Goal: Task Accomplishment & Management: Use online tool/utility

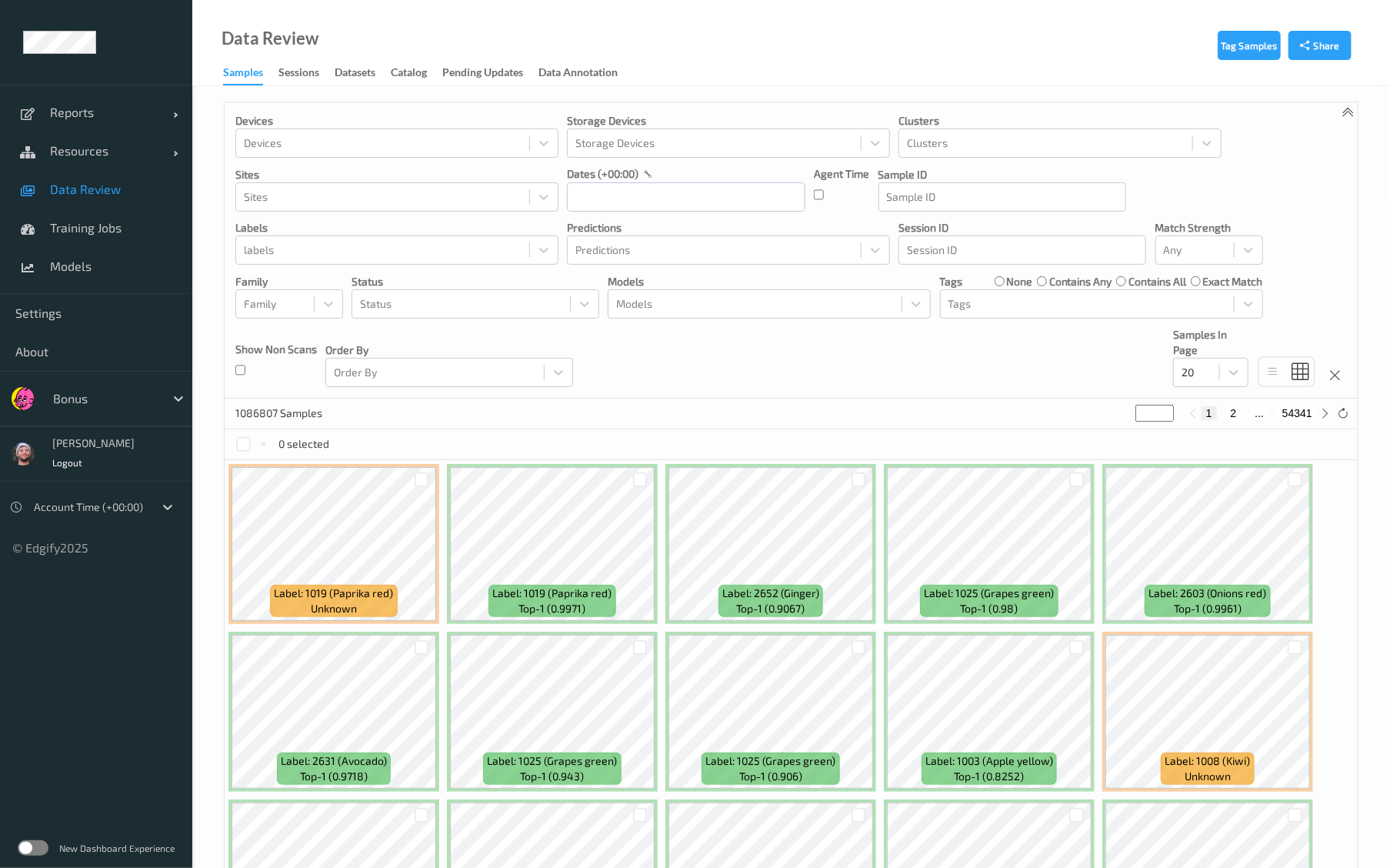
drag, startPoint x: 442, startPoint y: 21, endPoint x: 912, endPoint y: 16, distance: 470.0
click at [912, 16] on div "Data Review Samples Sessions Datasets Catalog Pending Updates Data Annotation" at bounding box center [791, 43] width 1198 height 86
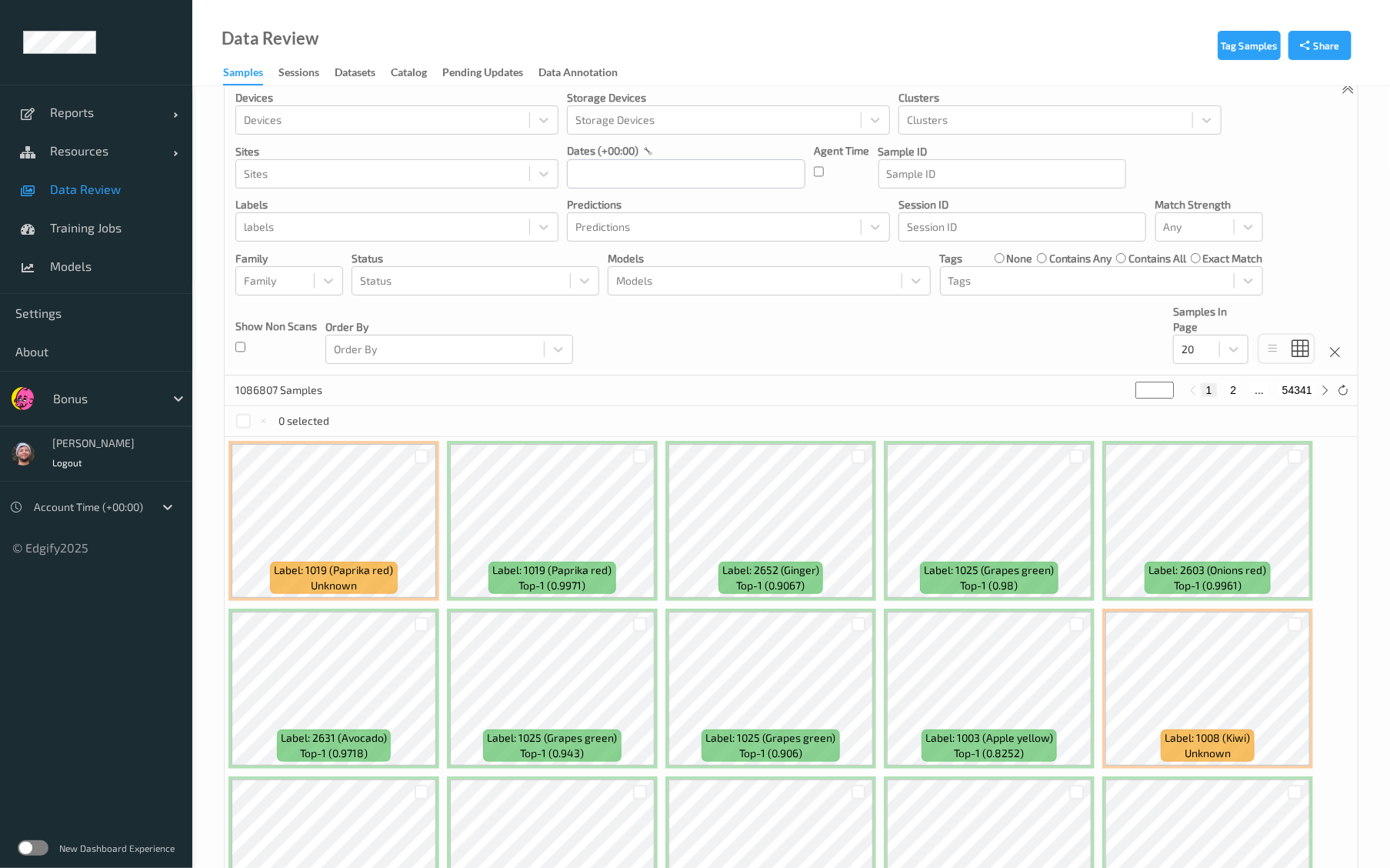
scroll to position [24, 0]
click at [632, 161] on input "text" at bounding box center [687, 173] width 239 height 30
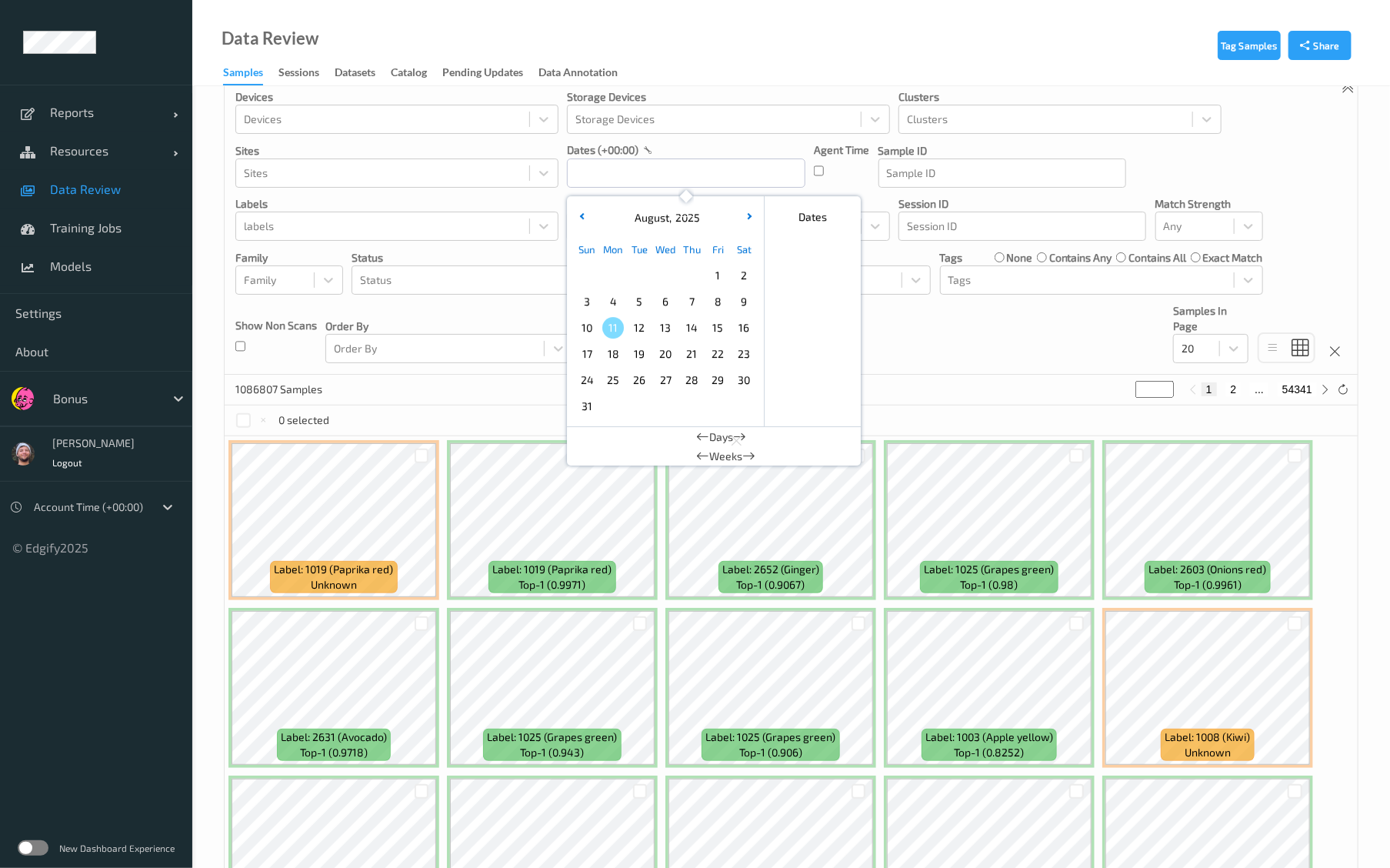
click at [606, 331] on span "11" at bounding box center [613, 328] width 21 height 21
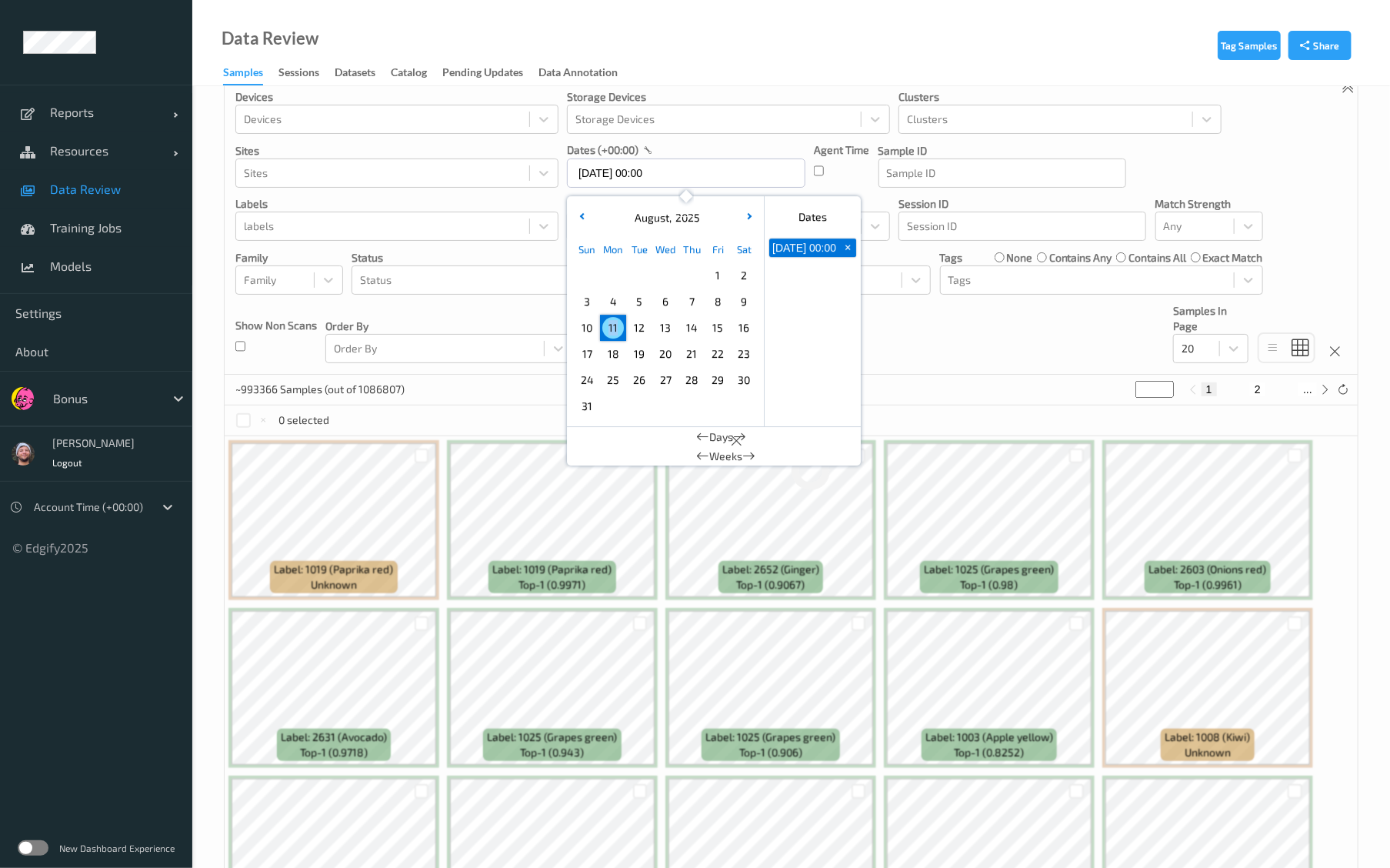
click at [606, 331] on span "11" at bounding box center [613, 328] width 21 height 21
type input "[DATE] 00:00 -> [DATE] 23:59"
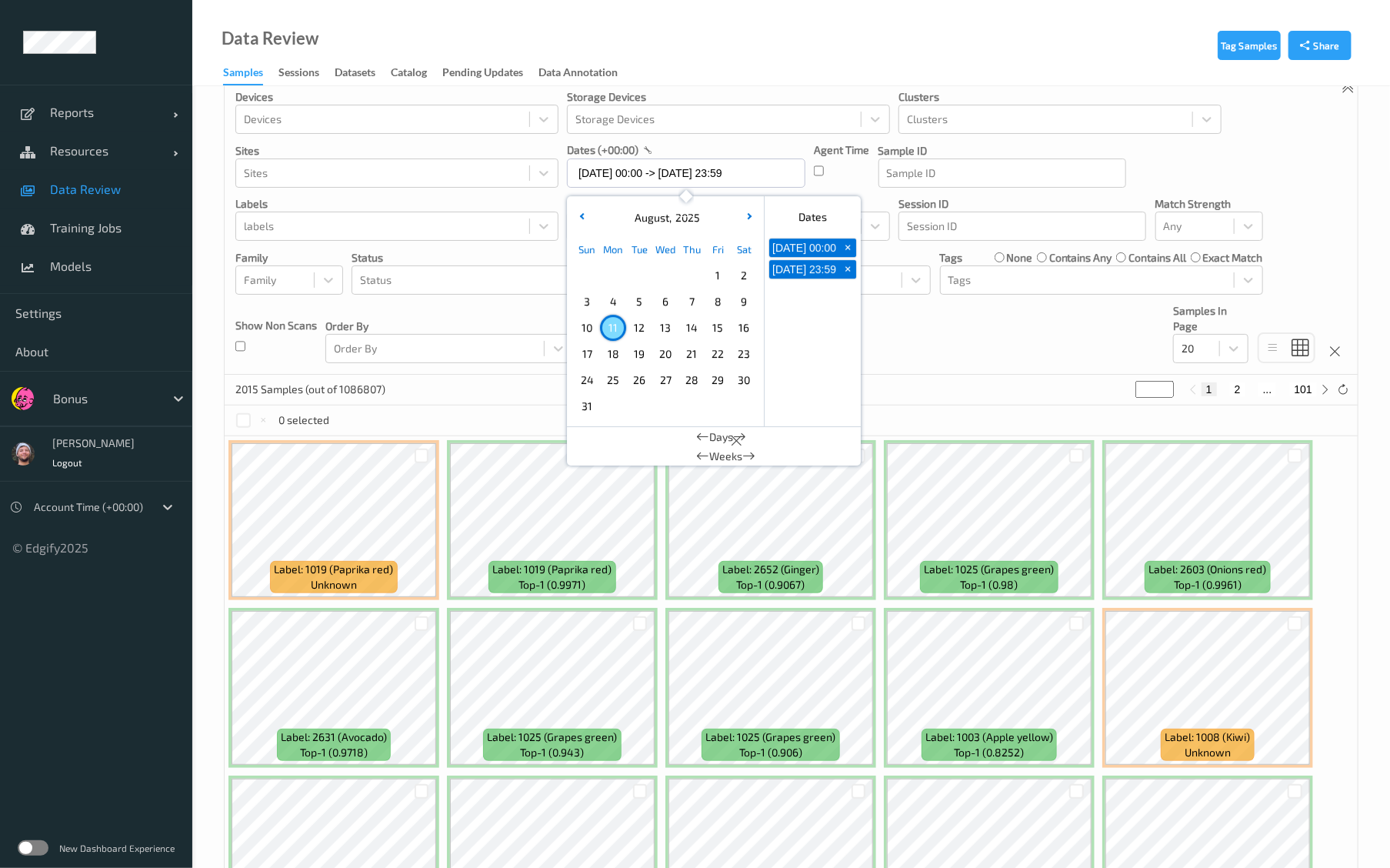
click at [557, 394] on div "2015 Samples (out of 1086807) * 1 2 ... 101" at bounding box center [791, 390] width 1133 height 30
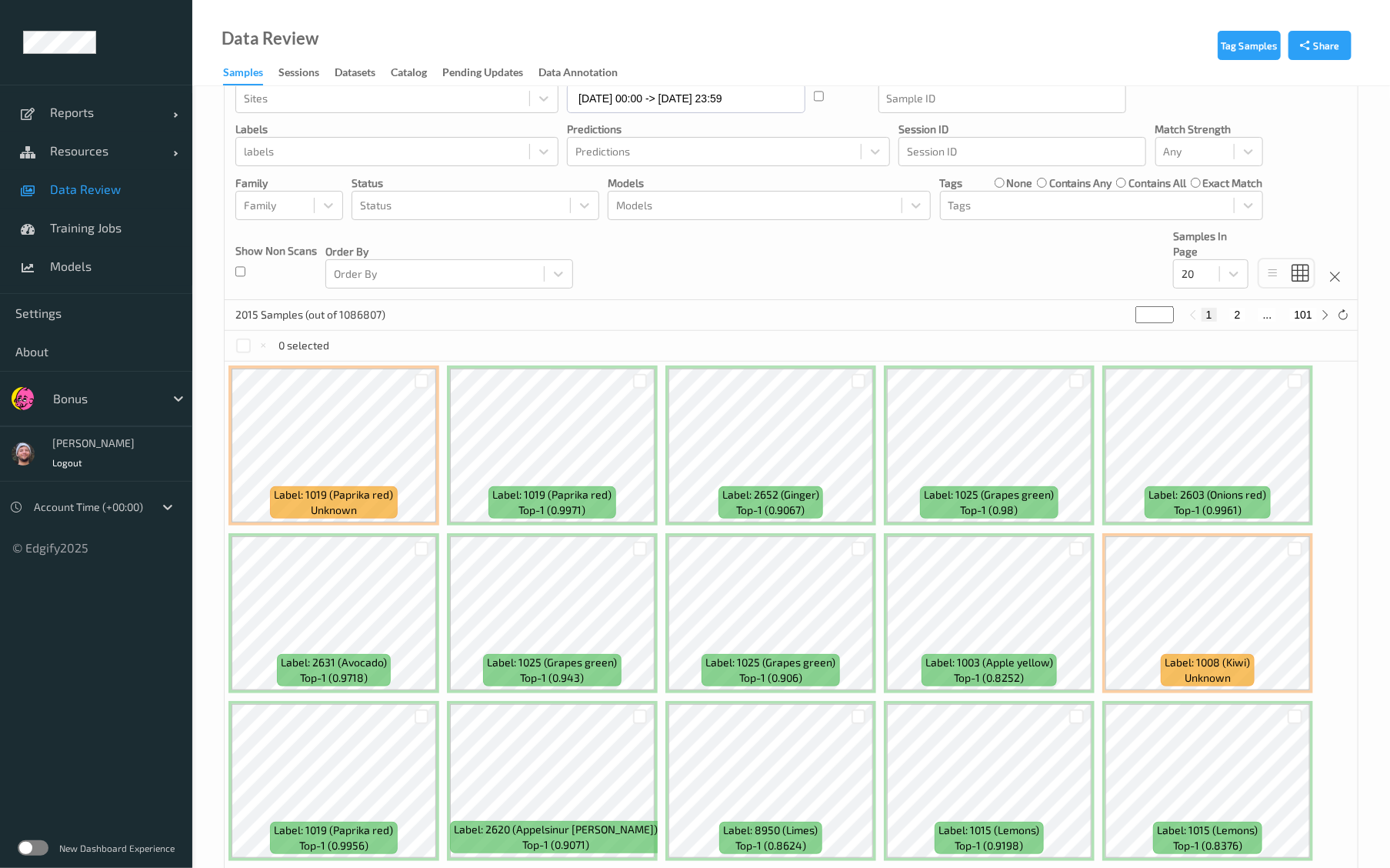
scroll to position [99, 0]
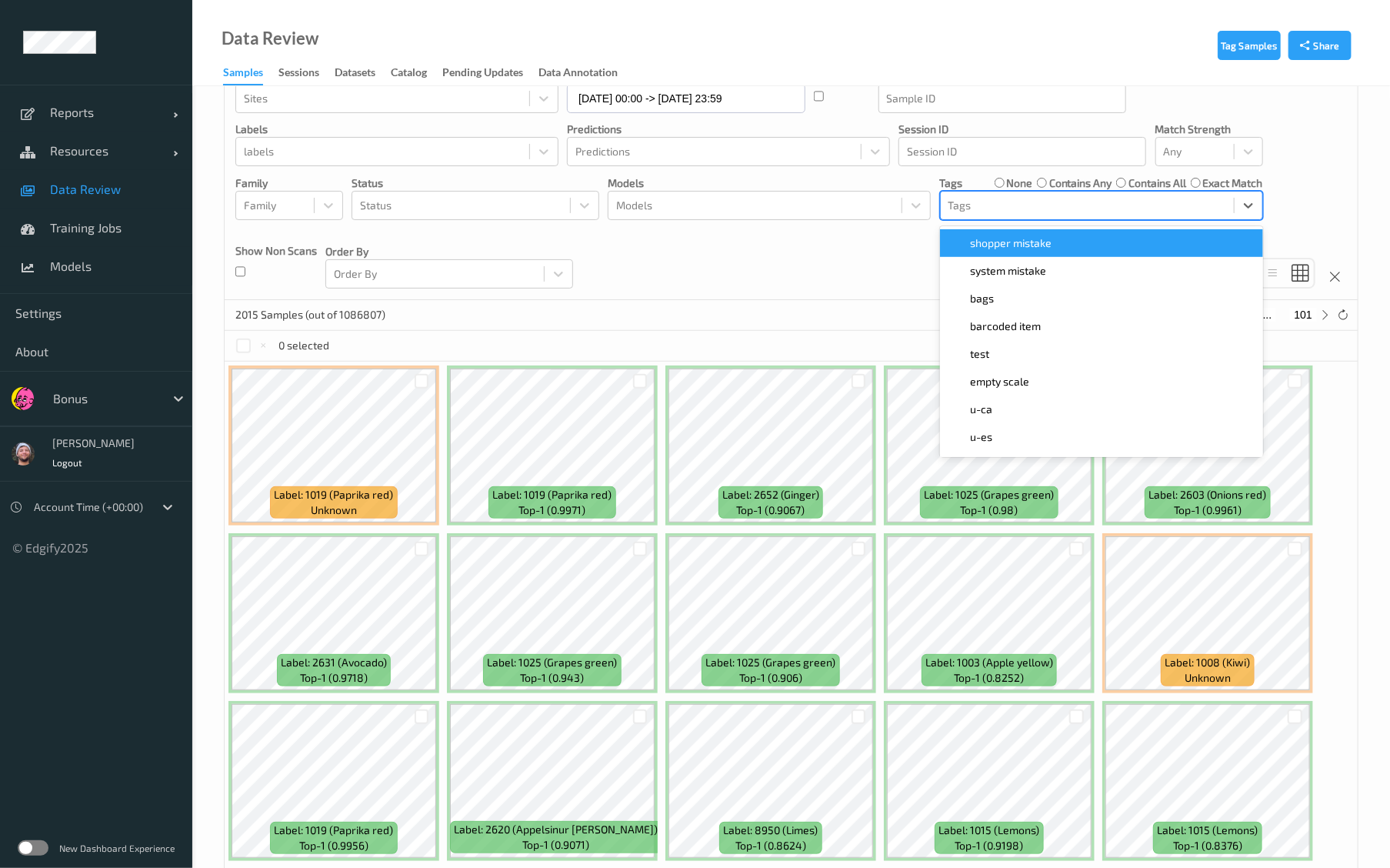
click at [977, 206] on div at bounding box center [1087, 205] width 278 height 18
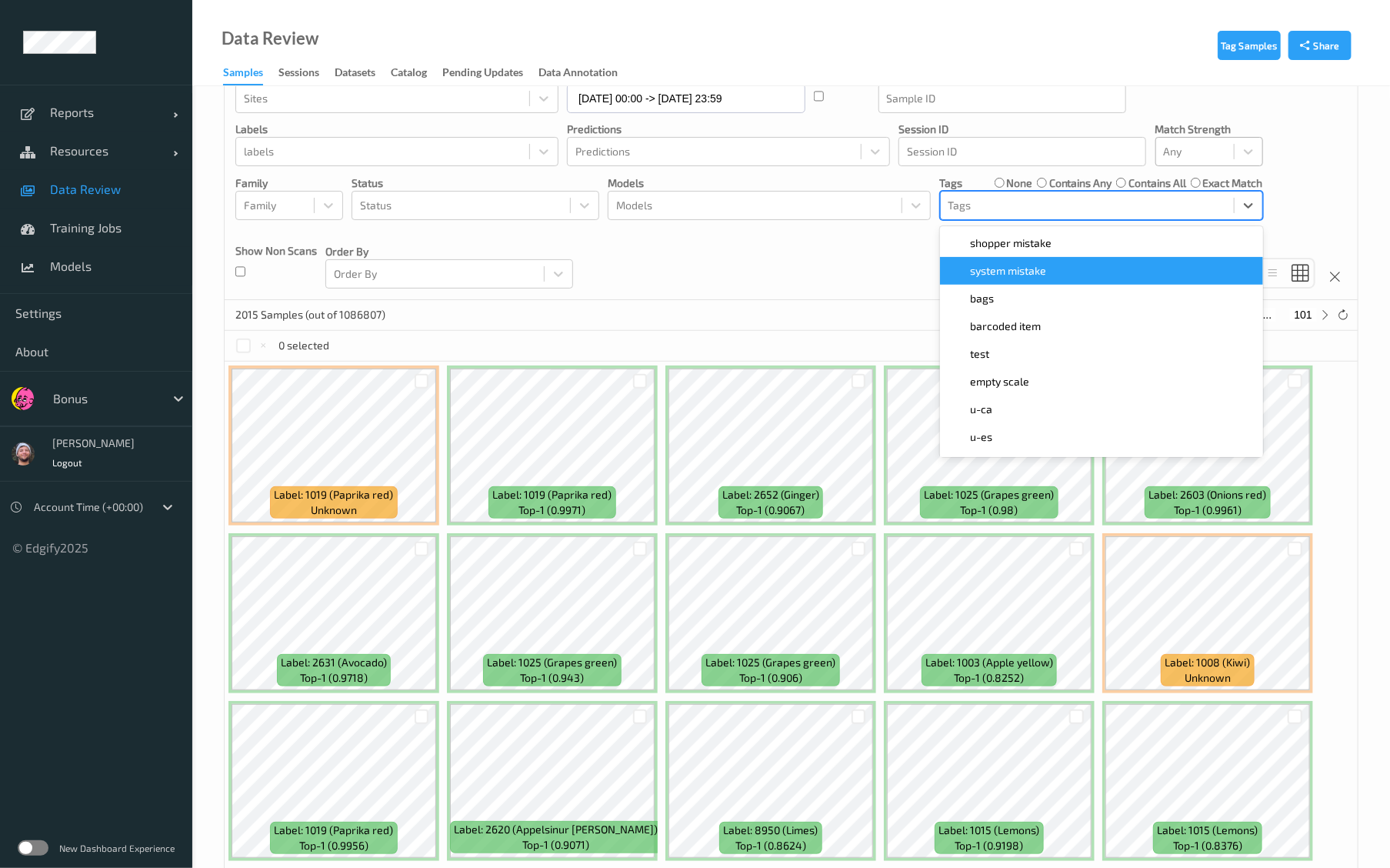
click at [1200, 157] on div at bounding box center [1196, 152] width 63 height 18
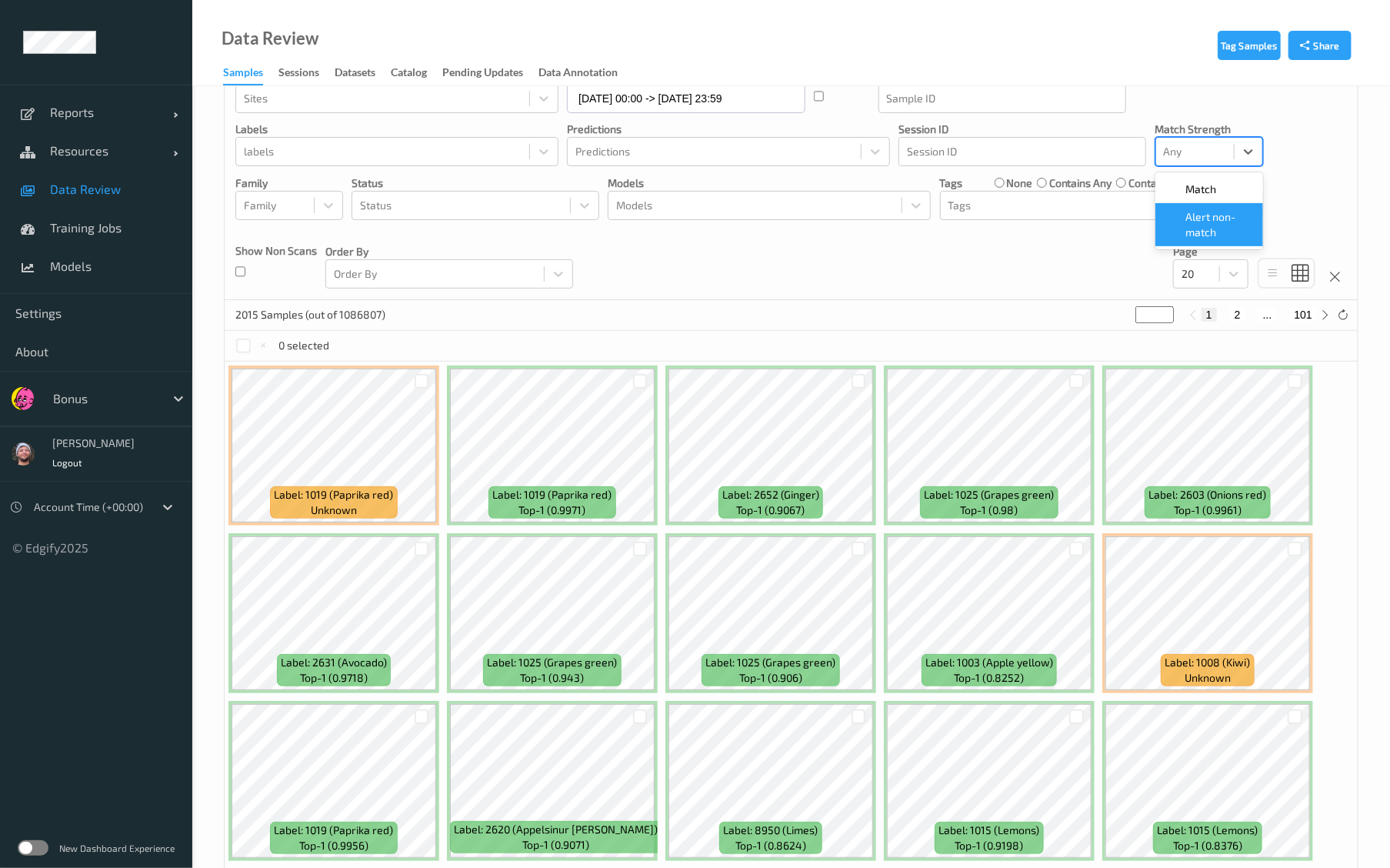
click at [1213, 221] on span "Alert non-match" at bounding box center [1220, 224] width 68 height 30
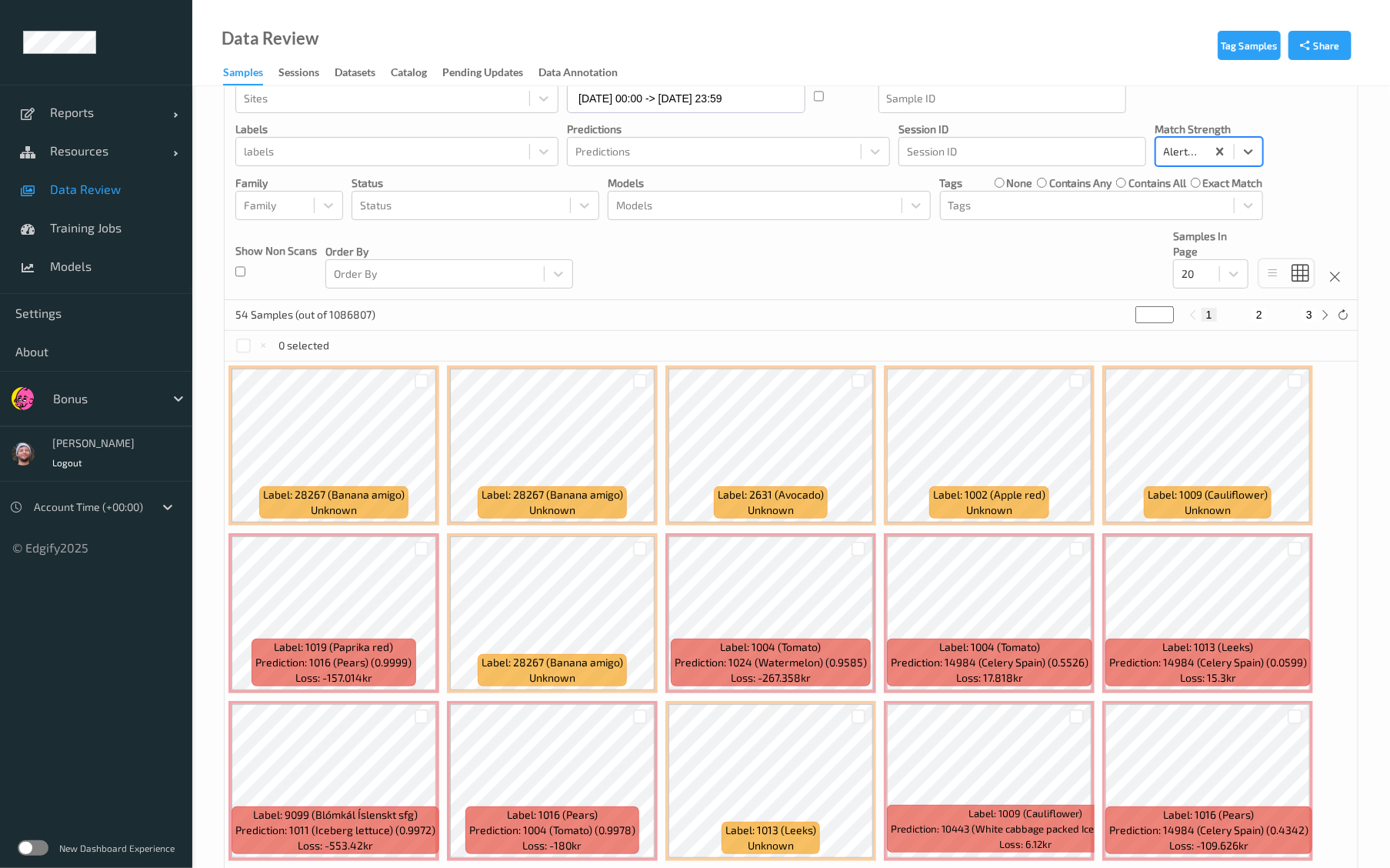
click at [539, 229] on div "Order By Order By" at bounding box center [449, 258] width 248 height 60
click at [521, 225] on div "Devices Devices Storage Devices Storage Devices Clusters Clusters Sites Sites d…" at bounding box center [791, 152] width 1133 height 296
click at [520, 220] on div "Devices Devices Storage Devices Storage Devices Clusters Clusters Sites Sites d…" at bounding box center [791, 152] width 1133 height 296
click at [501, 209] on div at bounding box center [461, 205] width 203 height 18
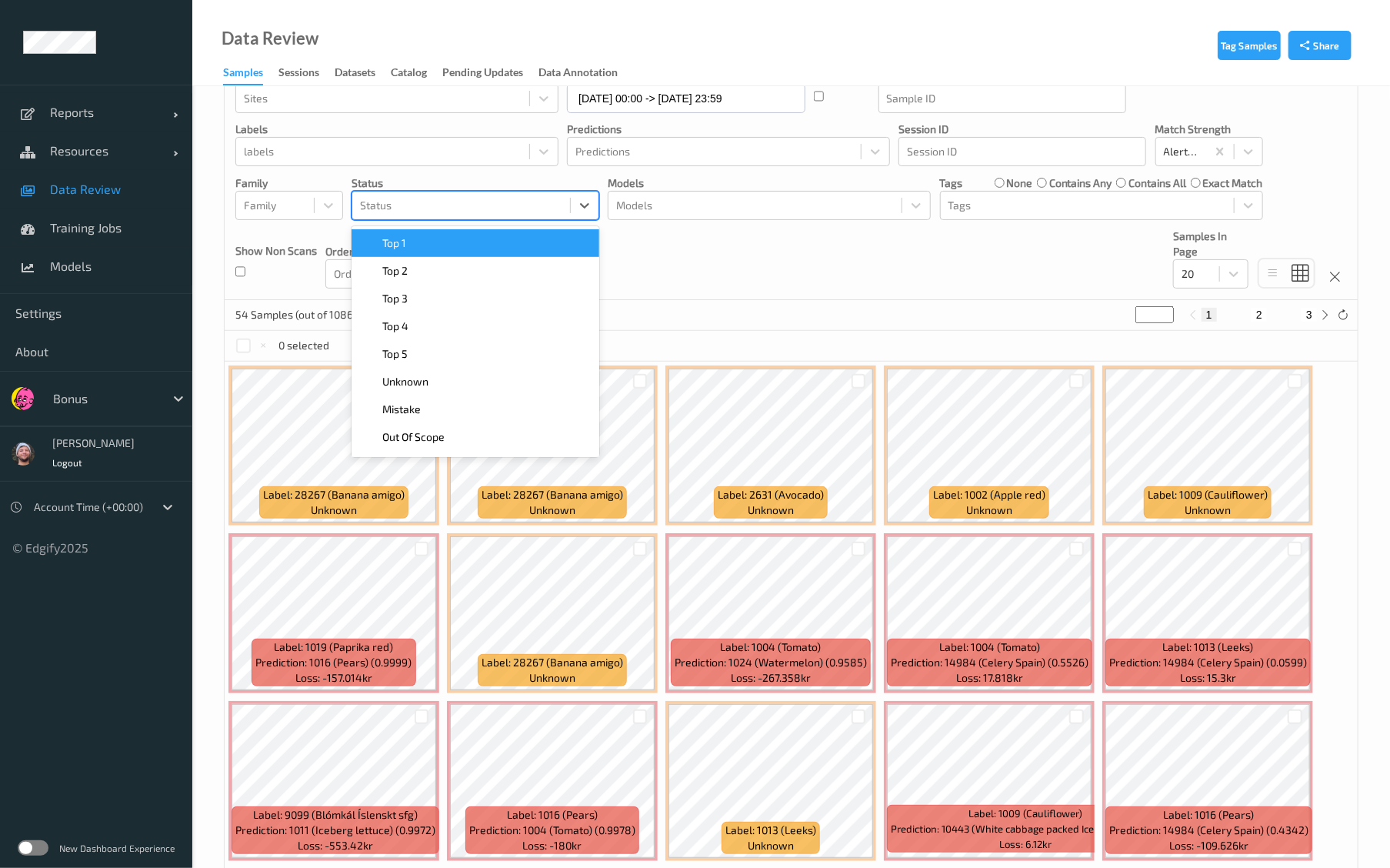
click at [480, 236] on div "Top 1" at bounding box center [475, 243] width 229 height 16
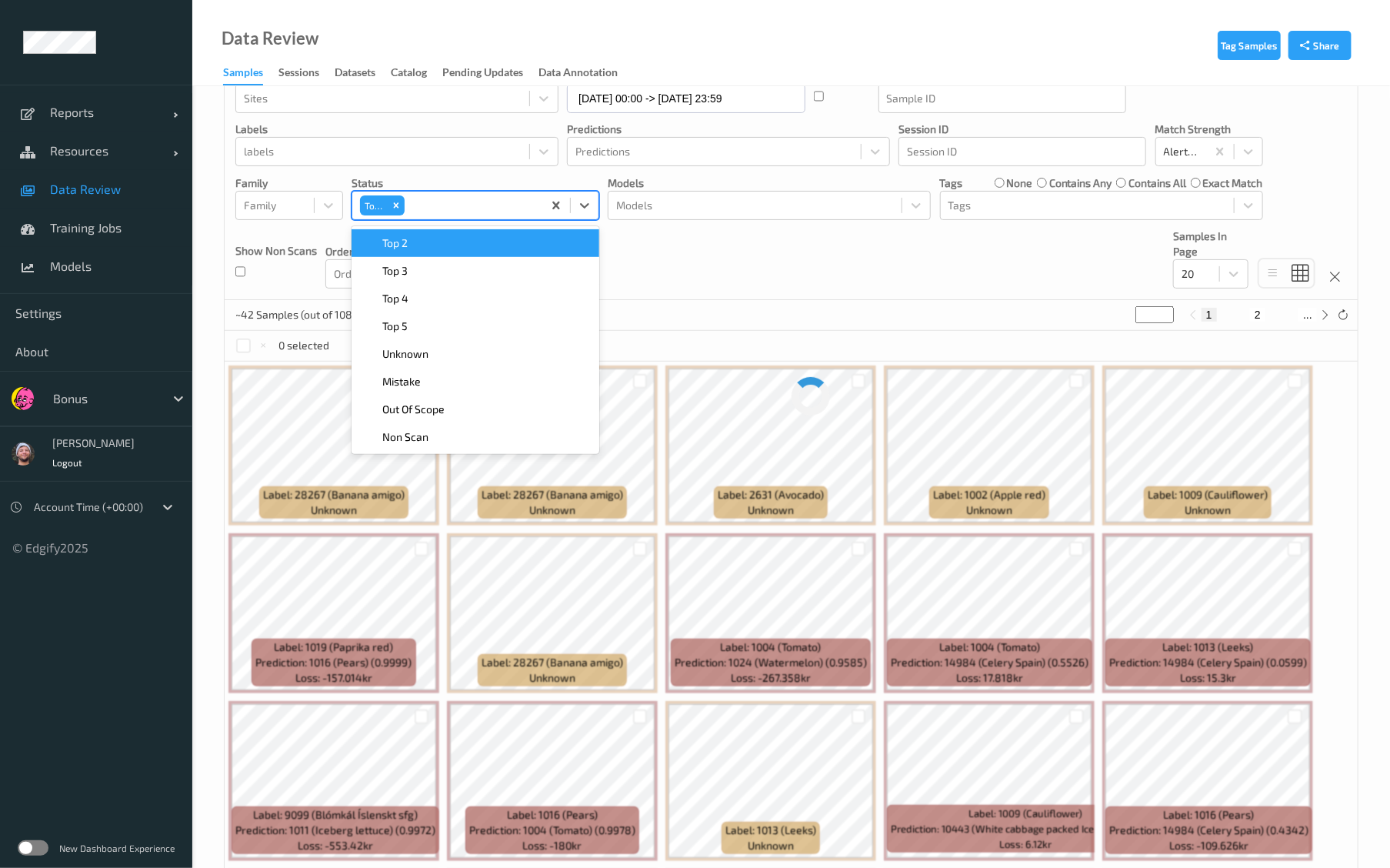
scroll to position [0, 0]
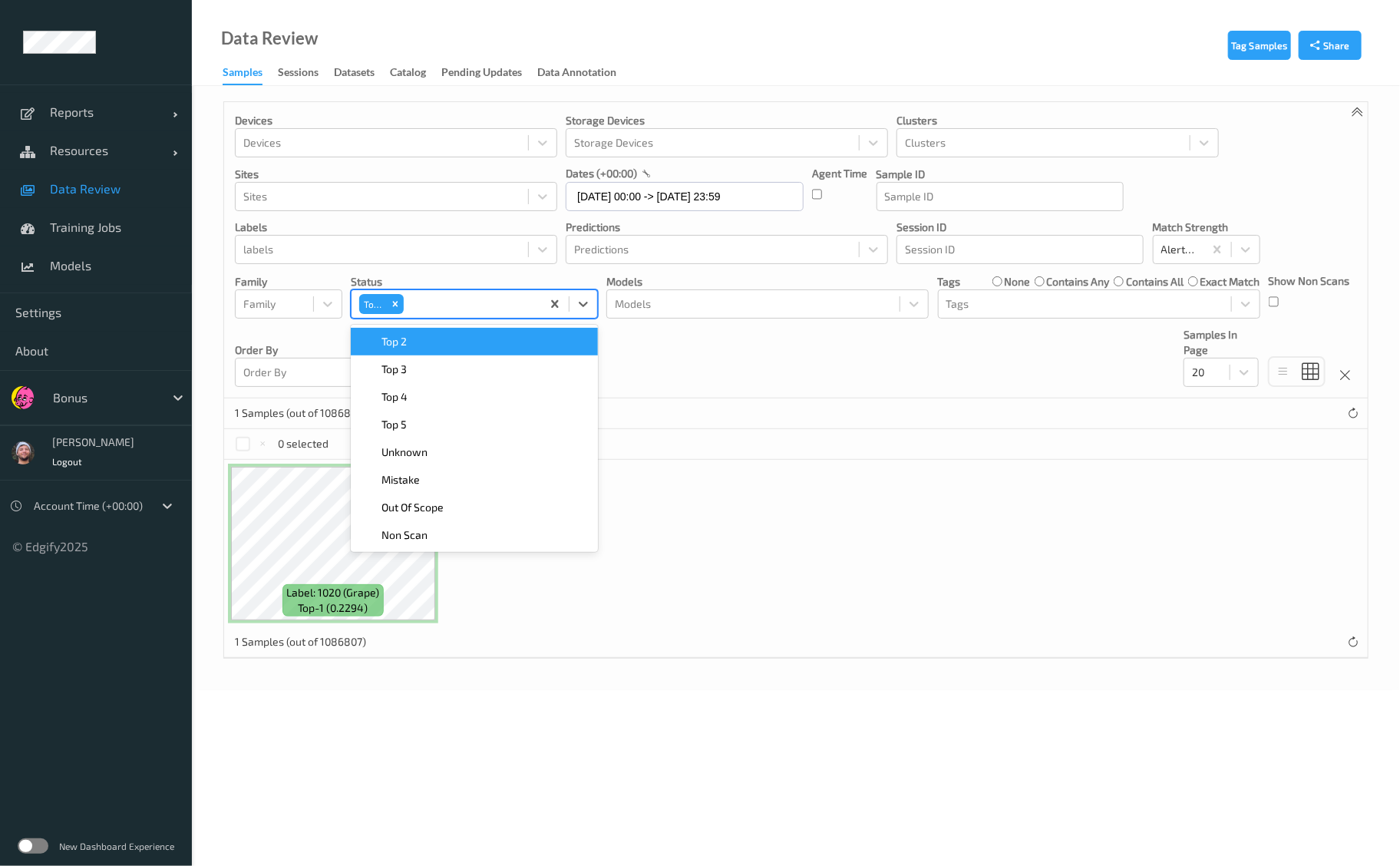
click at [426, 343] on div "Top 2" at bounding box center [474, 341] width 228 height 16
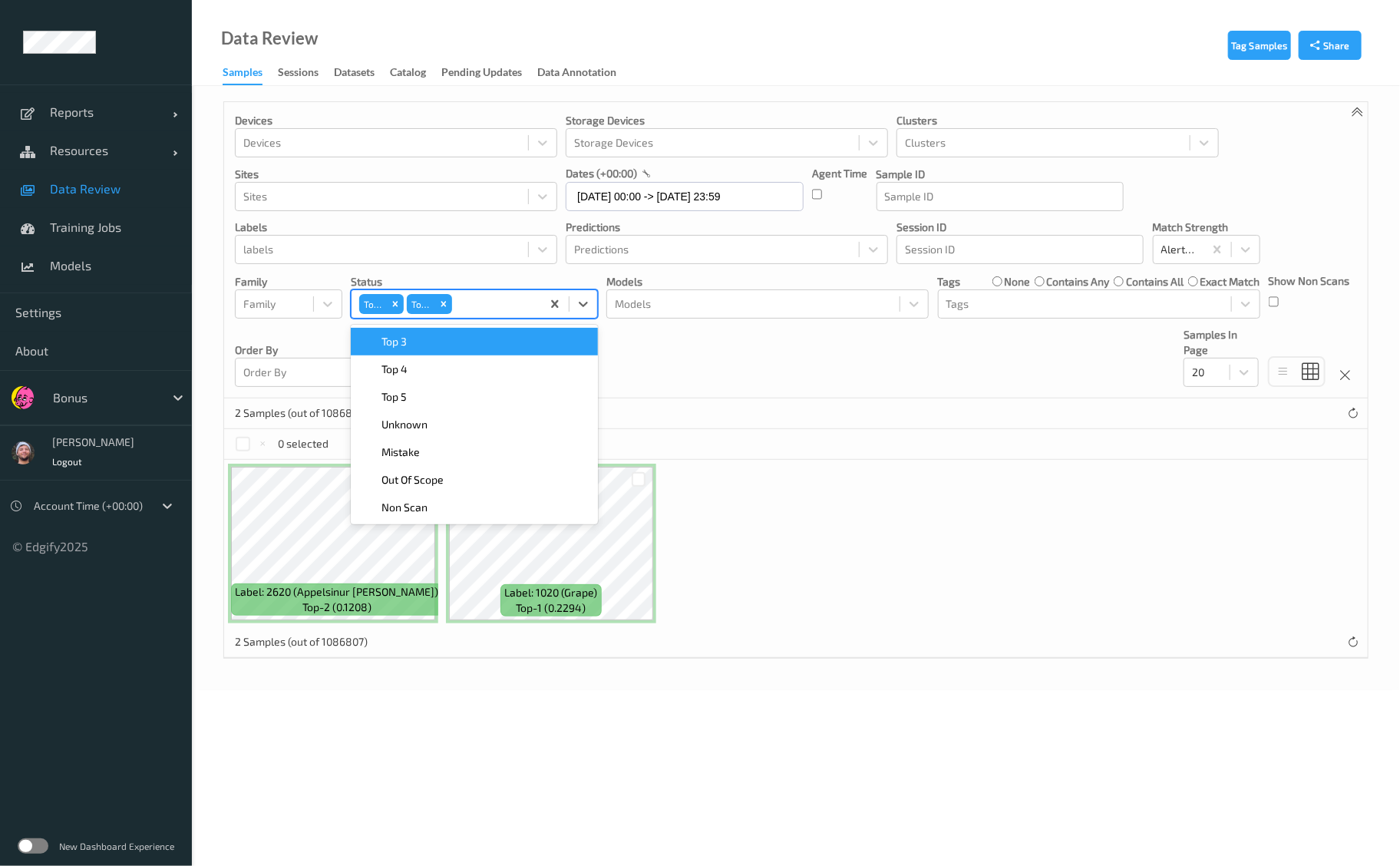
click at [426, 343] on div "Top 3" at bounding box center [474, 341] width 228 height 16
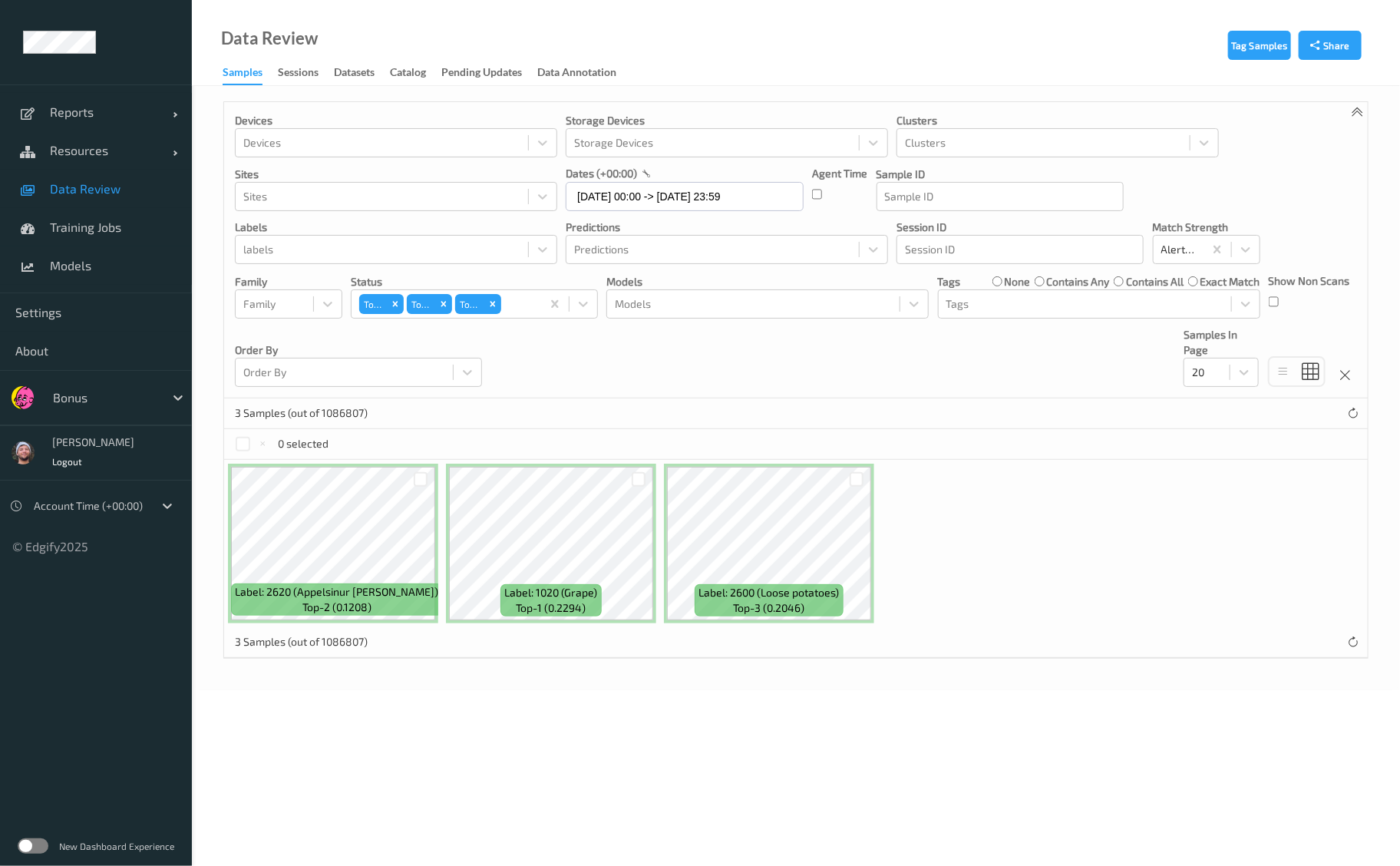
click at [416, 486] on div at bounding box center [421, 479] width 30 height 25
click at [417, 484] on div at bounding box center [421, 480] width 15 height 15
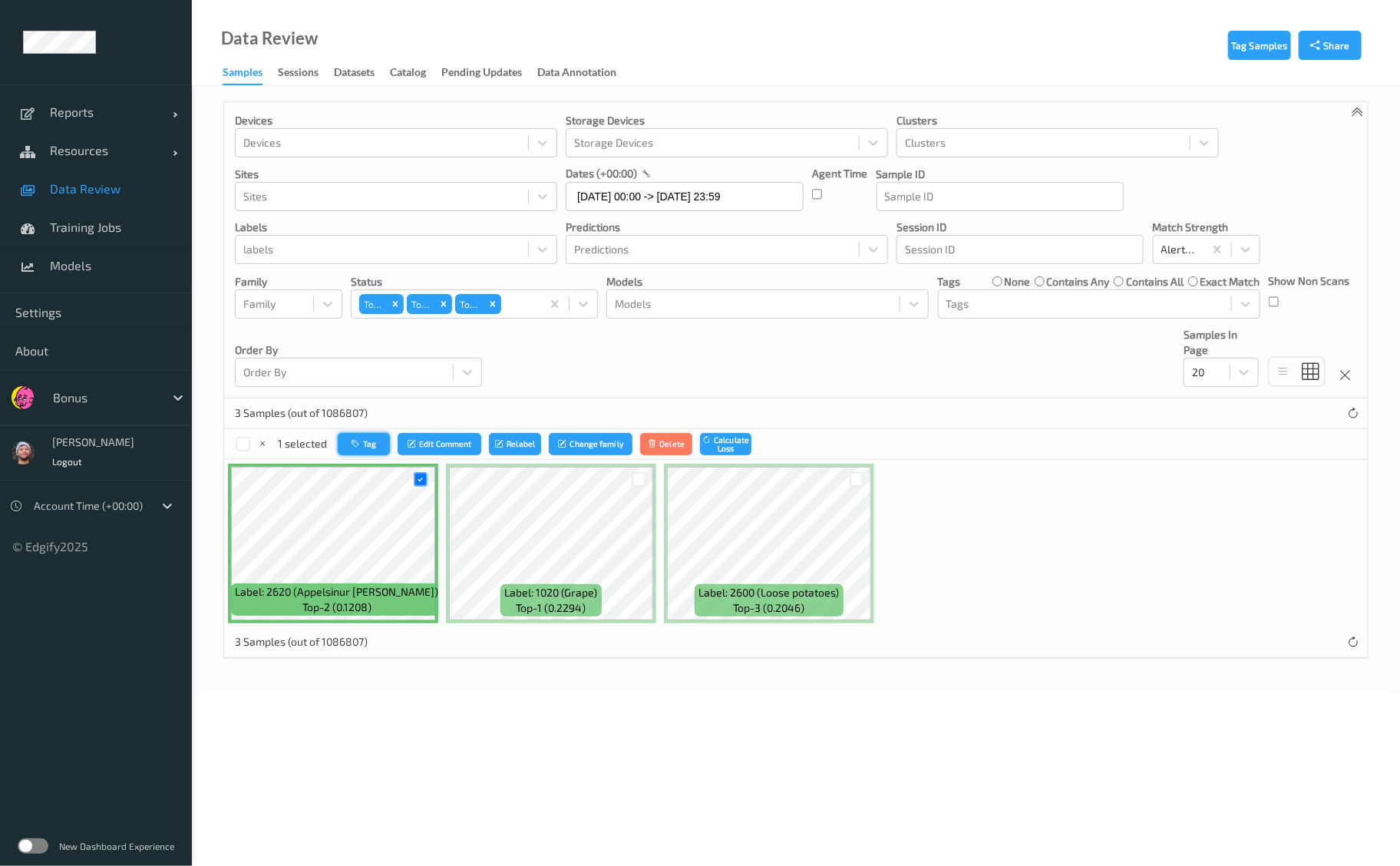
click at [378, 442] on button "Tag" at bounding box center [364, 444] width 53 height 22
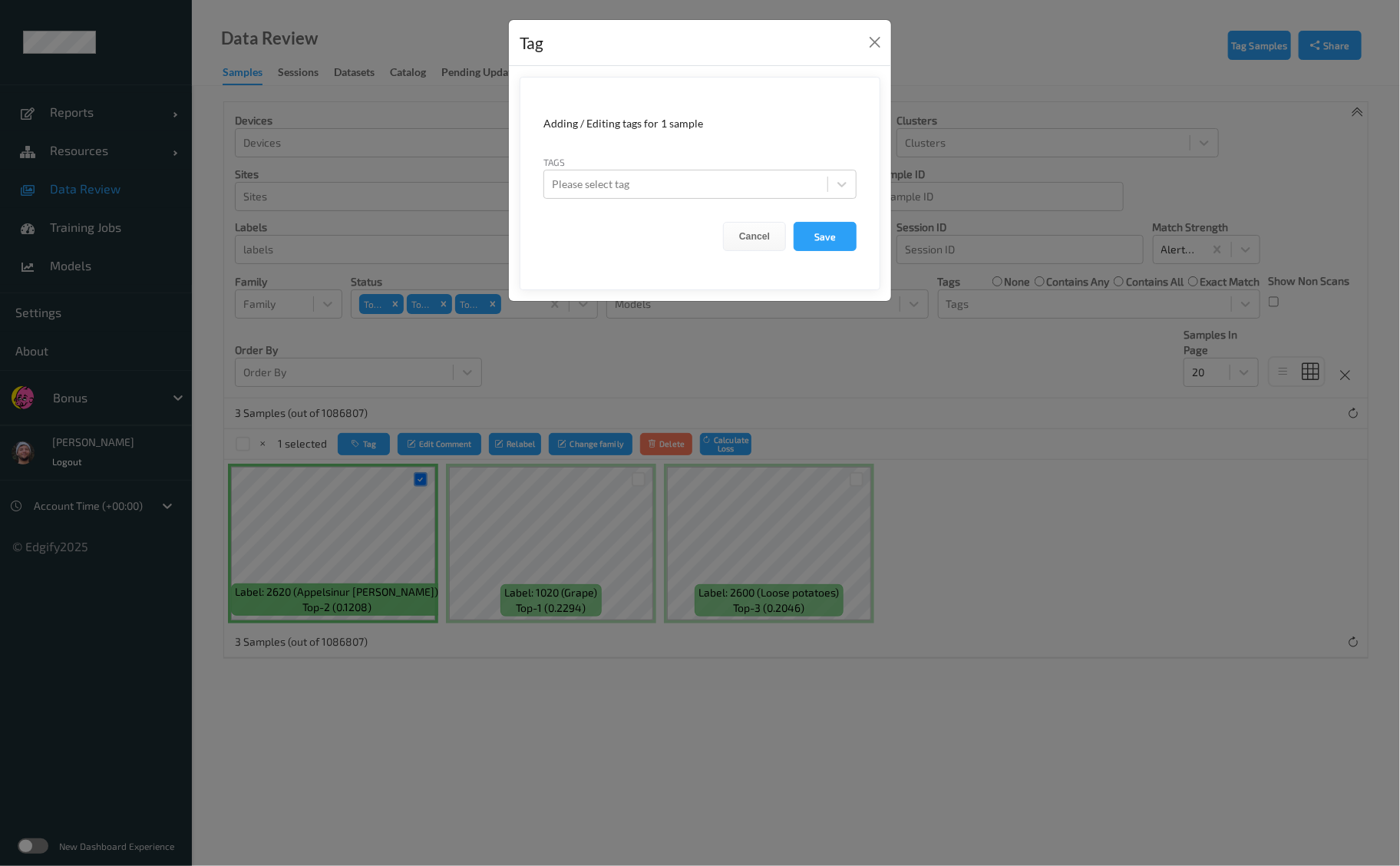
click at [599, 202] on form "Adding / Editing tags for 1 sample Tags Please select tag Cancel Save" at bounding box center [699, 183] width 361 height 214
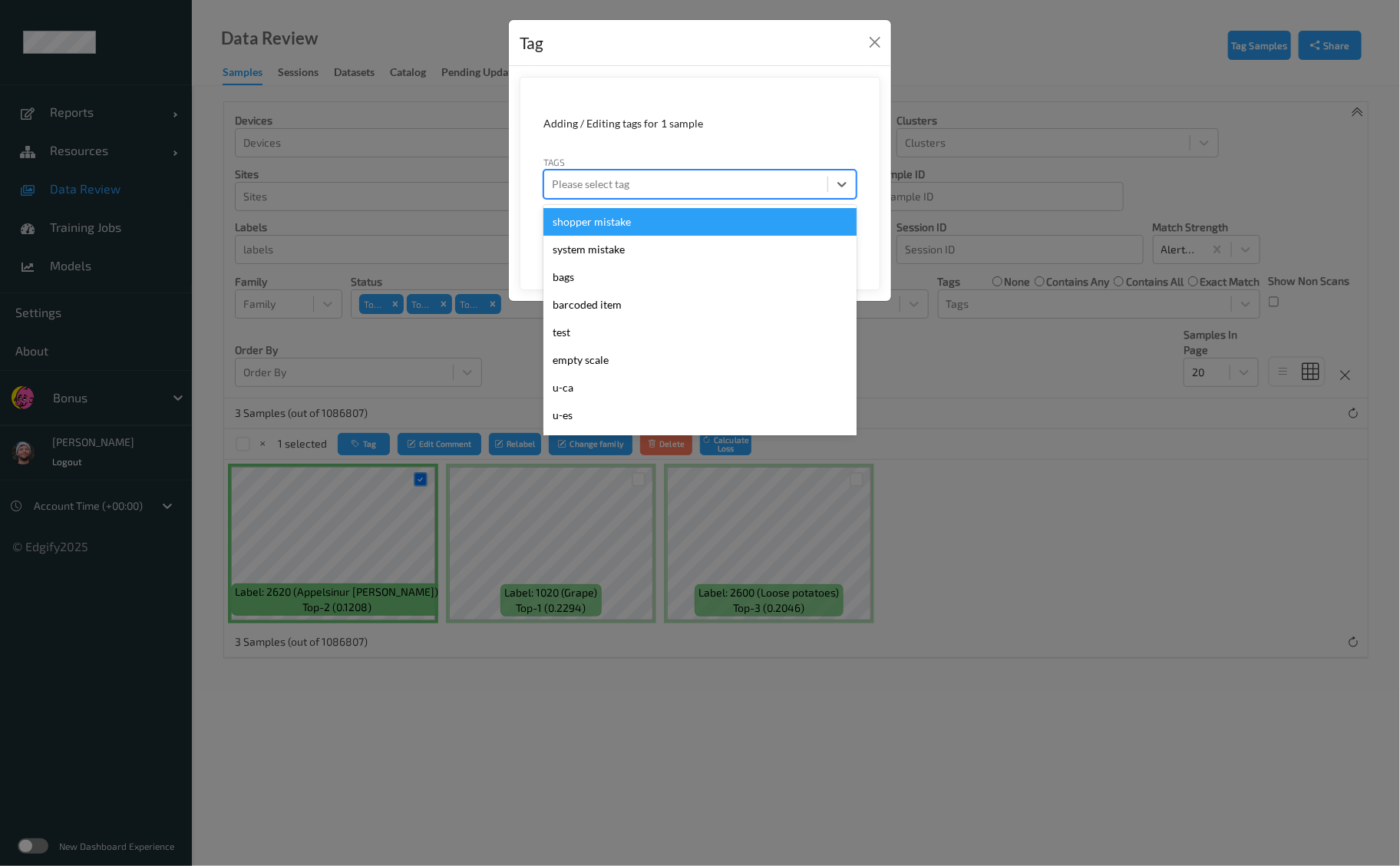
click at [594, 190] on div at bounding box center [686, 184] width 268 height 18
type input "ca"
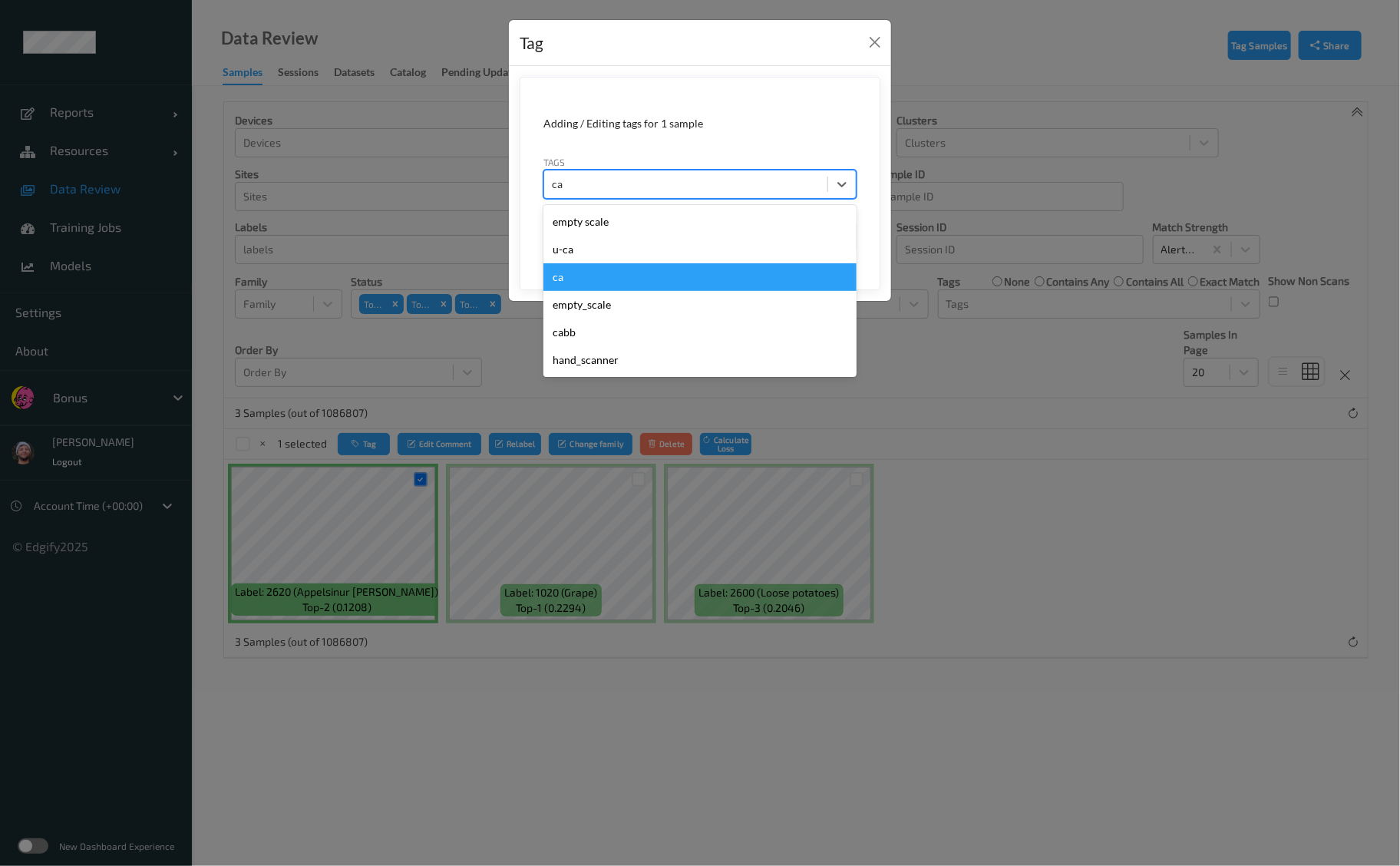
click at [594, 272] on div "ca" at bounding box center [699, 277] width 313 height 28
type input "s"
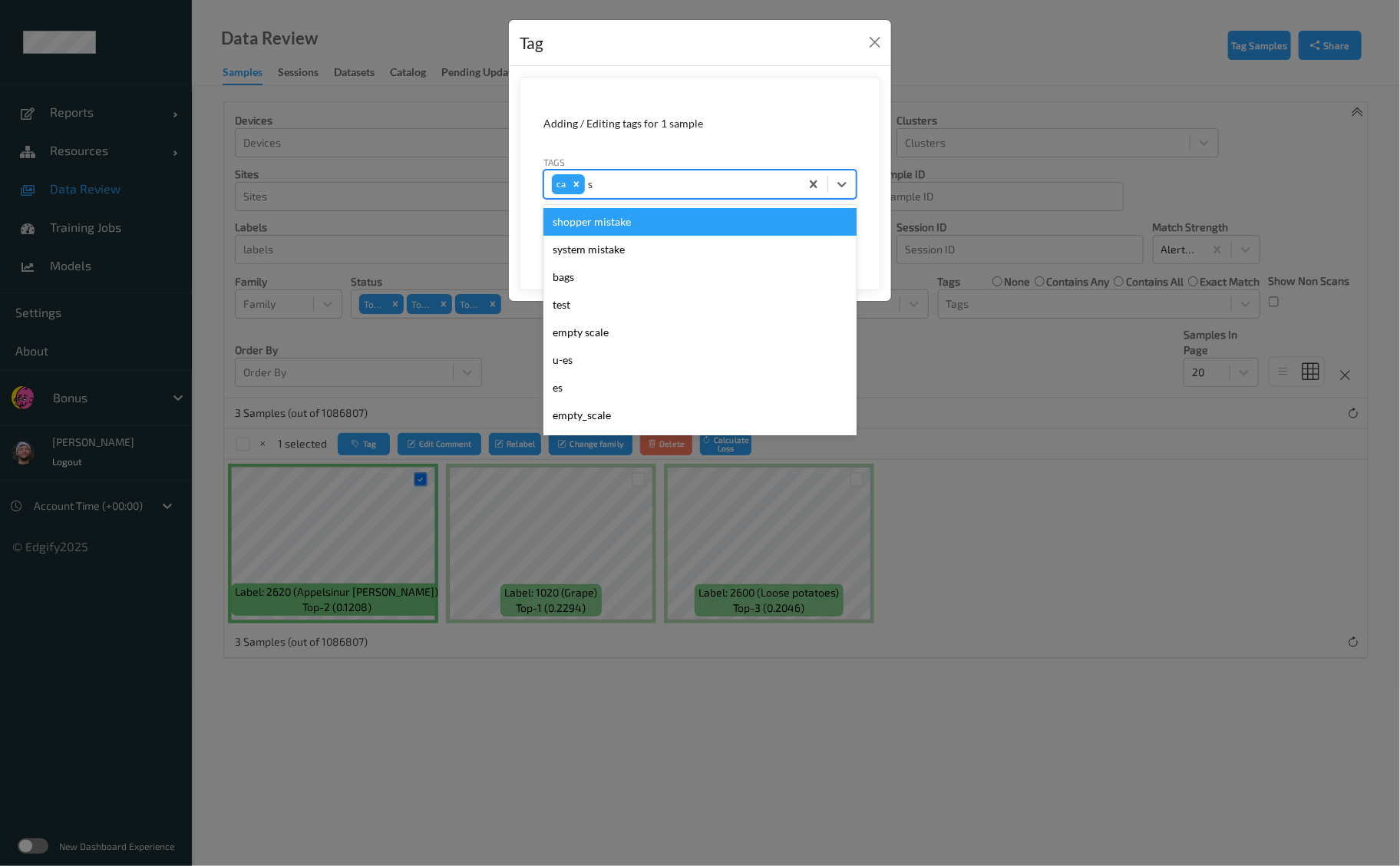
click at [651, 219] on div "shopper mistake" at bounding box center [699, 222] width 313 height 28
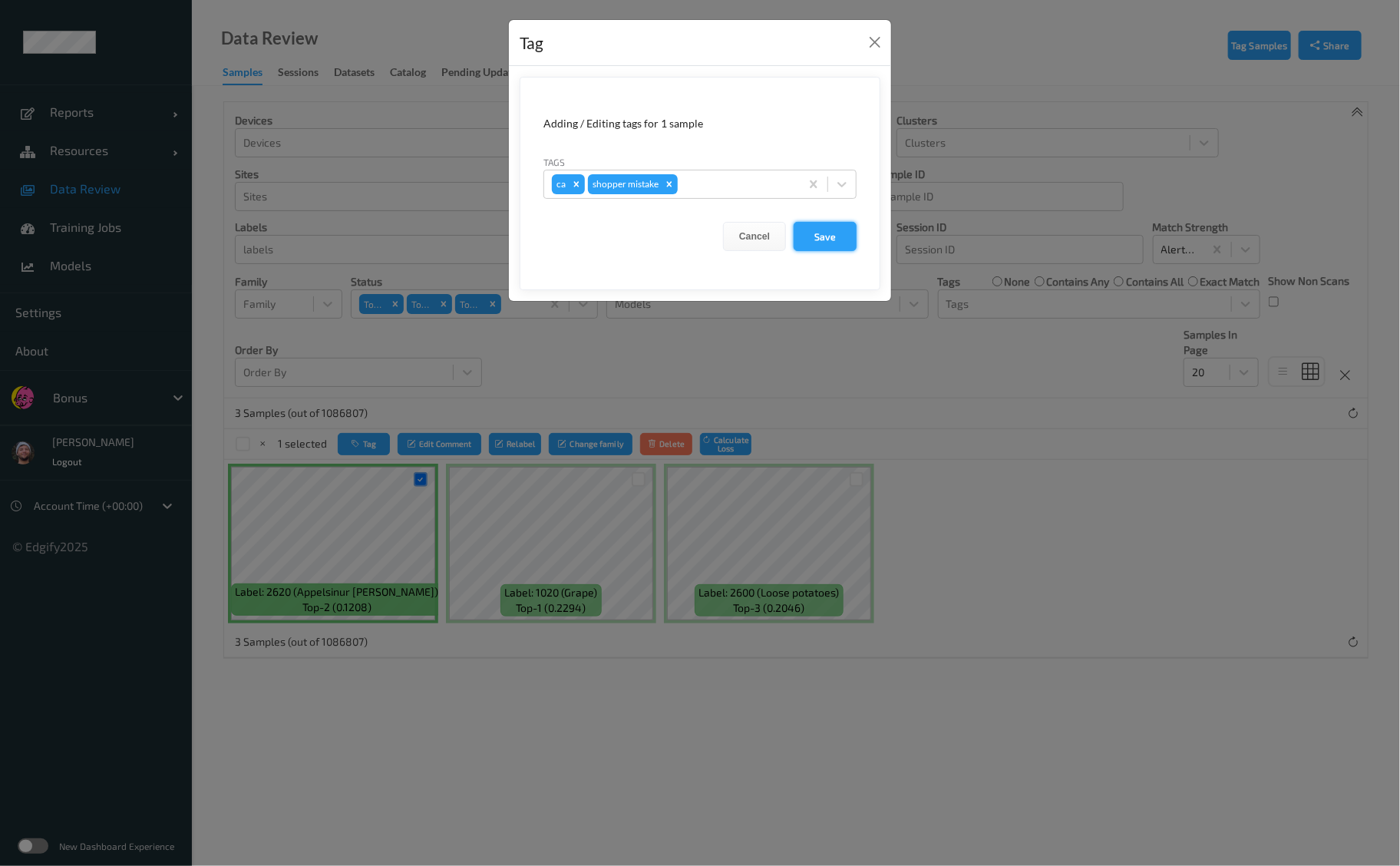
click at [811, 235] on button "Save" at bounding box center [825, 237] width 63 height 30
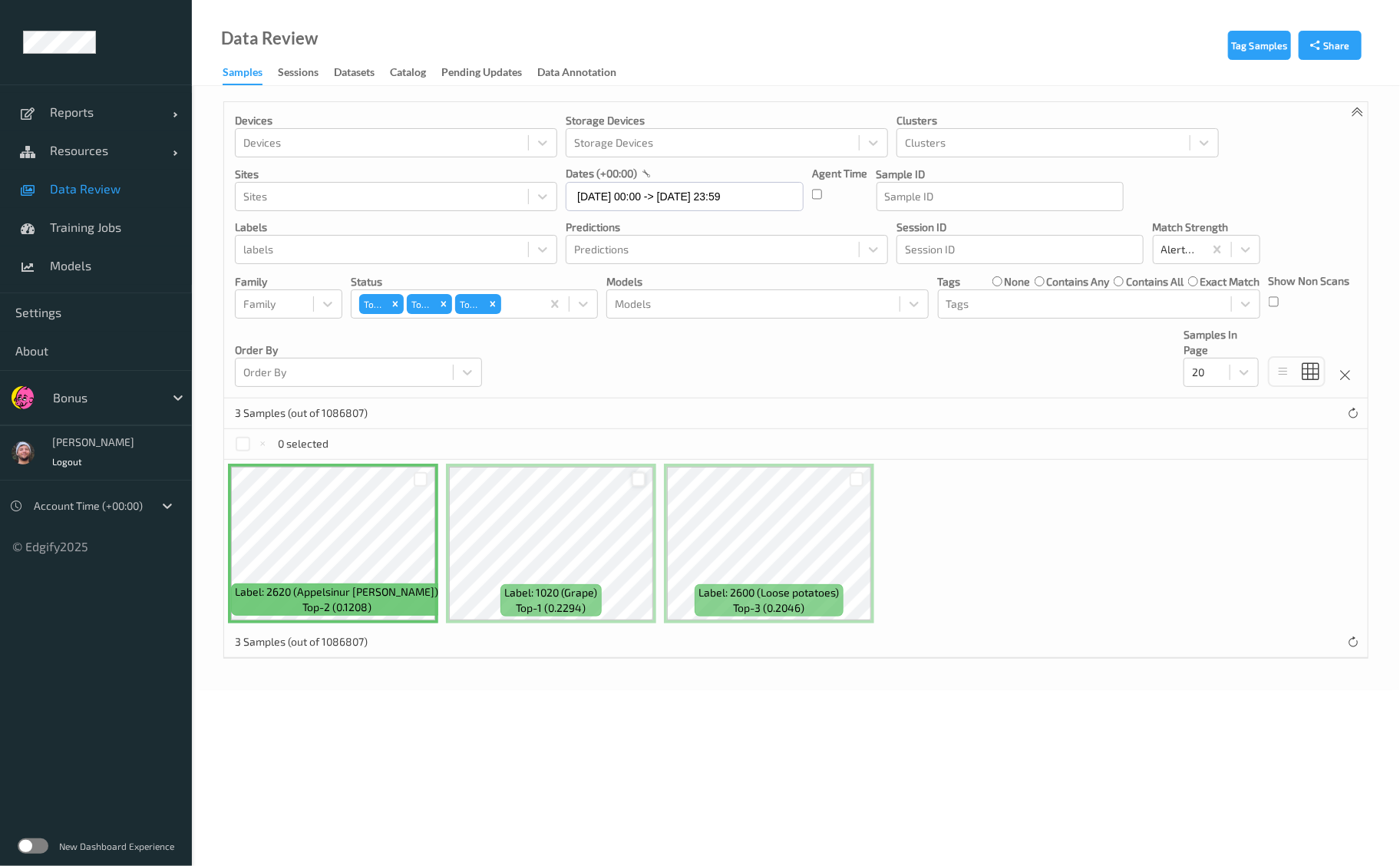
click at [633, 481] on div at bounding box center [639, 480] width 15 height 15
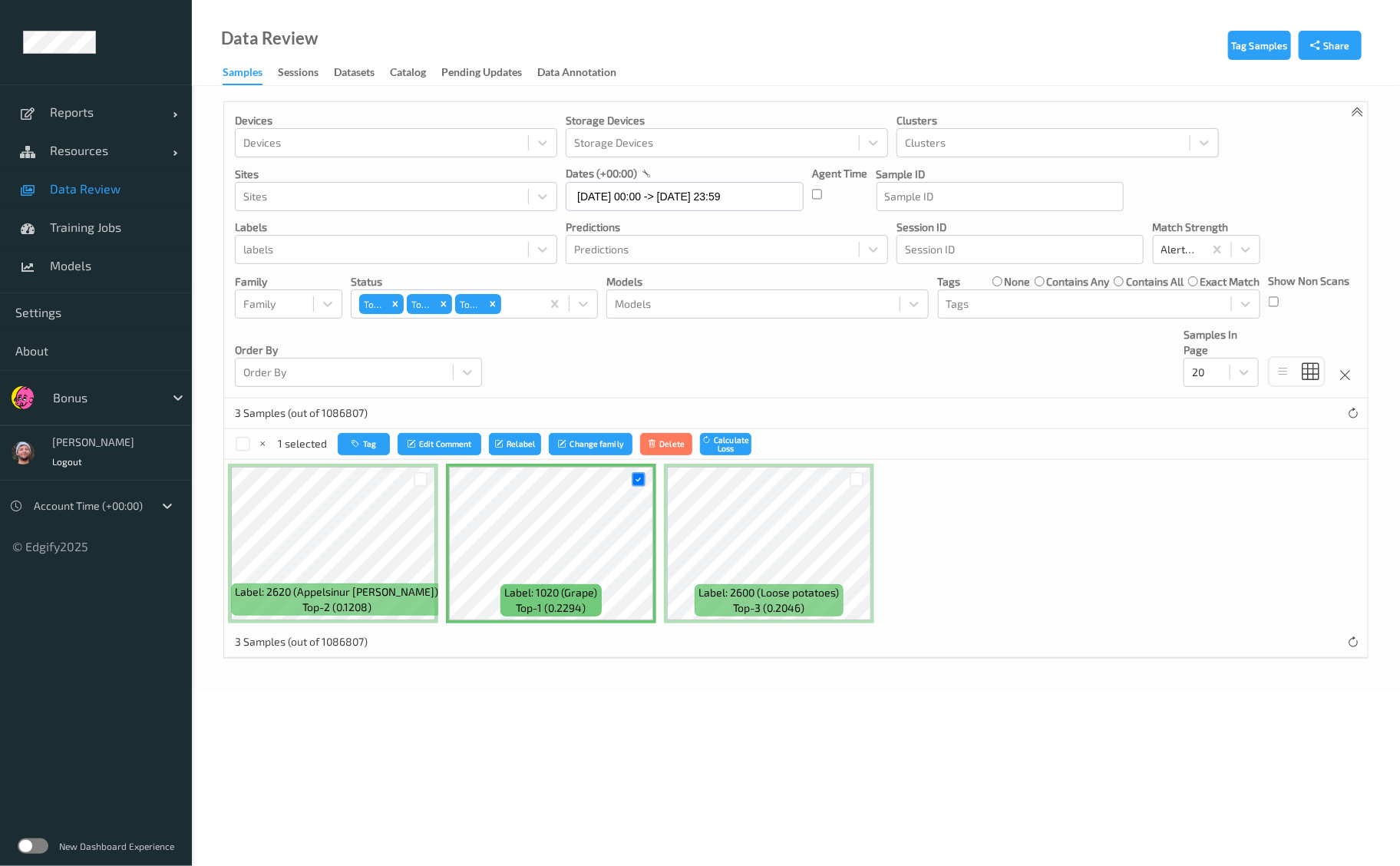
click at [846, 479] on div at bounding box center [857, 479] width 30 height 25
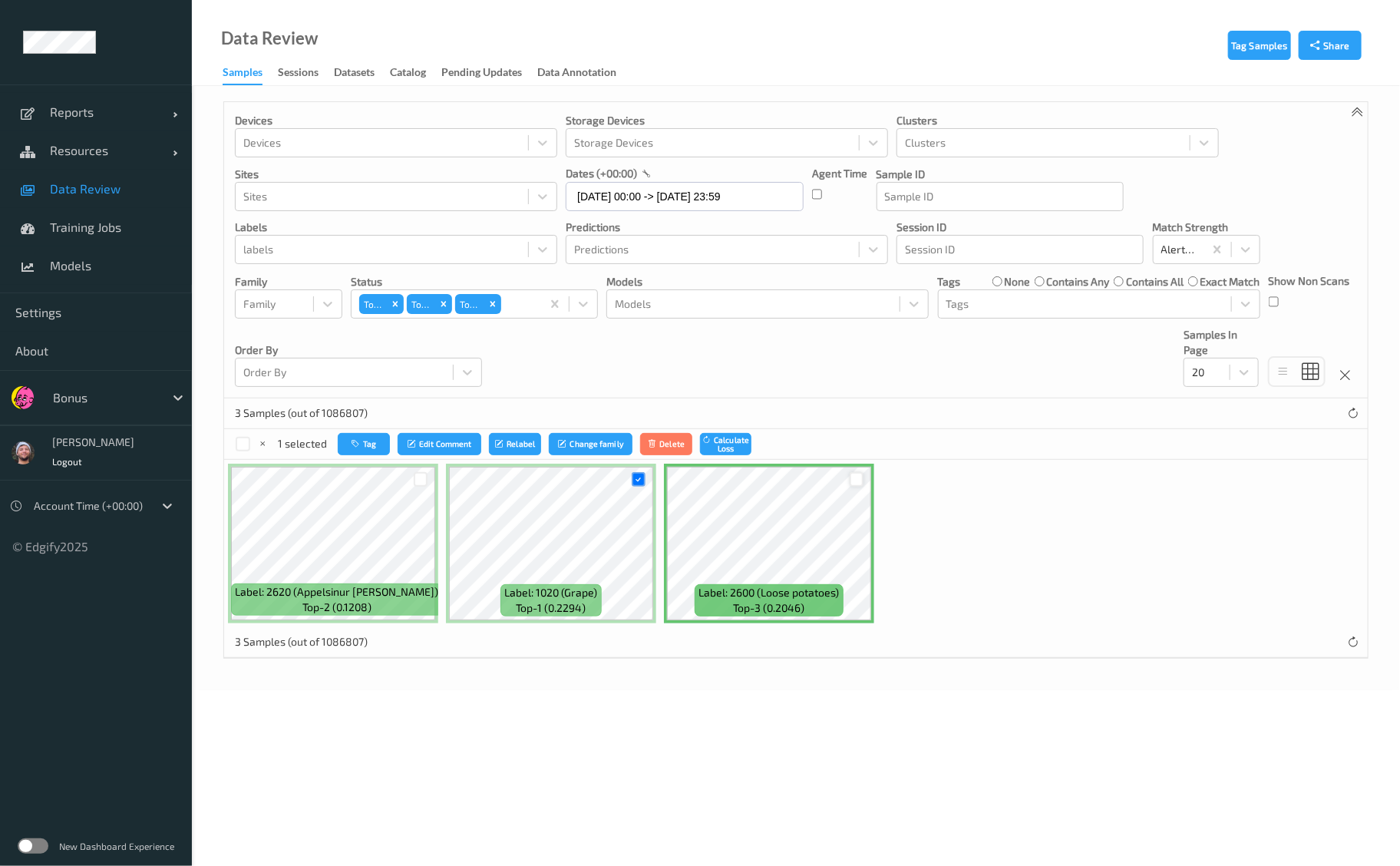
click at [853, 477] on div at bounding box center [857, 480] width 15 height 15
click at [364, 444] on button "Tag" at bounding box center [366, 444] width 53 height 22
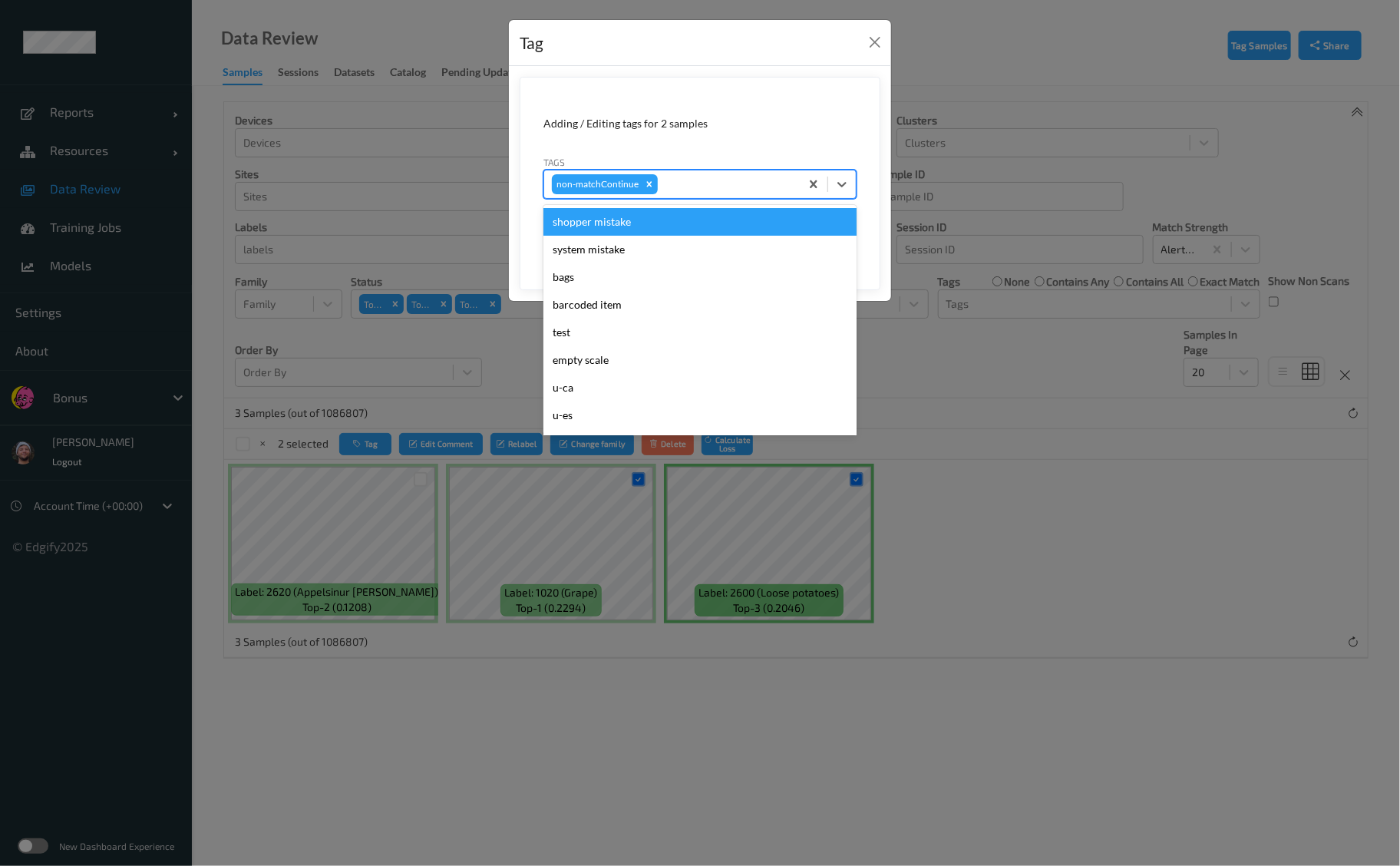
click at [699, 184] on div at bounding box center [726, 184] width 131 height 18
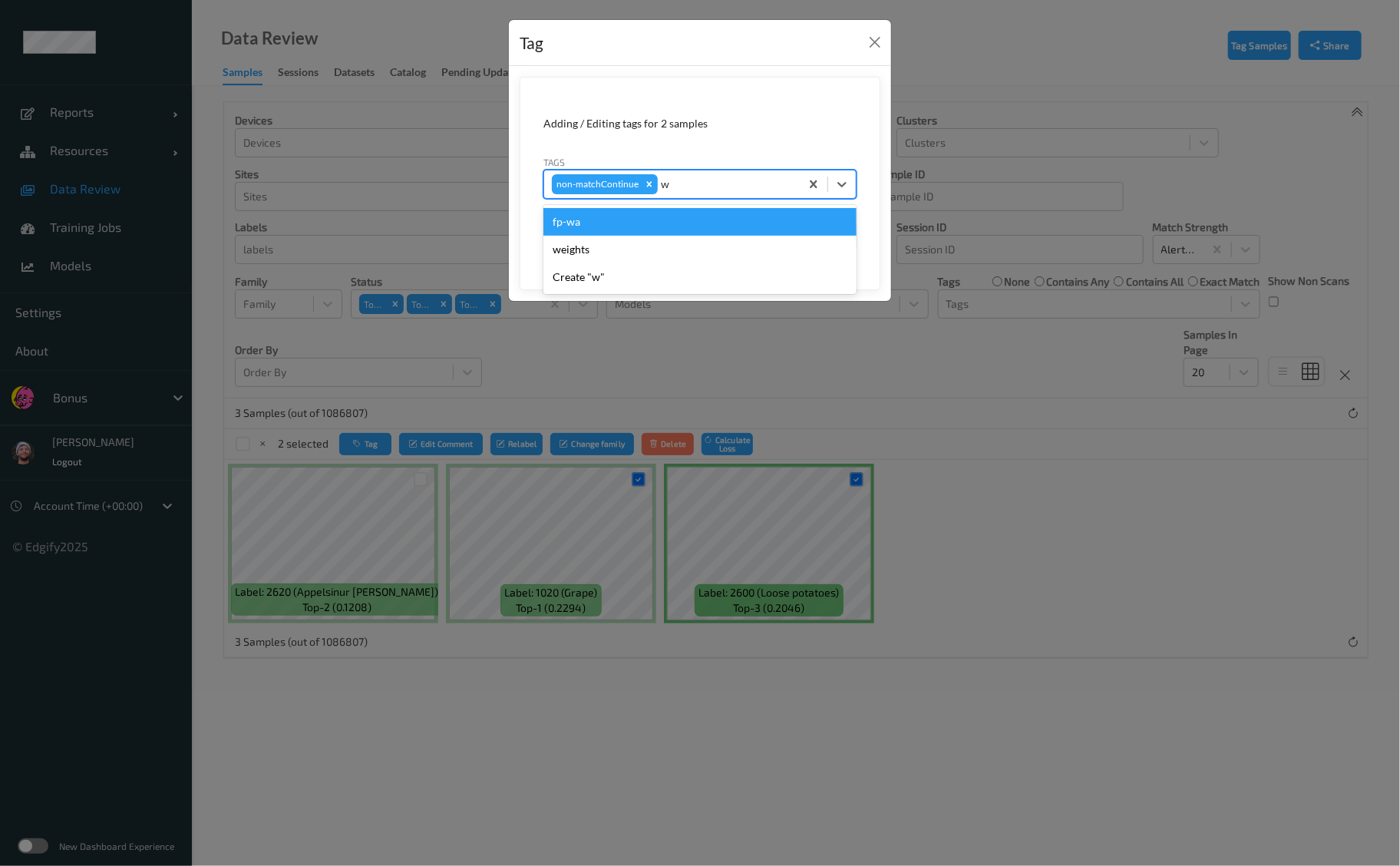
type input "wa"
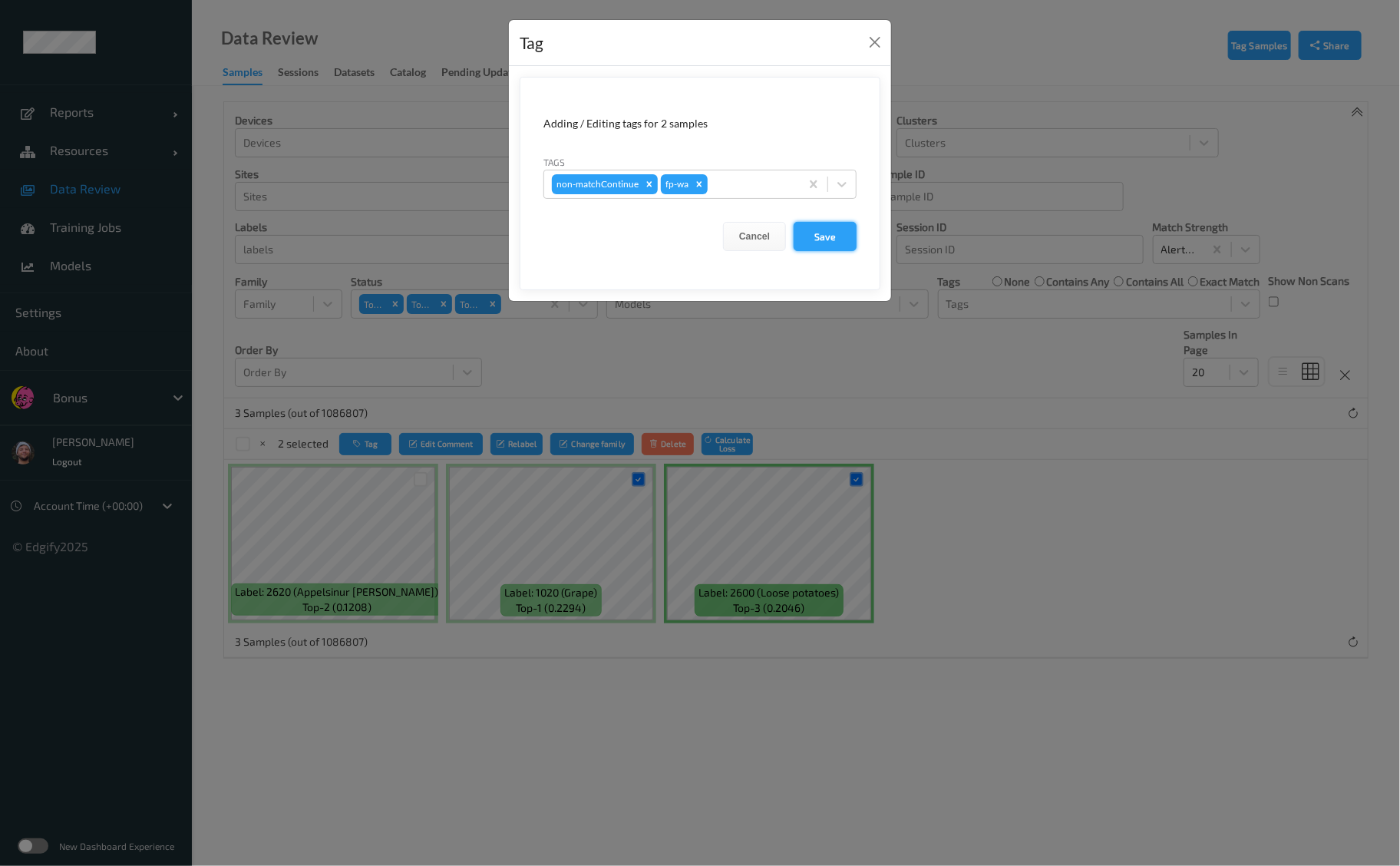
click at [819, 231] on button "Save" at bounding box center [825, 237] width 63 height 30
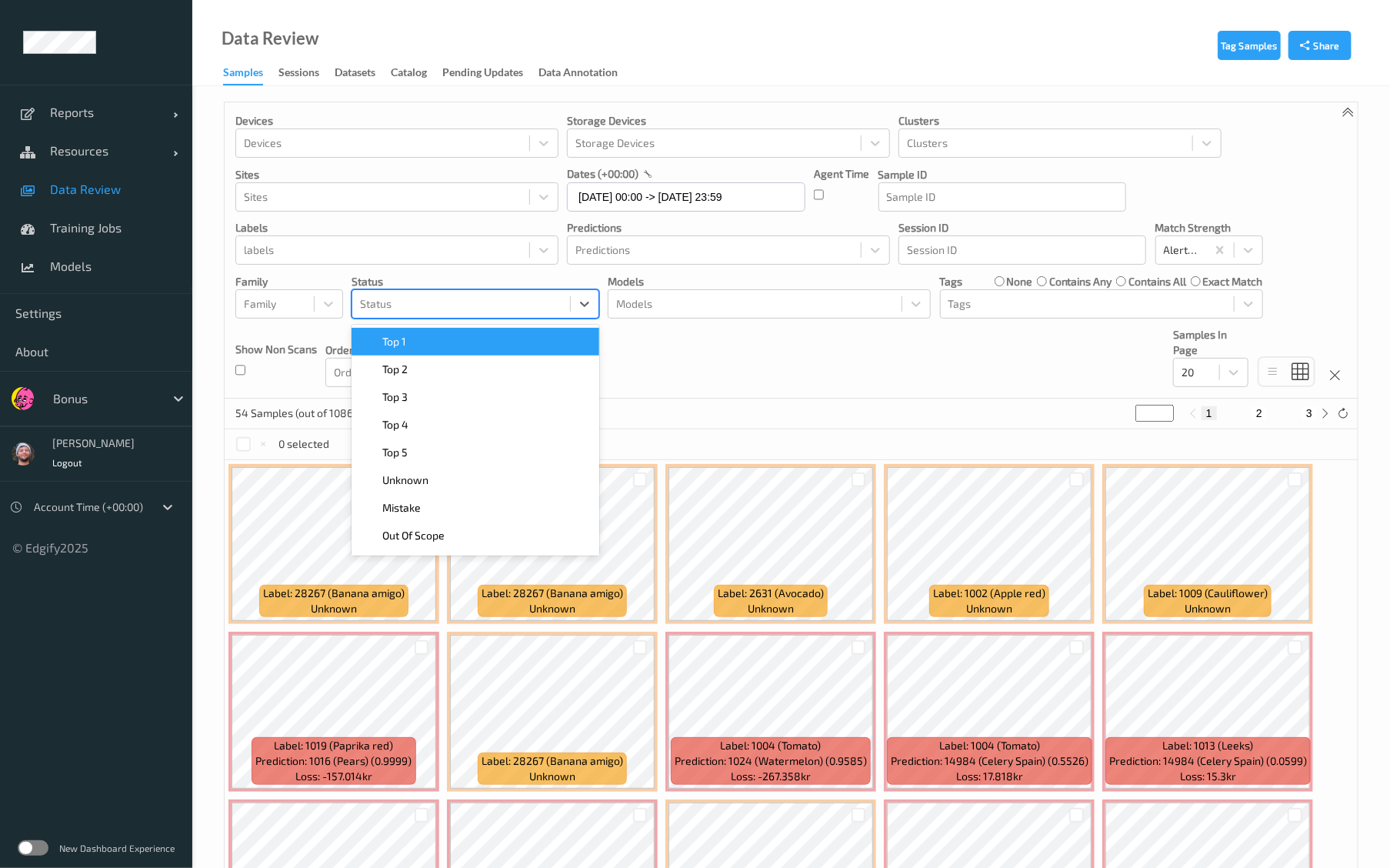
click at [514, 290] on div "Status" at bounding box center [475, 304] width 248 height 30
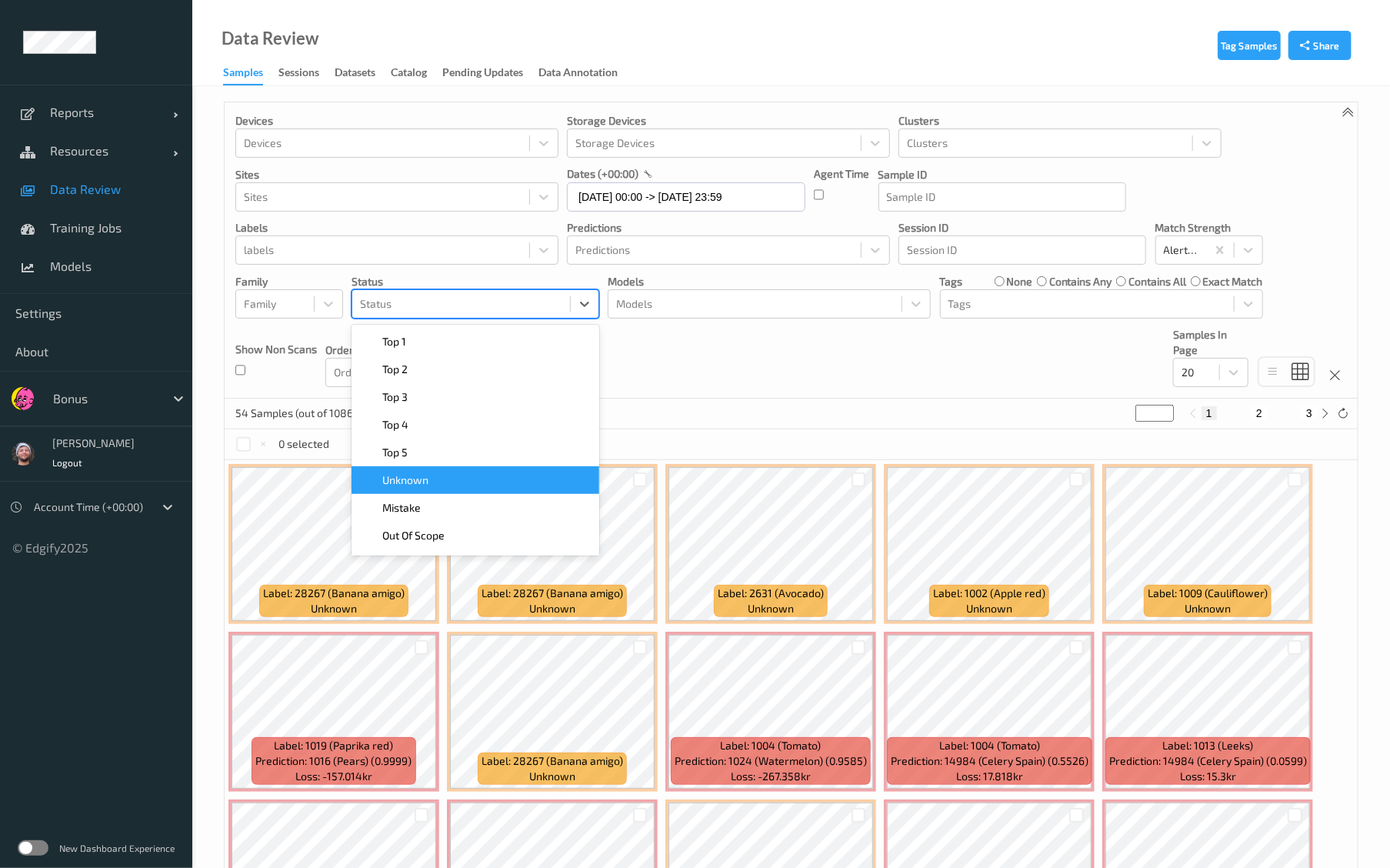
click at [481, 470] on div "Unknown" at bounding box center [475, 480] width 248 height 28
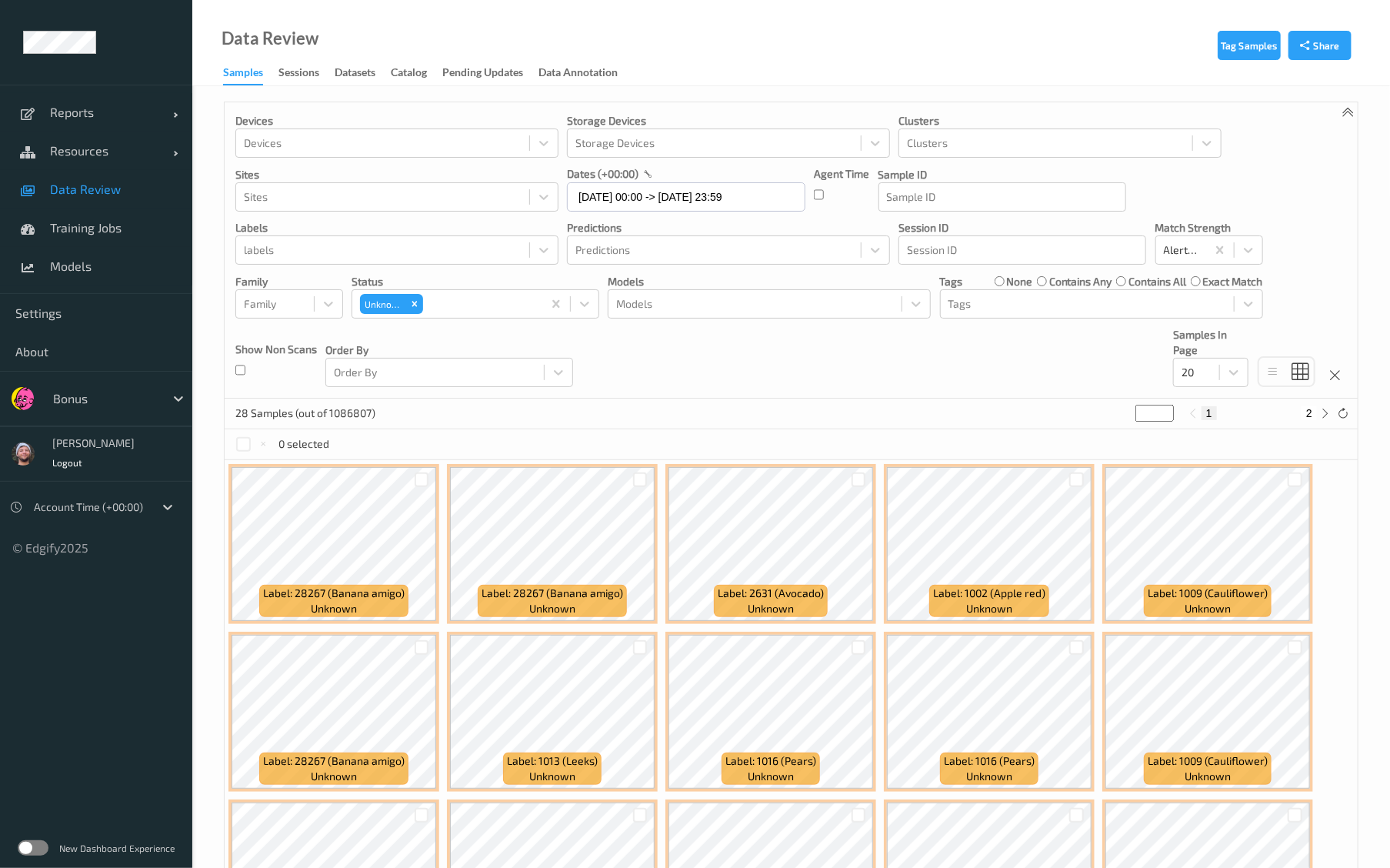
click at [721, 433] on div "0 selected" at bounding box center [791, 444] width 1133 height 30
click at [422, 471] on div at bounding box center [422, 479] width 30 height 26
click at [423, 478] on div at bounding box center [422, 480] width 15 height 15
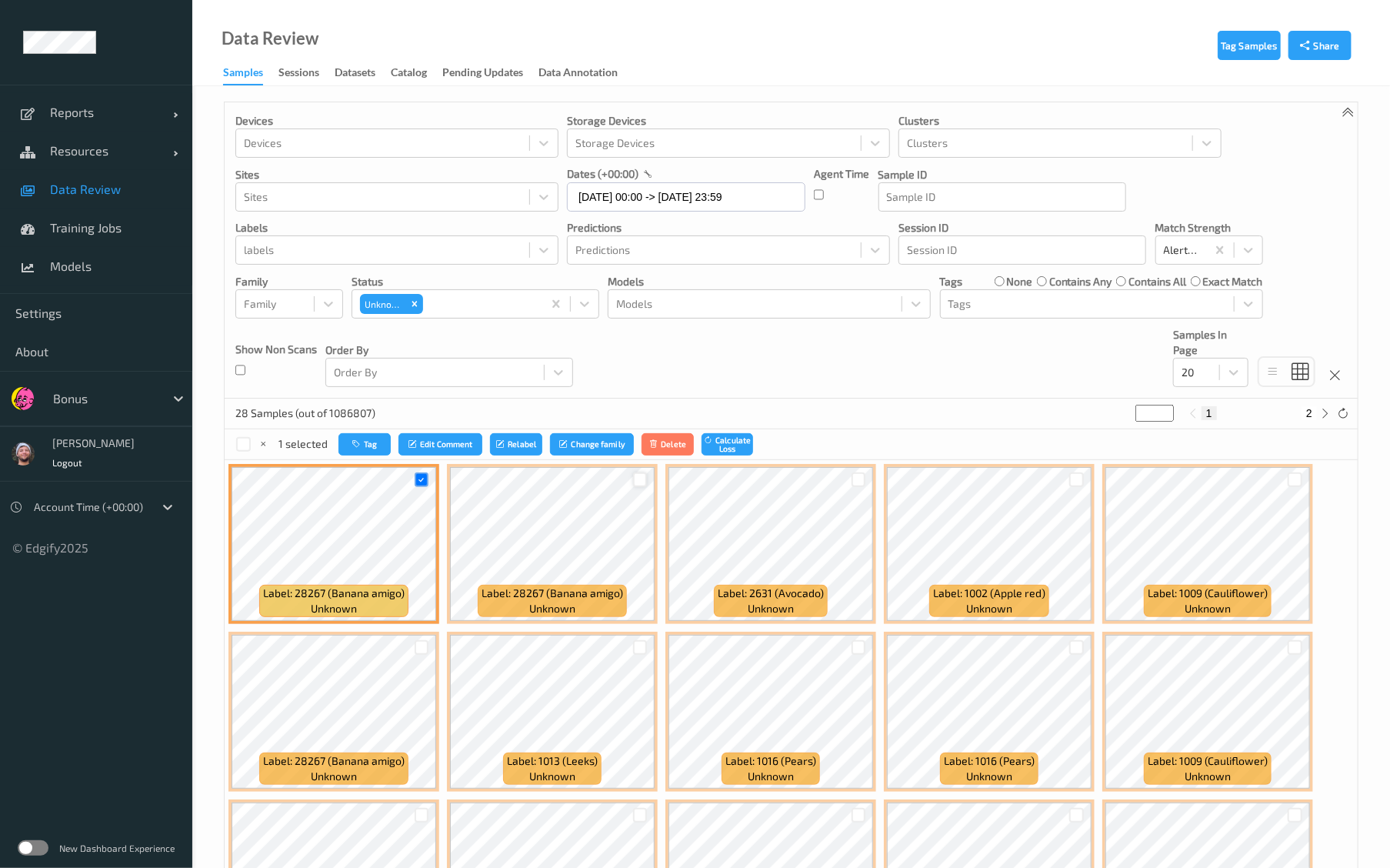
click at [635, 474] on div at bounding box center [641, 480] width 15 height 15
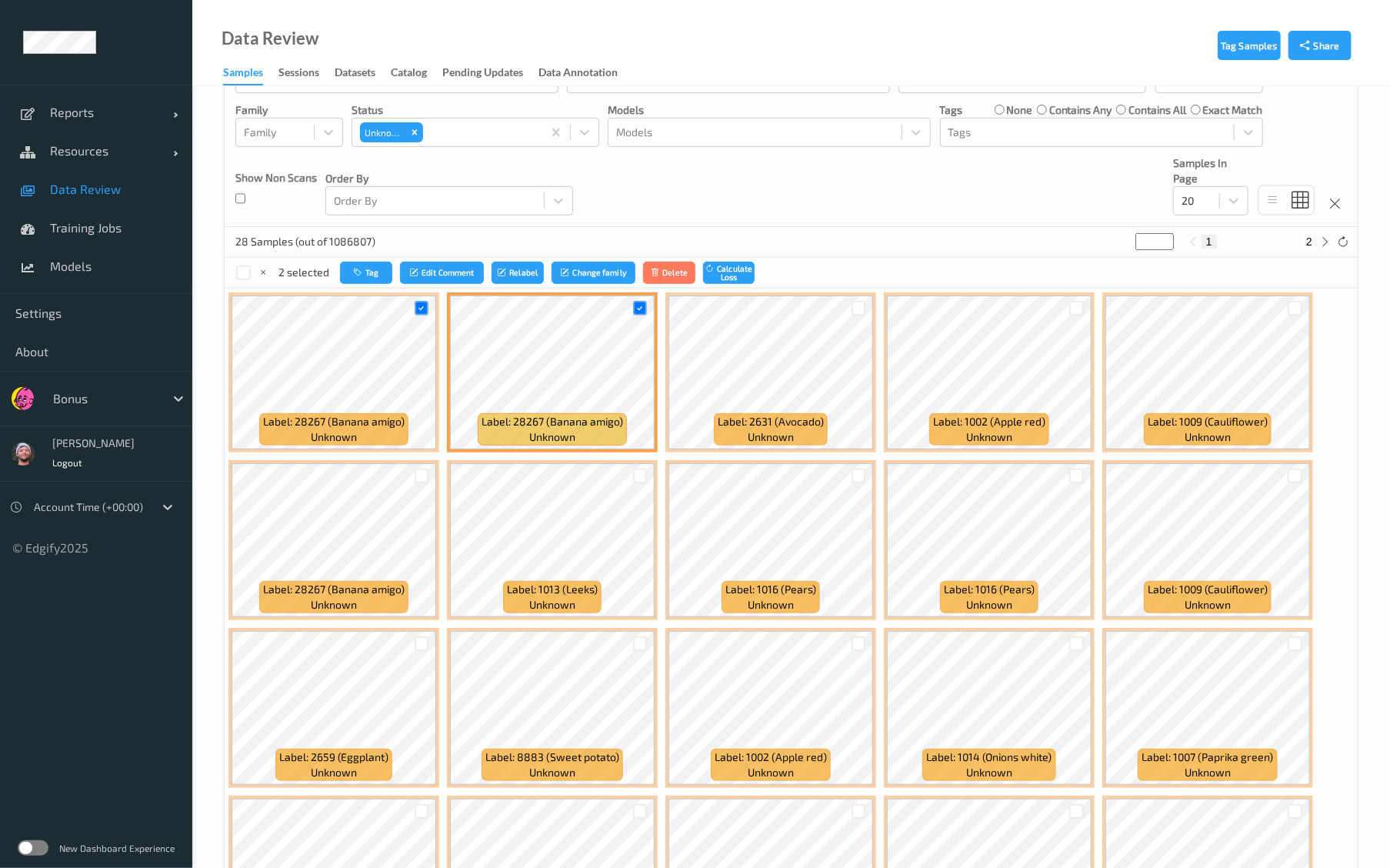
scroll to position [222, 0]
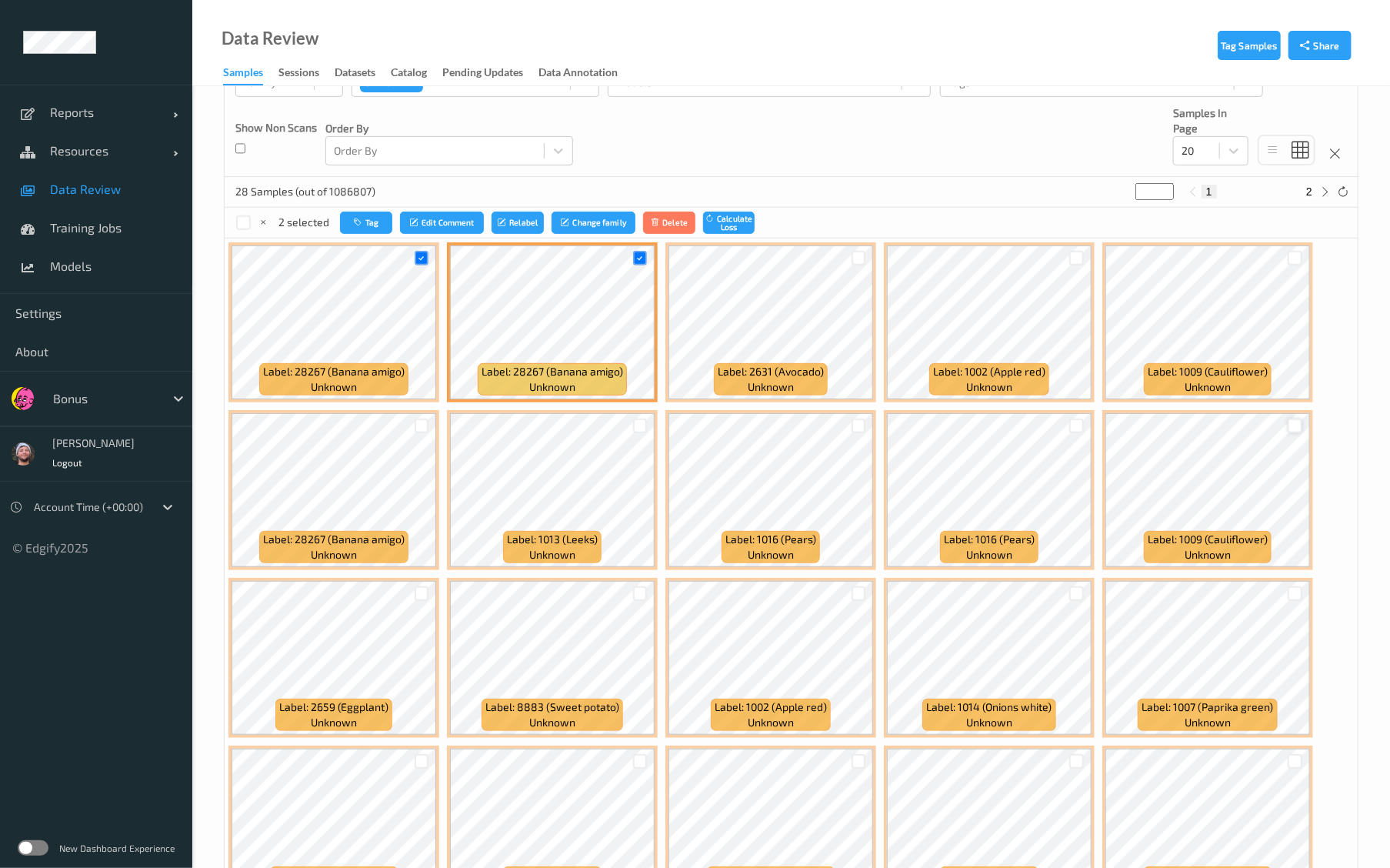
click at [1296, 422] on div at bounding box center [1295, 426] width 15 height 15
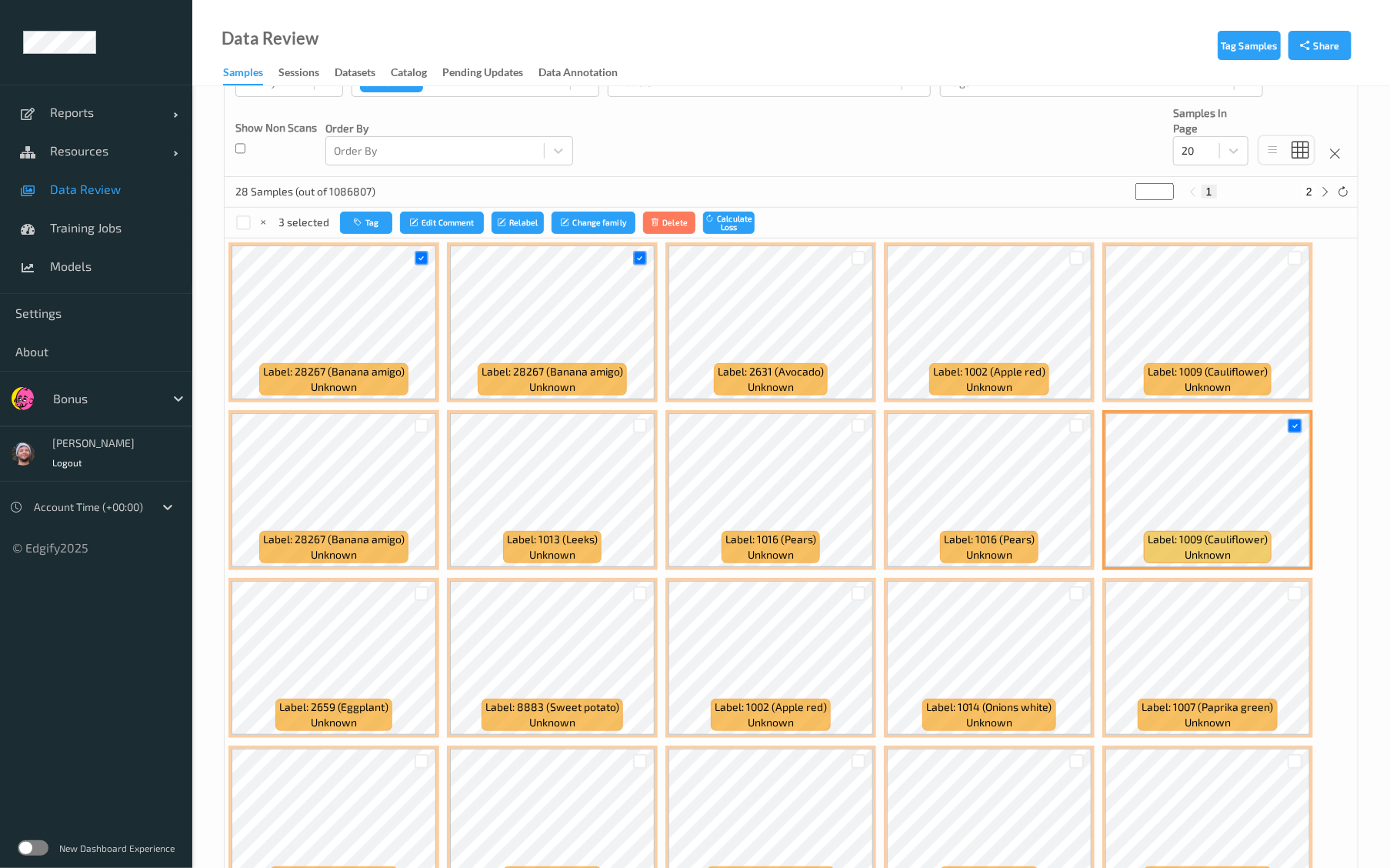
scroll to position [323, 0]
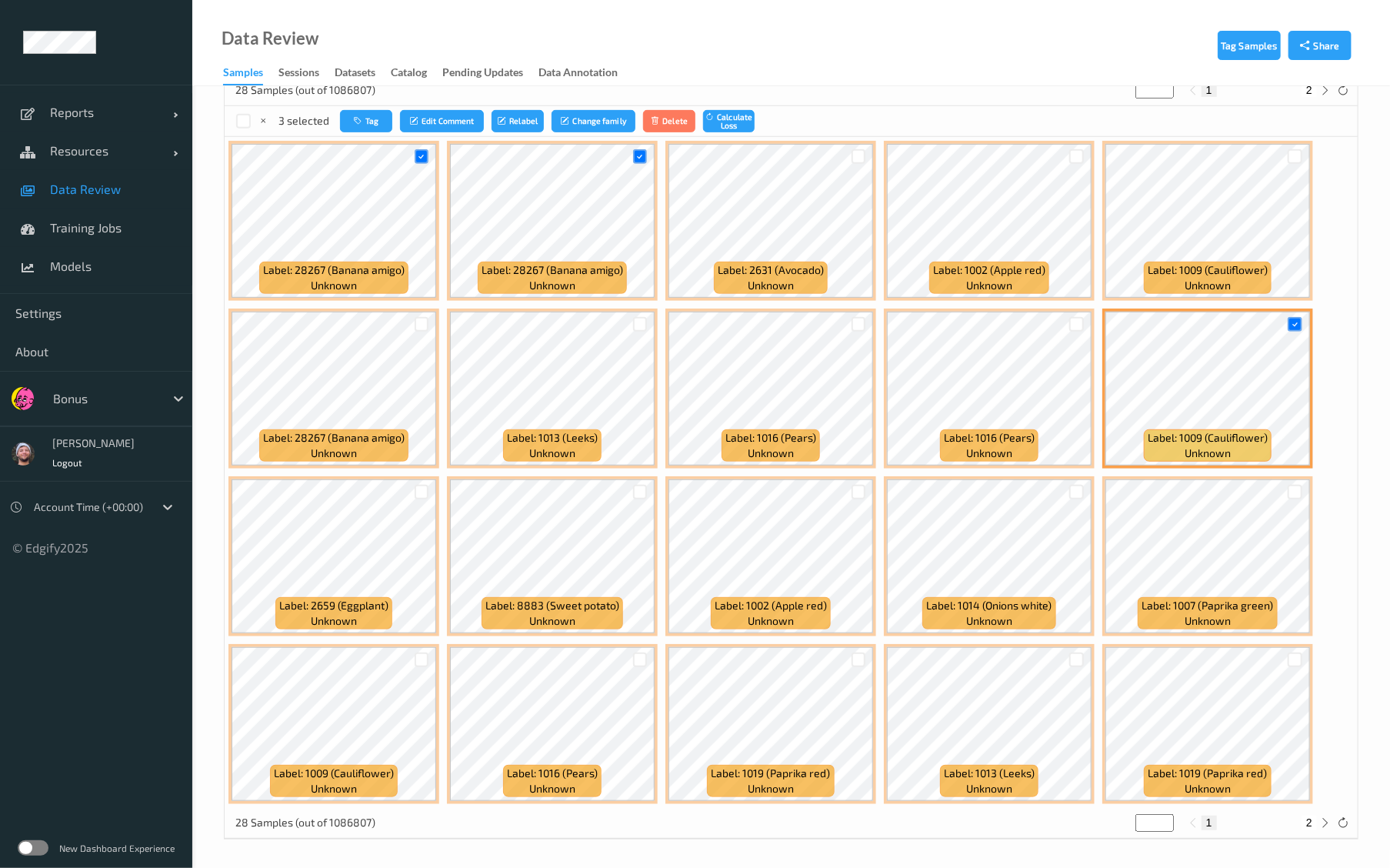
click at [430, 656] on div at bounding box center [422, 660] width 30 height 26
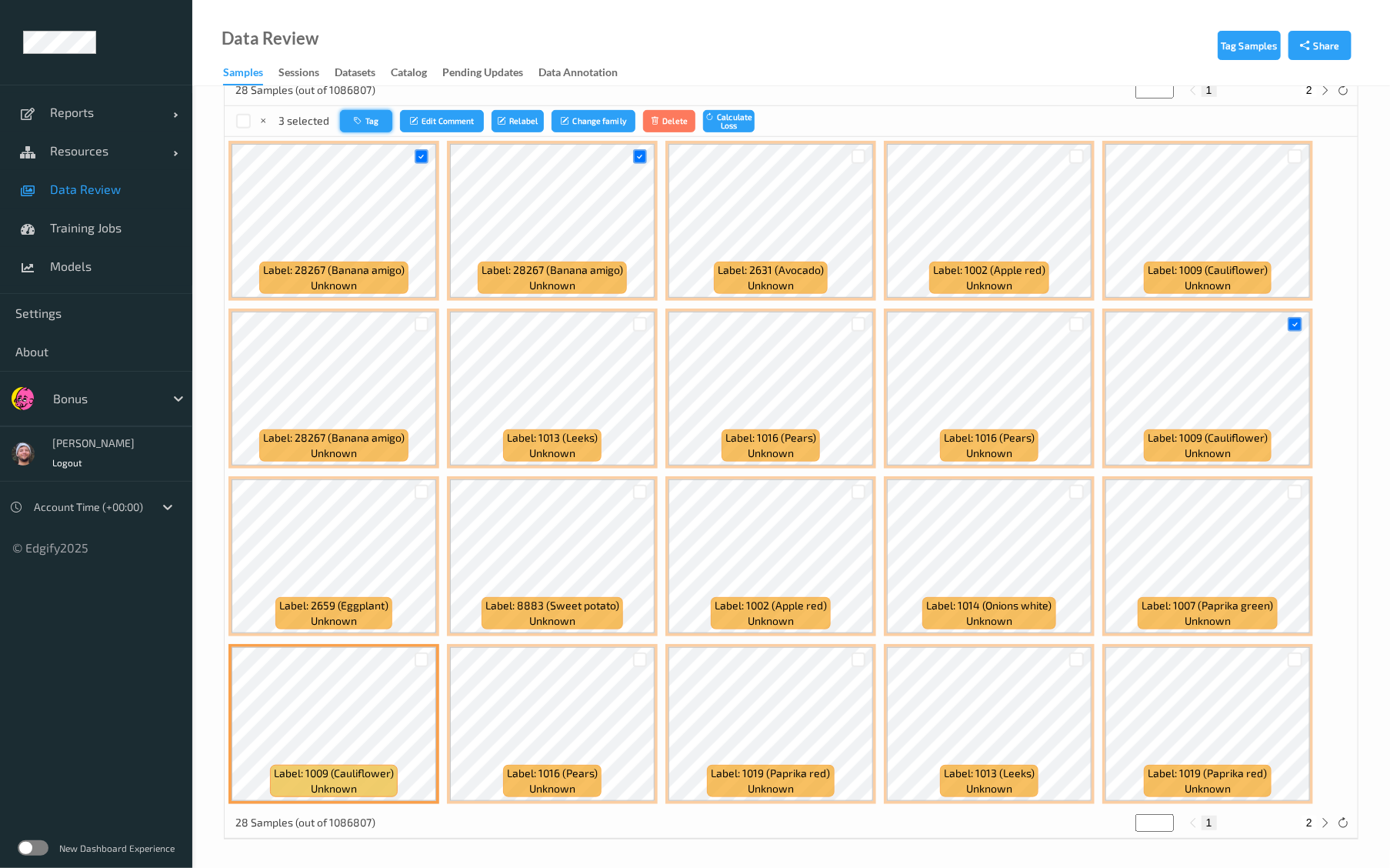
click at [354, 116] on icon "button" at bounding box center [360, 120] width 12 height 9
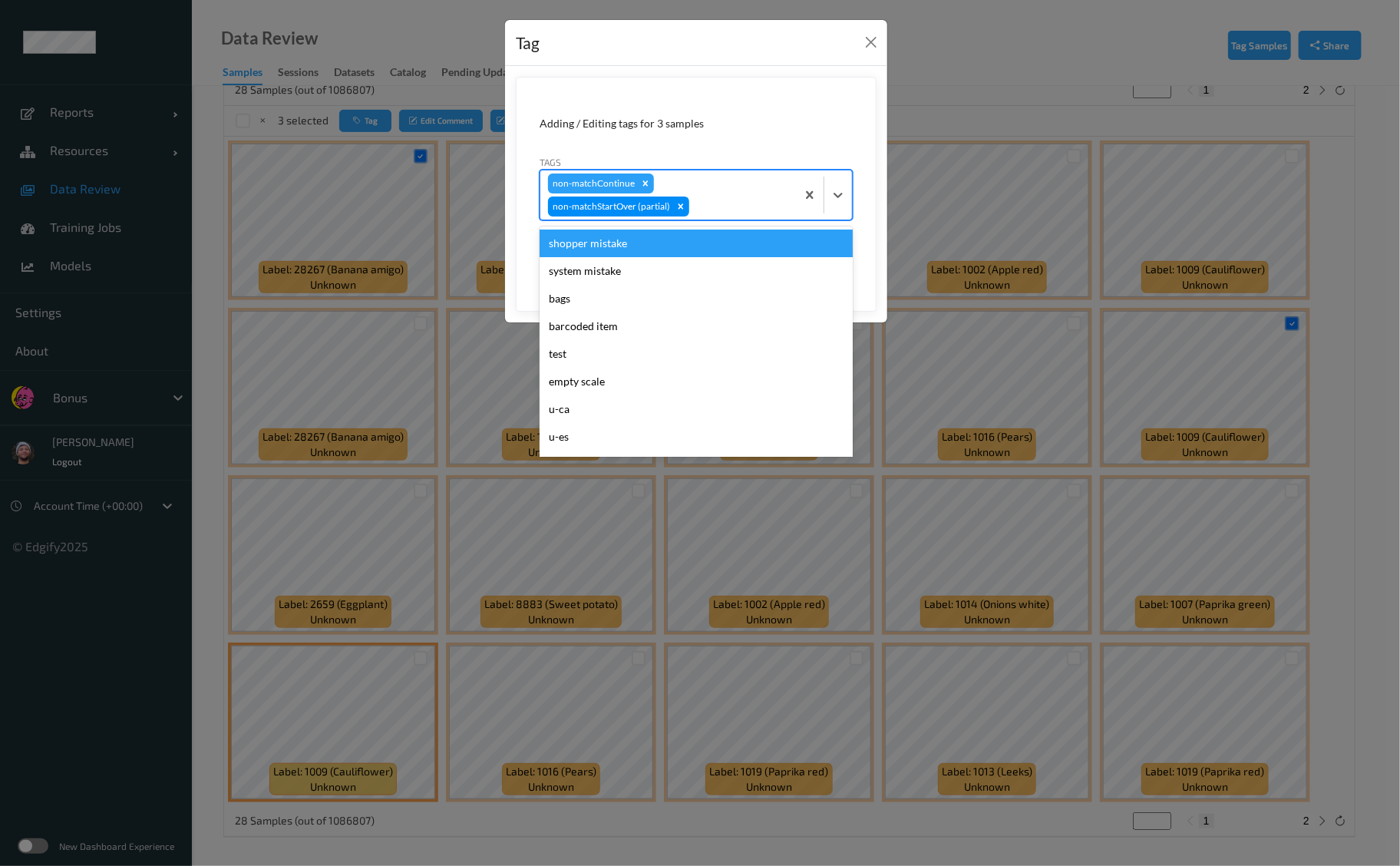
click at [781, 214] on div at bounding box center [740, 206] width 96 height 18
type input "gi"
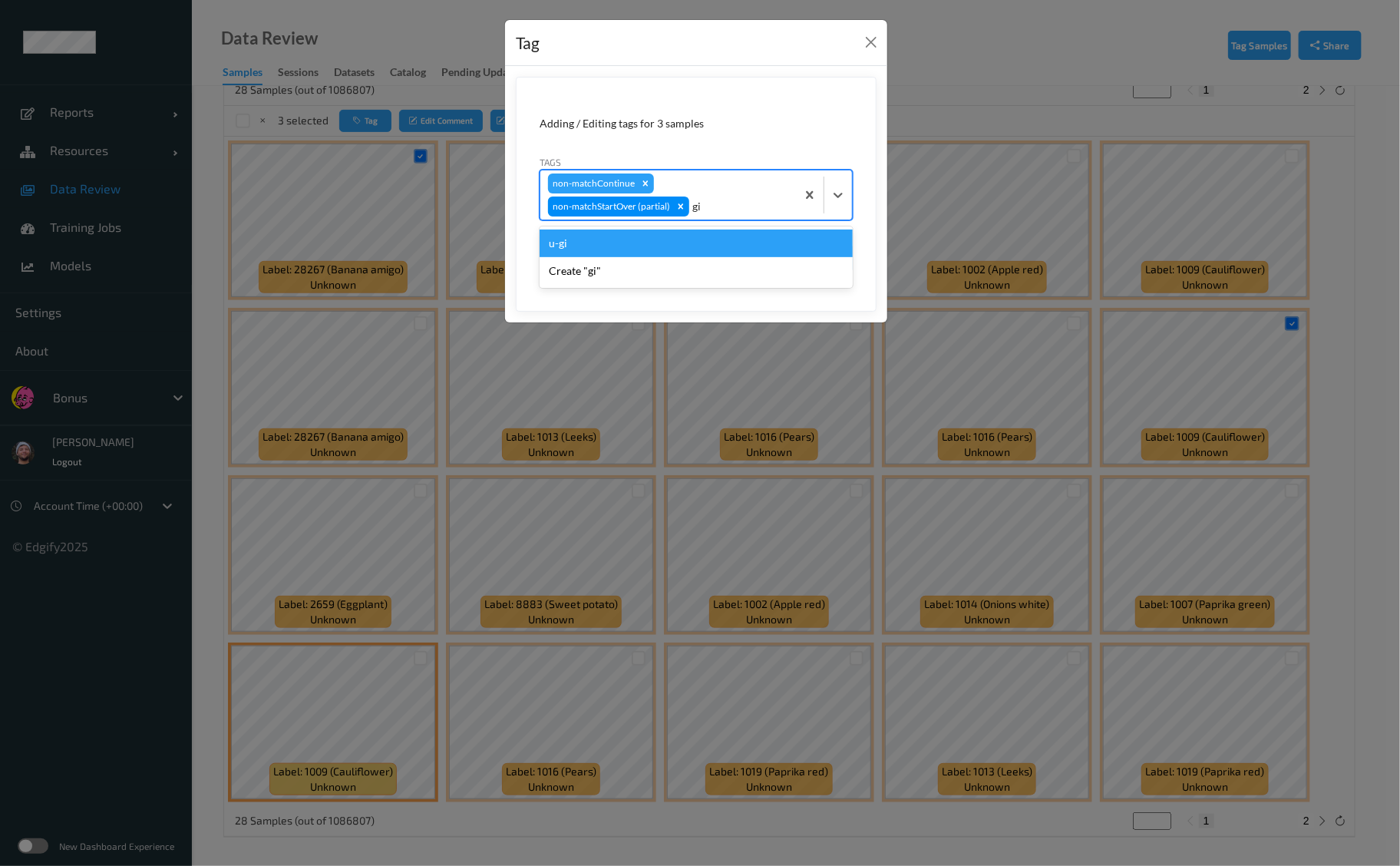
click at [735, 249] on div "u-gi" at bounding box center [696, 243] width 313 height 28
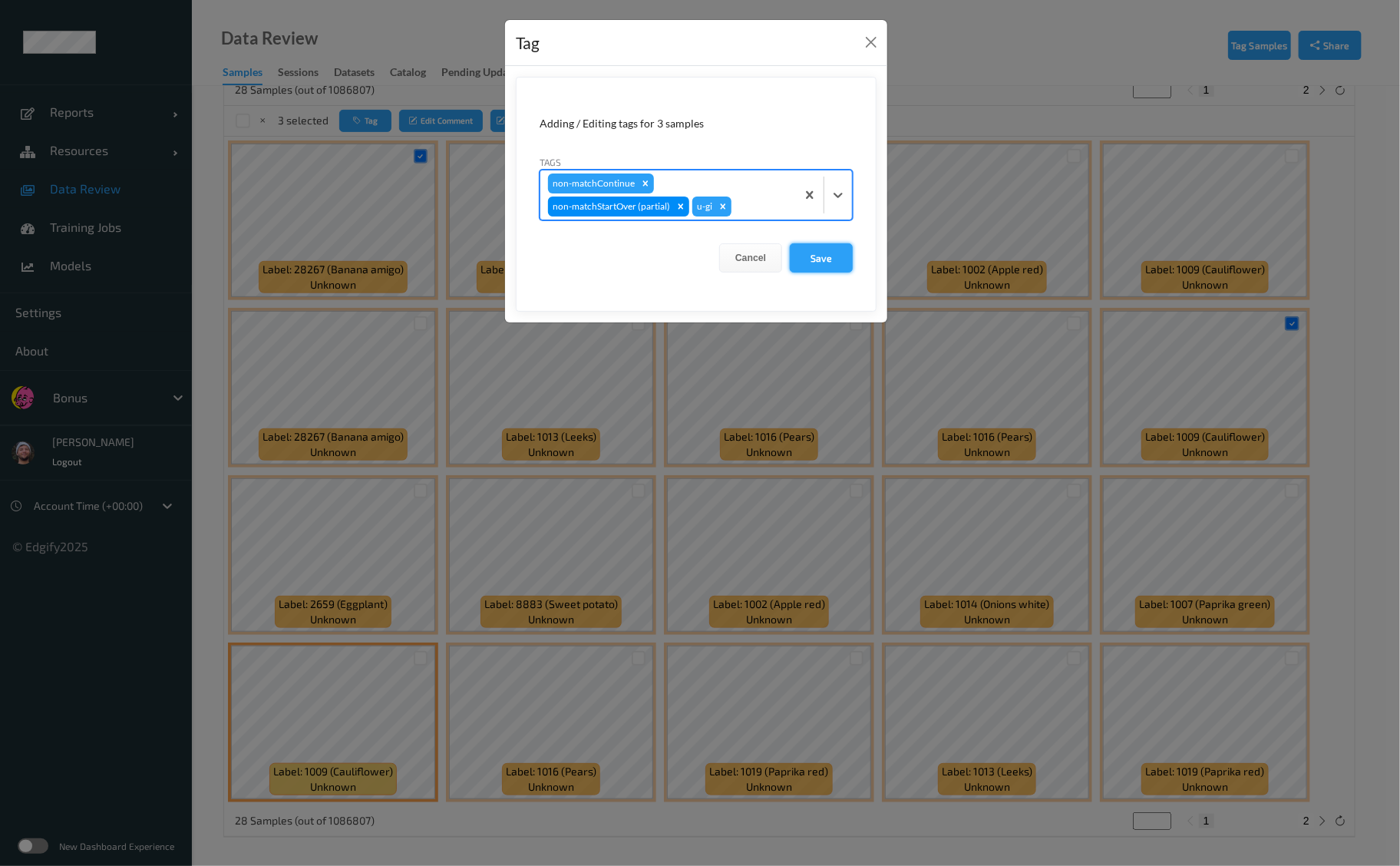
click at [799, 248] on button "Save" at bounding box center [821, 258] width 63 height 30
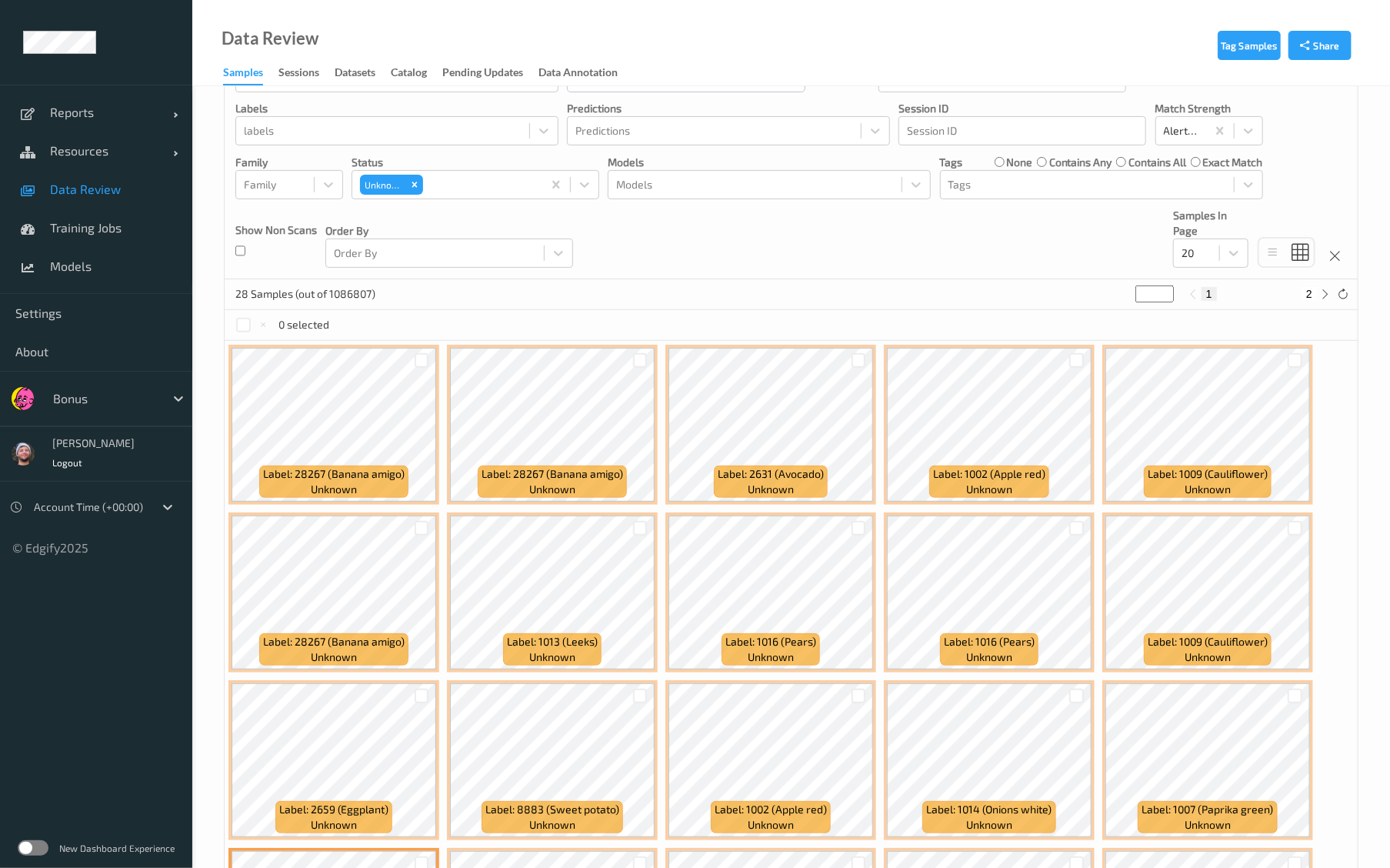
scroll to position [101, 0]
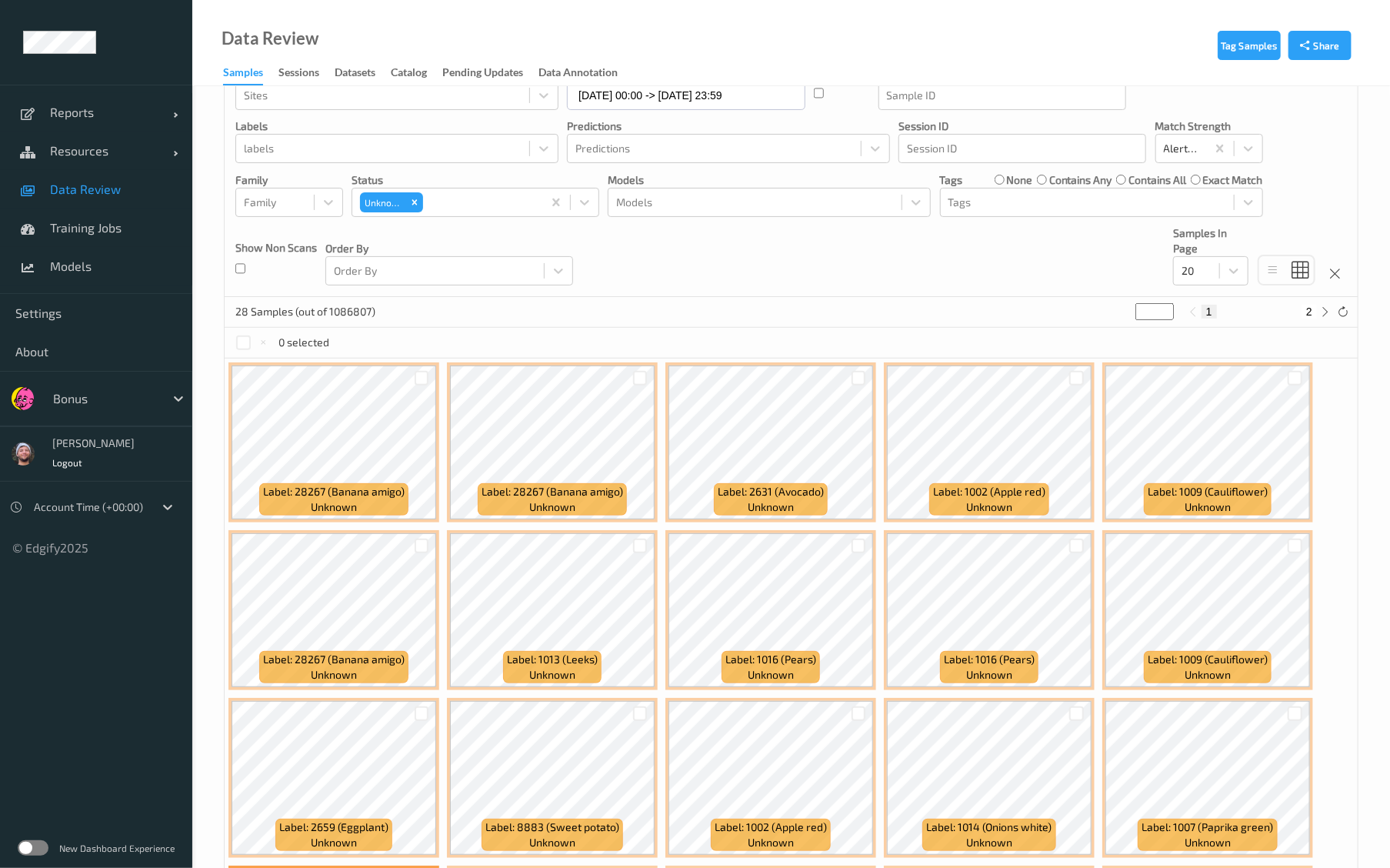
click at [1006, 179] on label "none" at bounding box center [1019, 180] width 26 height 16
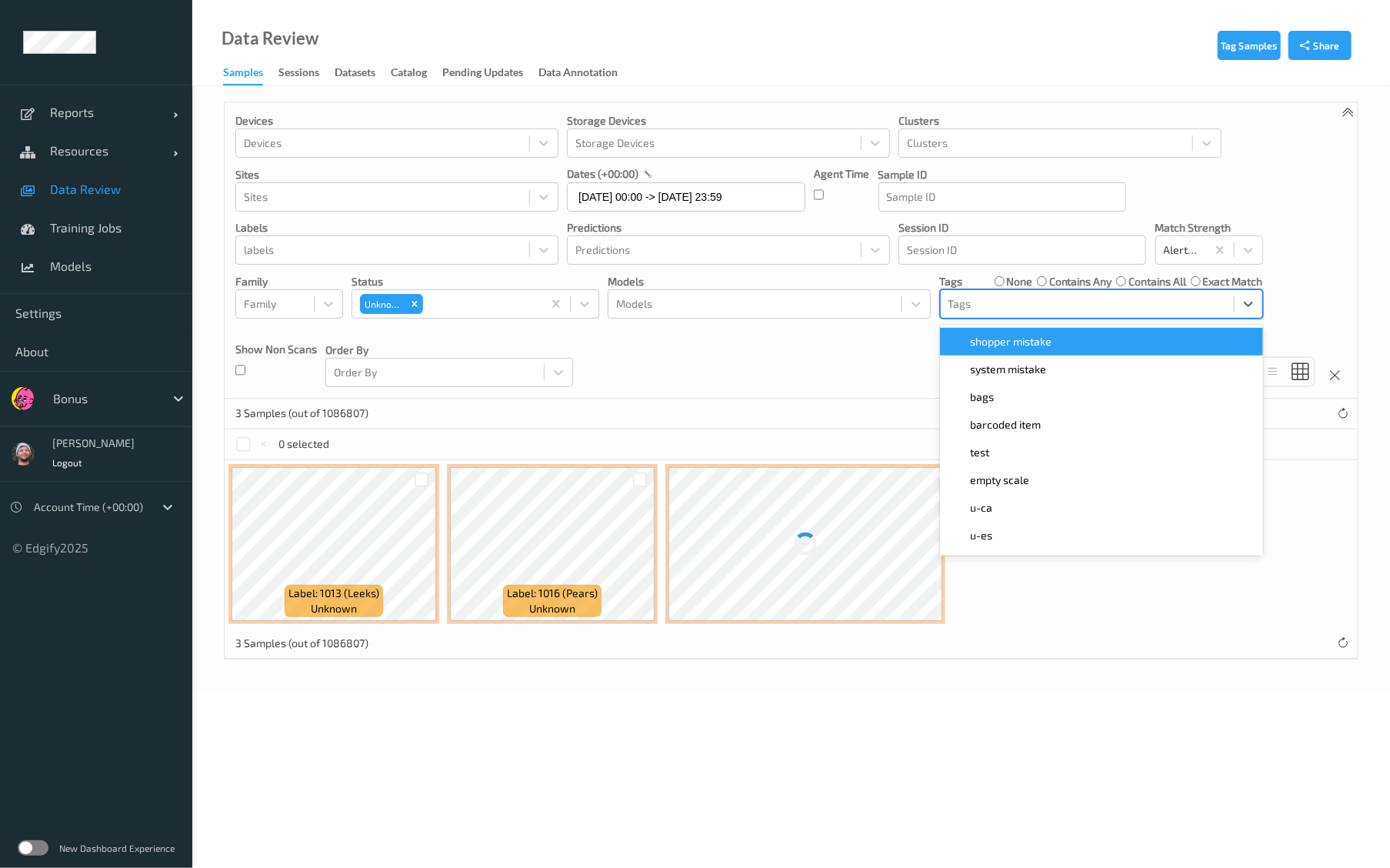
scroll to position [0, 0]
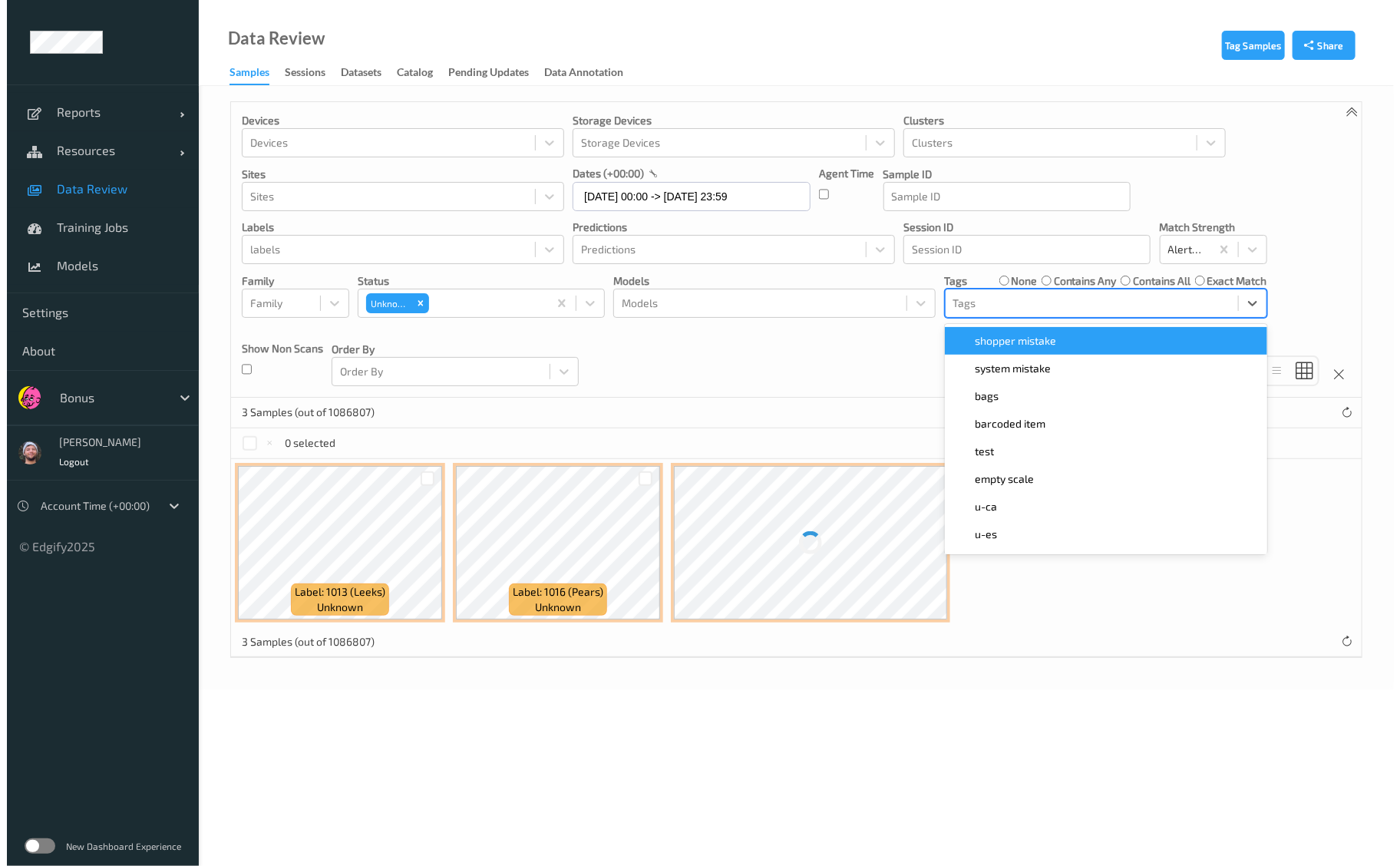
click at [1013, 202] on div "Devices Devices Storage Devices Storage Devices Clusters Clusters Sites Sites d…" at bounding box center [790, 250] width 1131 height 296
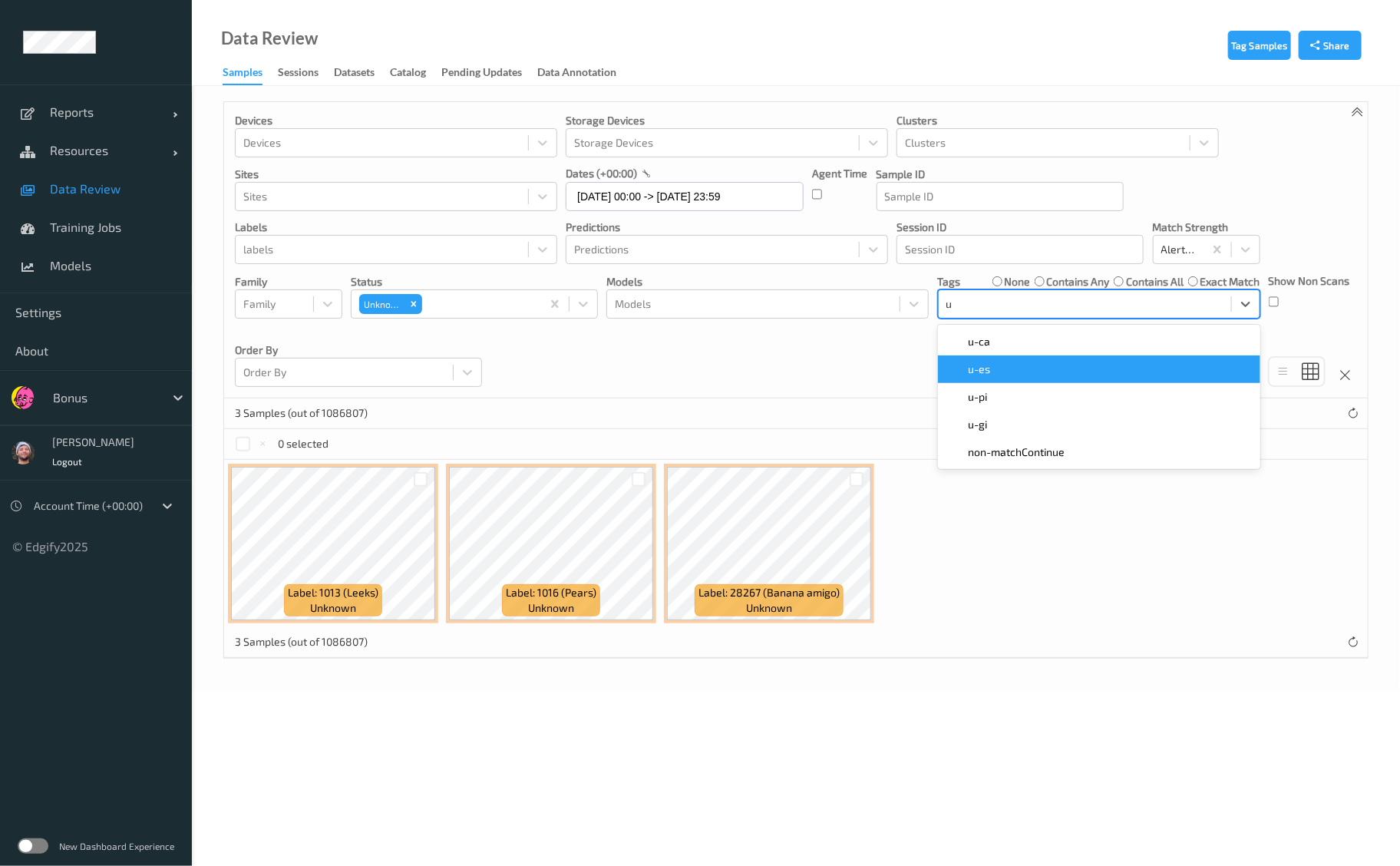
type input "u-"
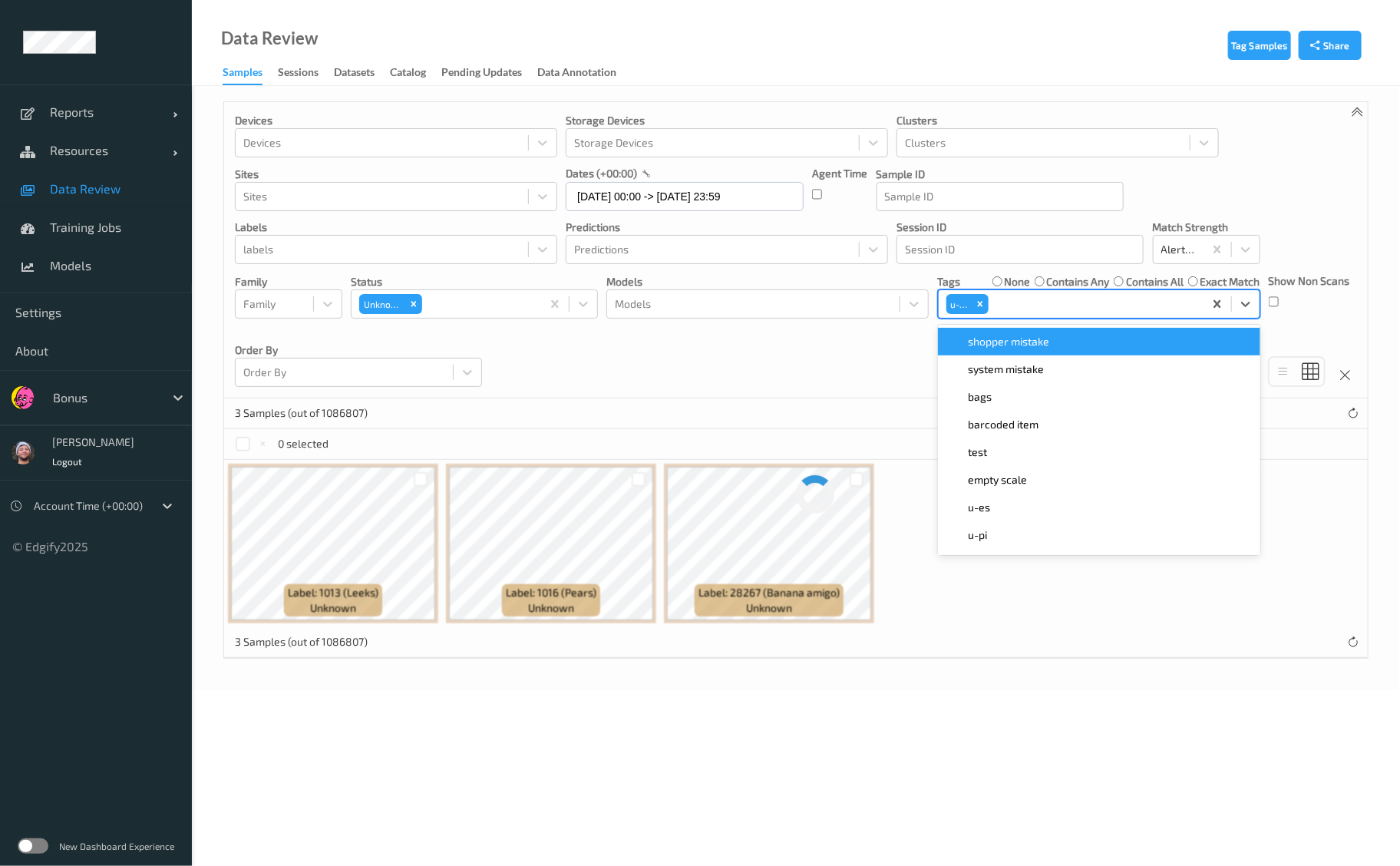
paste input "u-"
type input "u-"
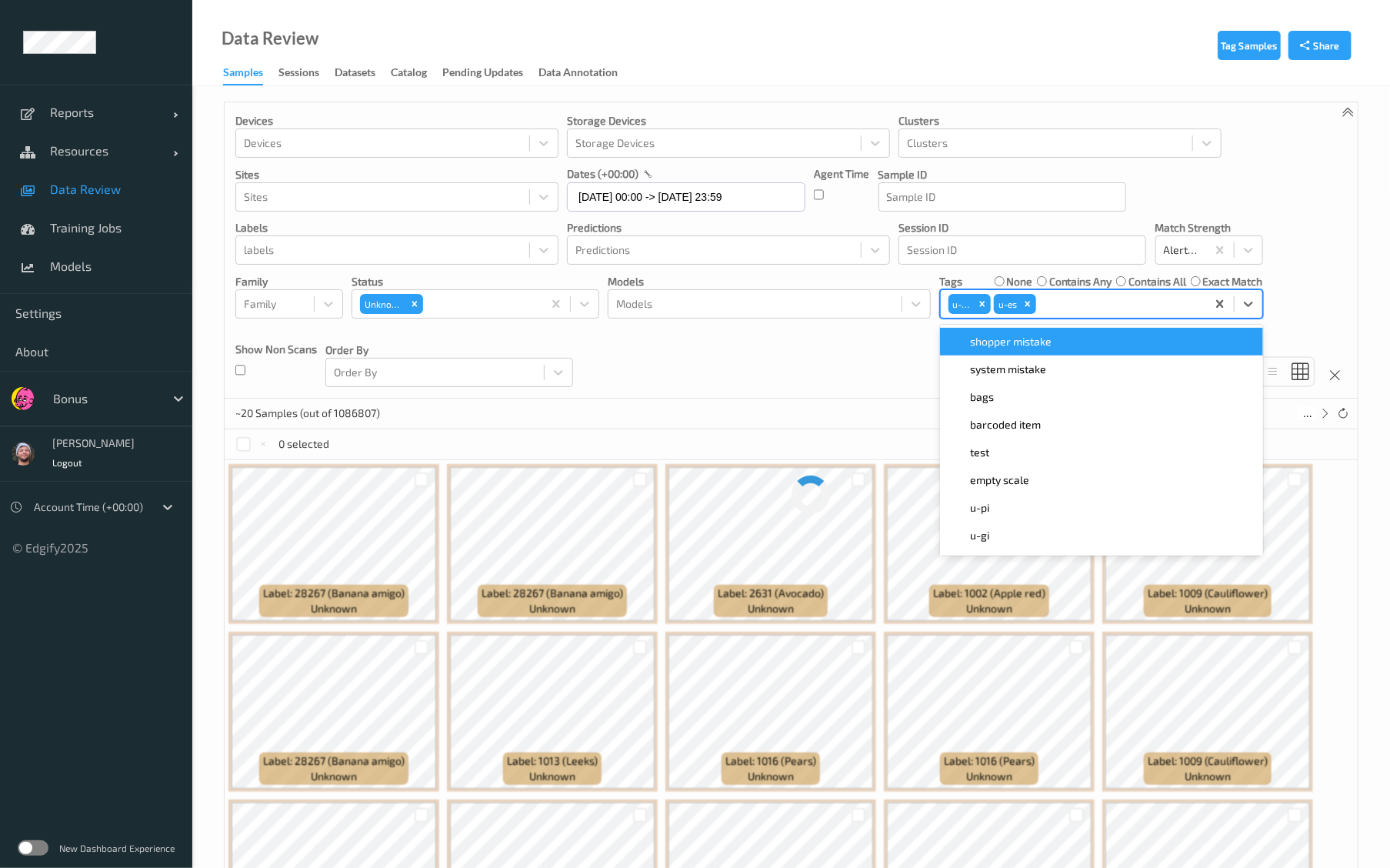
paste input "u-"
type input "u-"
paste input "u-"
type input "u-"
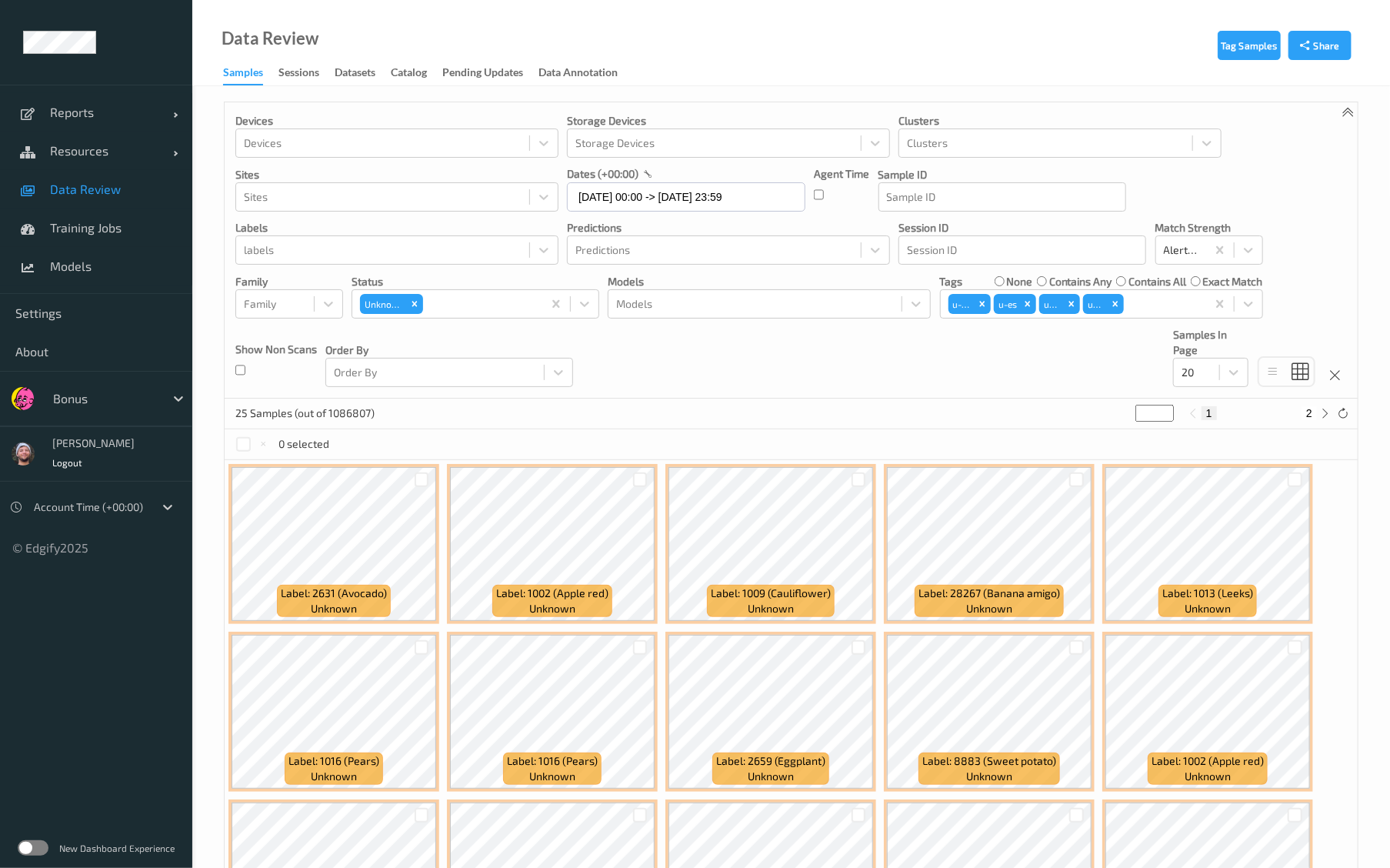
click at [698, 354] on div "Devices Devices Storage Devices Storage Devices Clusters Clusters Sites Sites d…" at bounding box center [791, 250] width 1133 height 296
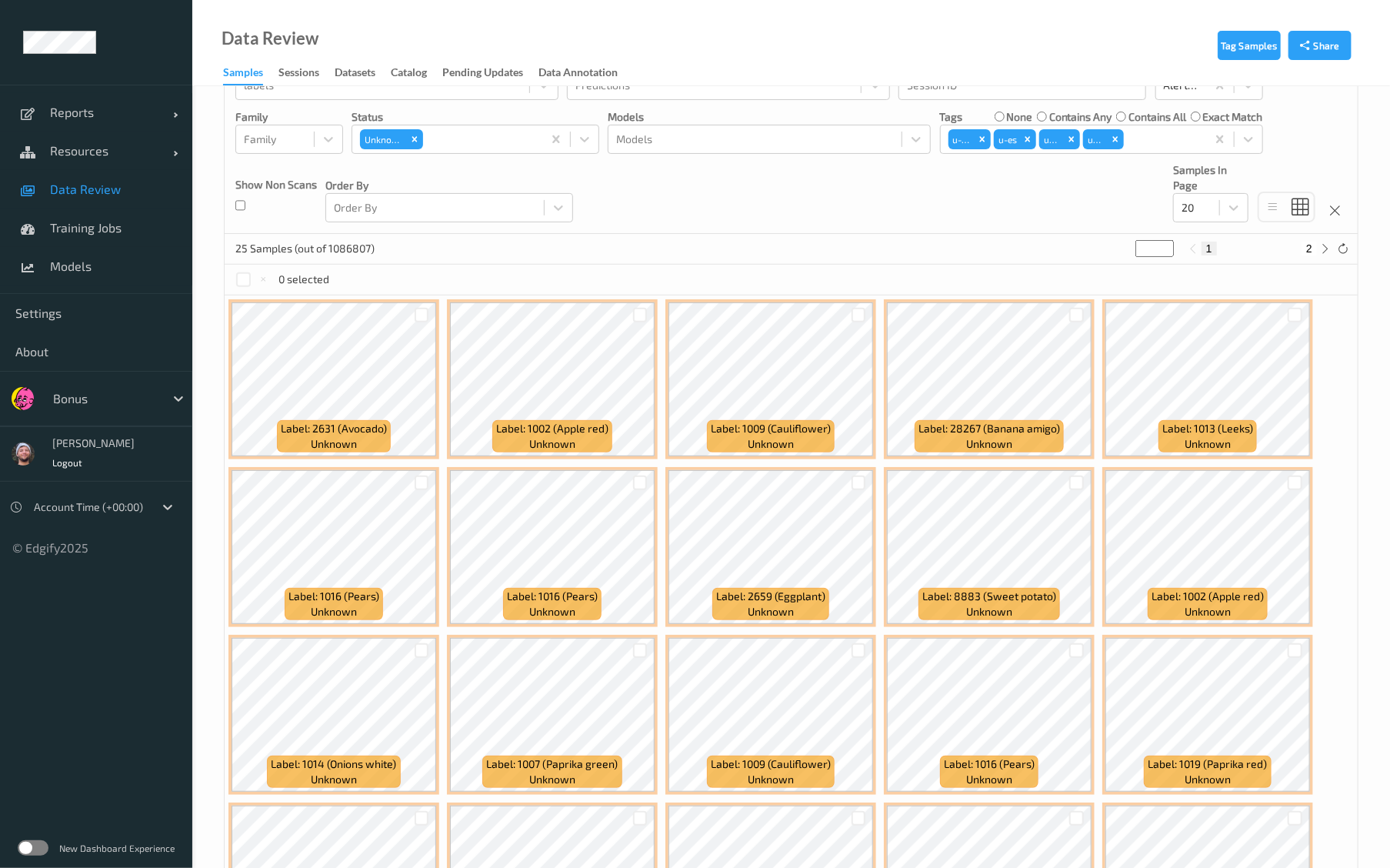
scroll to position [166, 0]
click at [1029, 139] on icon "Remove u-es" at bounding box center [1028, 138] width 6 height 6
click at [1218, 209] on div "20" at bounding box center [1196, 207] width 45 height 25
click at [1218, 300] on div "50" at bounding box center [1210, 300] width 57 height 16
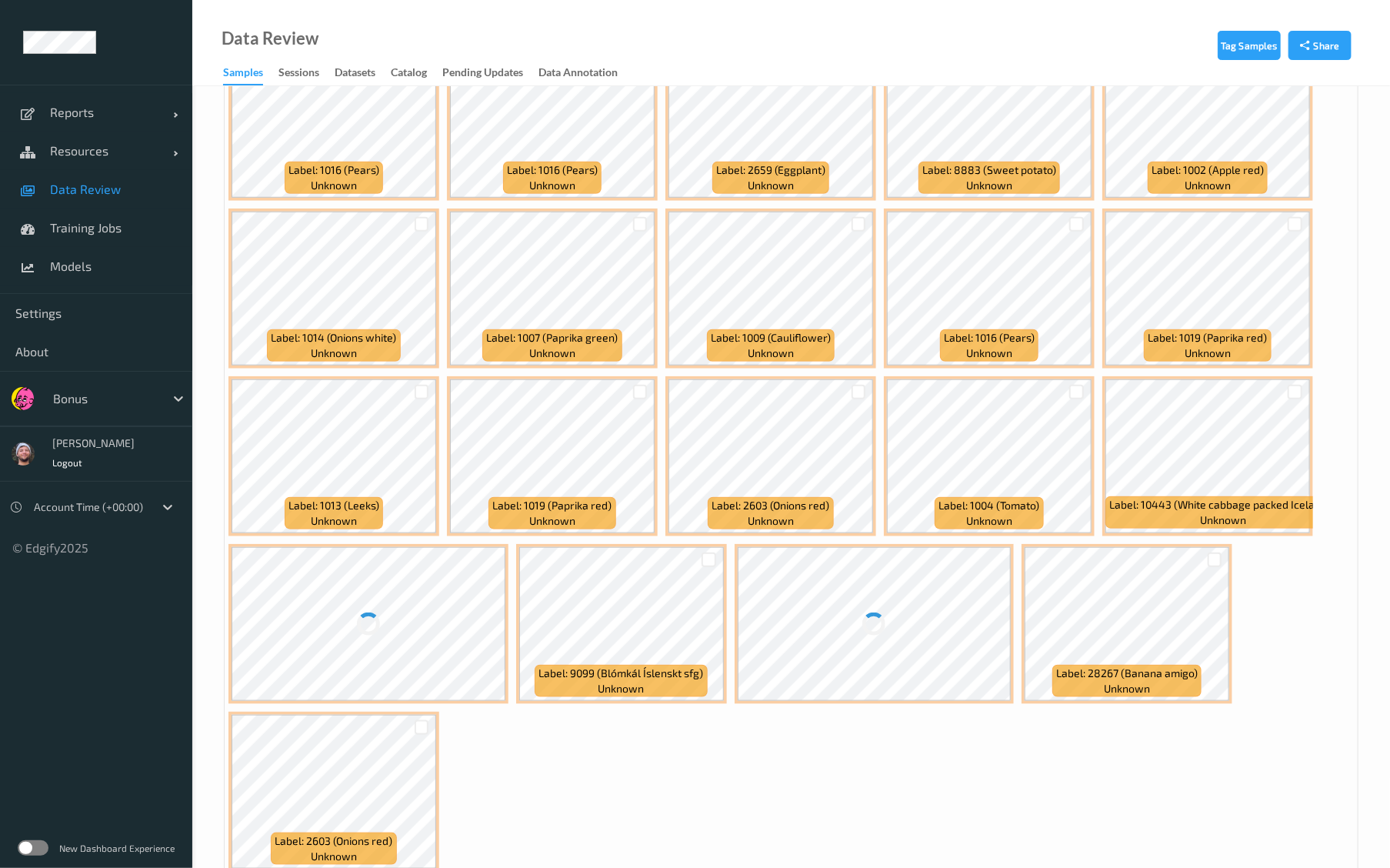
scroll to position [490, 0]
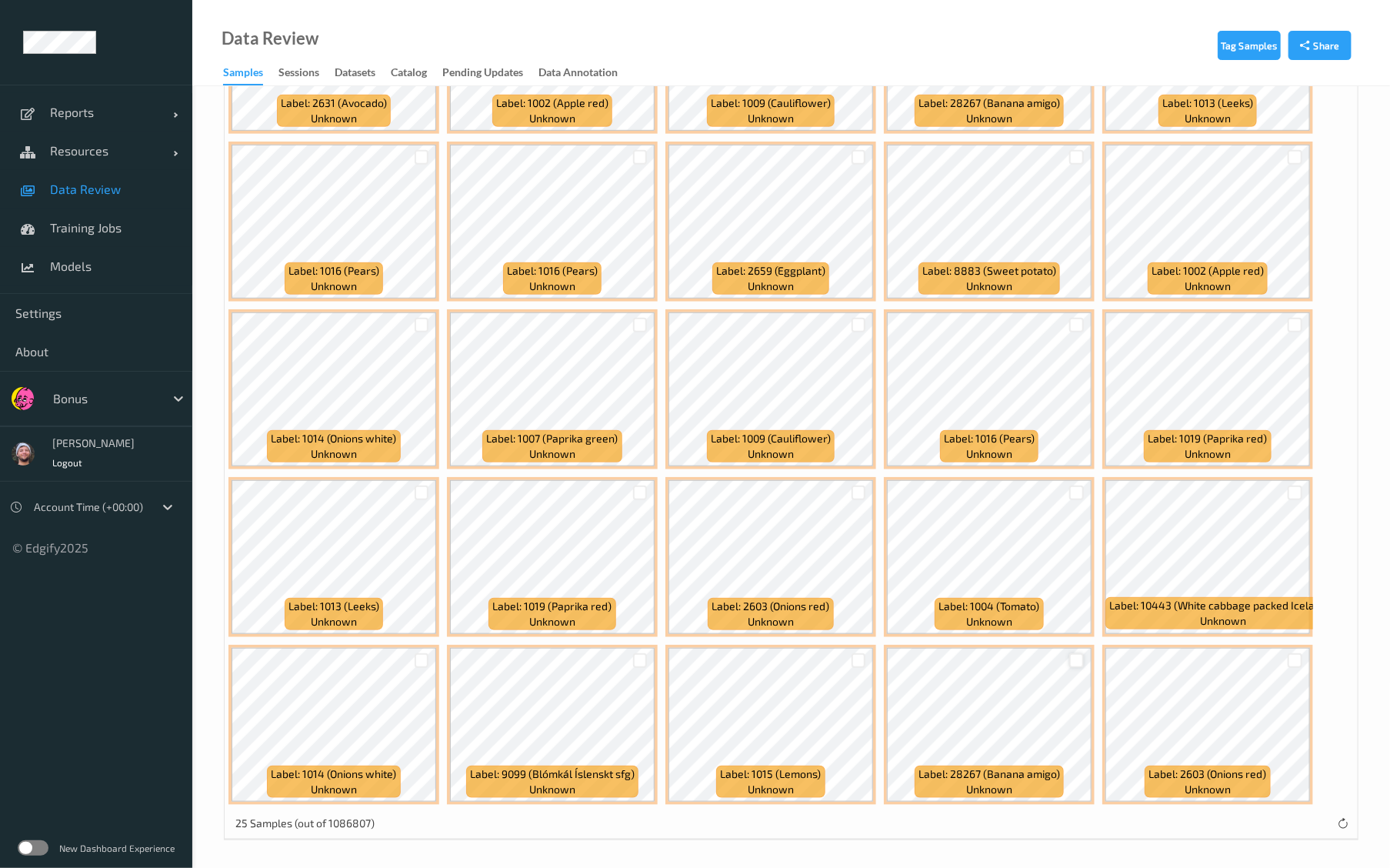
click at [1071, 662] on div at bounding box center [1077, 660] width 15 height 15
click at [416, 653] on div at bounding box center [422, 660] width 15 height 15
click at [1294, 489] on div at bounding box center [1295, 493] width 15 height 15
click at [1294, 489] on icon at bounding box center [1295, 492] width 10 height 10
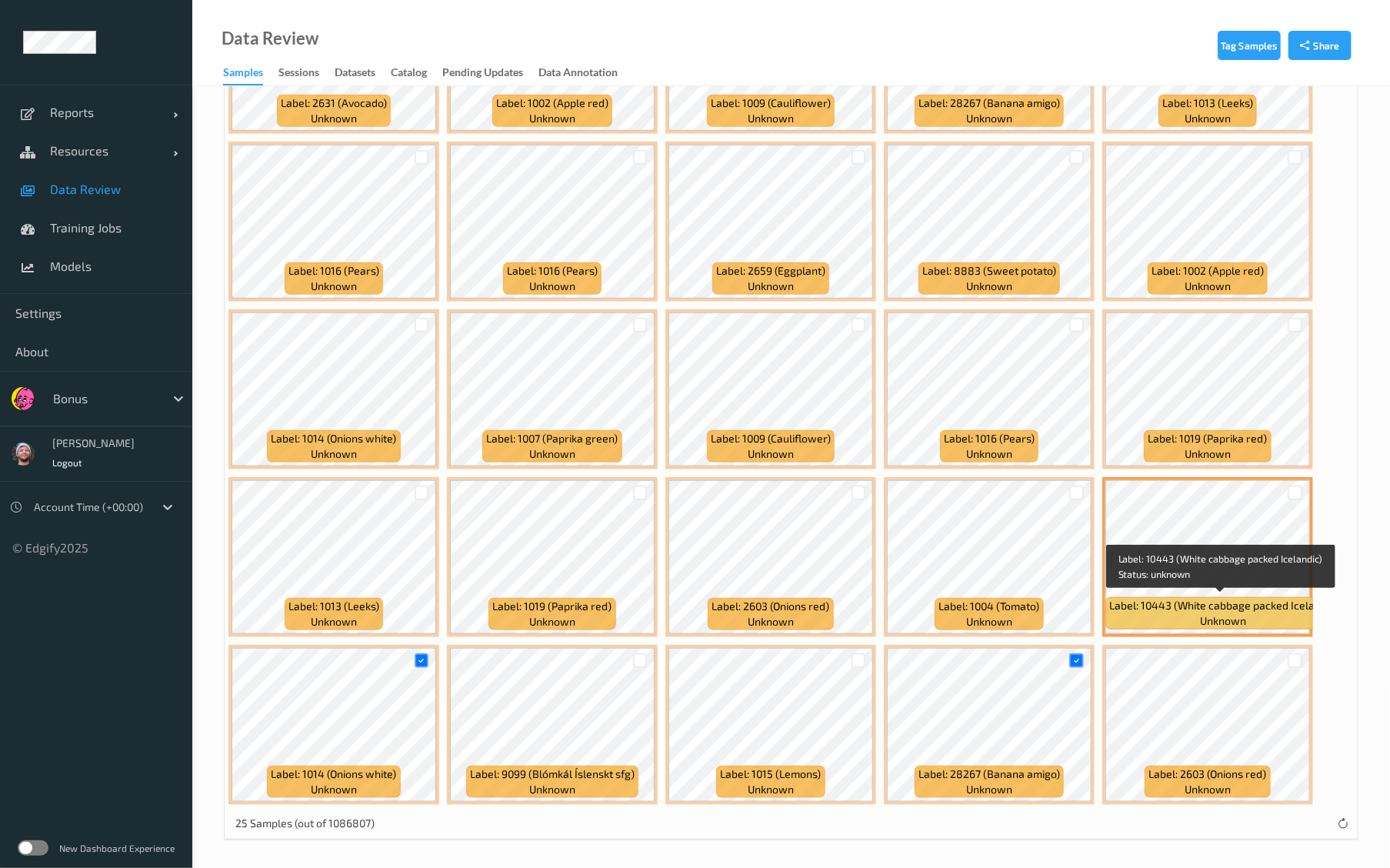
scroll to position [0, 0]
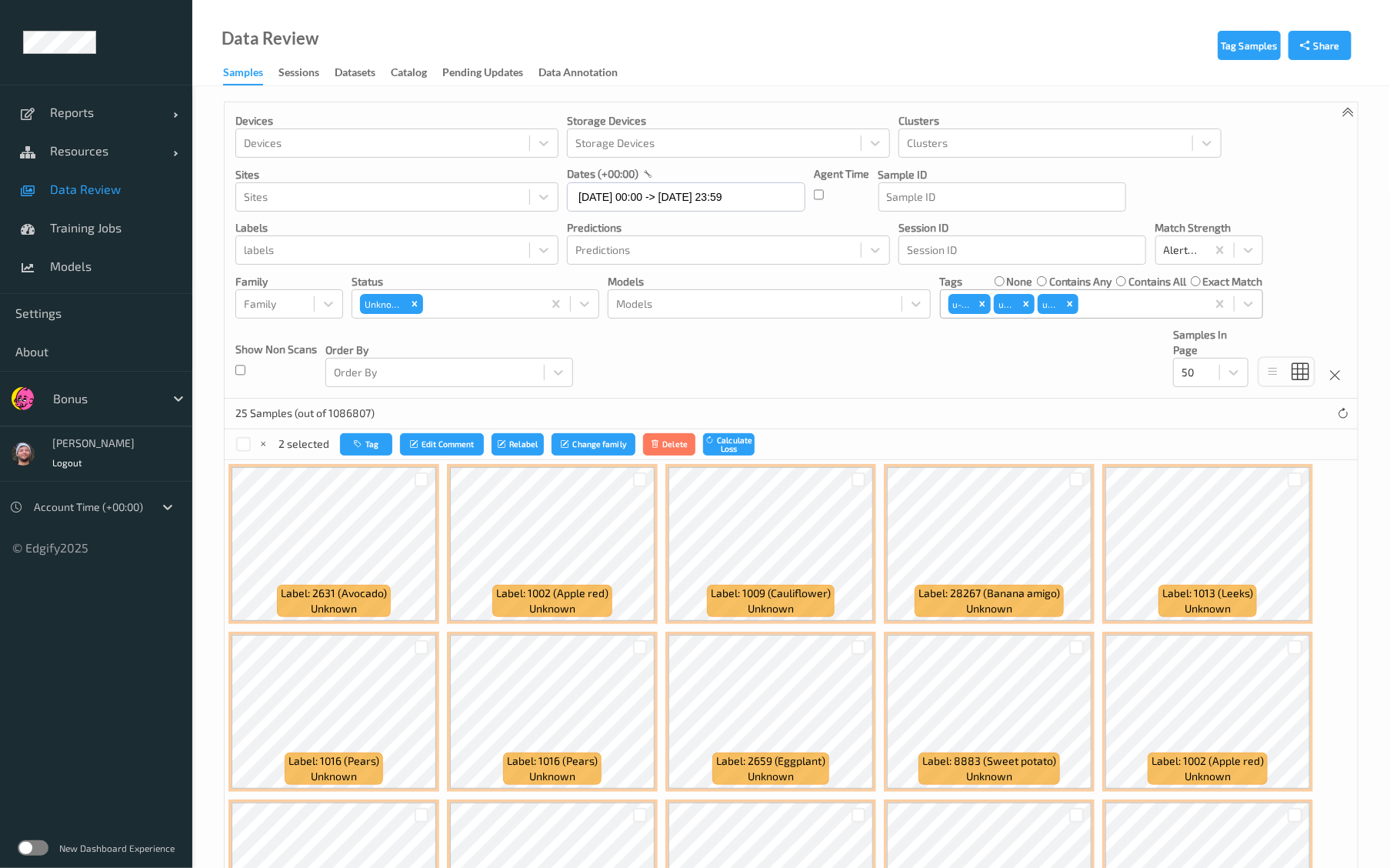
click at [370, 429] on div "2 selected Tag Edit Comment Relabel Change family Delete Calculate Loss" at bounding box center [791, 444] width 1133 height 30
click at [356, 449] on button "Tag" at bounding box center [366, 444] width 53 height 22
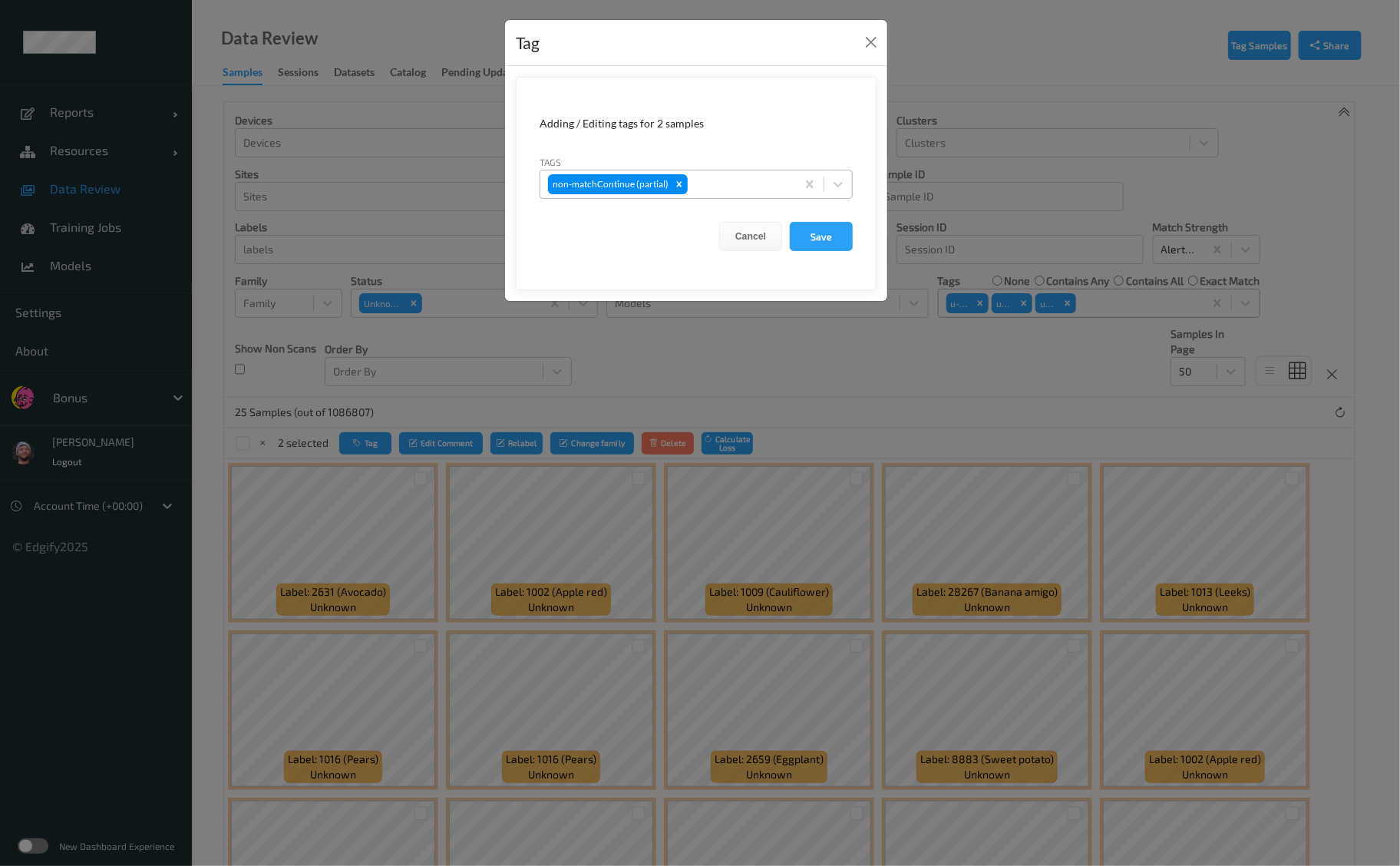
click at [719, 185] on div at bounding box center [739, 184] width 98 height 18
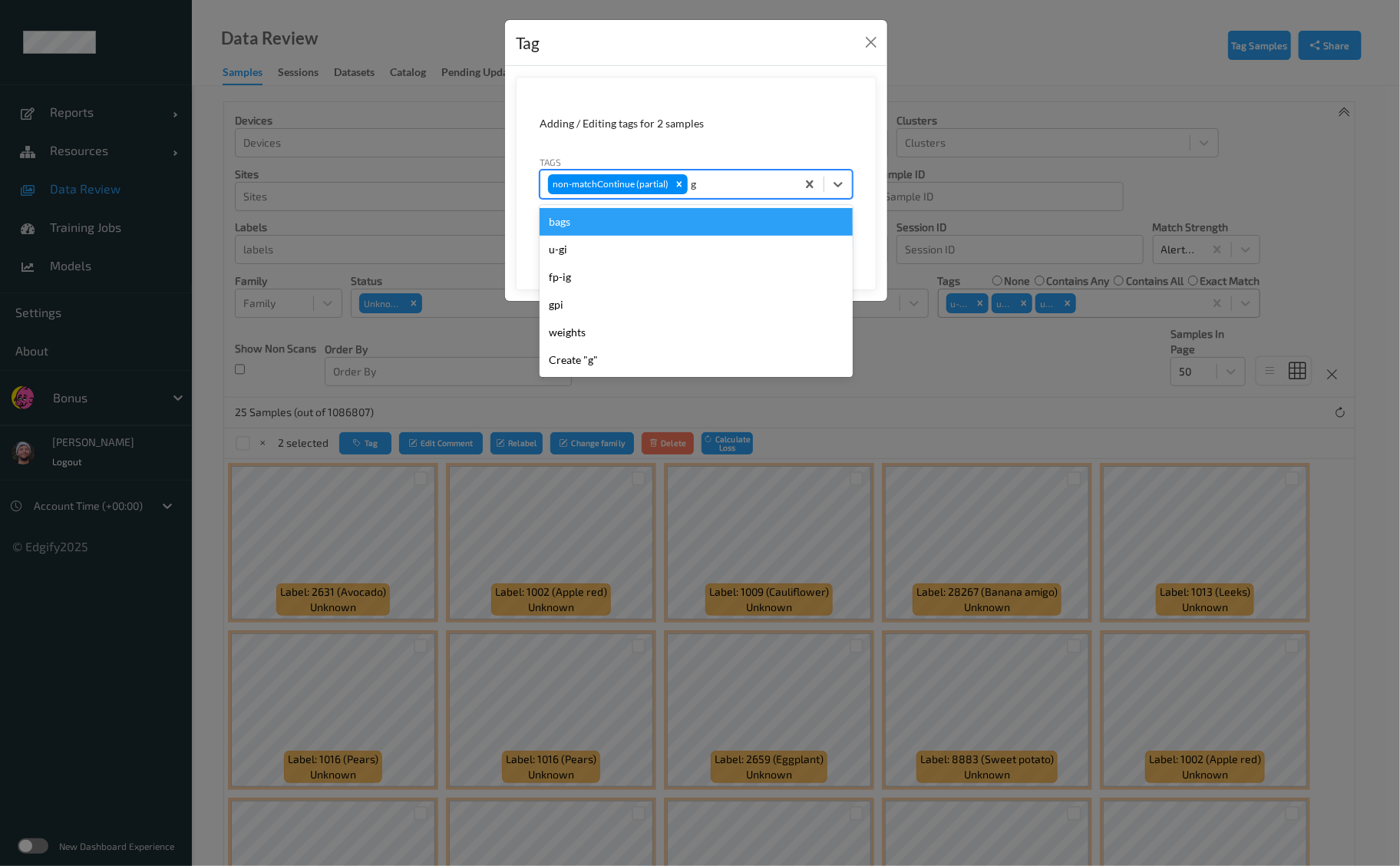
type input "gi"
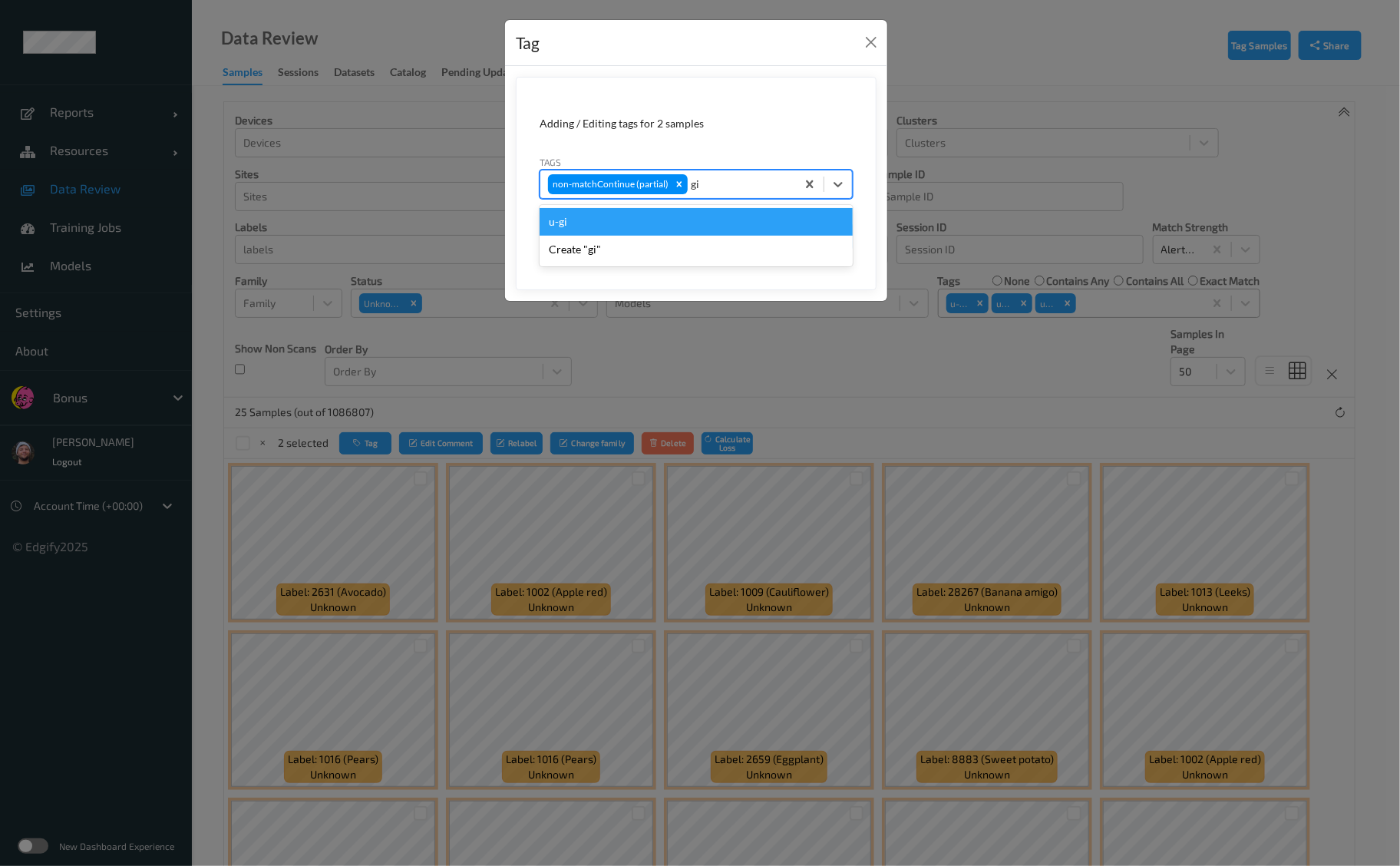
click at [706, 224] on div "u-gi" at bounding box center [696, 222] width 313 height 28
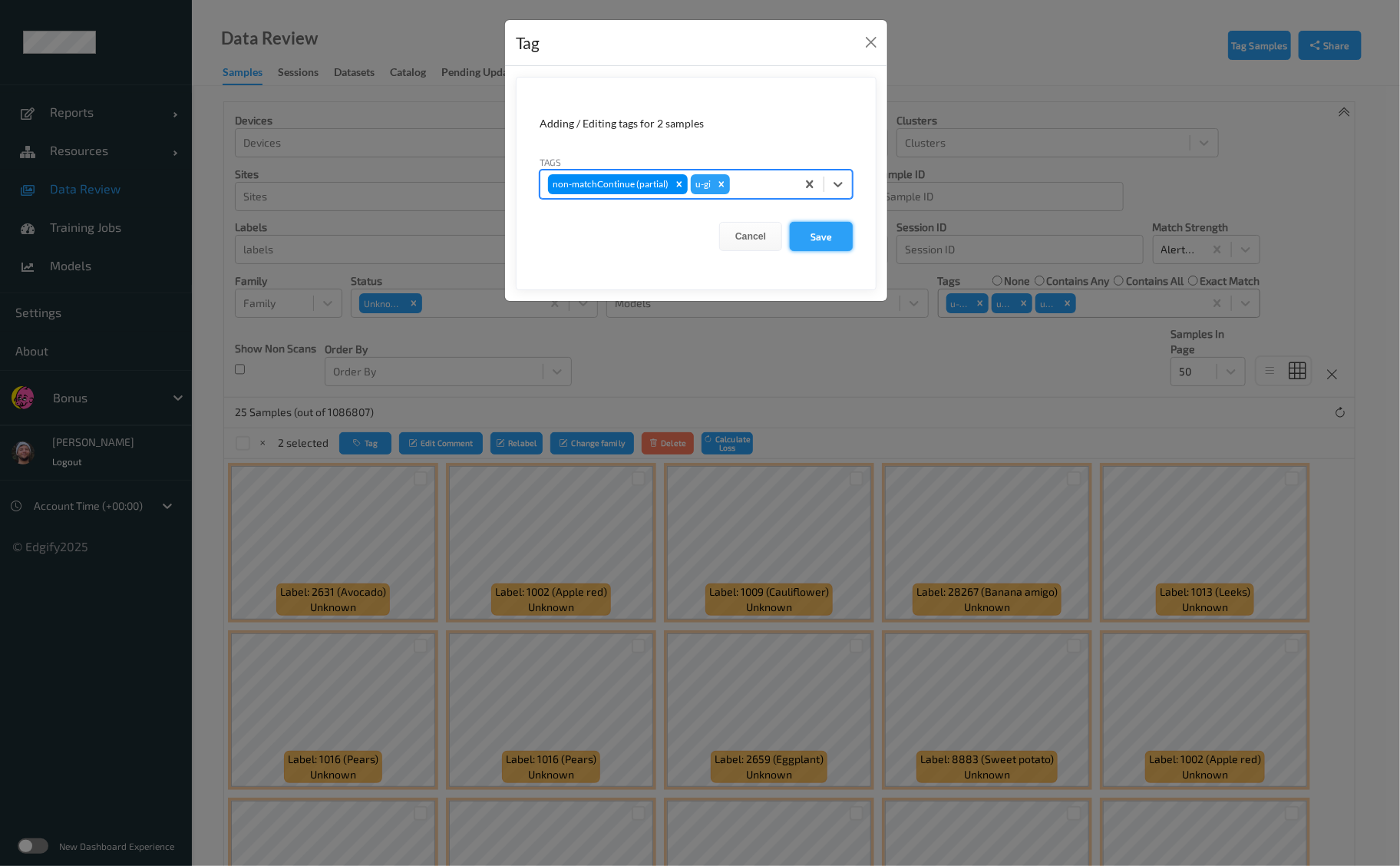
click at [811, 228] on button "Save" at bounding box center [821, 237] width 63 height 30
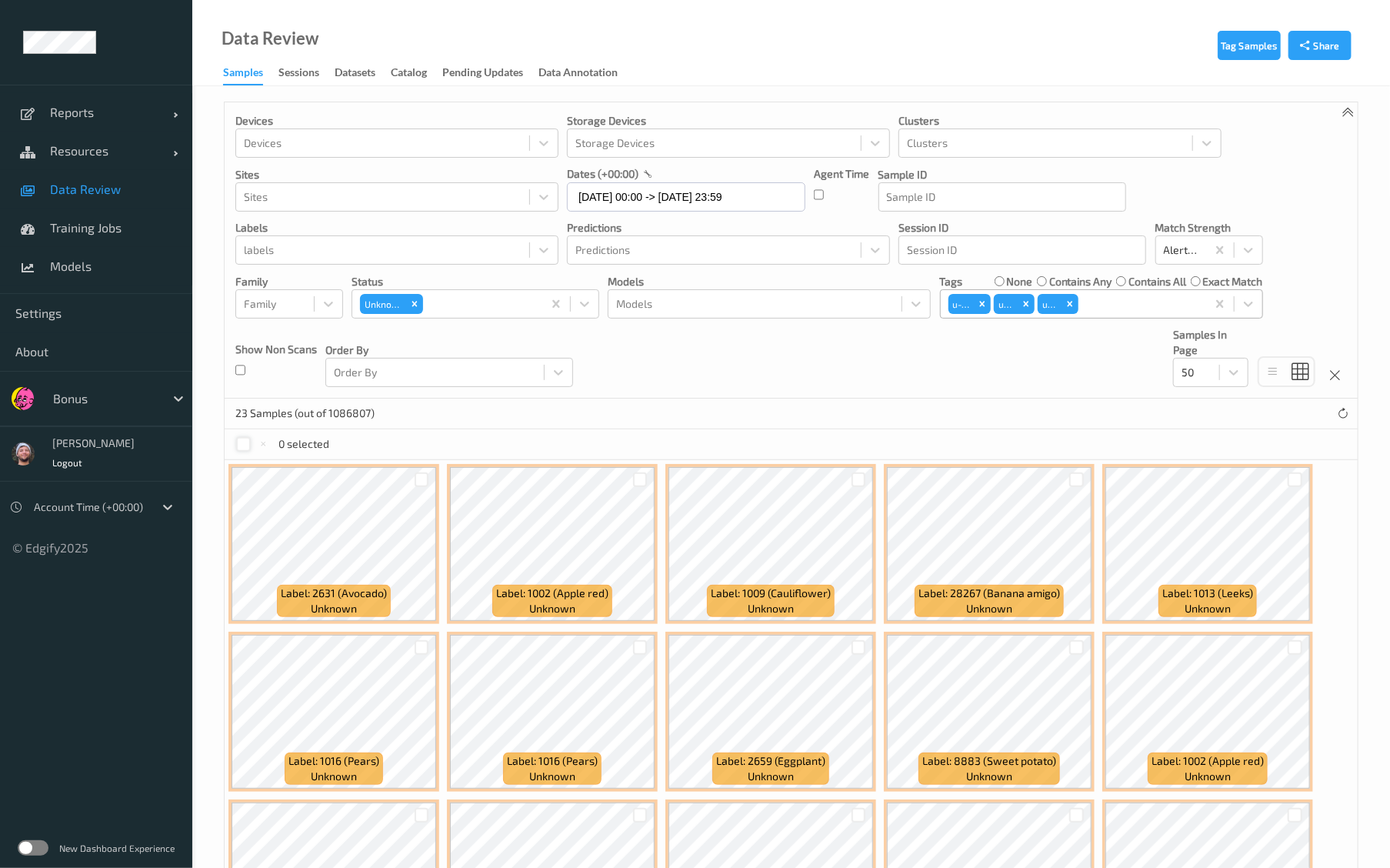
click at [237, 441] on div at bounding box center [244, 445] width 15 height 15
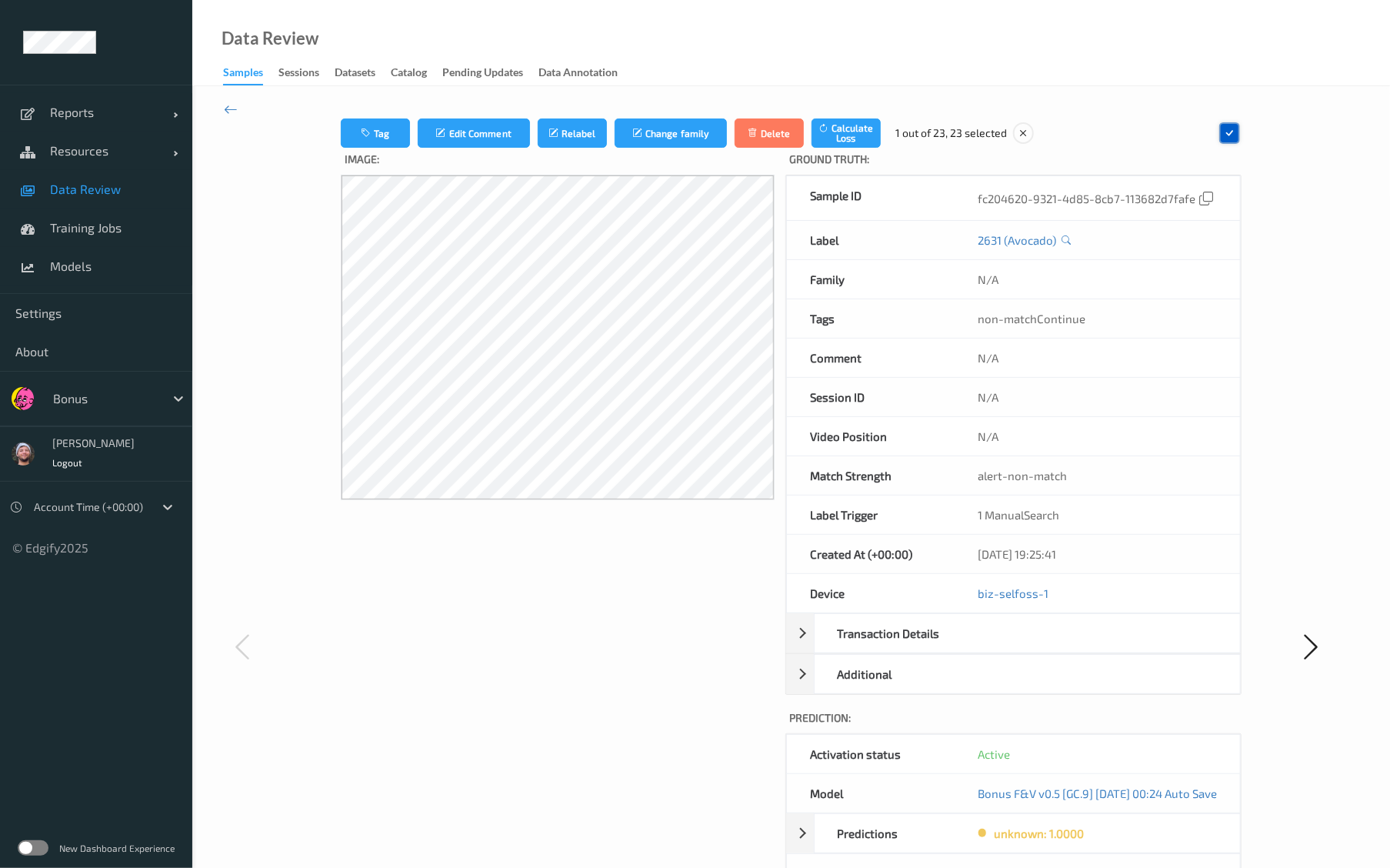
click at [1237, 135] on icon at bounding box center [1229, 133] width 14 height 14
click at [1242, 135] on icon at bounding box center [1234, 133] width 14 height 14
click at [1238, 135] on icon at bounding box center [1231, 133] width 14 height 14
click at [1239, 135] on icon at bounding box center [1232, 133] width 14 height 14
click at [1241, 135] on icon at bounding box center [1234, 133] width 14 height 14
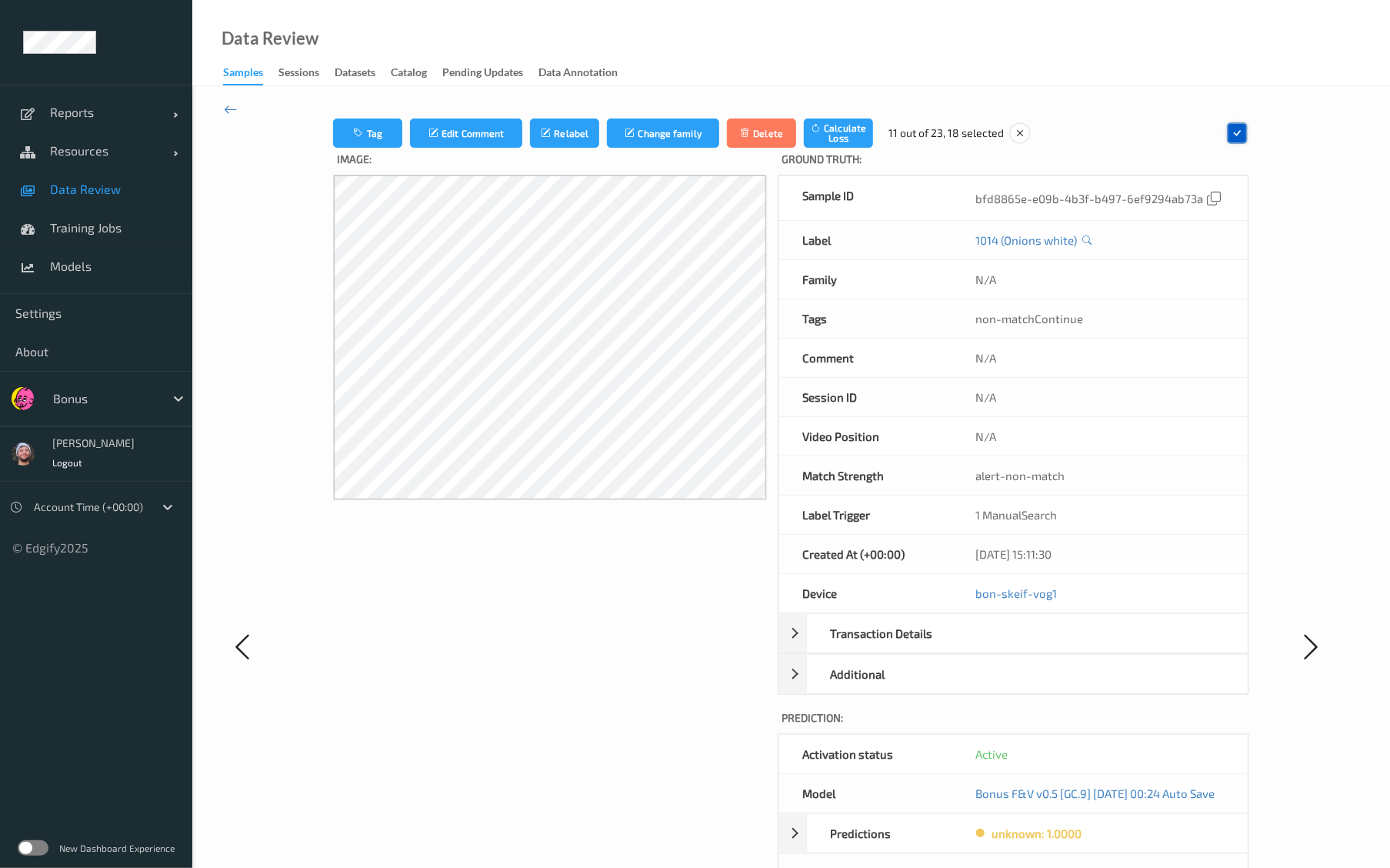
click at [1244, 135] on icon at bounding box center [1237, 133] width 14 height 14
click at [1238, 135] on icon at bounding box center [1231, 133] width 14 height 14
click at [1243, 135] on icon at bounding box center [1236, 133] width 14 height 14
click at [1246, 135] on div at bounding box center [1235, 133] width 21 height 21
click at [1246, 135] on icon at bounding box center [1239, 133] width 14 height 14
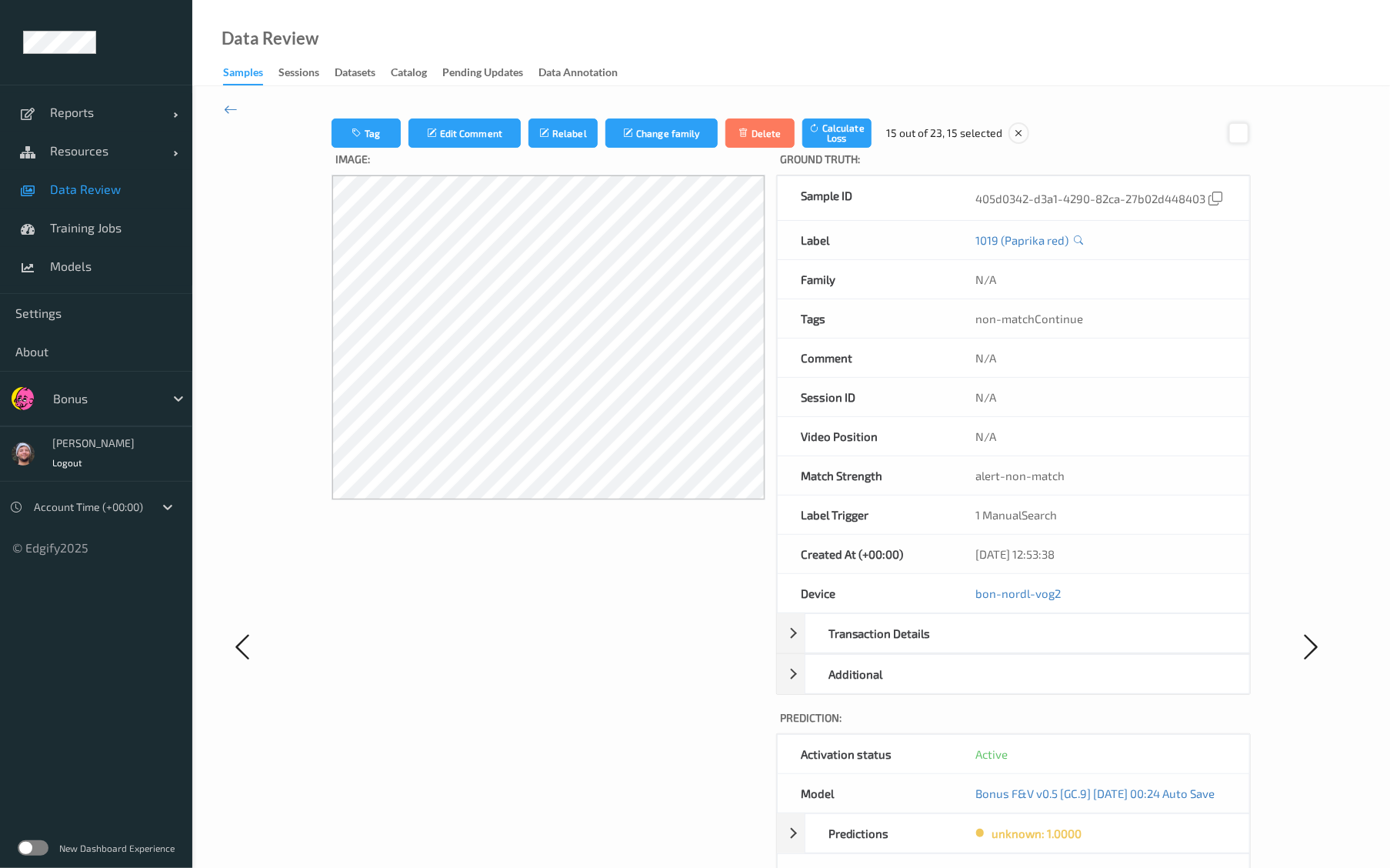
click at [1249, 135] on div at bounding box center [1238, 133] width 21 height 21
click at [1246, 135] on icon at bounding box center [1238, 133] width 14 height 14
click at [1242, 135] on icon at bounding box center [1234, 133] width 14 height 14
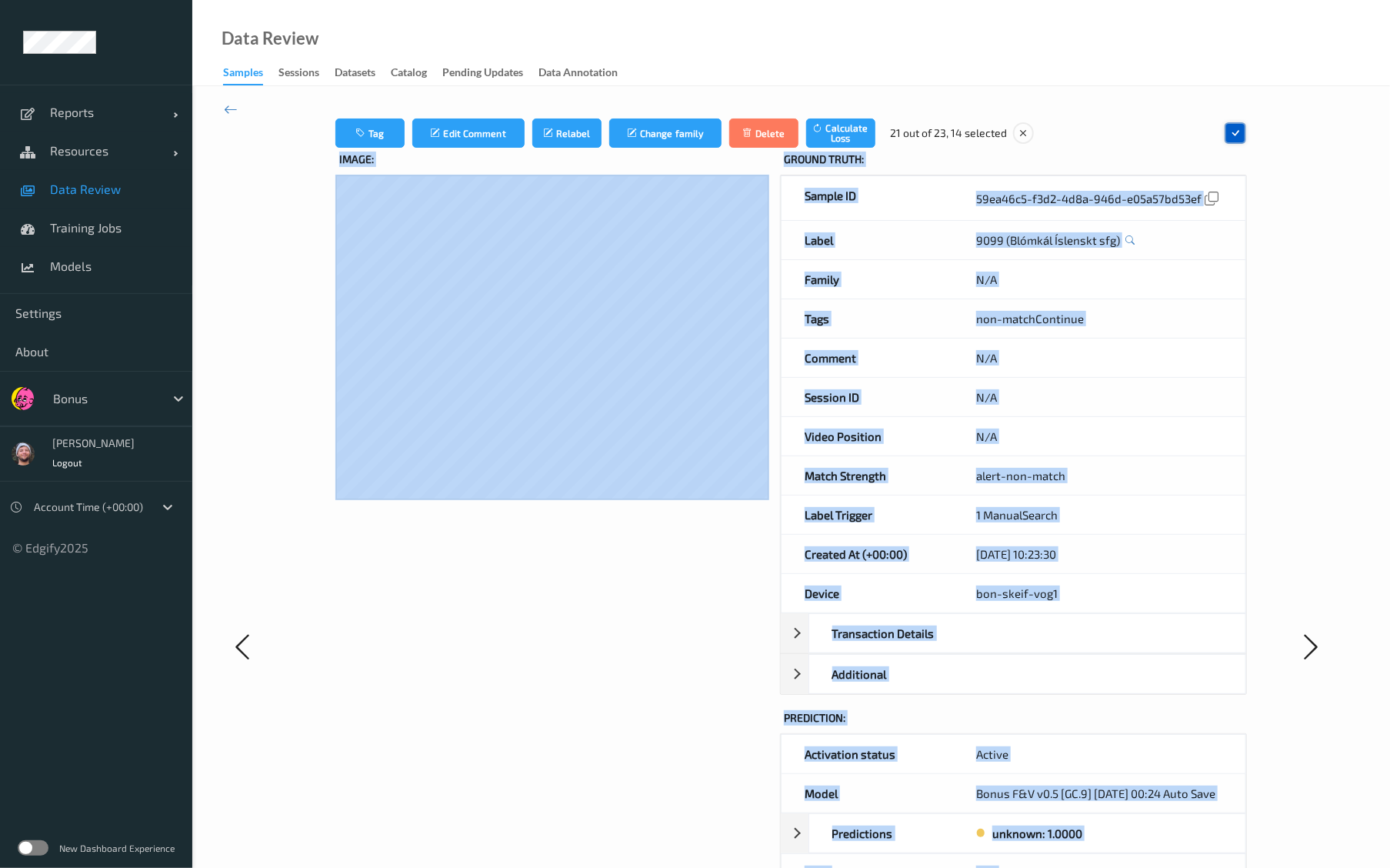
drag, startPoint x: 1256, startPoint y: 135, endPoint x: 1271, endPoint y: 177, distance: 44.6
click at [1271, 177] on div "Tag Edit Comment Relabel Change family Delete Calculate Loss 21 out of 23, 14 s…" at bounding box center [791, 646] width 1135 height 1056
click at [1271, 177] on div at bounding box center [1311, 646] width 95 height 1056
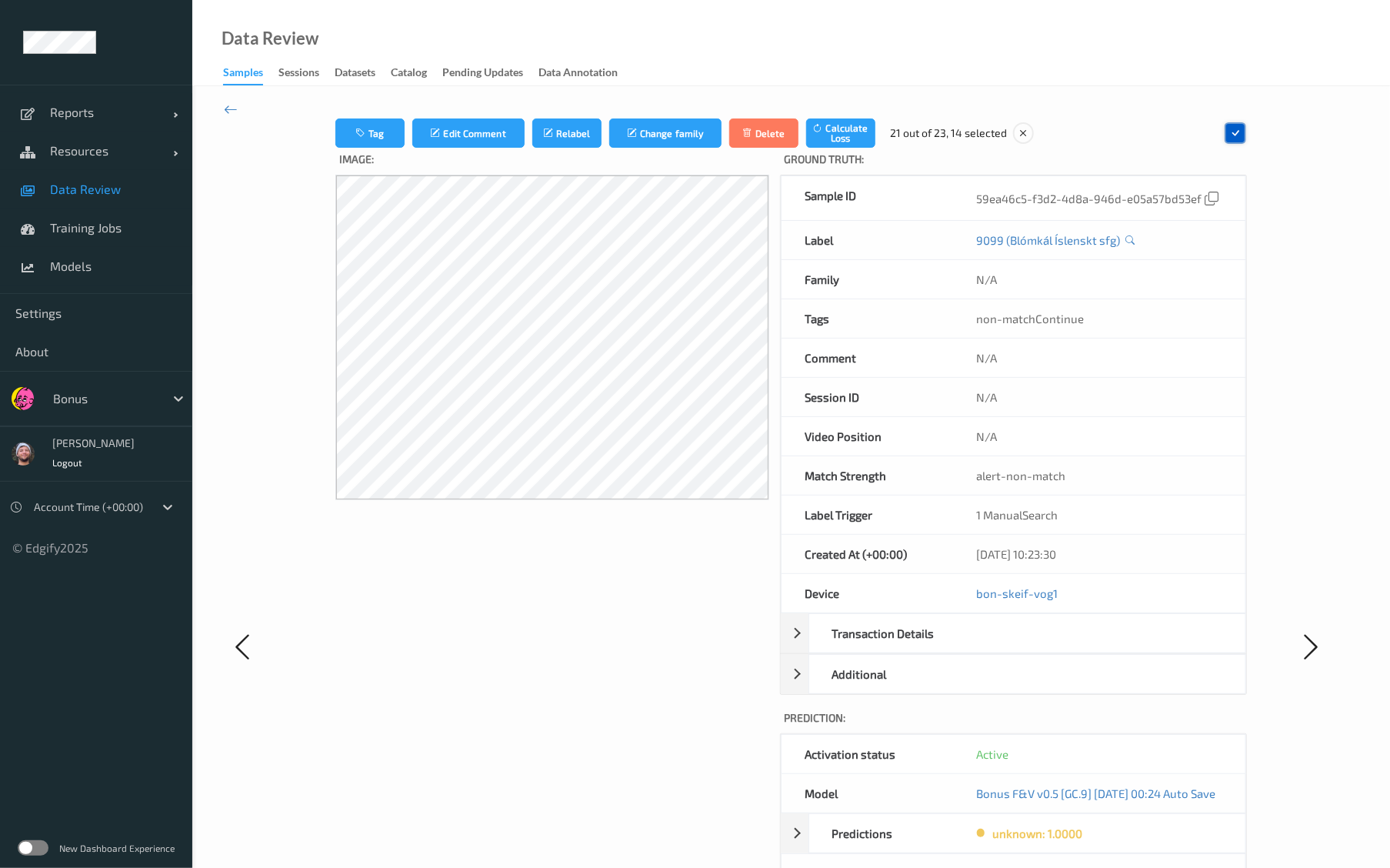
click at [1243, 137] on div at bounding box center [1234, 133] width 21 height 21
click at [1244, 130] on div at bounding box center [1233, 133] width 21 height 21
click at [375, 142] on button "Tag" at bounding box center [375, 133] width 69 height 30
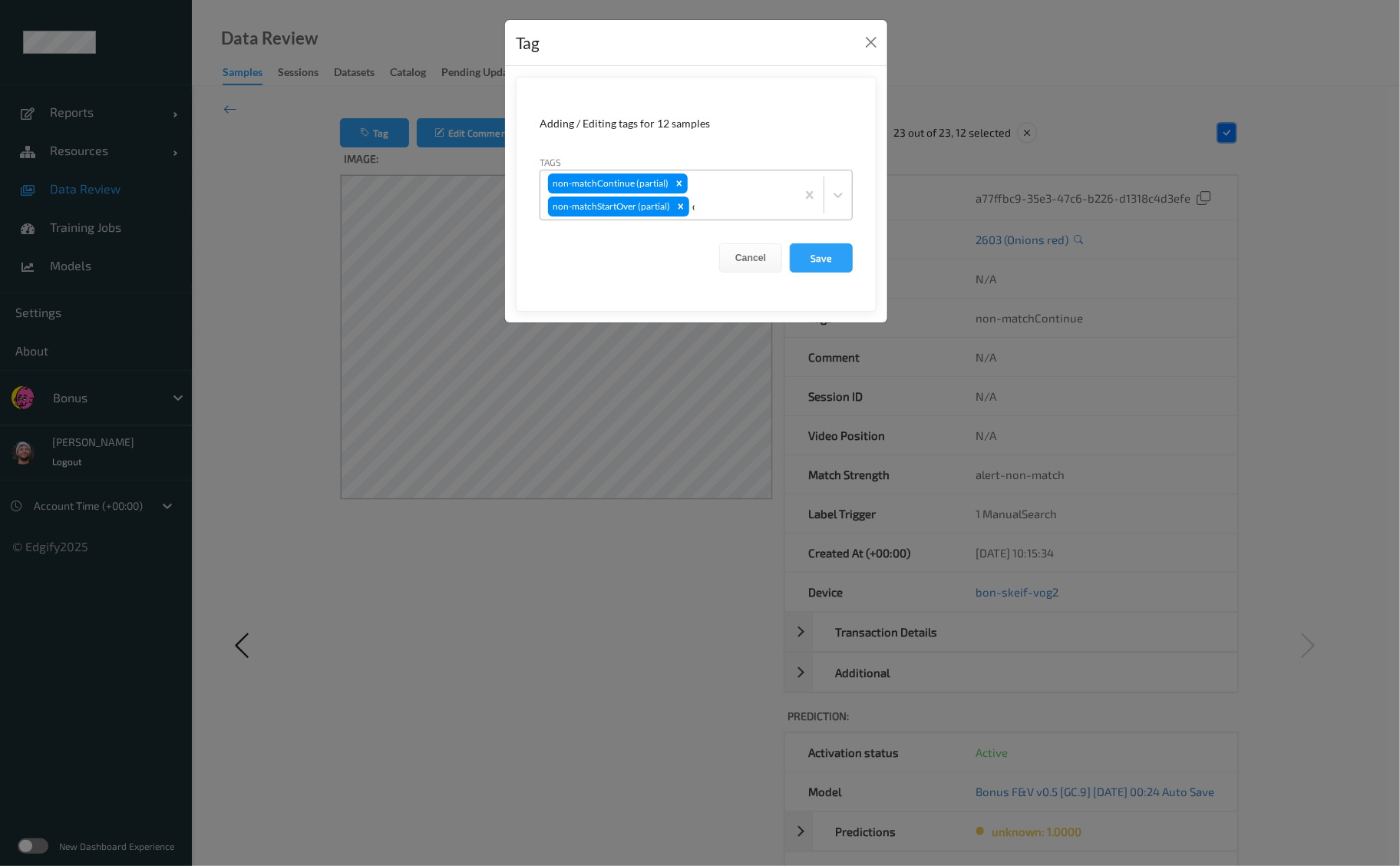
click at [736, 204] on div "c" at bounding box center [740, 206] width 96 height 18
type input "ca"
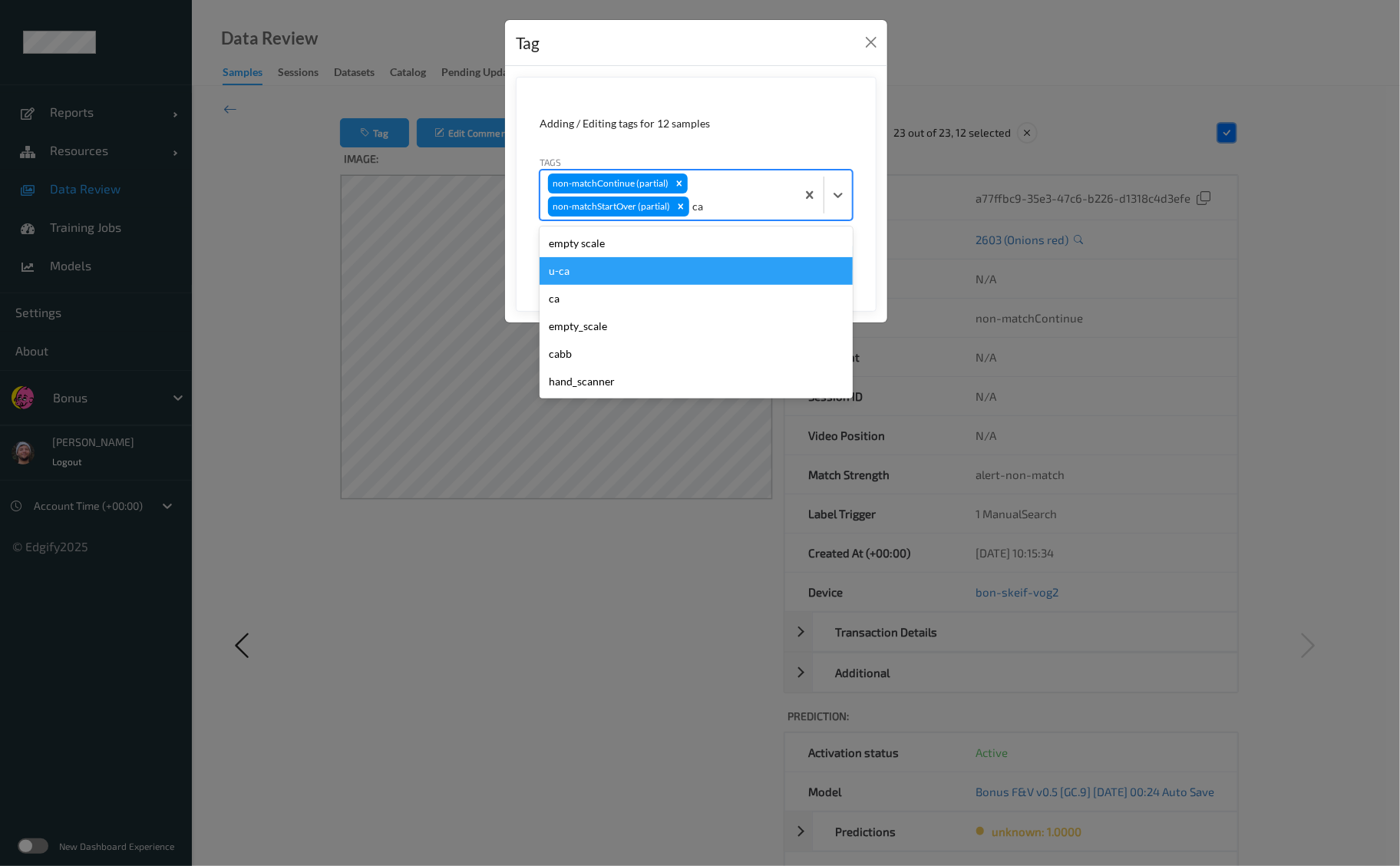
click at [679, 274] on div "u-ca" at bounding box center [696, 271] width 313 height 28
type input "s"
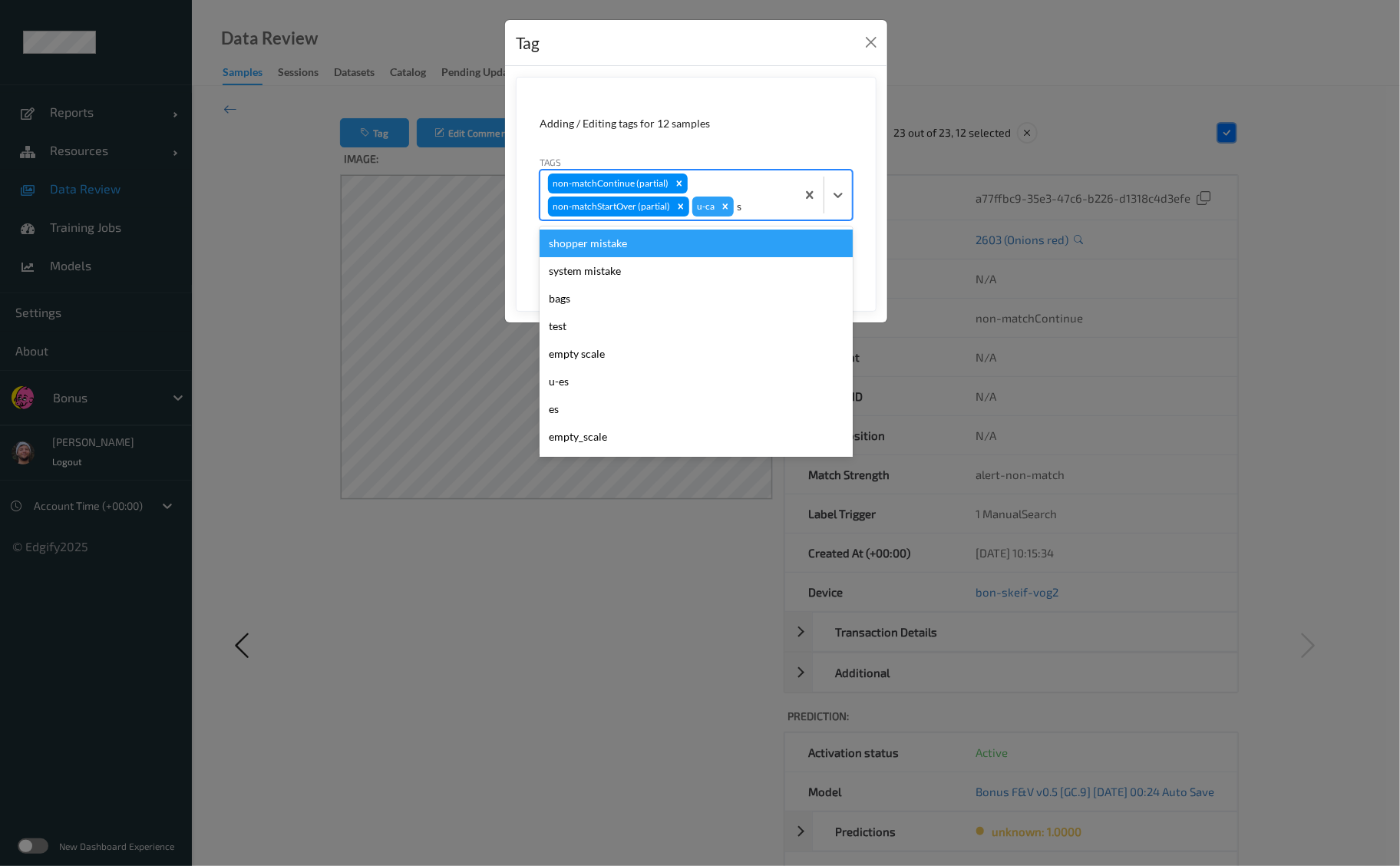
click at [721, 243] on div "shopper mistake" at bounding box center [696, 243] width 313 height 28
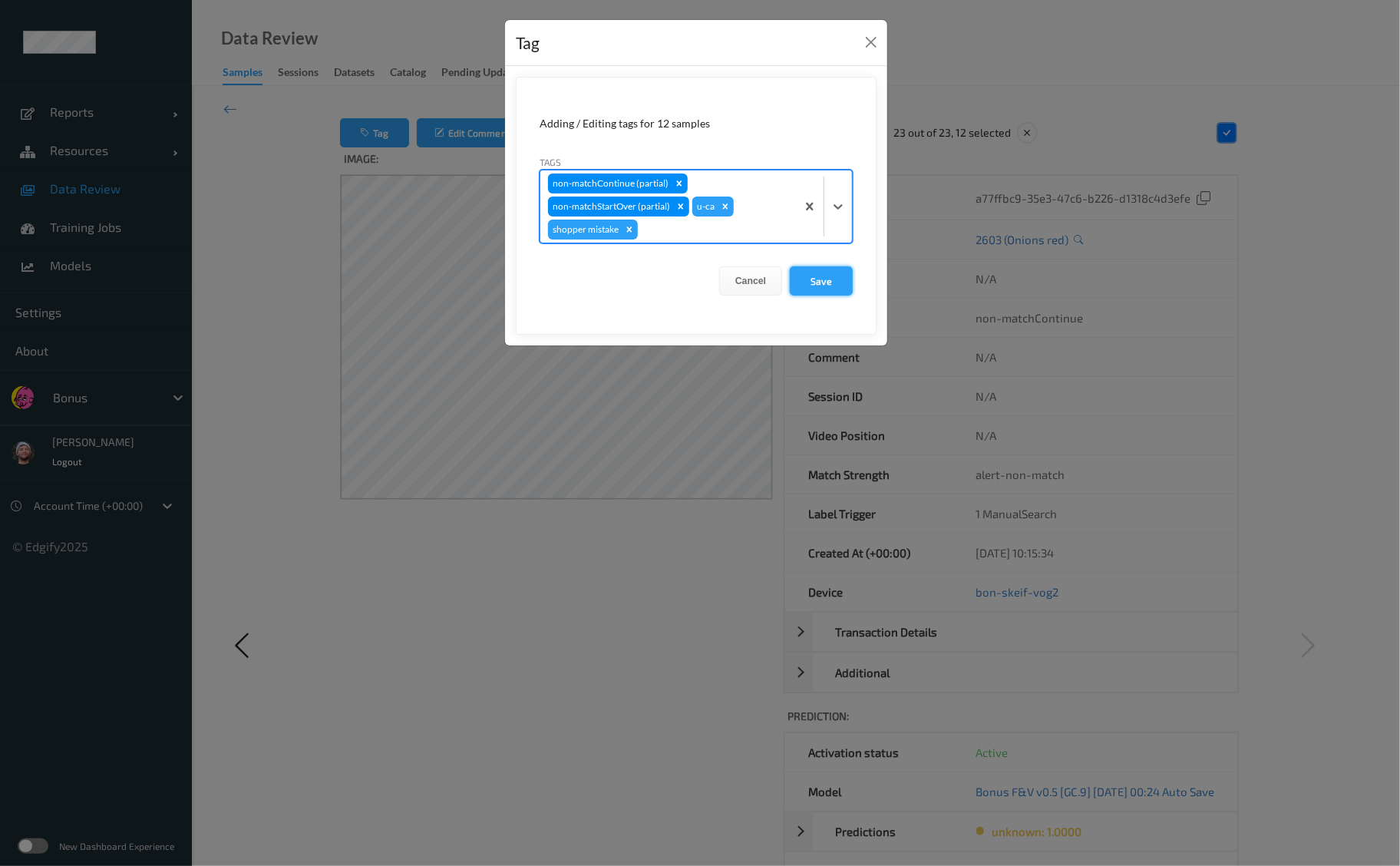
click at [831, 279] on button "Save" at bounding box center [821, 281] width 63 height 30
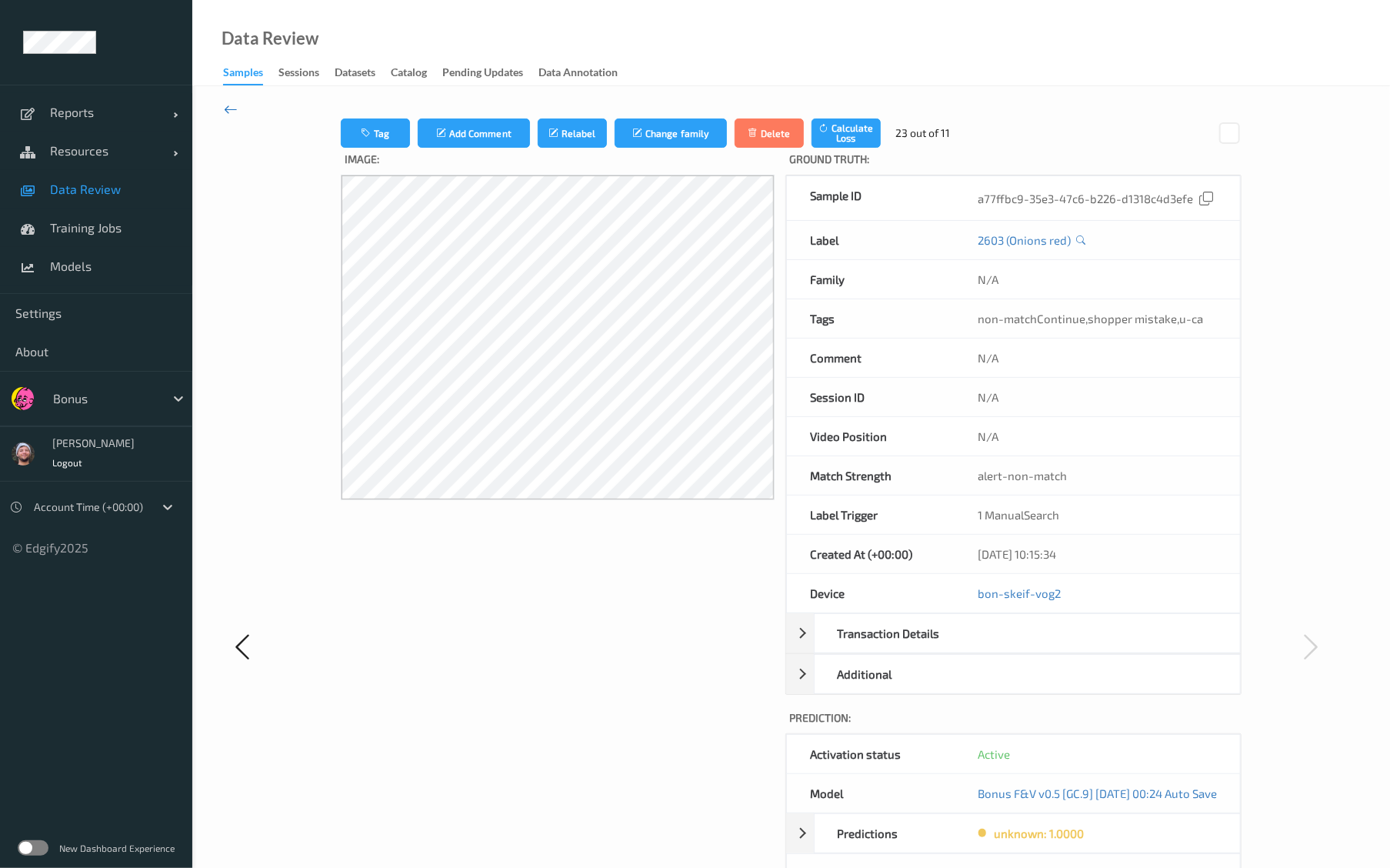
click at [228, 116] on icon at bounding box center [231, 109] width 14 height 17
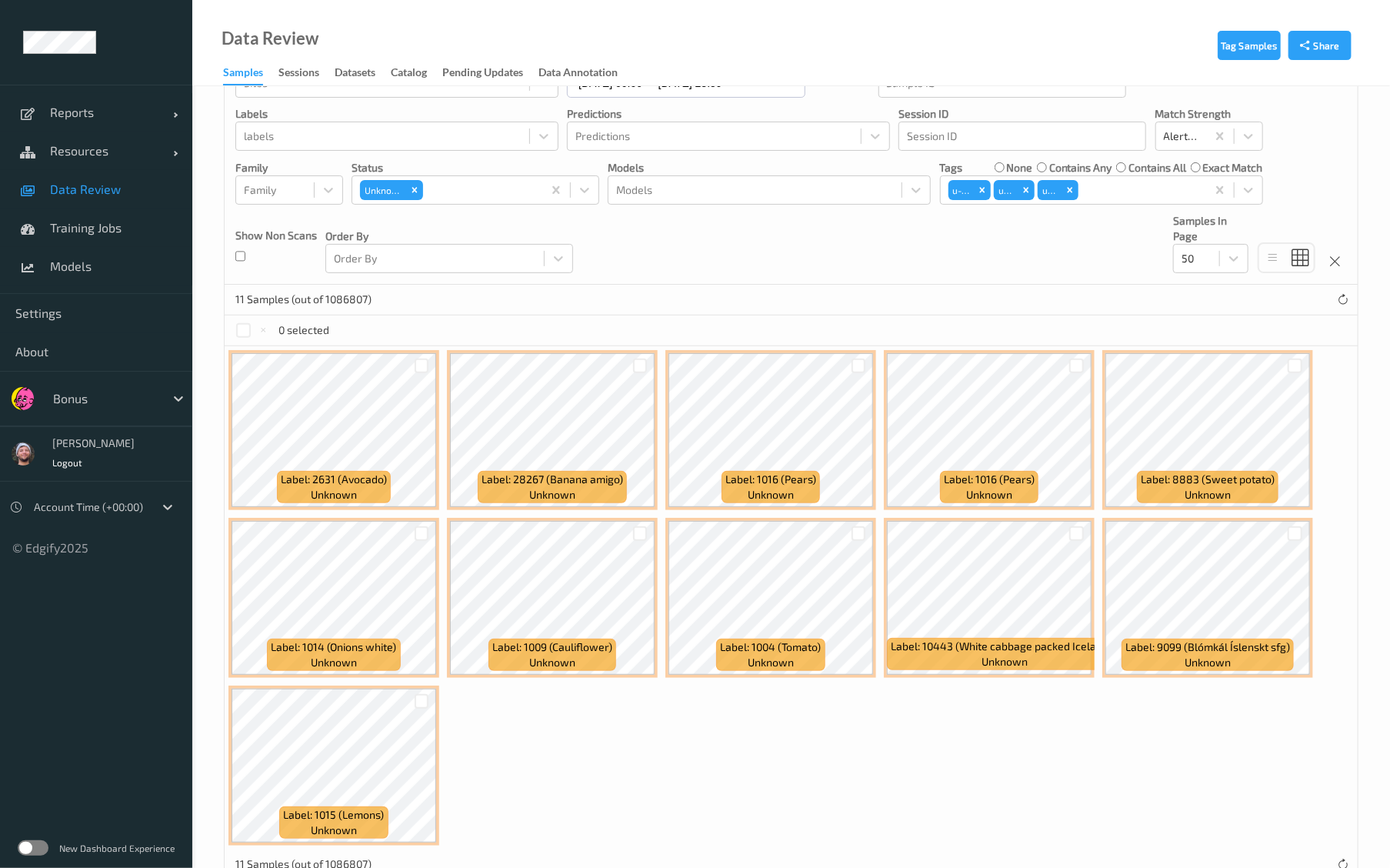
scroll to position [111, 0]
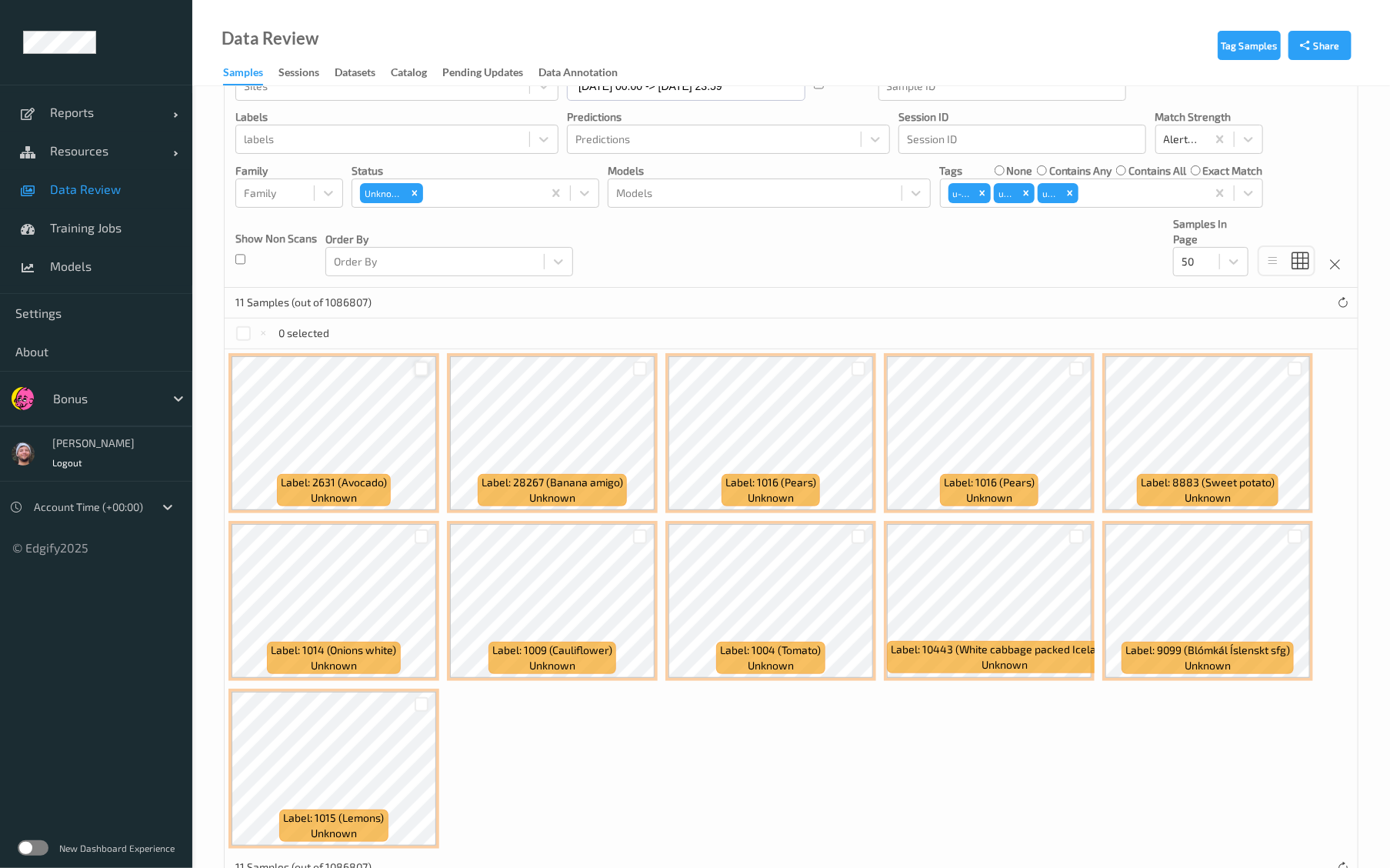
click at [421, 367] on div at bounding box center [422, 369] width 15 height 15
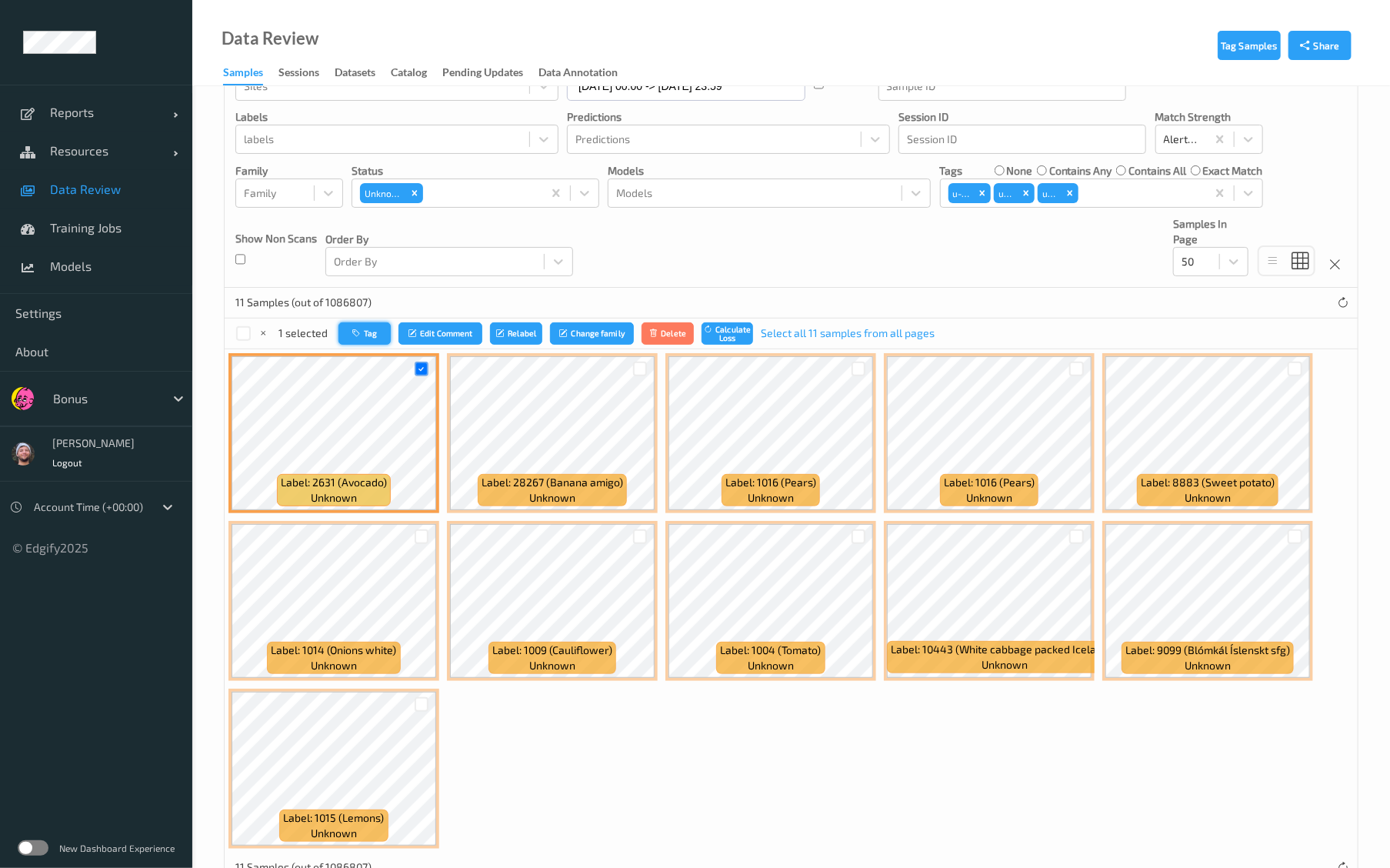
click at [357, 326] on button "Tag" at bounding box center [365, 333] width 53 height 22
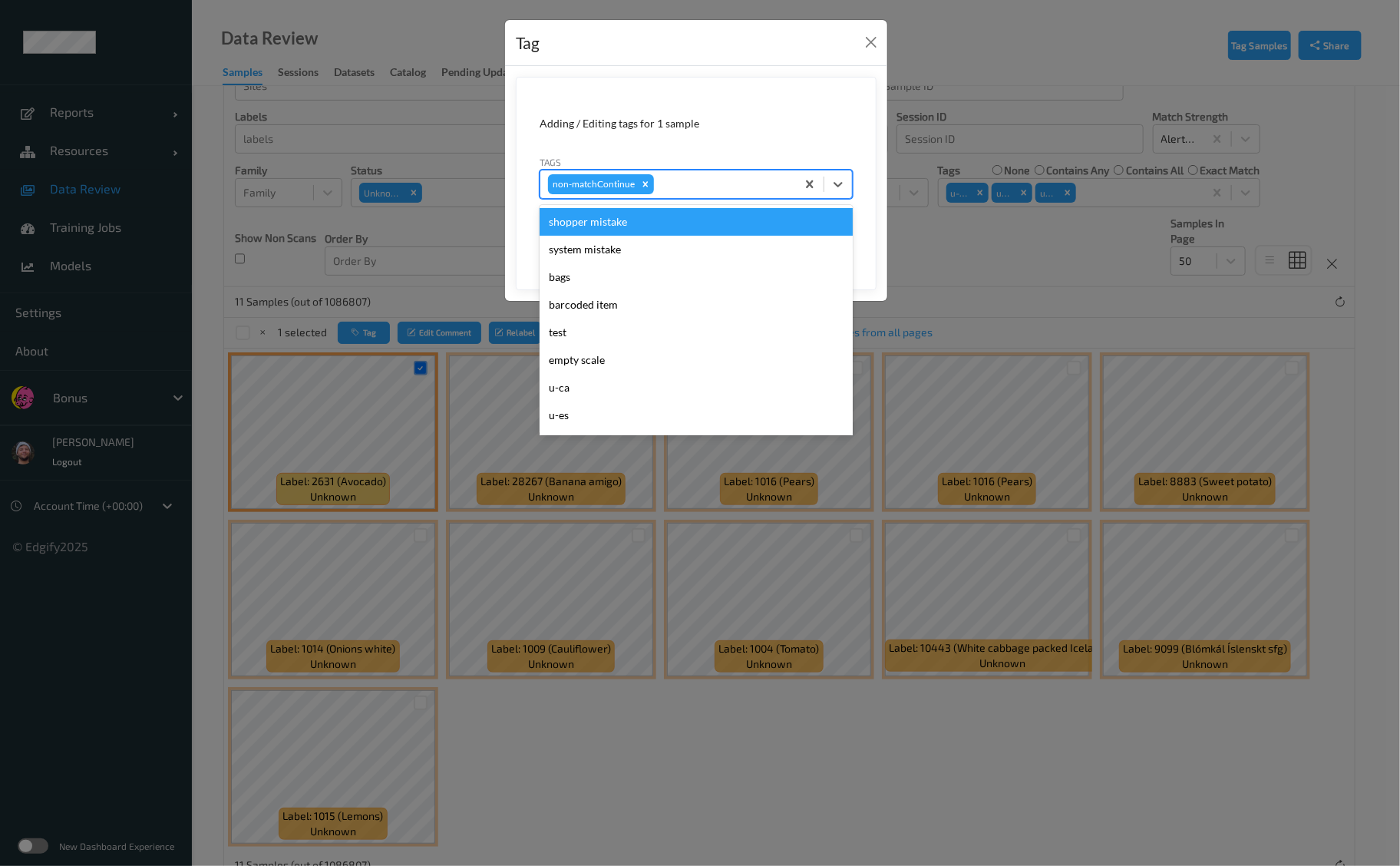
click at [693, 180] on div at bounding box center [723, 184] width 131 height 18
type input "ca"
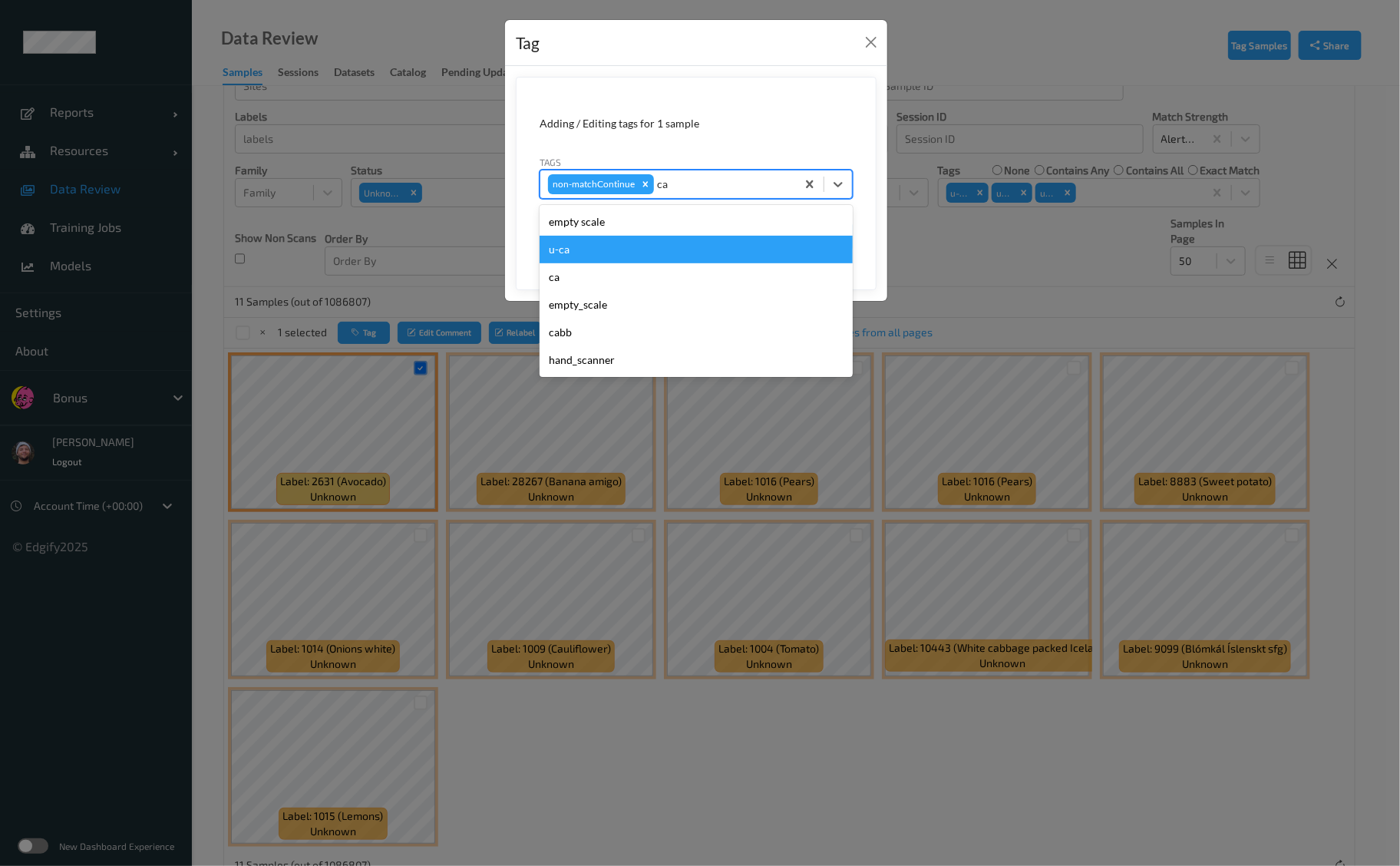
click at [645, 246] on div "u-ca" at bounding box center [696, 250] width 313 height 28
type input "s"
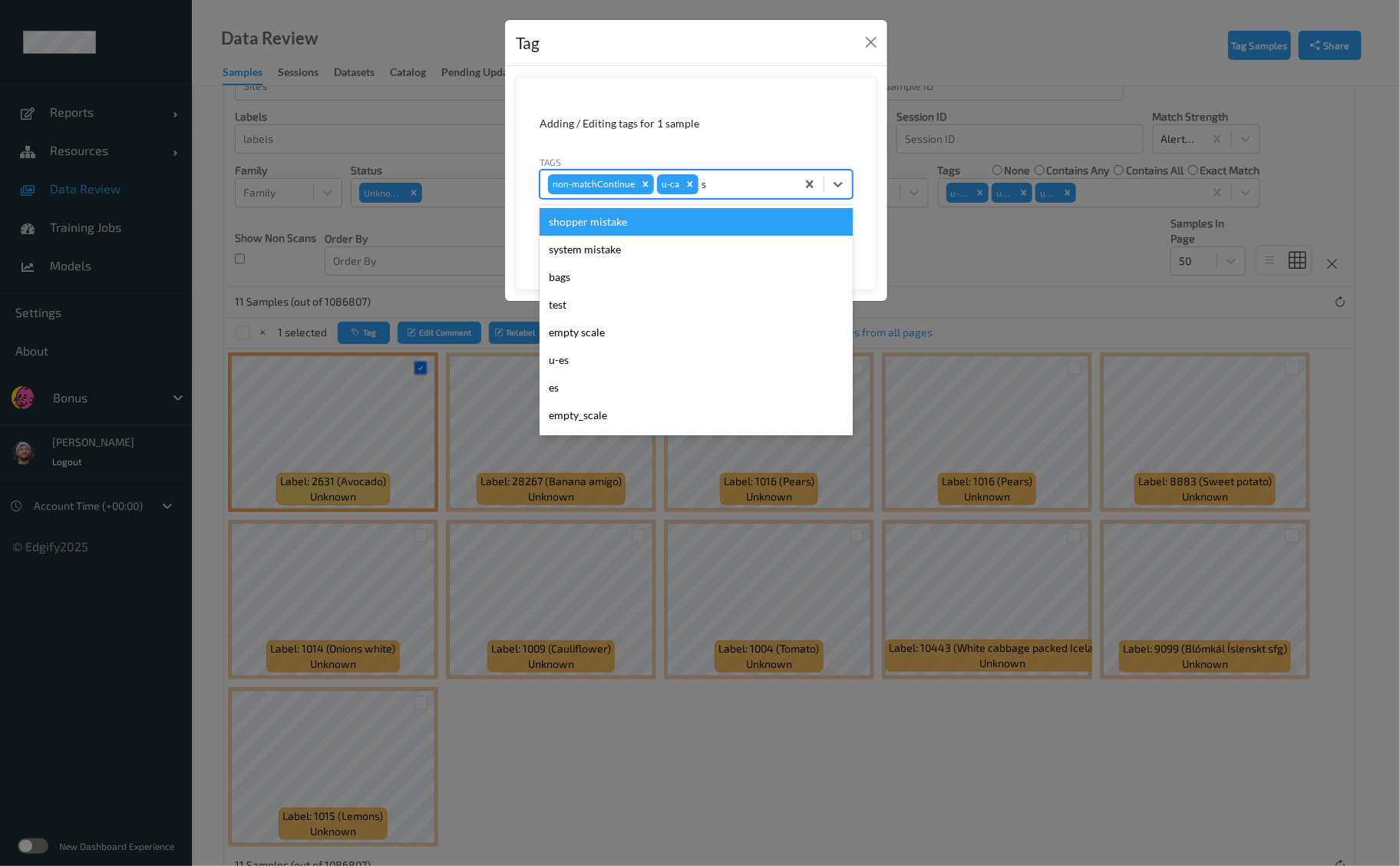
click at [631, 218] on div "shopper mistake" at bounding box center [696, 222] width 313 height 28
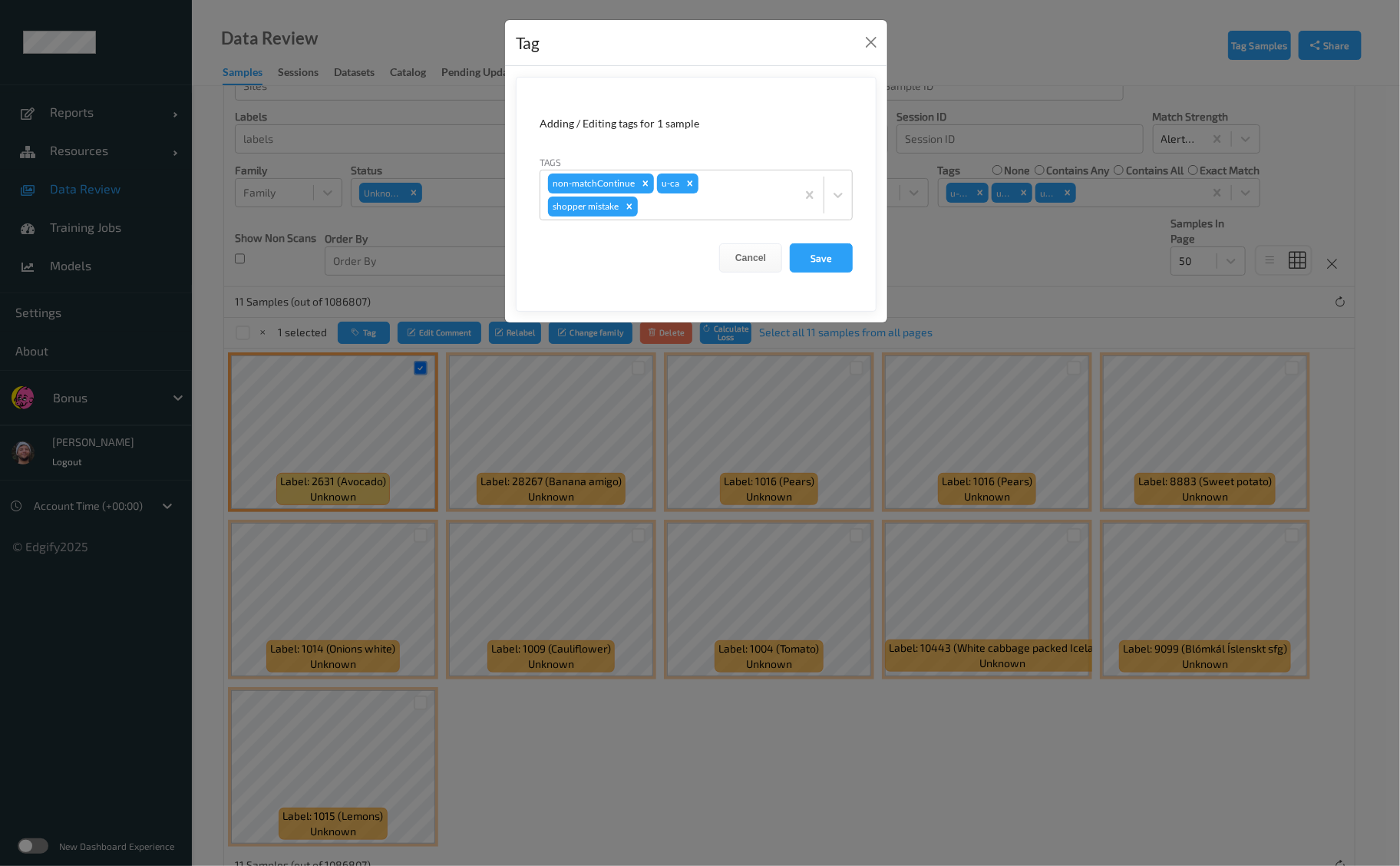
click at [806, 237] on form "Adding / Editing tags for 1 sample Tags non-matchContinue u-ca shopper mistake …" at bounding box center [696, 194] width 361 height 235
click at [809, 248] on button "Save" at bounding box center [821, 258] width 63 height 30
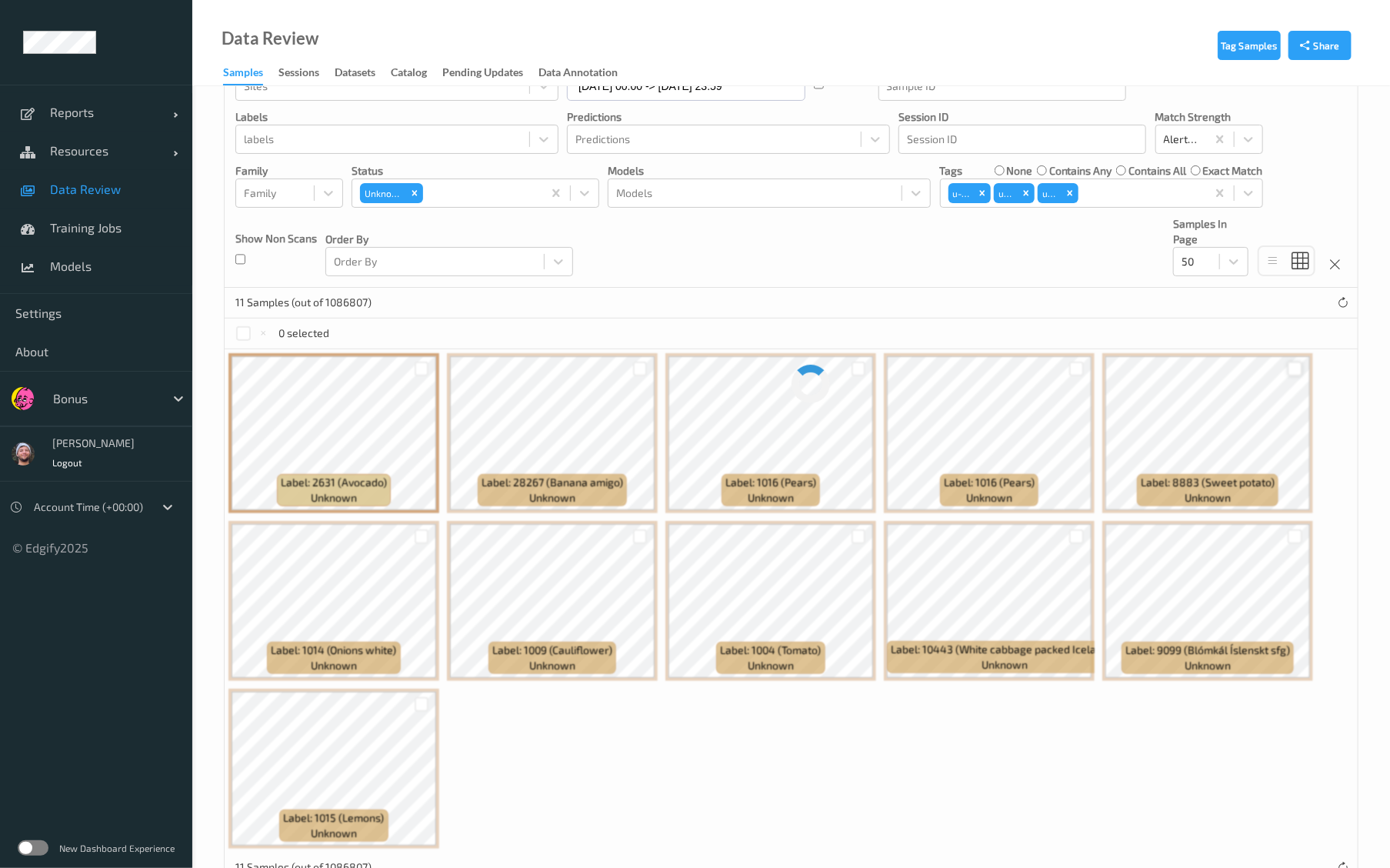
click at [1295, 370] on div "Devices Devices Storage Devices Storage Devices Clusters Clusters Sites Sites d…" at bounding box center [791, 437] width 1135 height 894
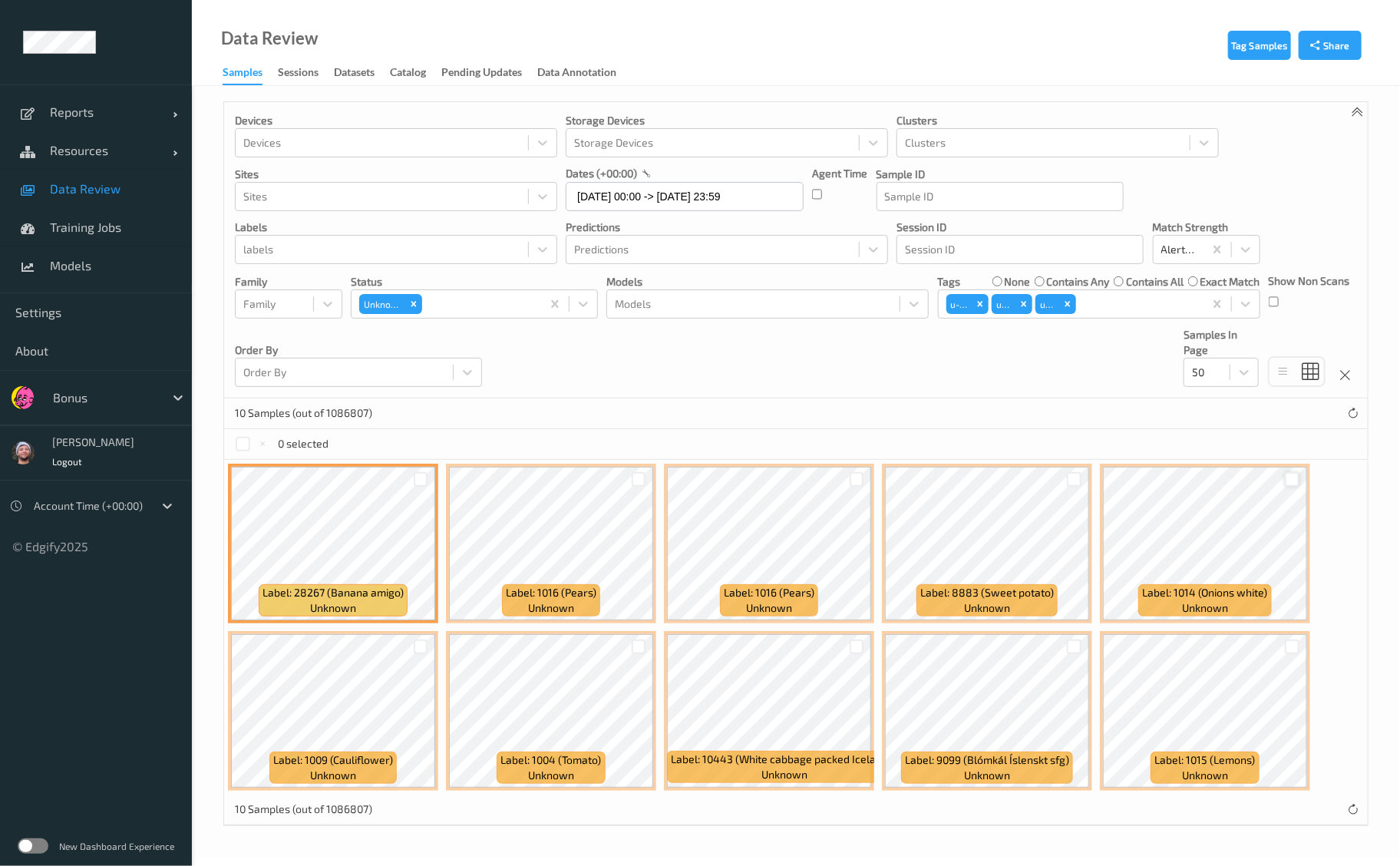
click at [1291, 477] on div at bounding box center [1292, 480] width 15 height 15
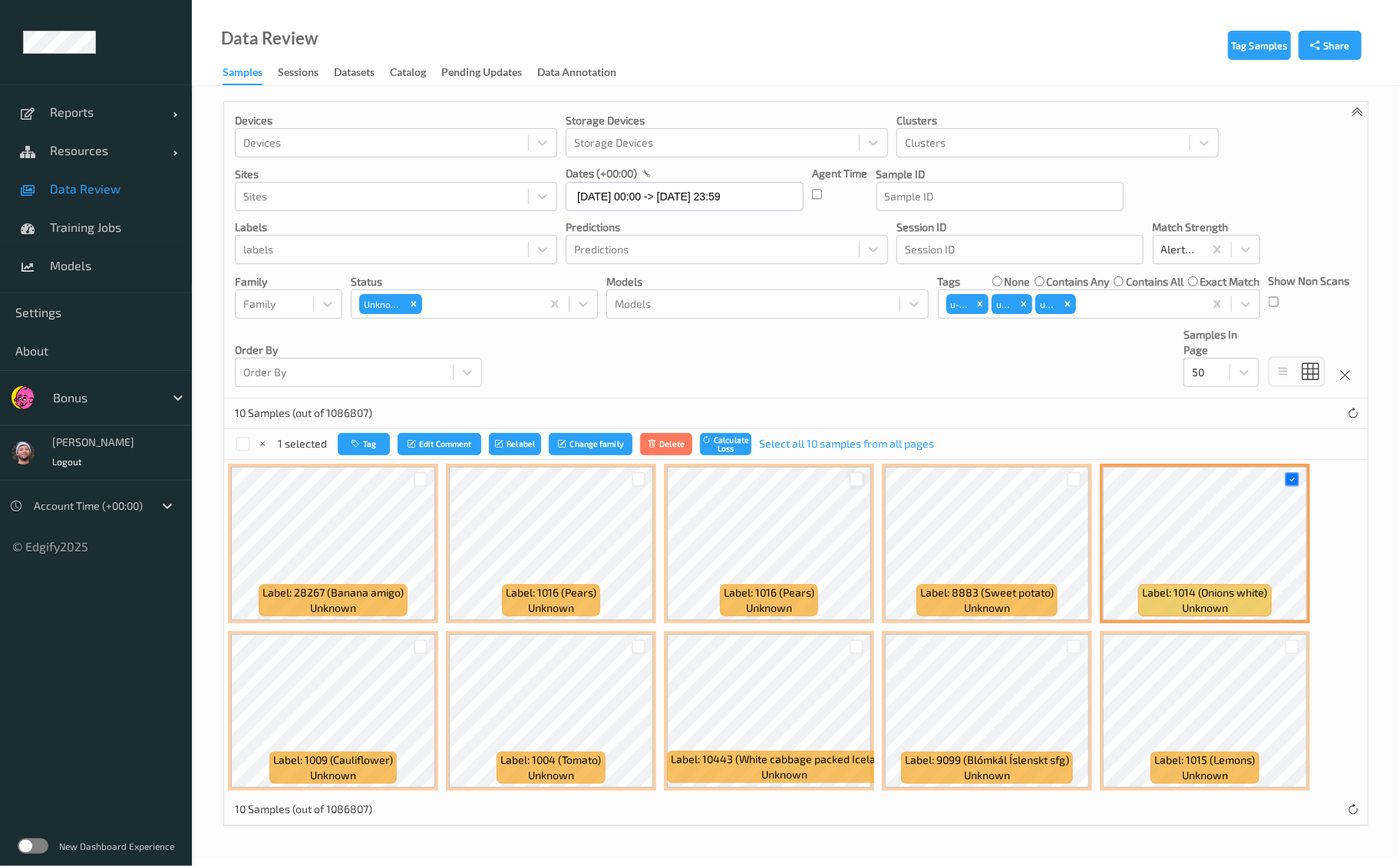
click at [859, 479] on div at bounding box center [857, 480] width 15 height 15
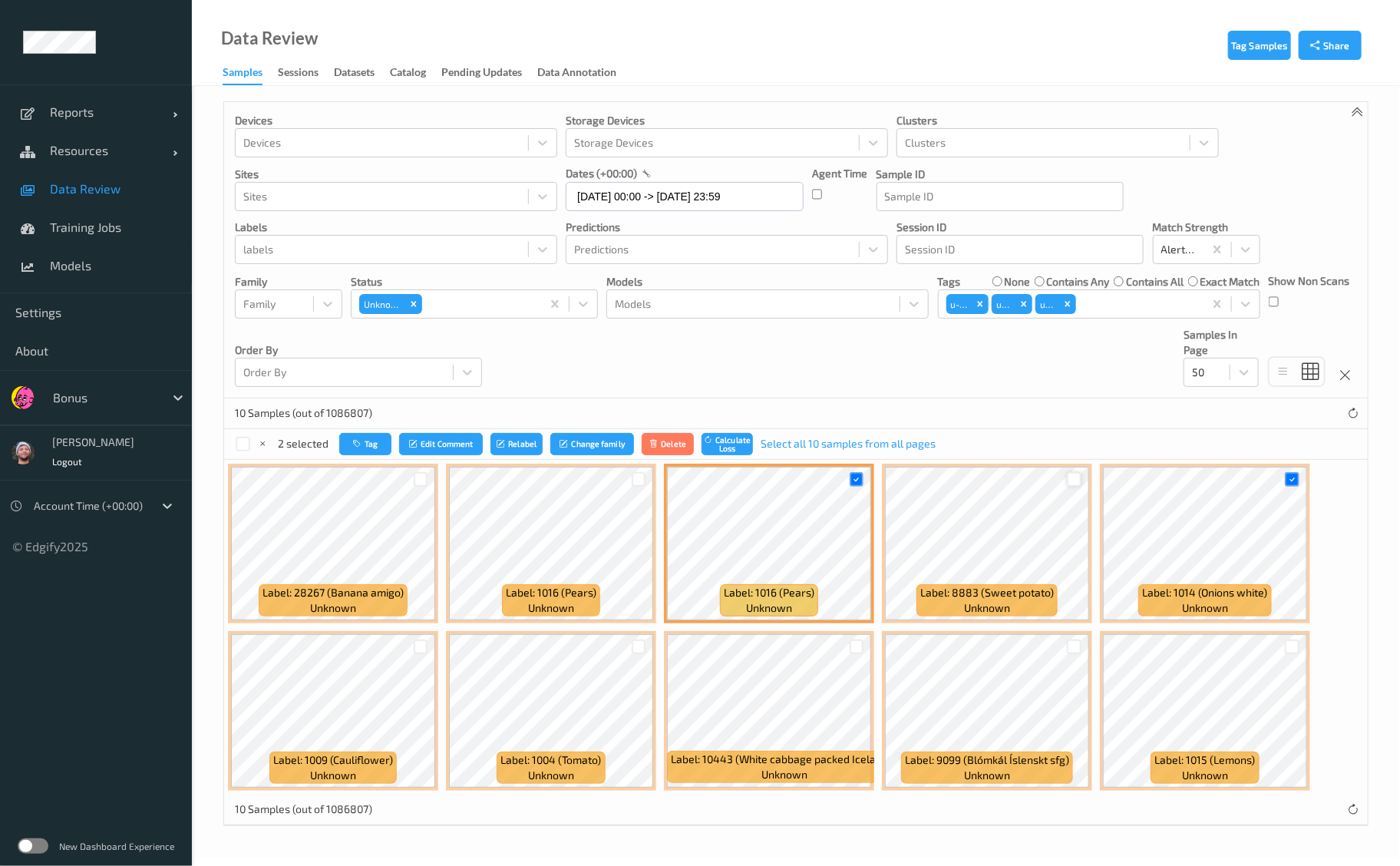
click at [1075, 475] on div at bounding box center [1075, 480] width 15 height 15
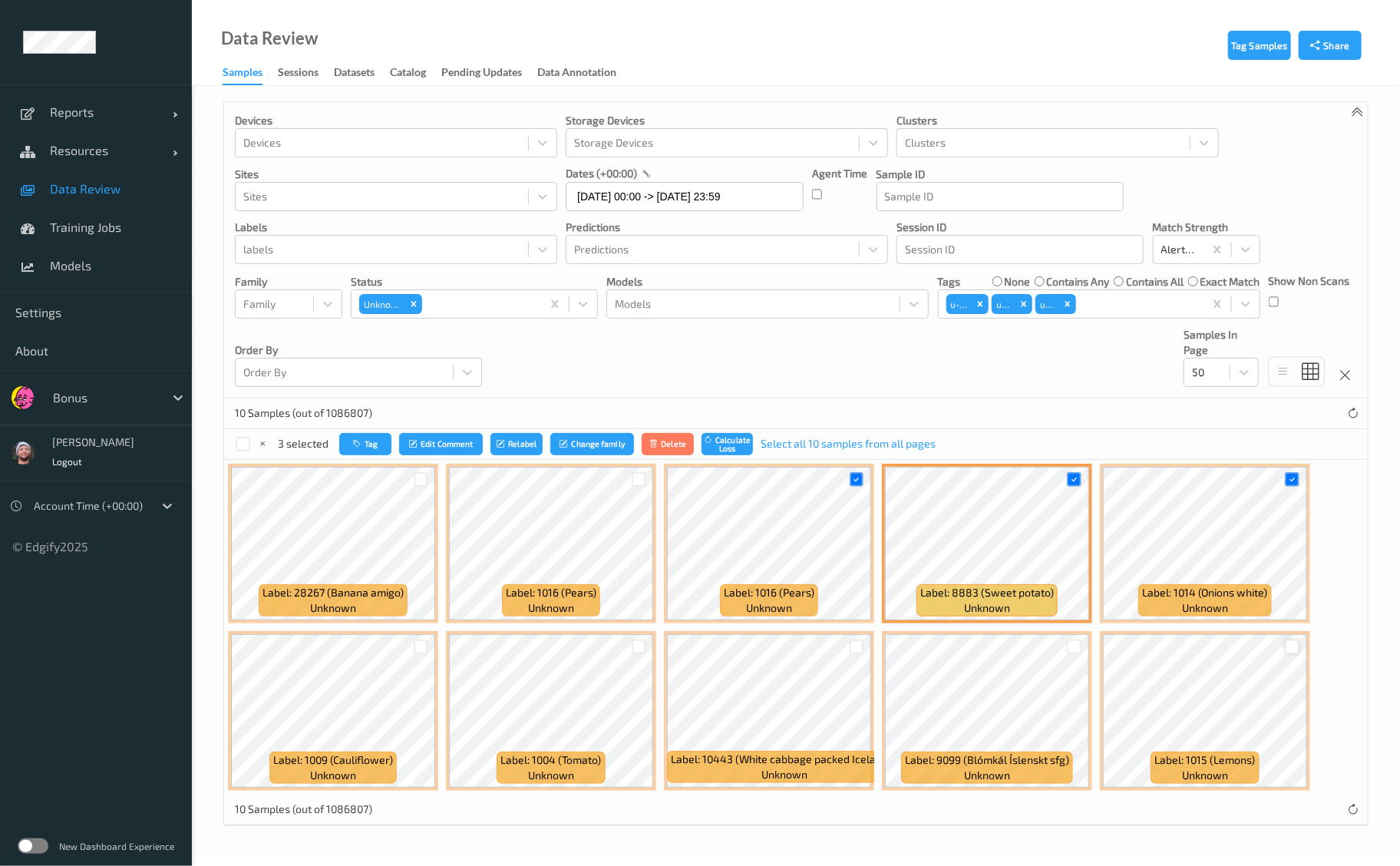
click at [1285, 647] on div at bounding box center [1292, 647] width 15 height 15
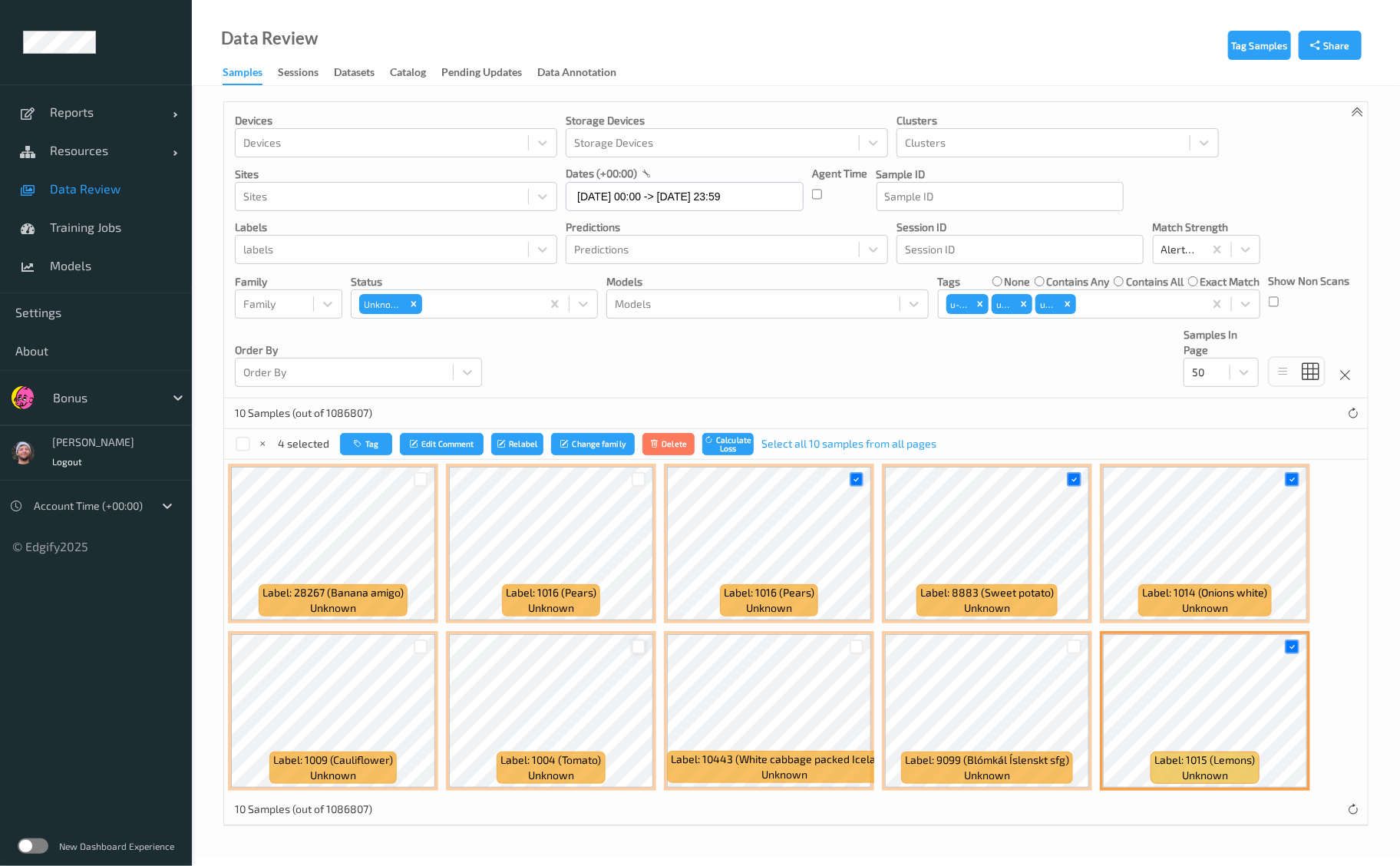
click at [636, 646] on div at bounding box center [639, 647] width 15 height 15
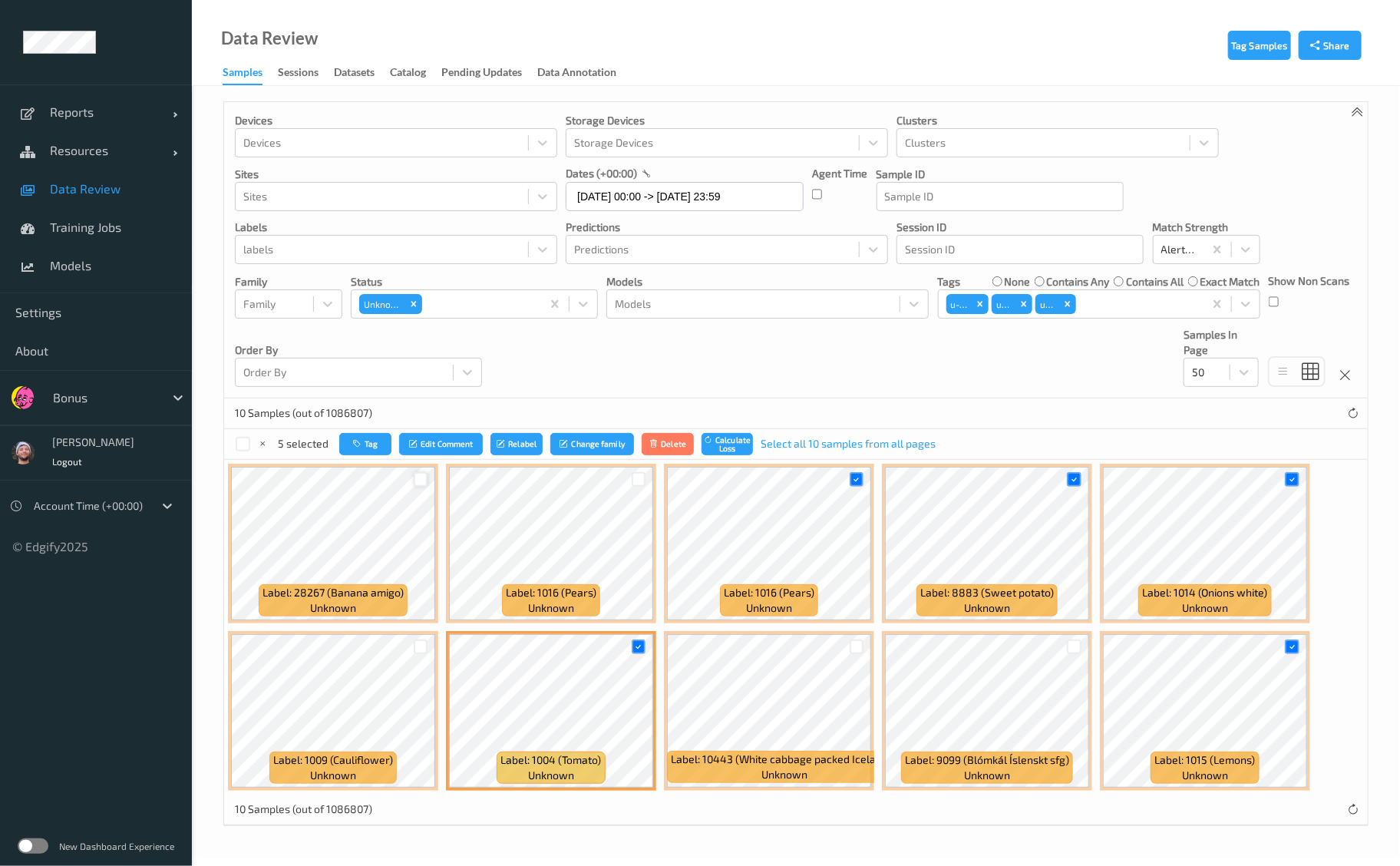
click at [414, 481] on div at bounding box center [421, 480] width 15 height 15
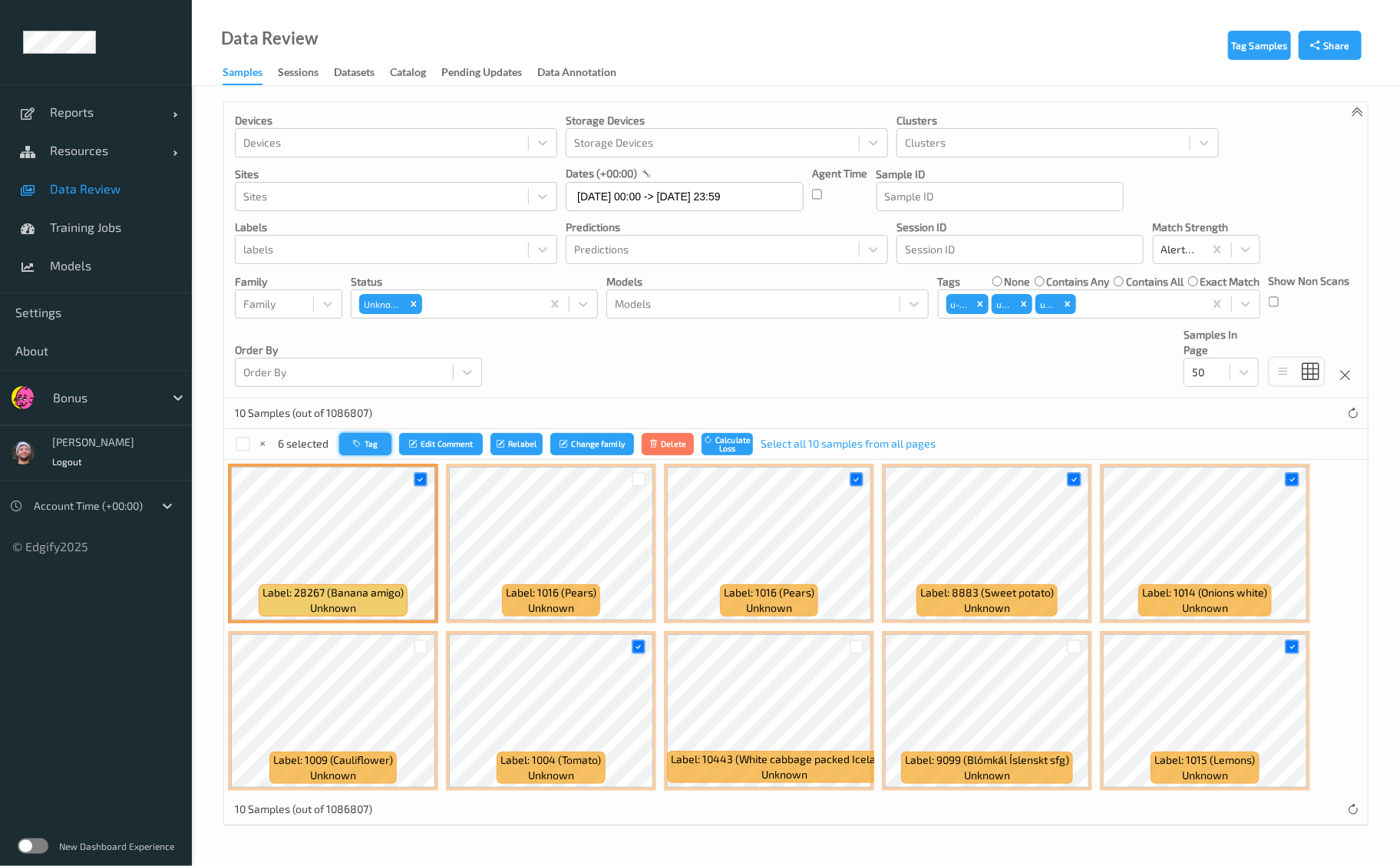
click at [369, 446] on button "Tag" at bounding box center [366, 444] width 53 height 22
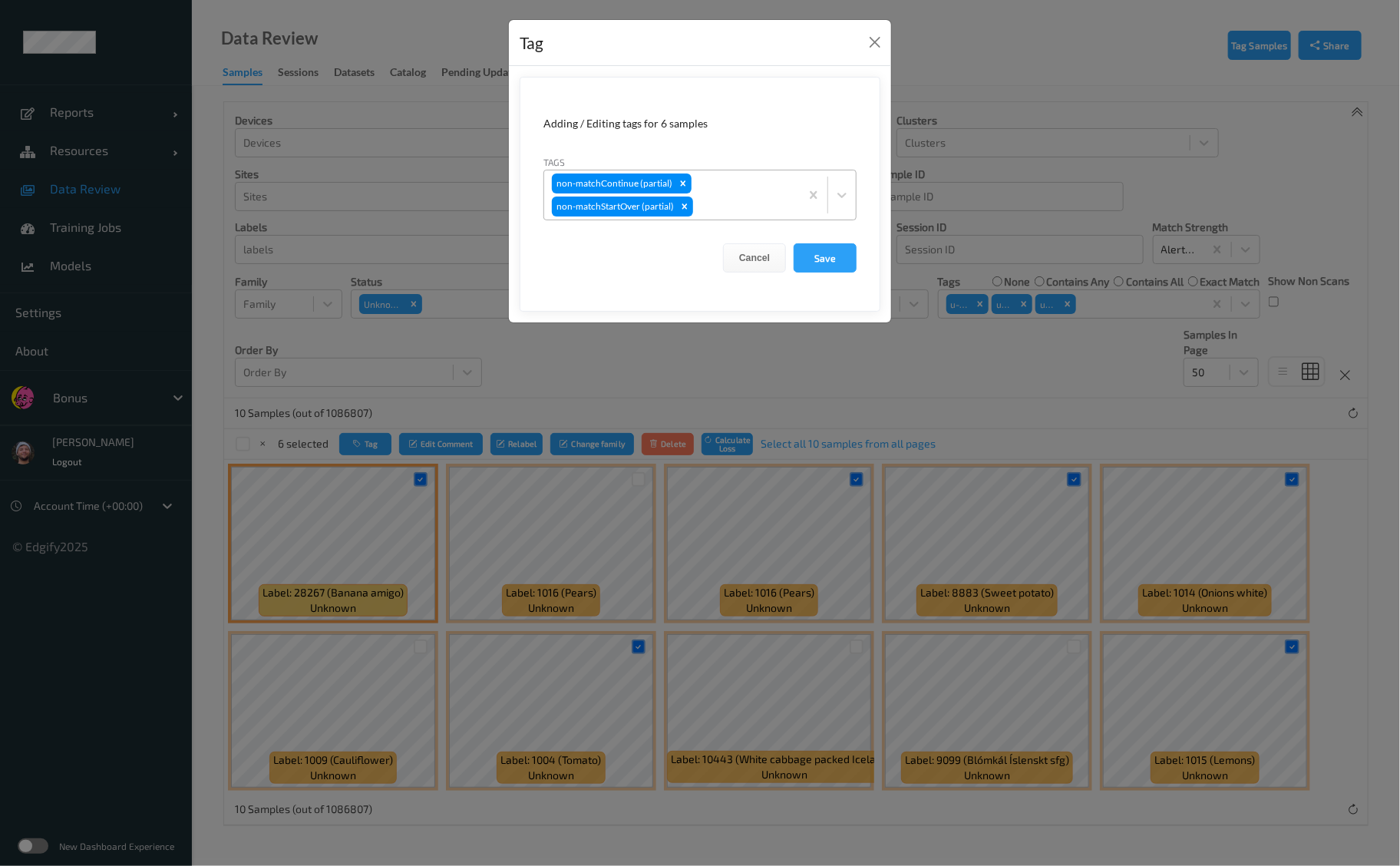
click at [717, 192] on div "non-matchContinue (partial) non-matchStartOver (partial)" at bounding box center [671, 195] width 256 height 49
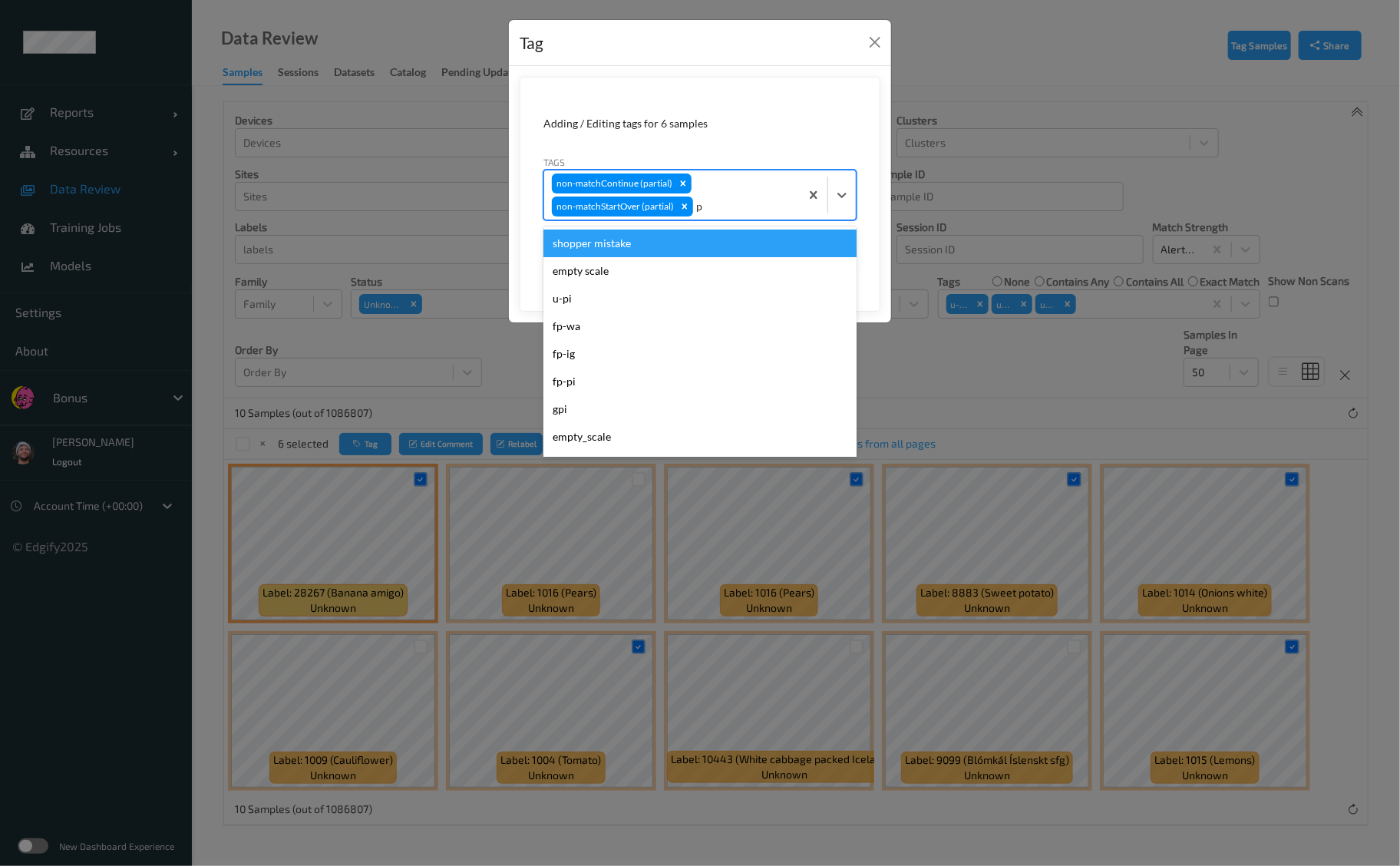
type input "pi"
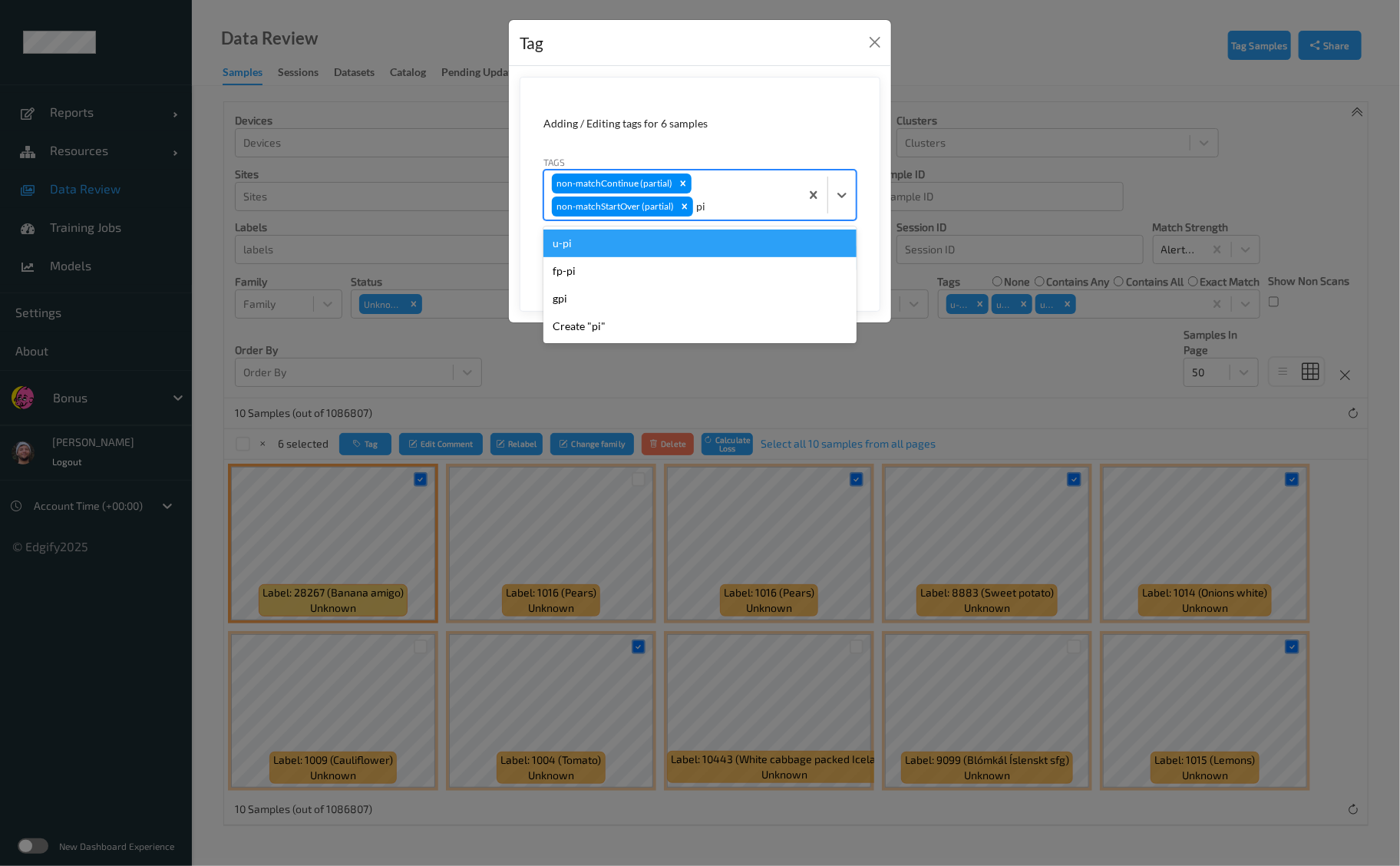
click at [718, 235] on div "u-pi" at bounding box center [699, 243] width 313 height 28
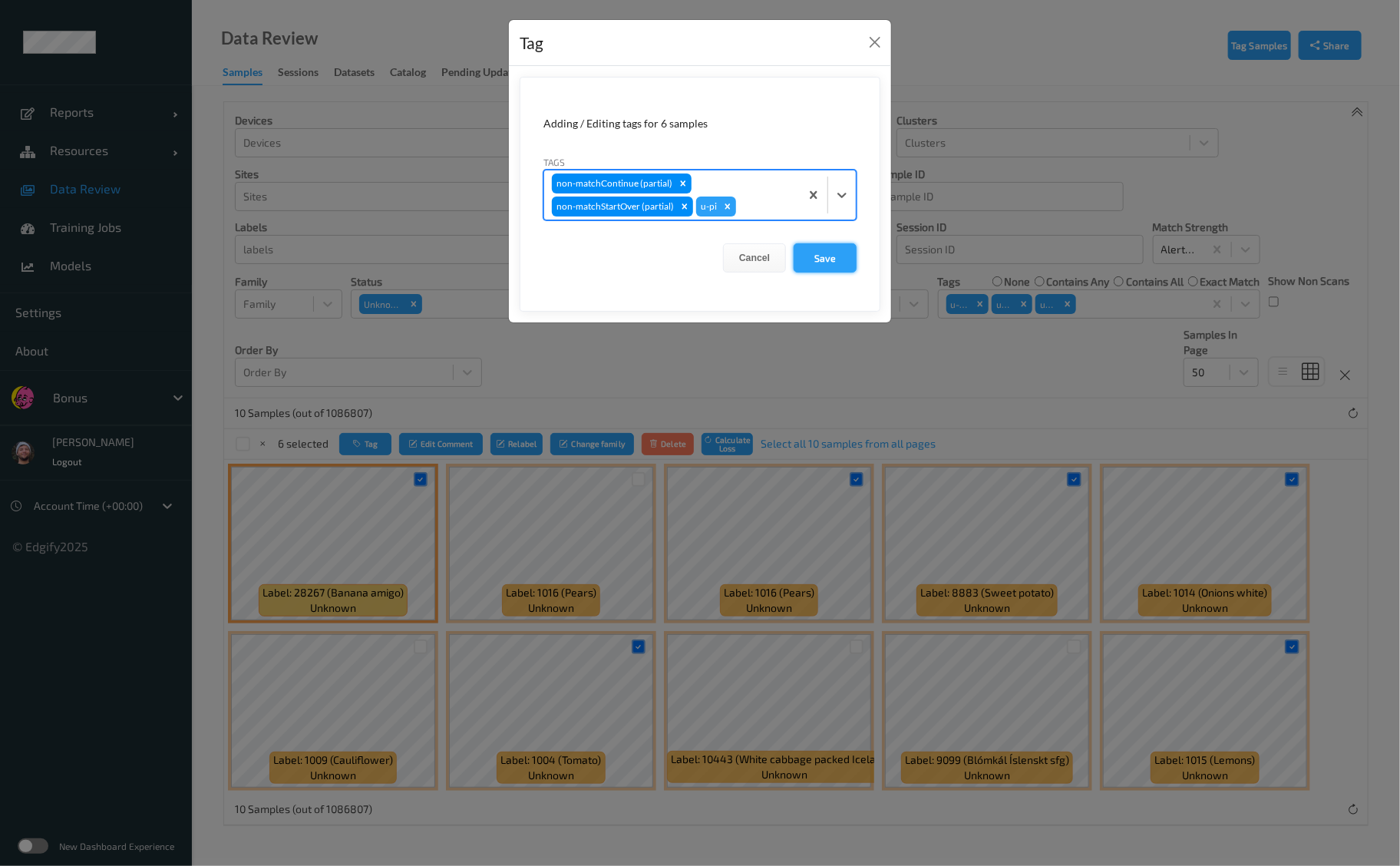
click at [853, 255] on button "Save" at bounding box center [825, 258] width 63 height 30
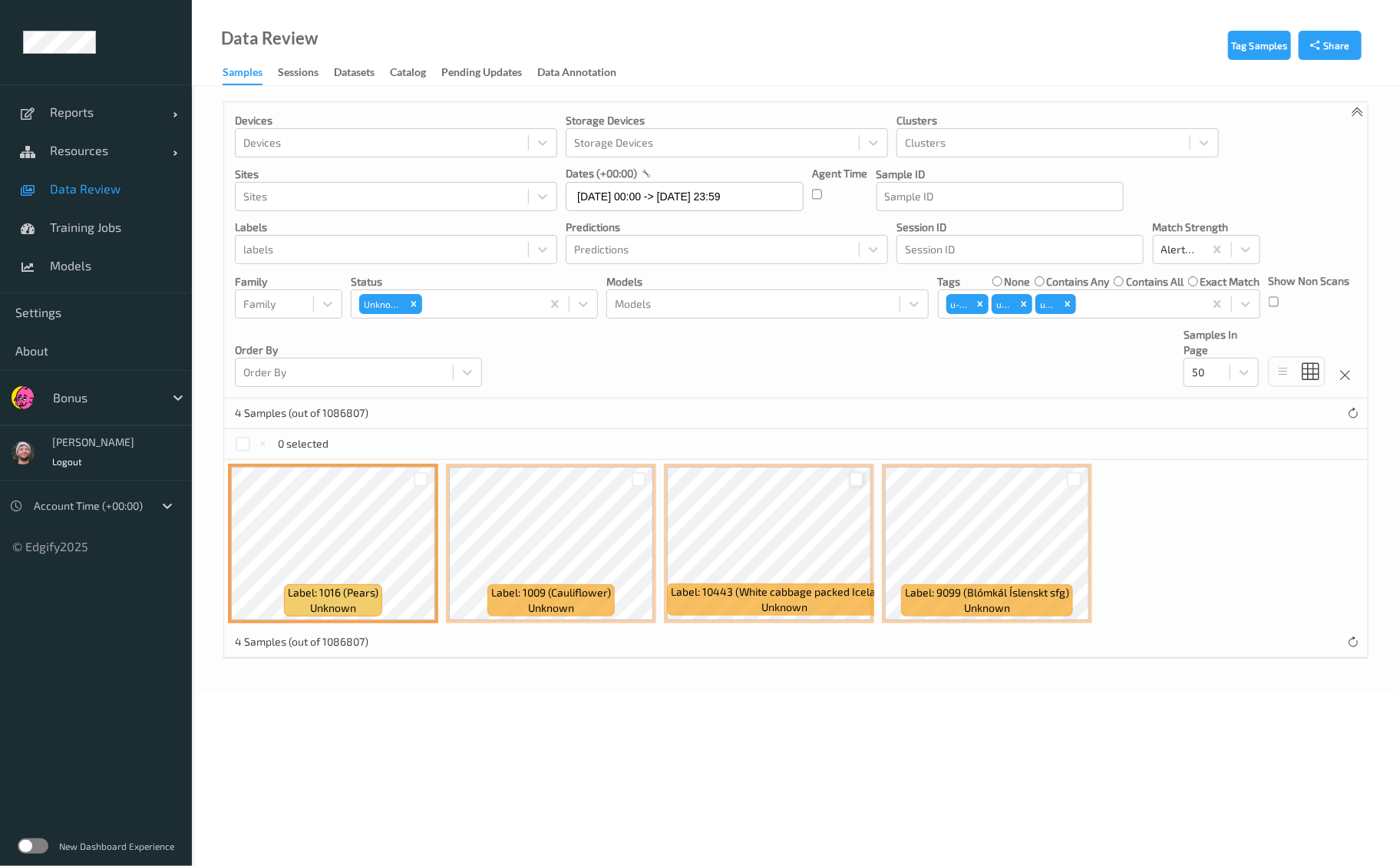
click at [856, 481] on div at bounding box center [857, 480] width 15 height 15
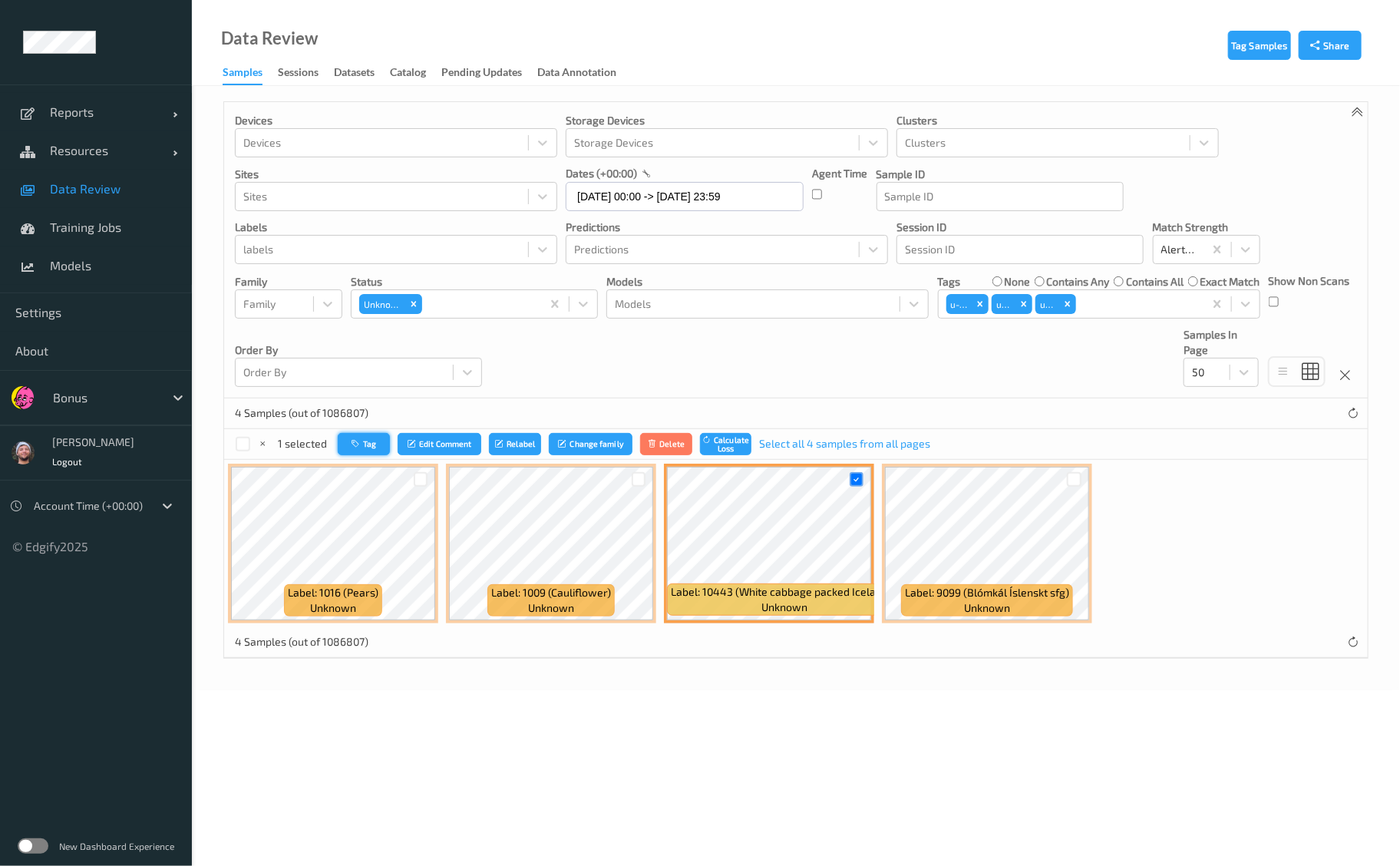
click at [353, 453] on button "Tag" at bounding box center [364, 444] width 53 height 22
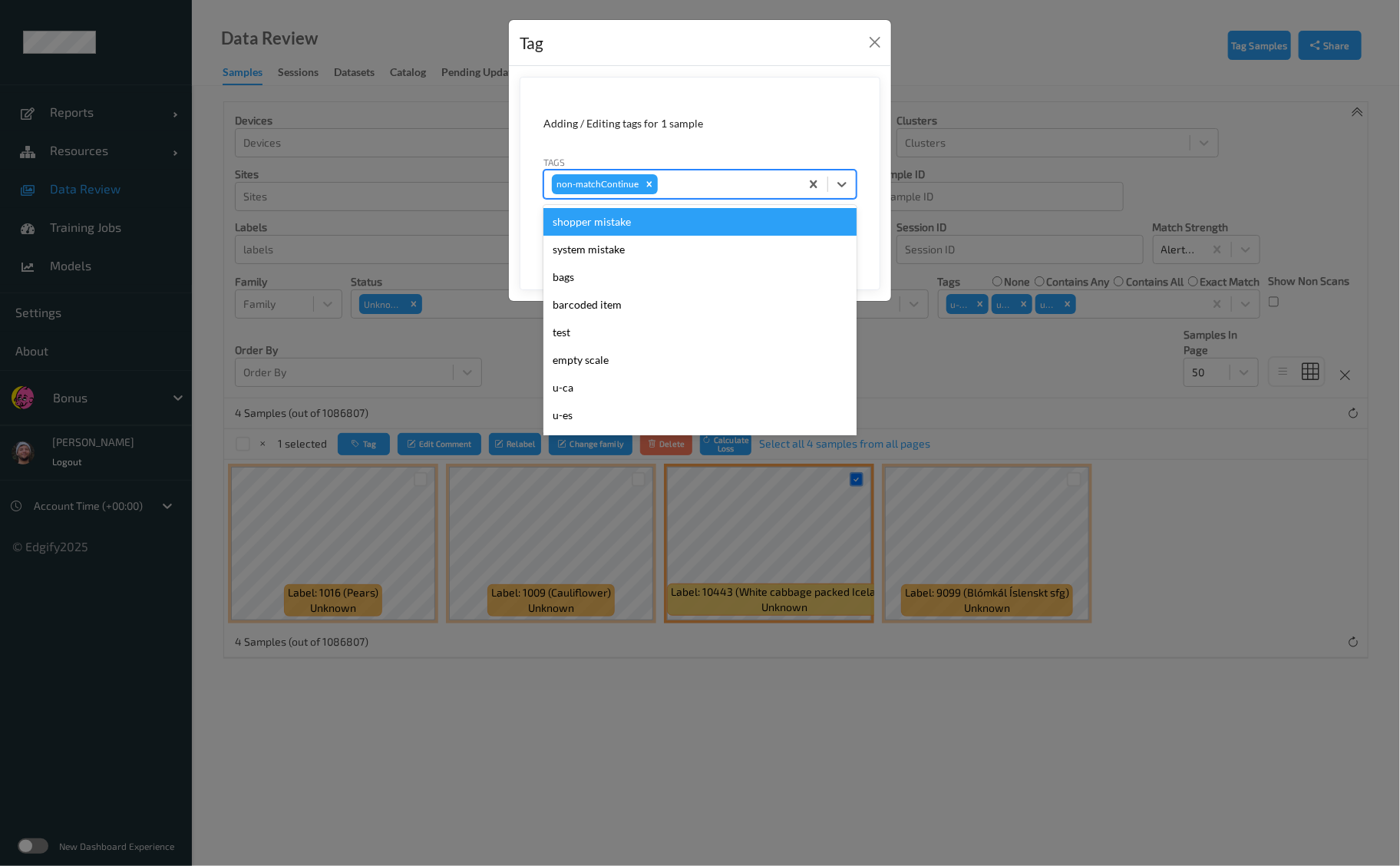
click at [712, 178] on div at bounding box center [726, 184] width 131 height 18
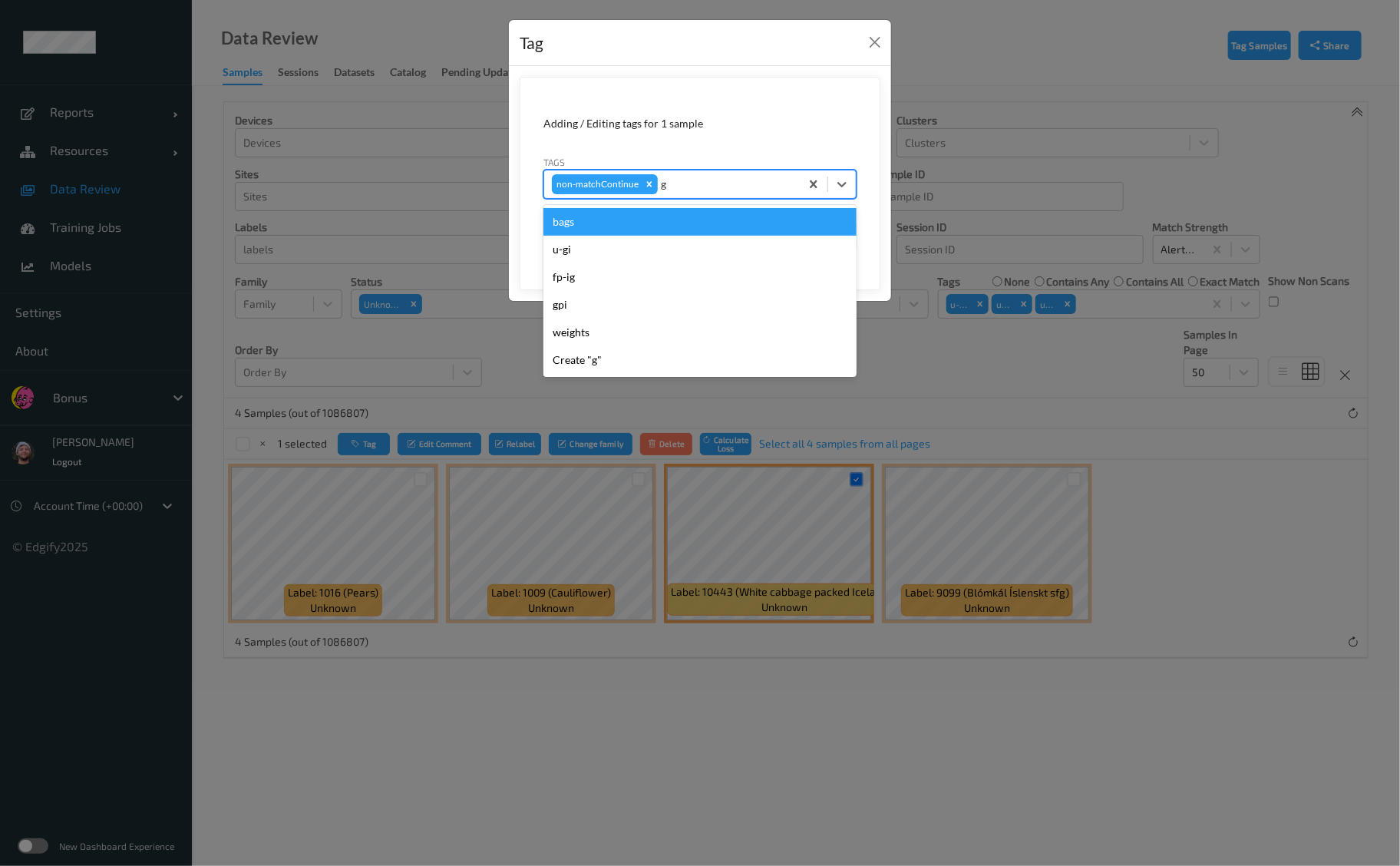
type input "gi"
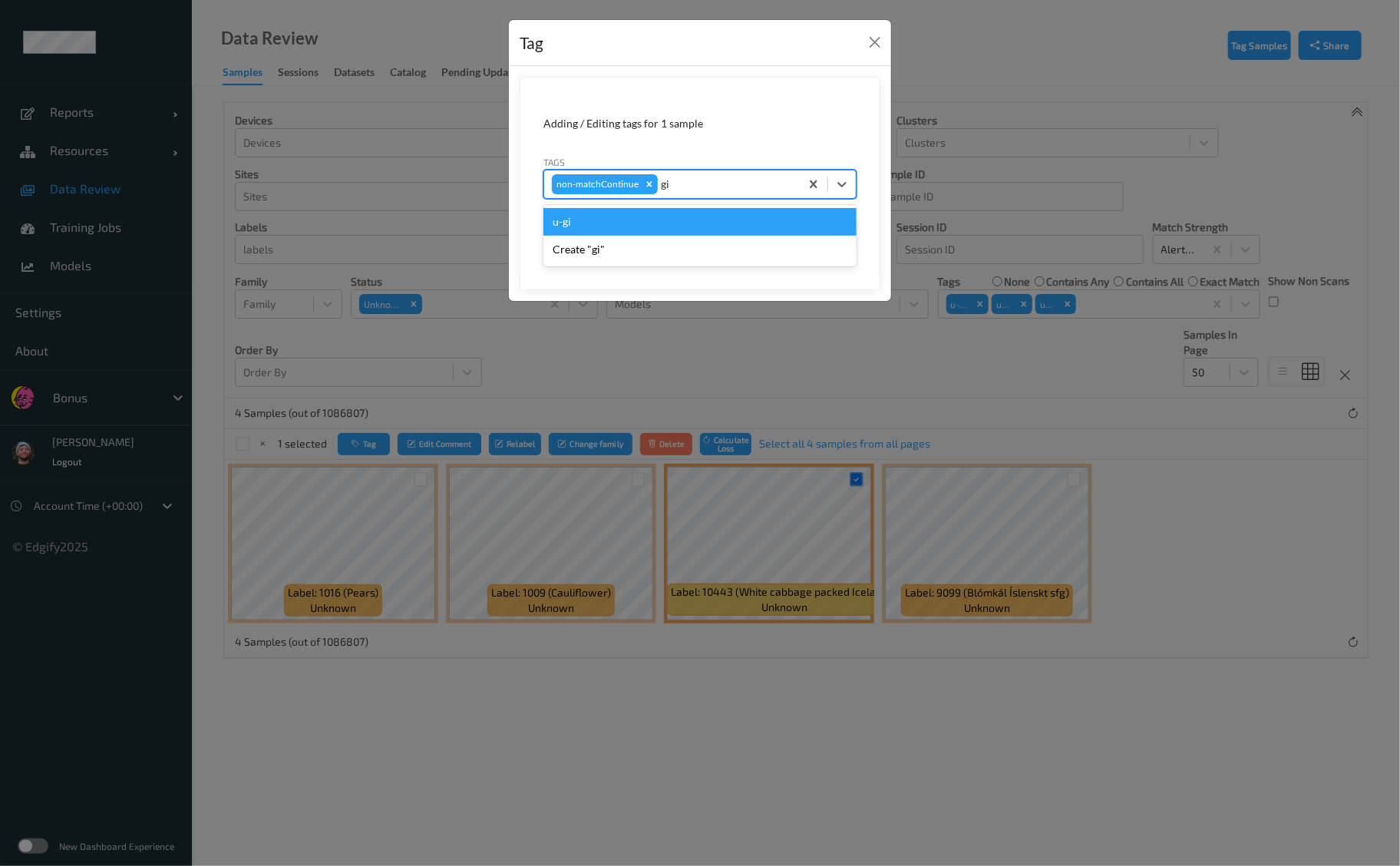
click at [684, 220] on div "u-gi" at bounding box center [699, 222] width 313 height 28
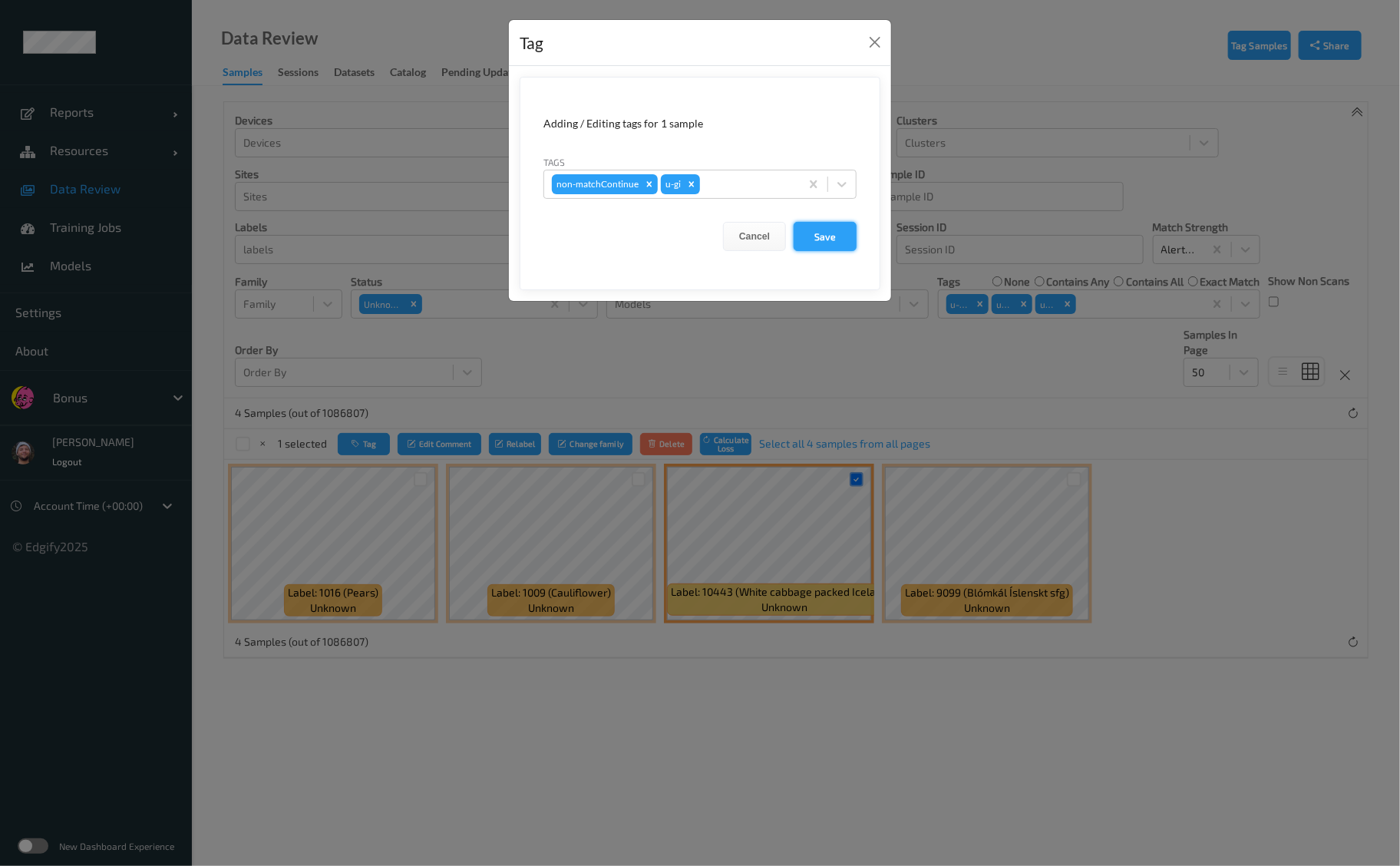
click at [808, 237] on button "Save" at bounding box center [825, 237] width 63 height 30
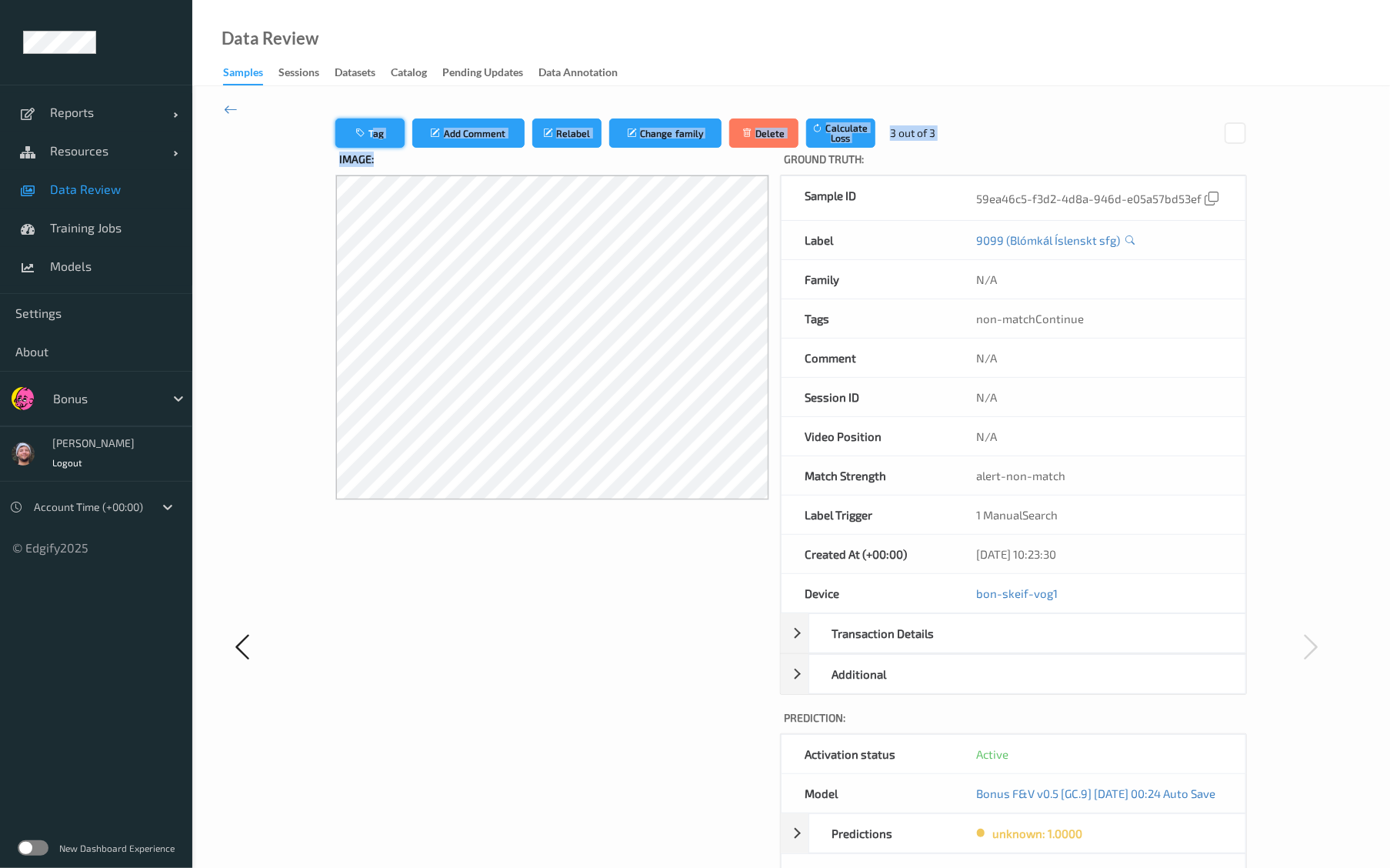
drag, startPoint x: 357, startPoint y: 155, endPoint x: 359, endPoint y: 131, distance: 24.1
click at [359, 131] on div "Tag Add Comment Relabel Change family Delete Calculate Loss 3 out of 3 Image: G…" at bounding box center [791, 646] width 912 height 1056
click at [359, 131] on button "Tag" at bounding box center [370, 133] width 69 height 30
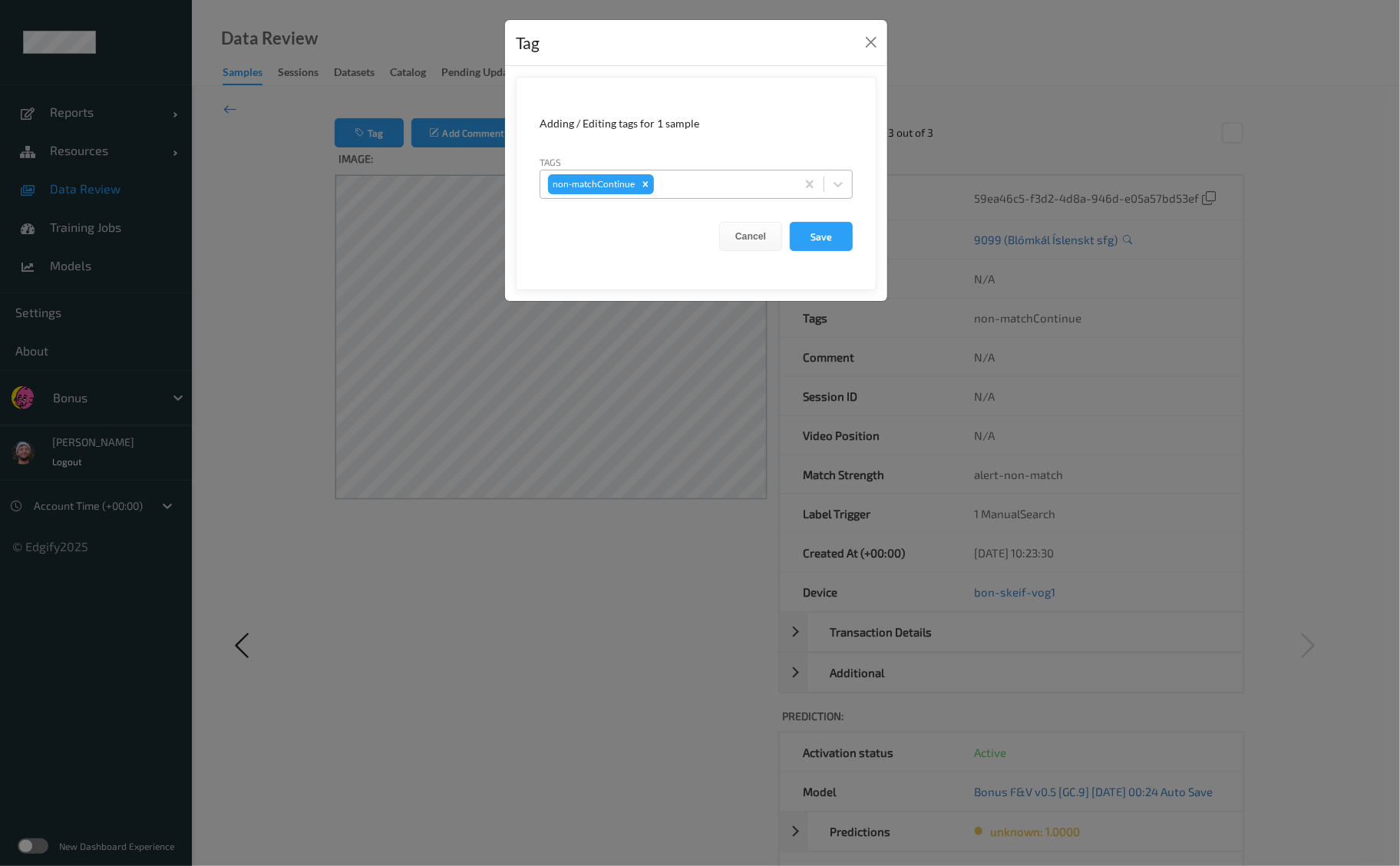
click at [695, 177] on div at bounding box center [723, 184] width 131 height 18
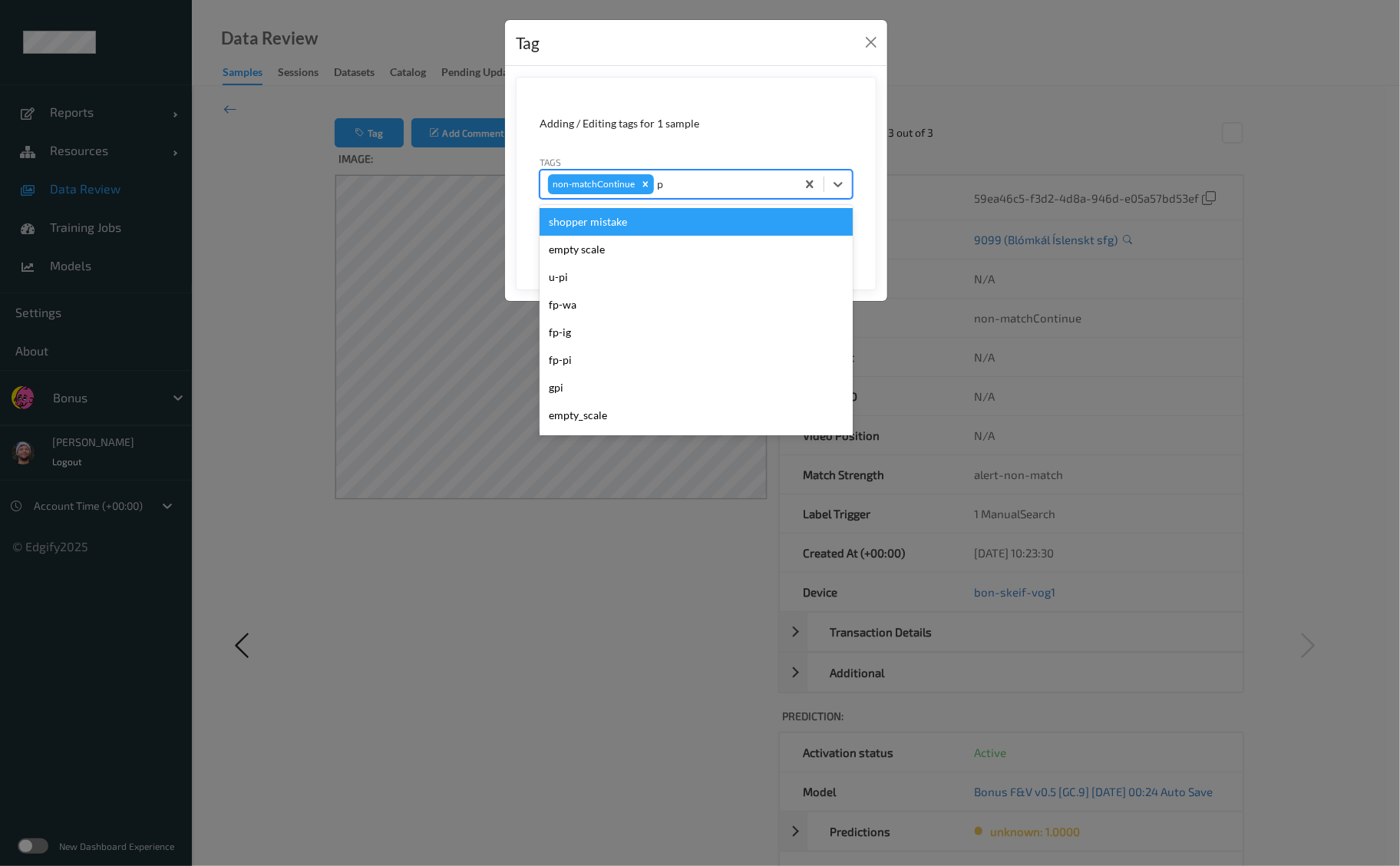
type input "pi"
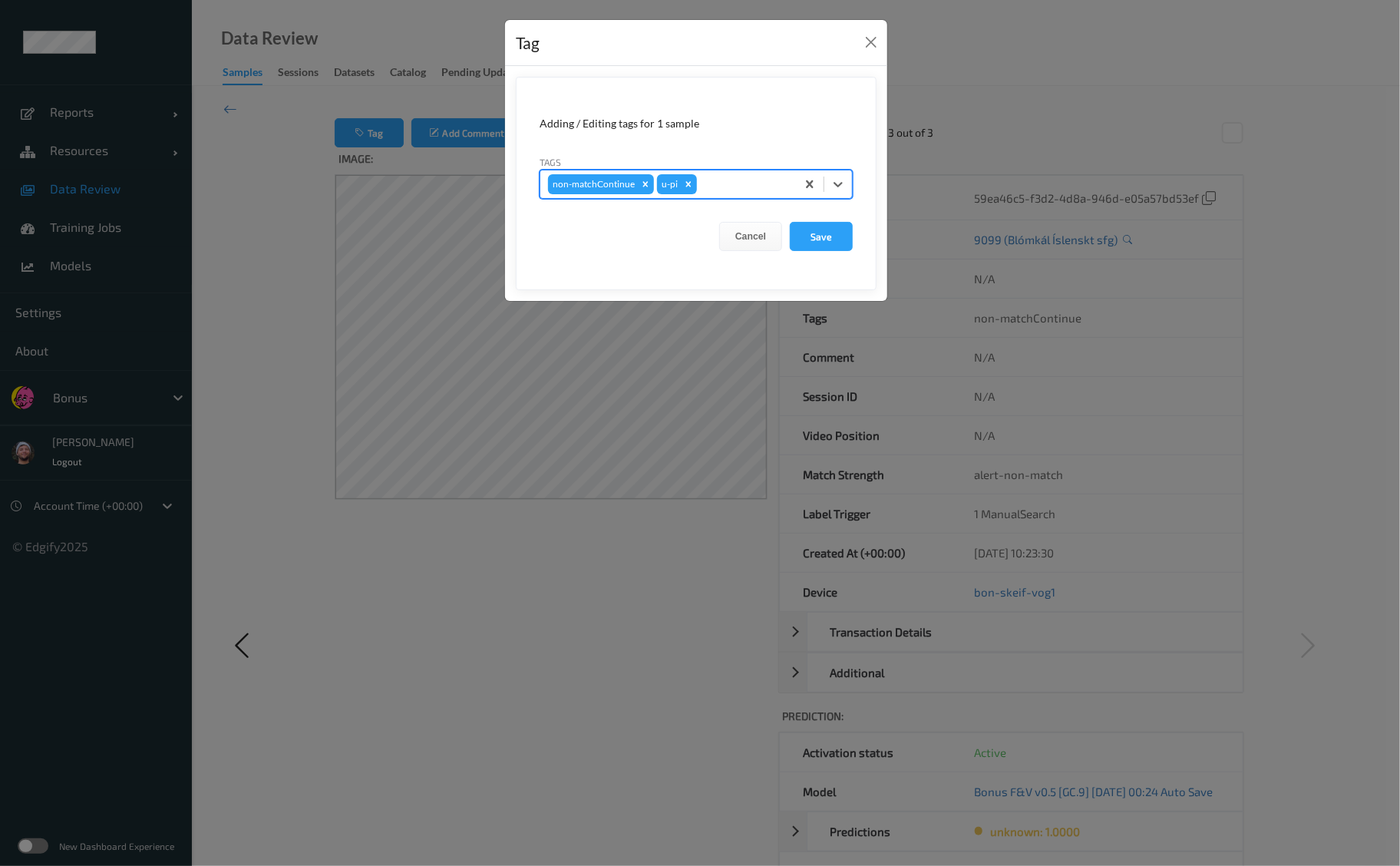
click at [790, 222] on button "Save" at bounding box center [821, 237] width 63 height 30
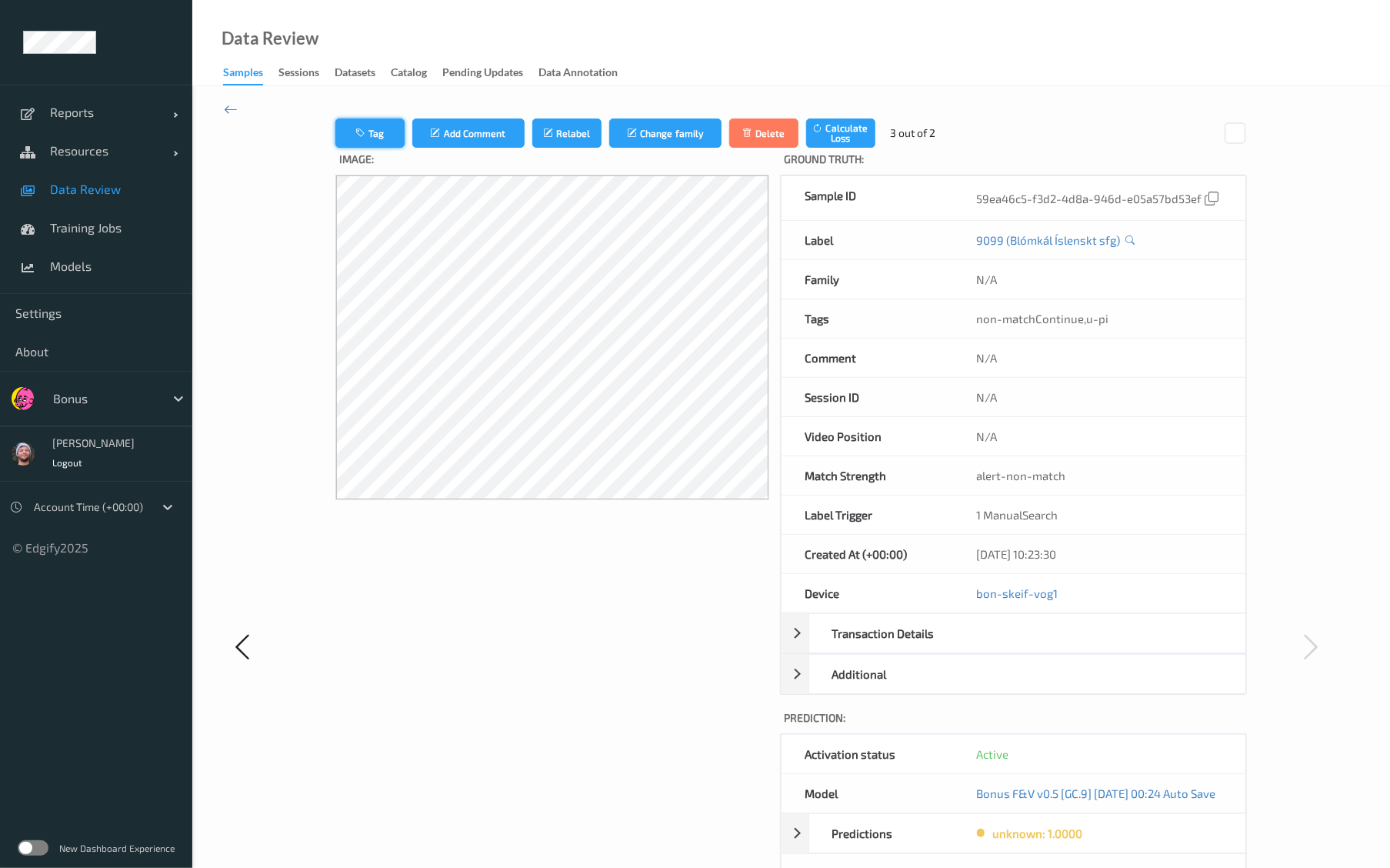
click at [356, 130] on icon "button" at bounding box center [362, 133] width 13 height 11
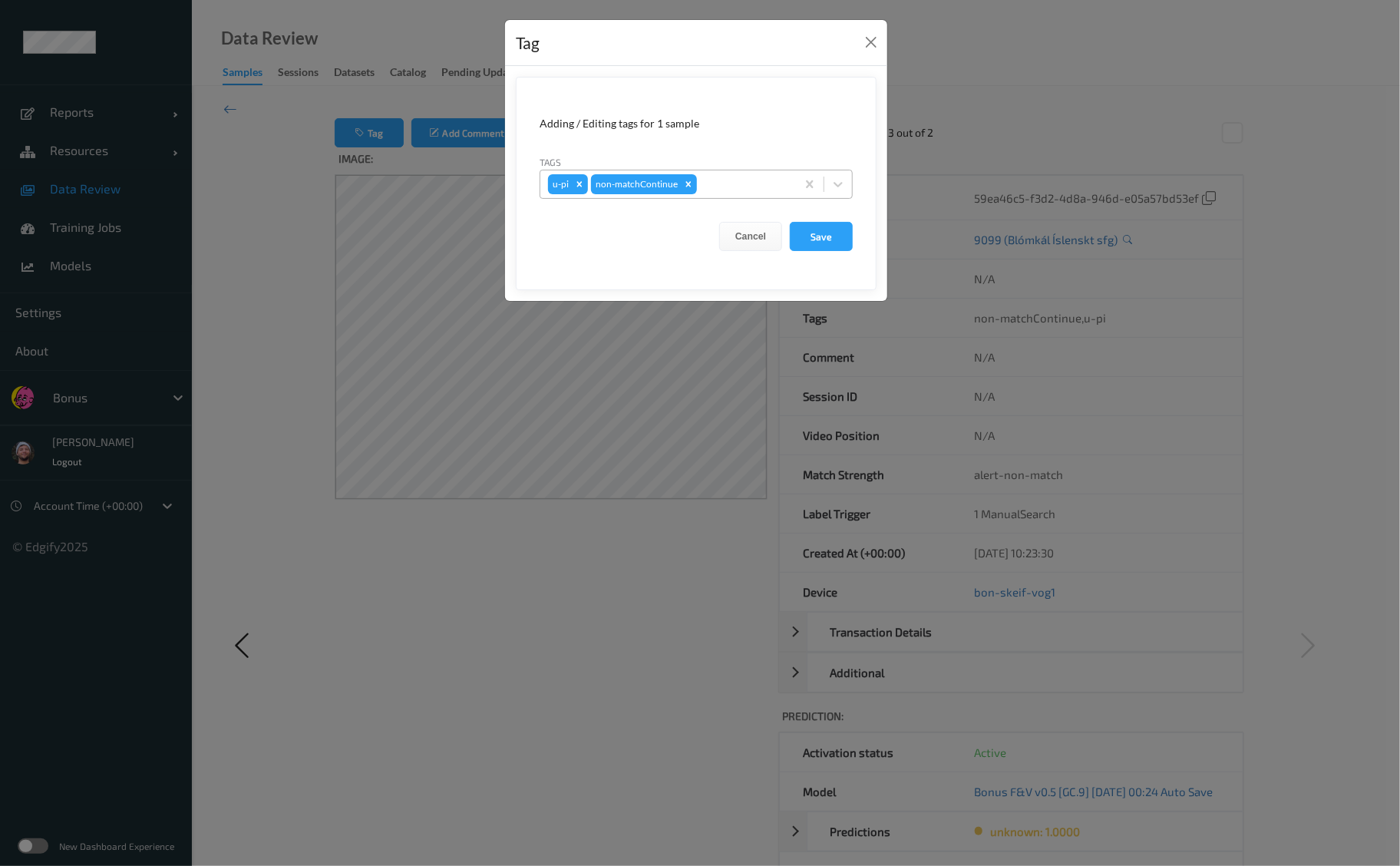
click at [730, 182] on div at bounding box center [744, 184] width 88 height 18
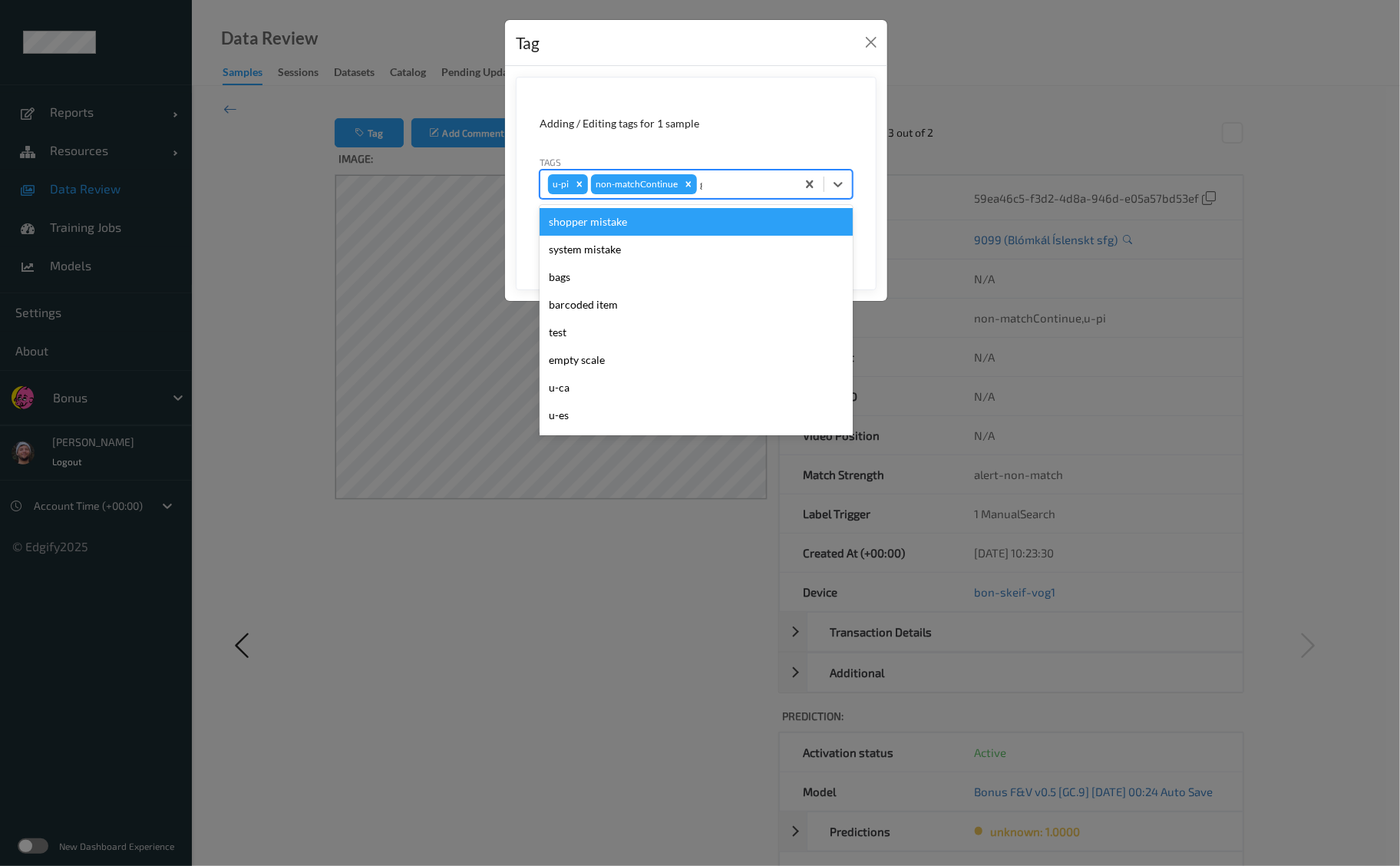
type input "gi"
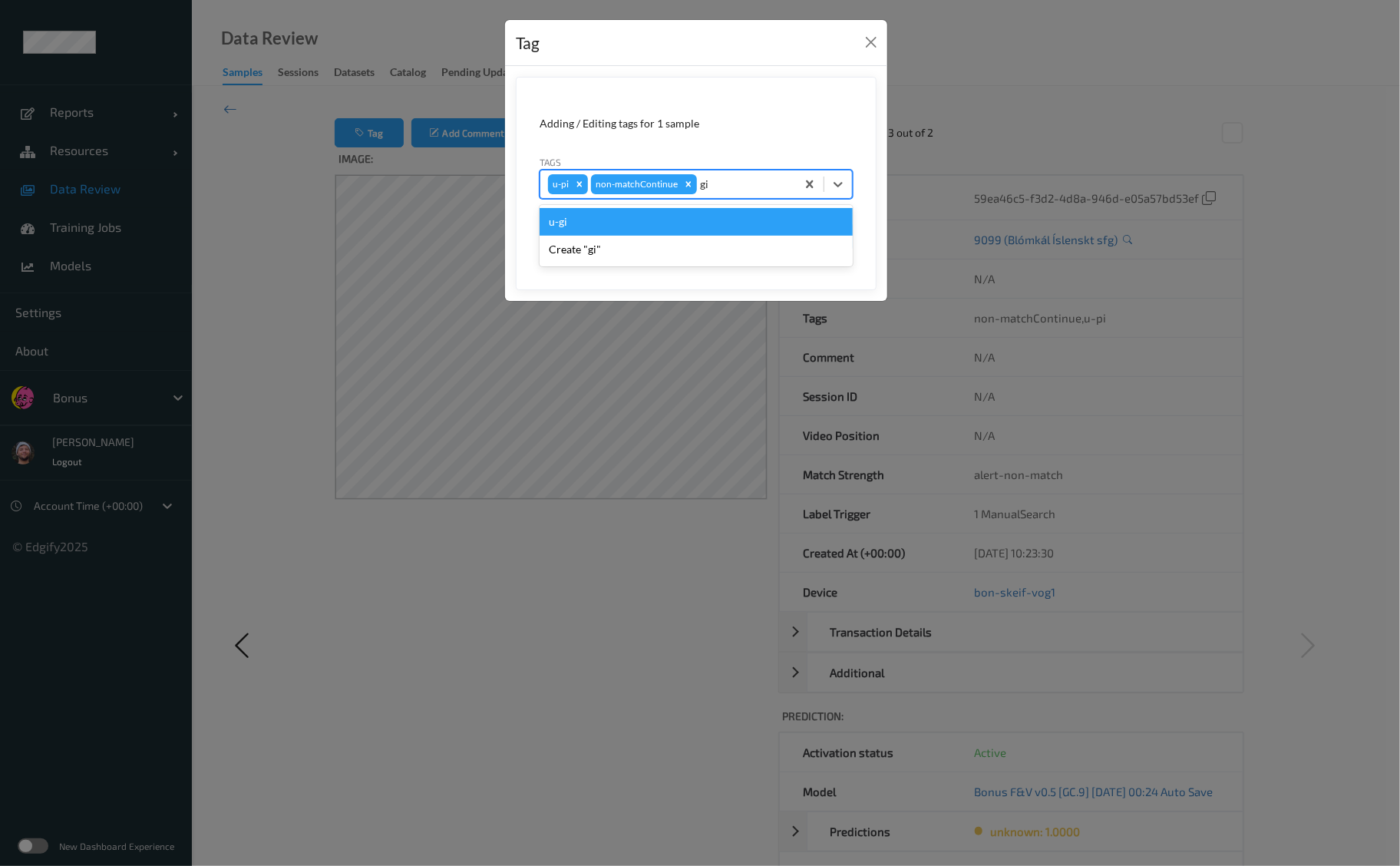
click at [706, 229] on div "u-gi" at bounding box center [696, 222] width 313 height 28
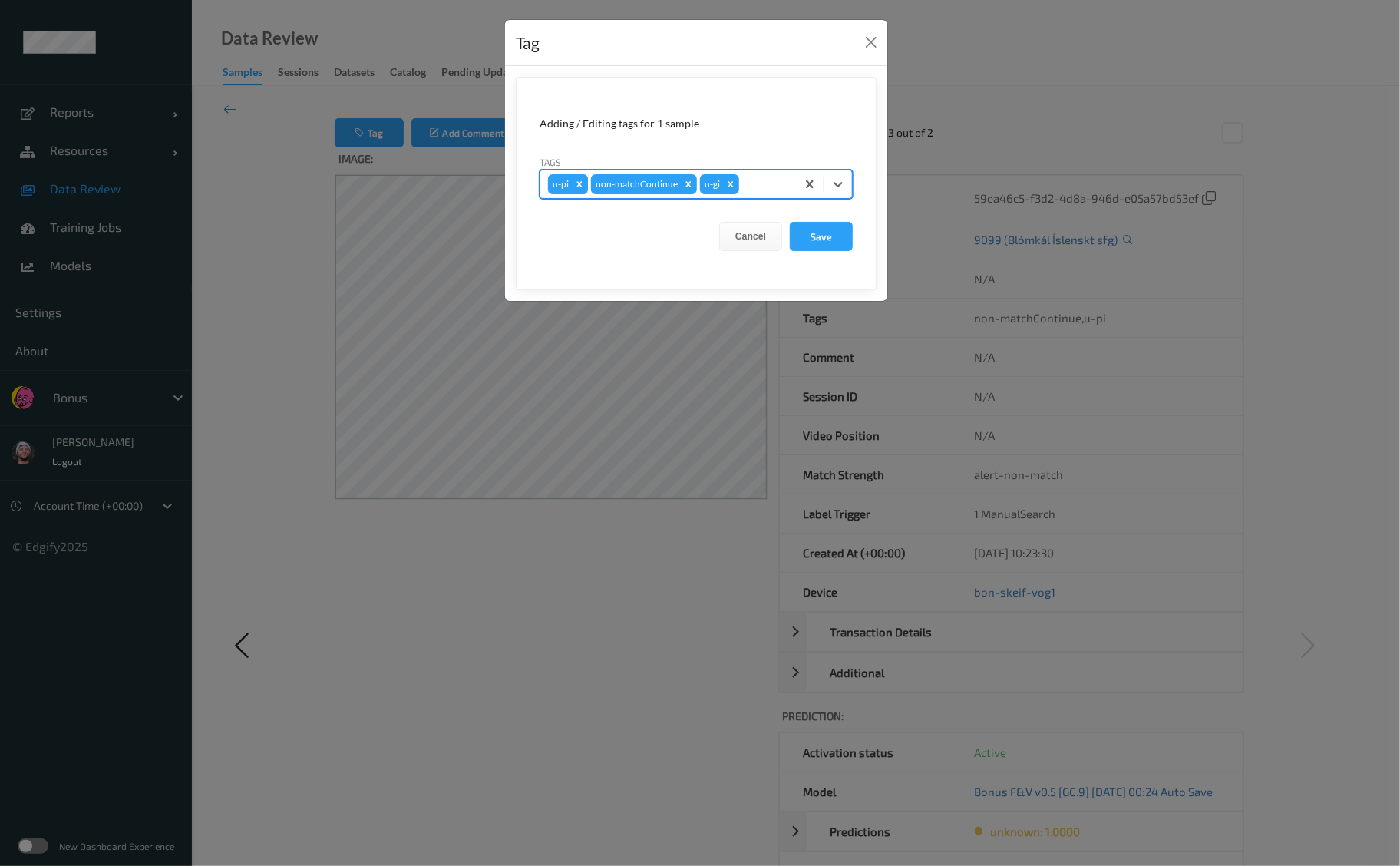
click at [576, 189] on icon "Remove u-pi" at bounding box center [579, 184] width 11 height 11
click at [819, 230] on button "Save" at bounding box center [821, 237] width 63 height 30
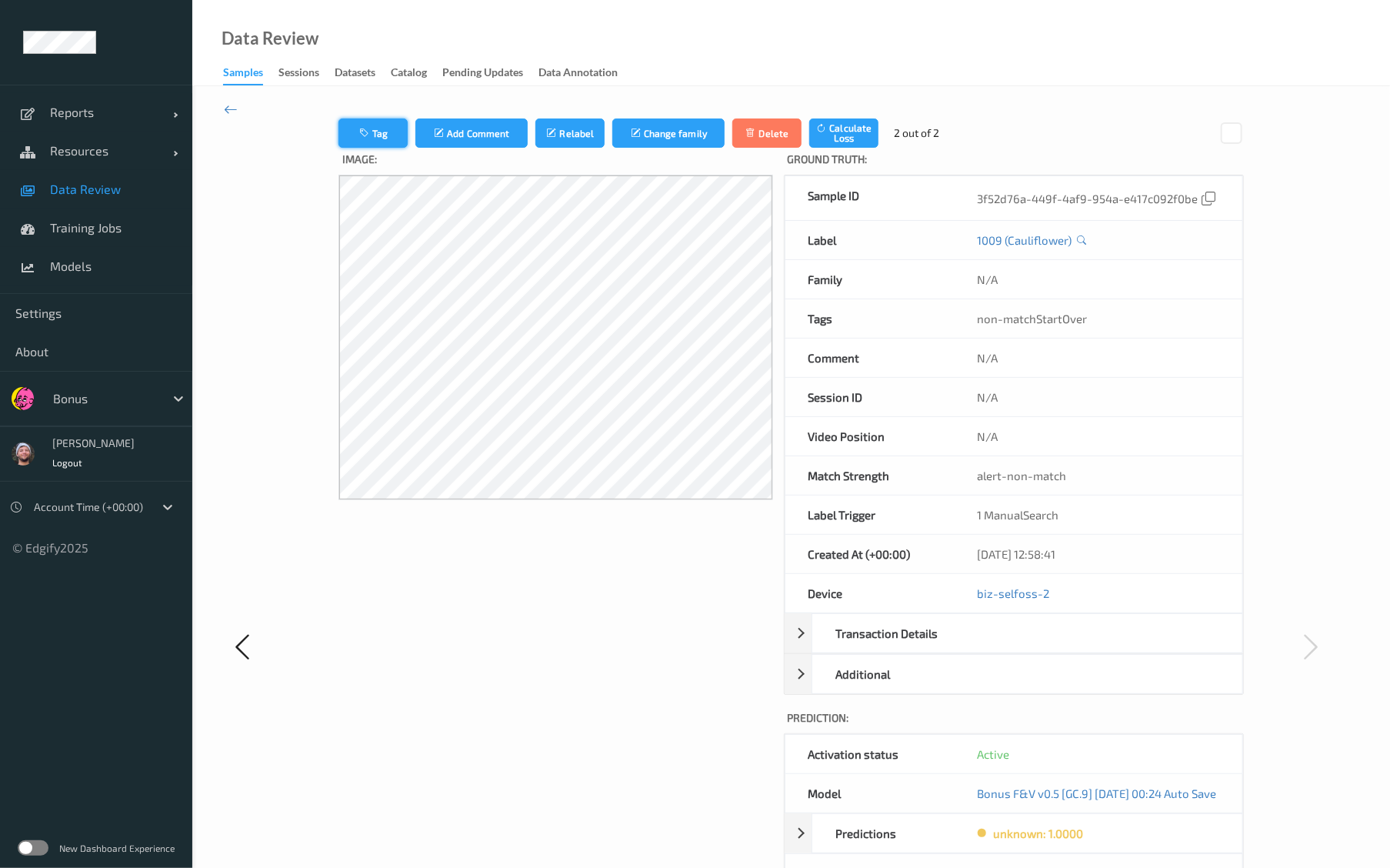
click at [364, 128] on button "Tag" at bounding box center [373, 133] width 69 height 30
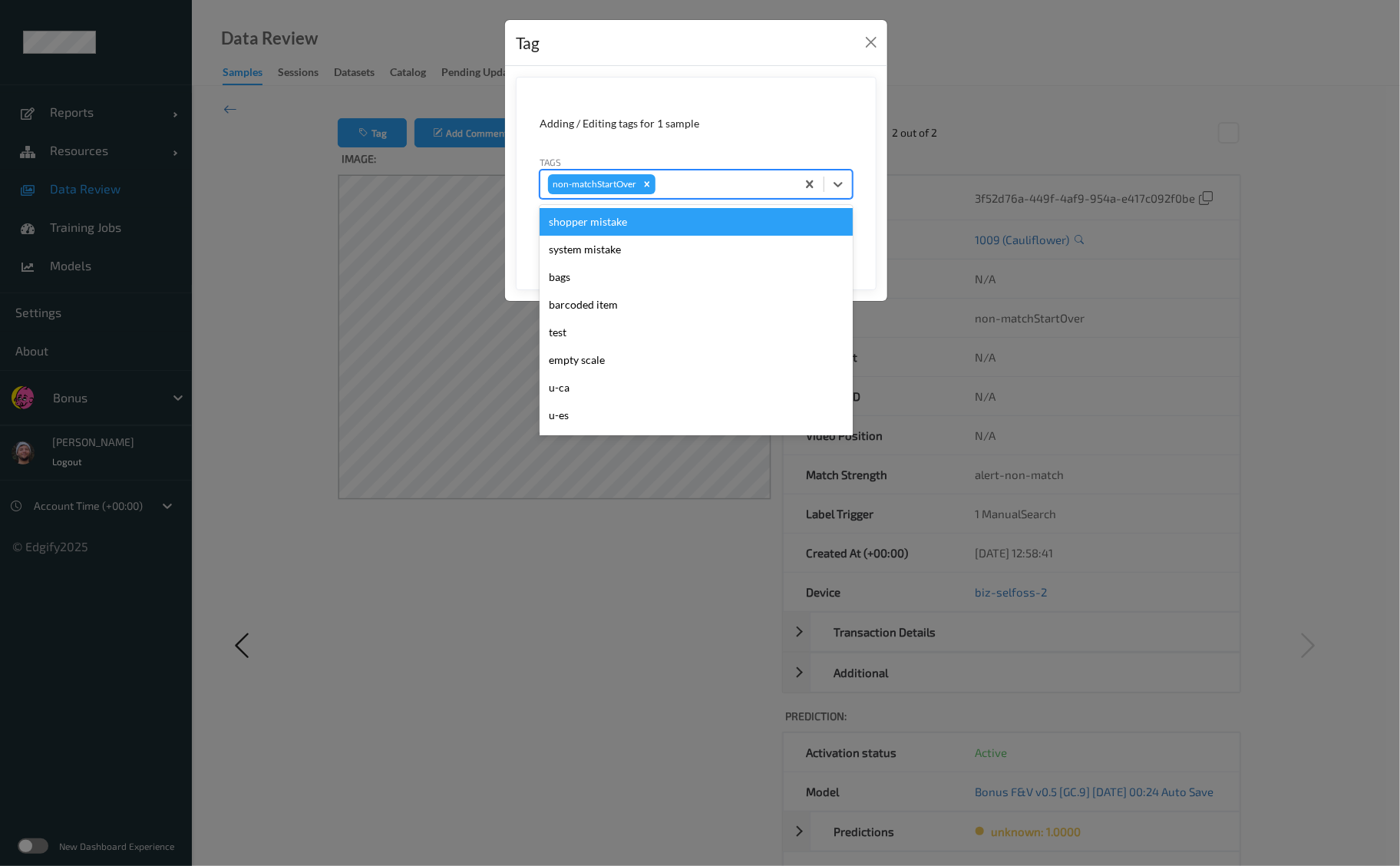
click at [674, 177] on div at bounding box center [724, 184] width 130 height 18
type input "pi"
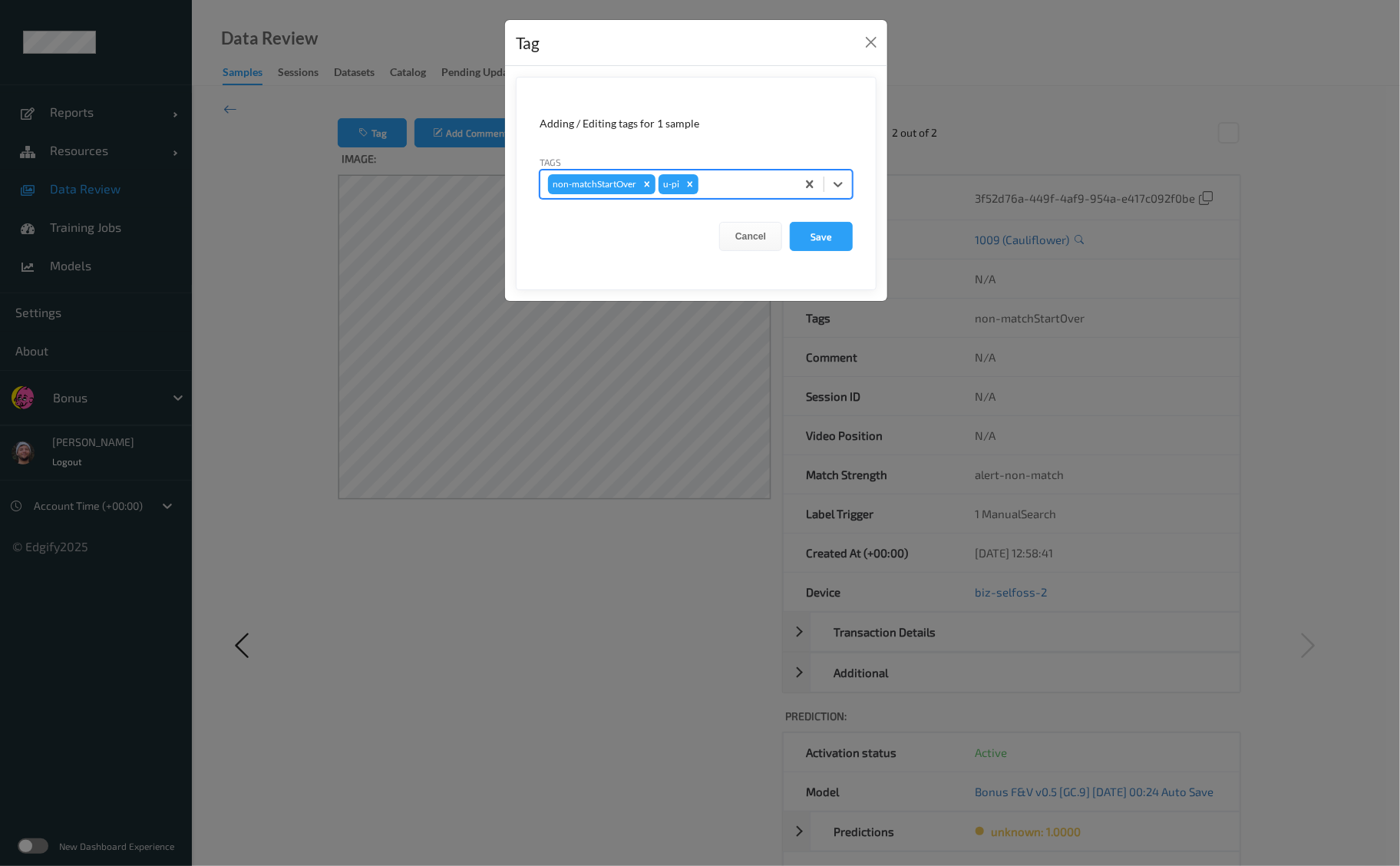
click at [790, 222] on button "Save" at bounding box center [821, 237] width 63 height 30
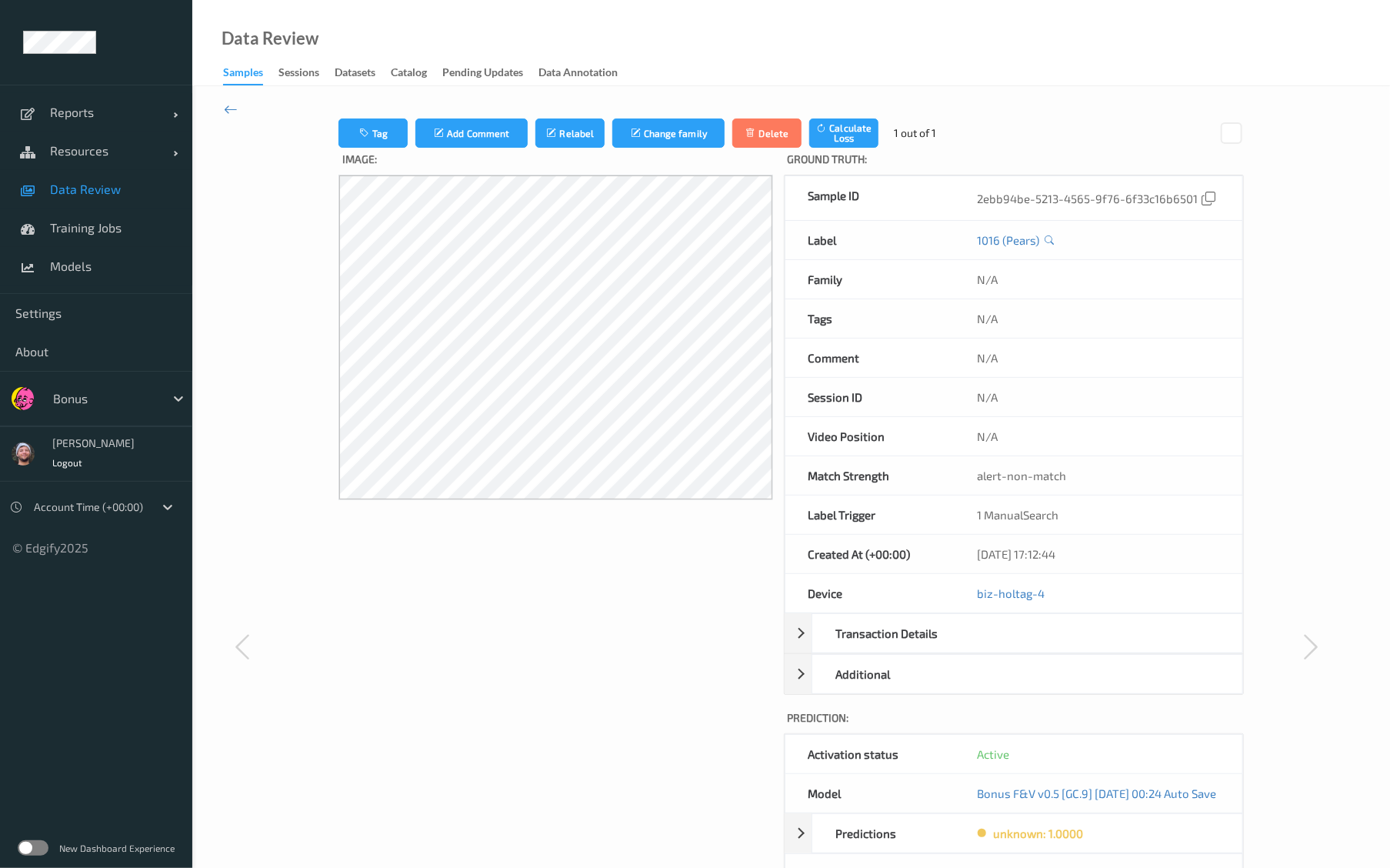
click at [352, 147] on label "Image:" at bounding box center [555, 161] width 434 height 27
click at [357, 138] on button "Tag" at bounding box center [373, 133] width 69 height 30
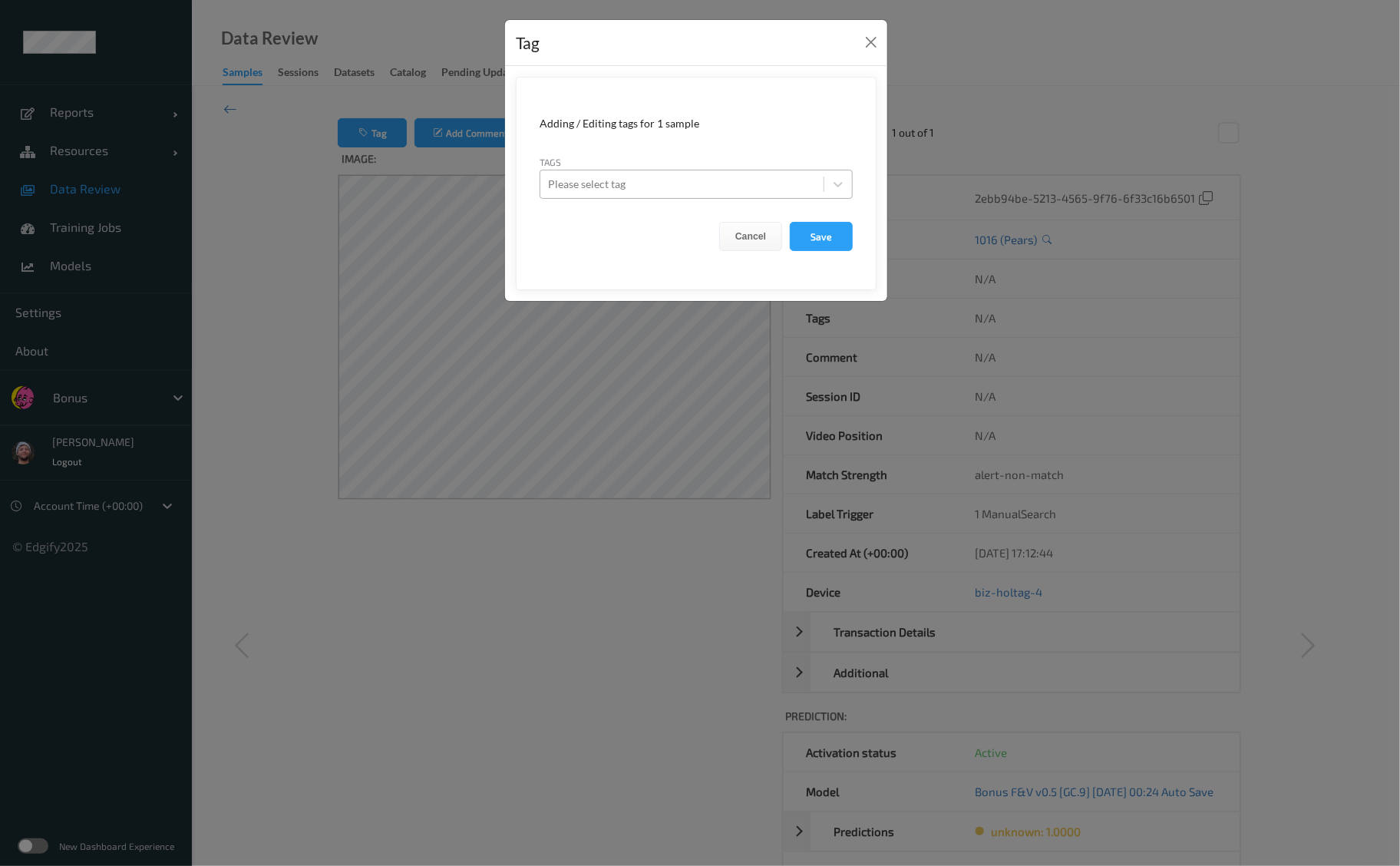
click at [648, 182] on div at bounding box center [682, 184] width 268 height 18
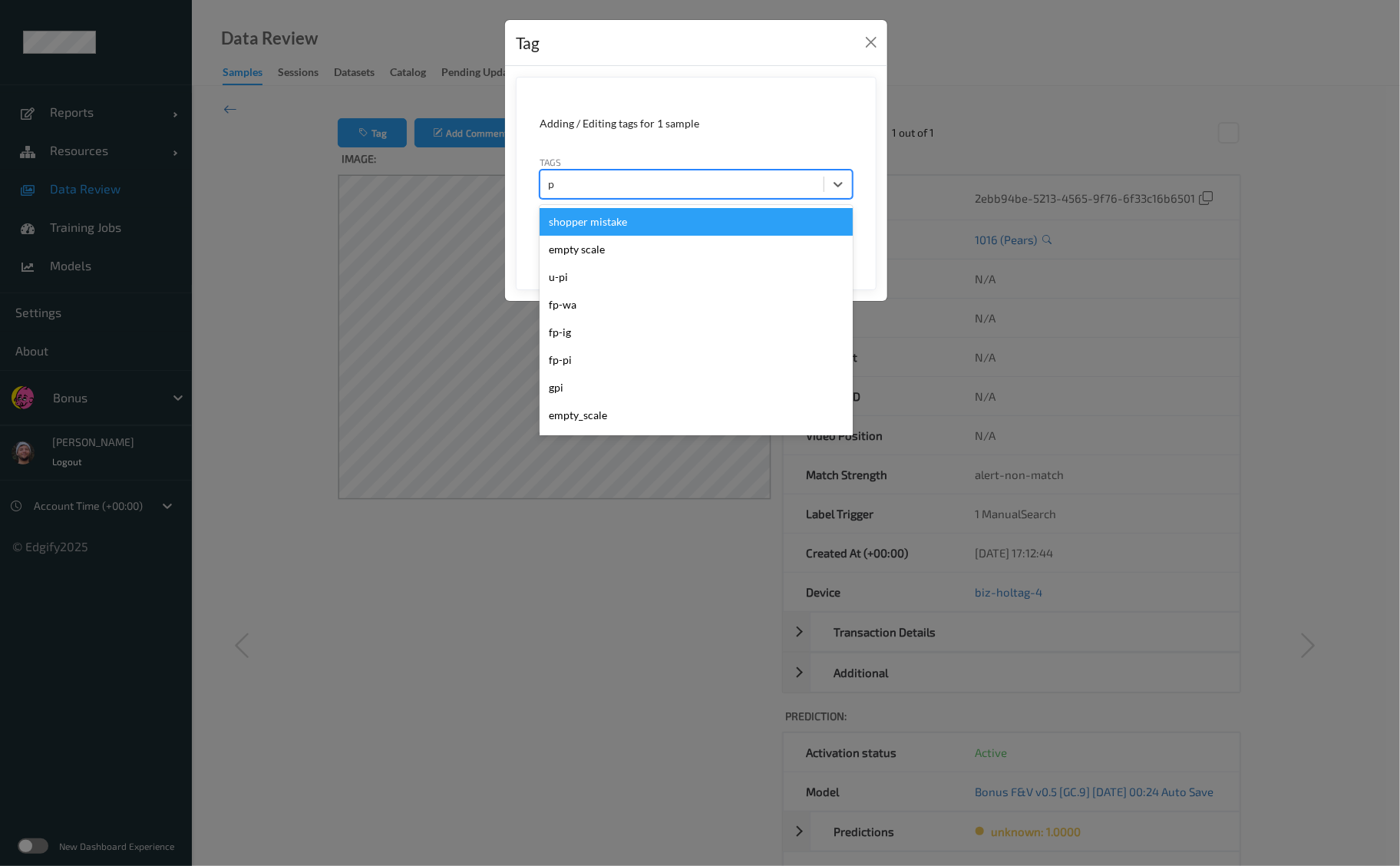
type input "pi"
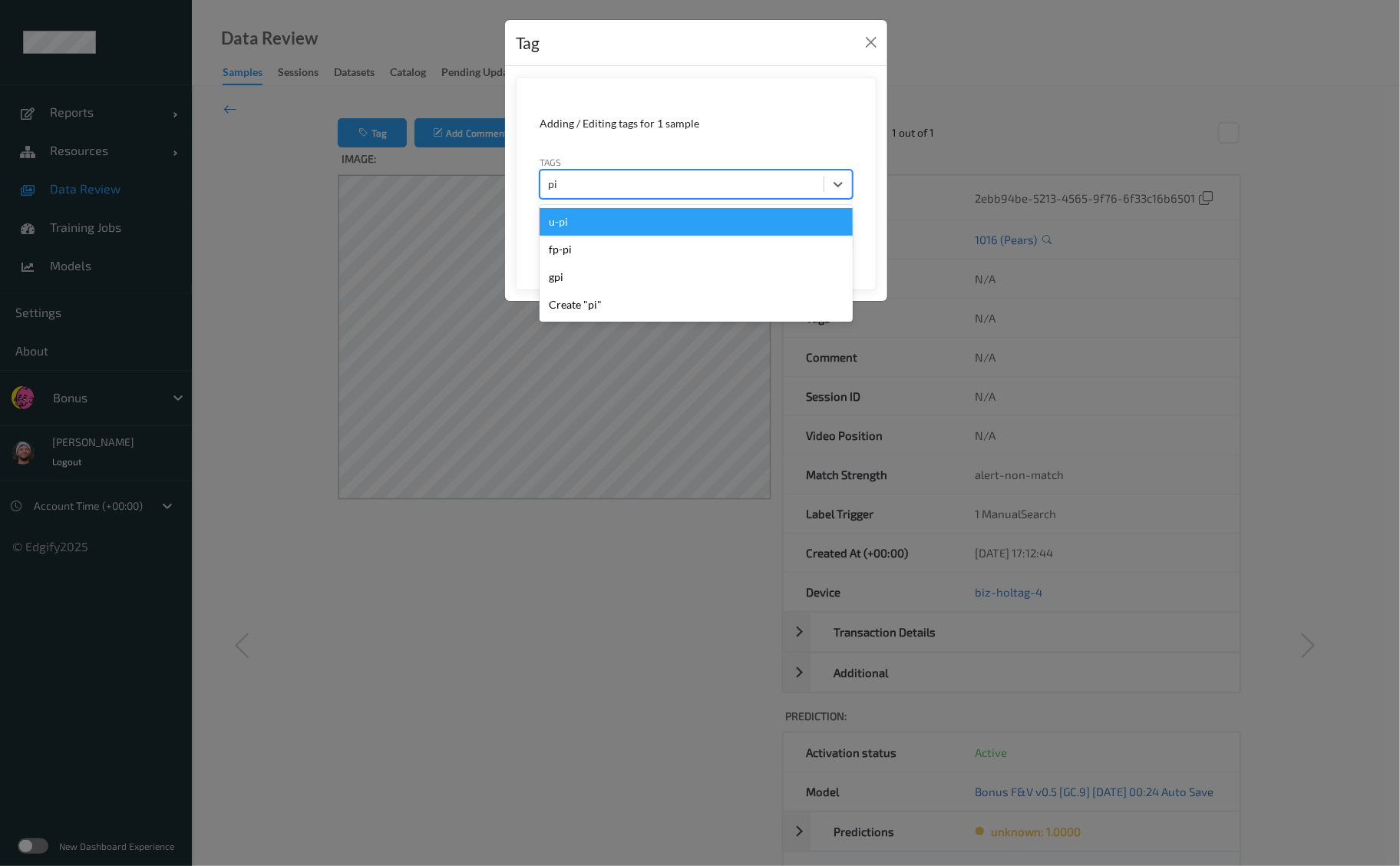
click at [666, 219] on div "u-pi" at bounding box center [696, 222] width 313 height 28
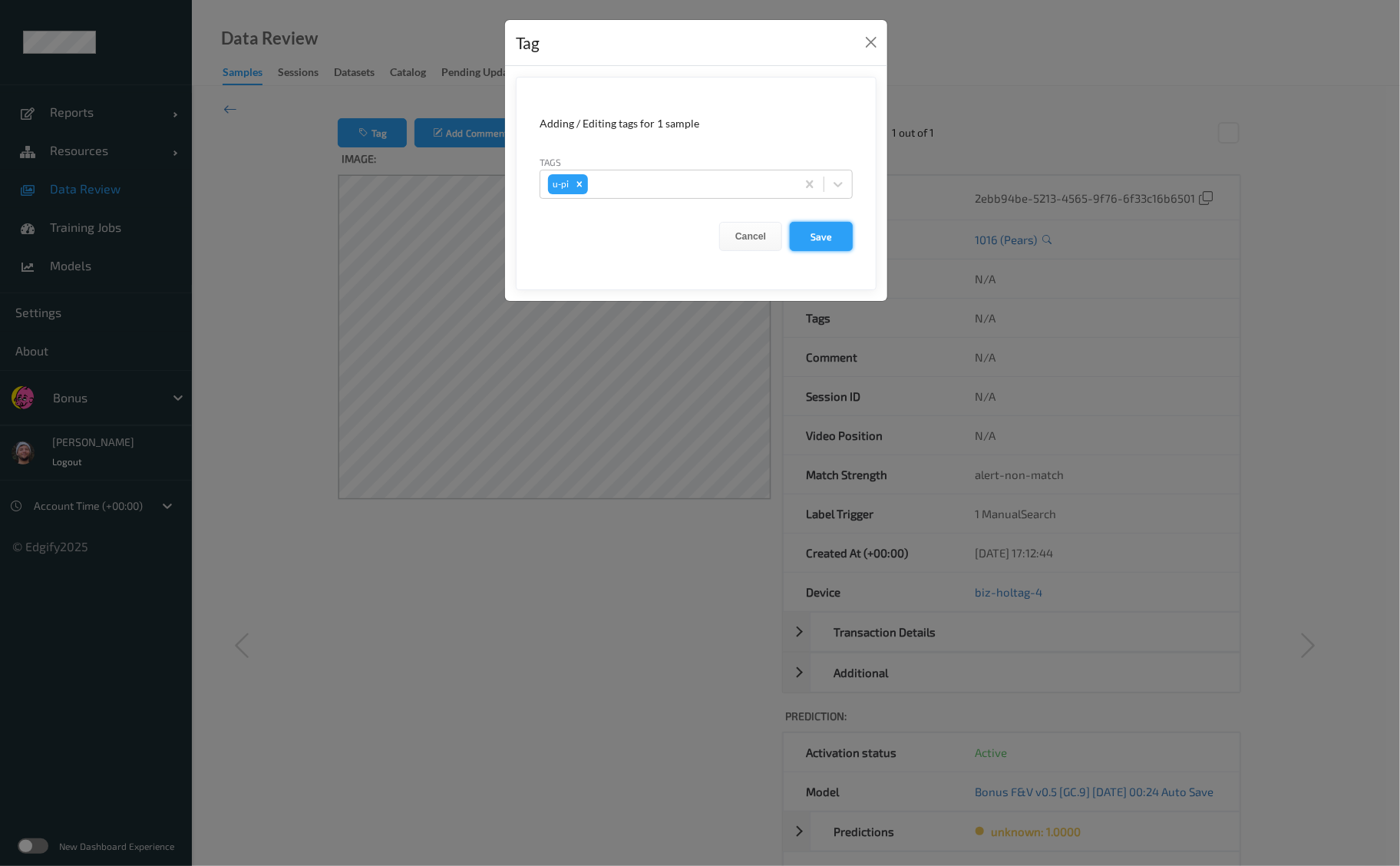
click at [846, 233] on button "Save" at bounding box center [821, 237] width 63 height 30
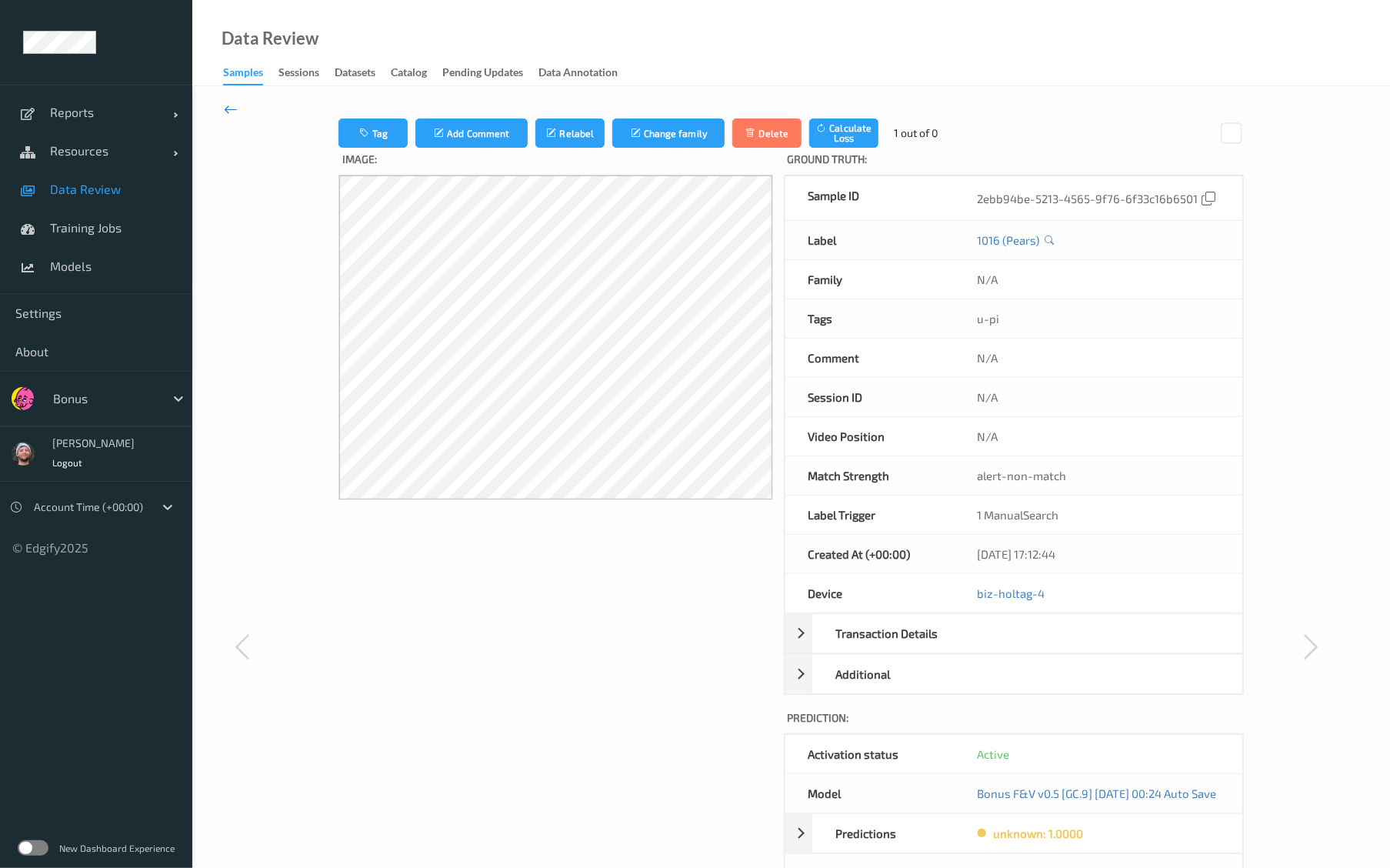
click at [231, 108] on icon at bounding box center [231, 109] width 14 height 17
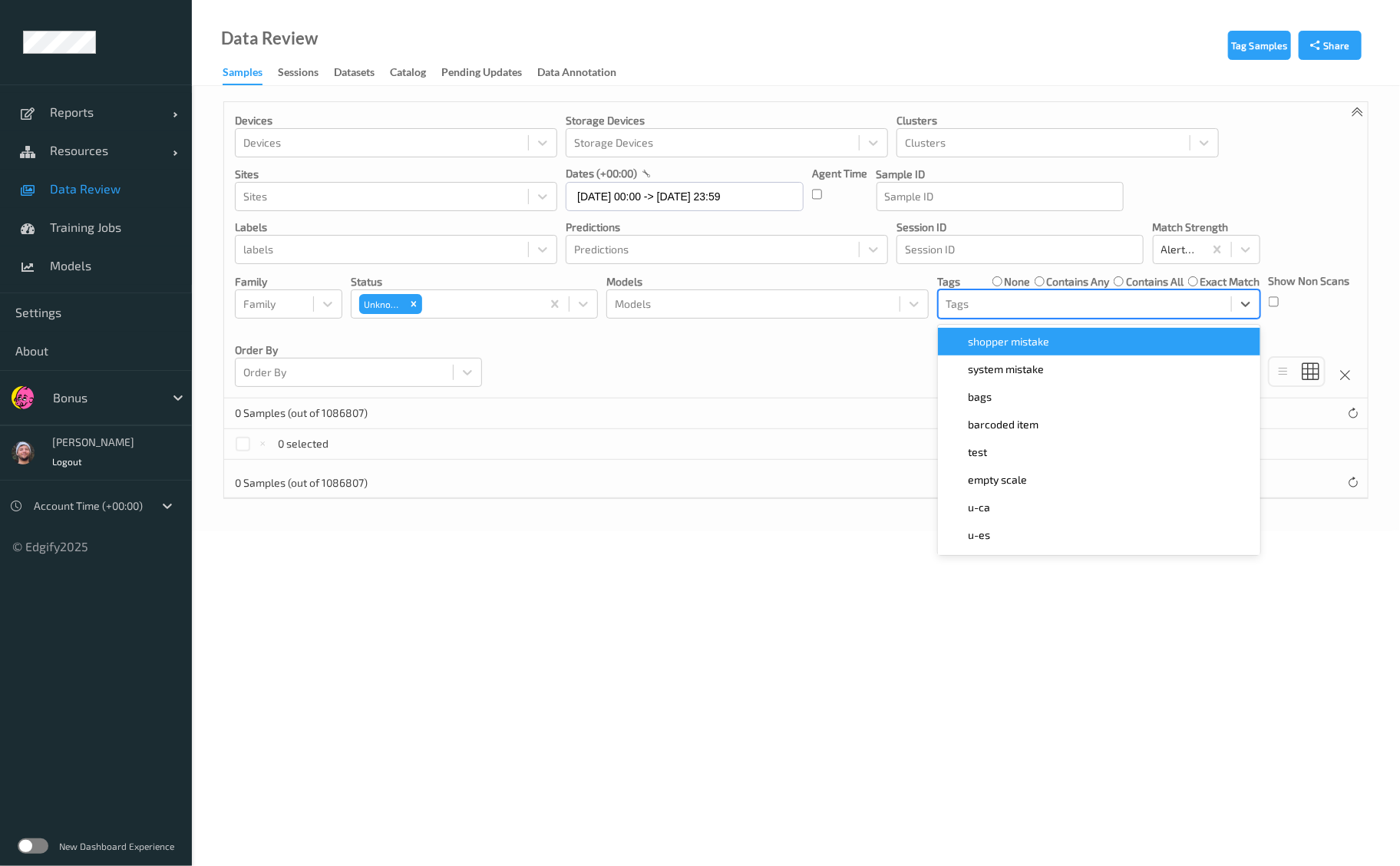
click at [1135, 315] on div "Tags" at bounding box center [1099, 304] width 322 height 30
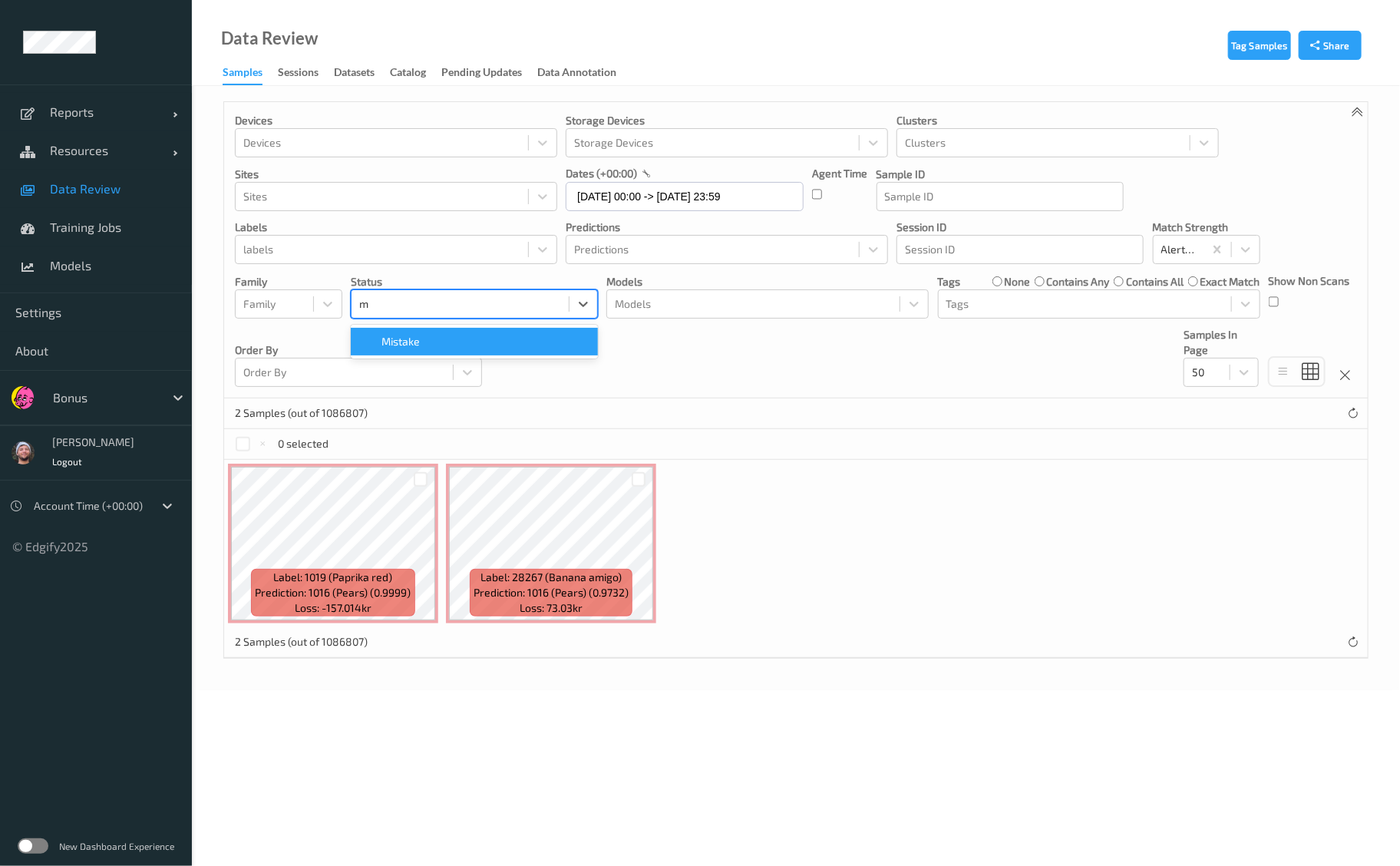
type input "mi"
click at [523, 346] on div "Mistake" at bounding box center [474, 341] width 228 height 16
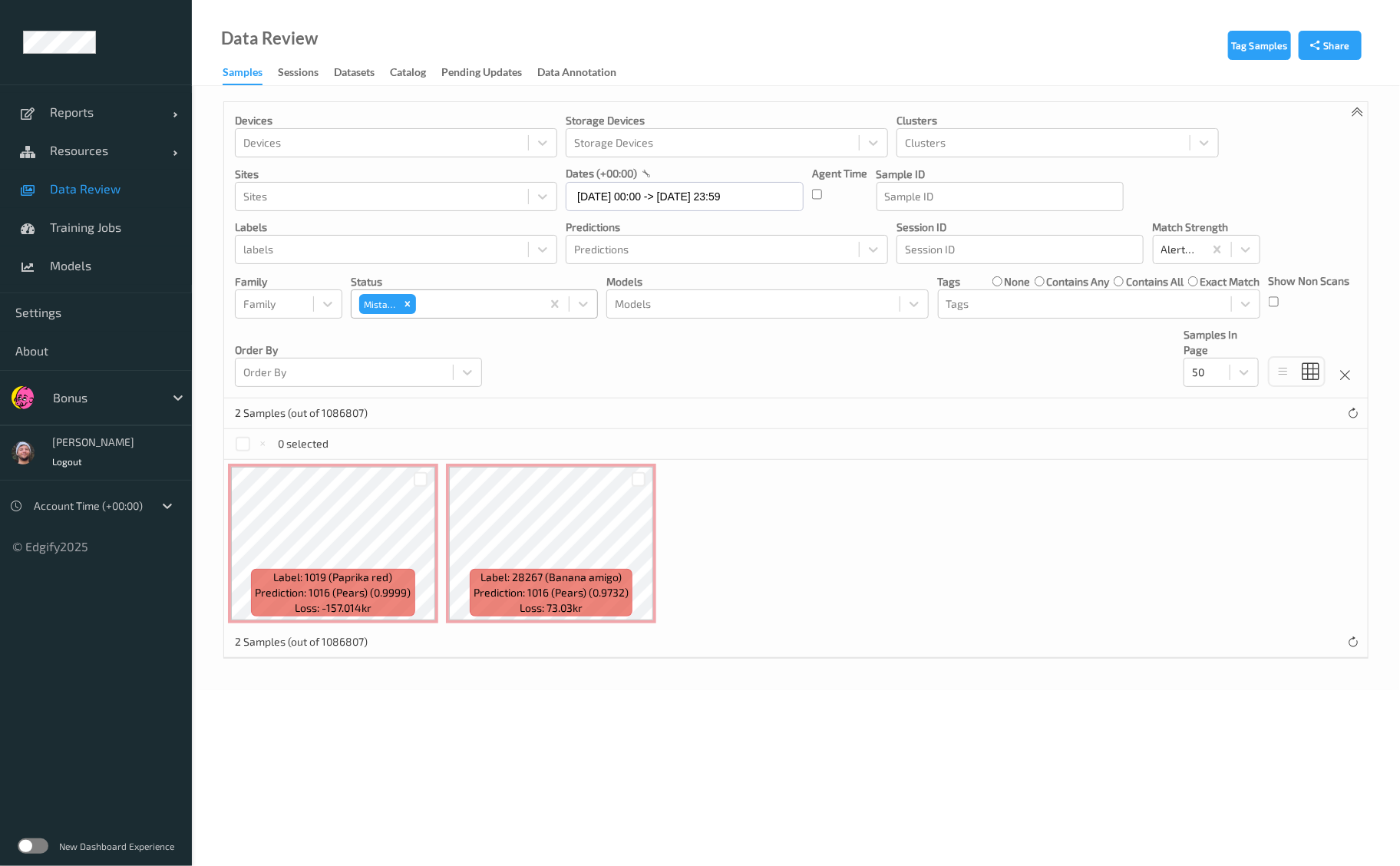
click at [827, 374] on div "Devices Devices Storage Devices Storage Devices Clusters Clusters Sites Sites d…" at bounding box center [796, 250] width 1144 height 297
click at [1035, 274] on div "contains any" at bounding box center [1072, 282] width 76 height 16
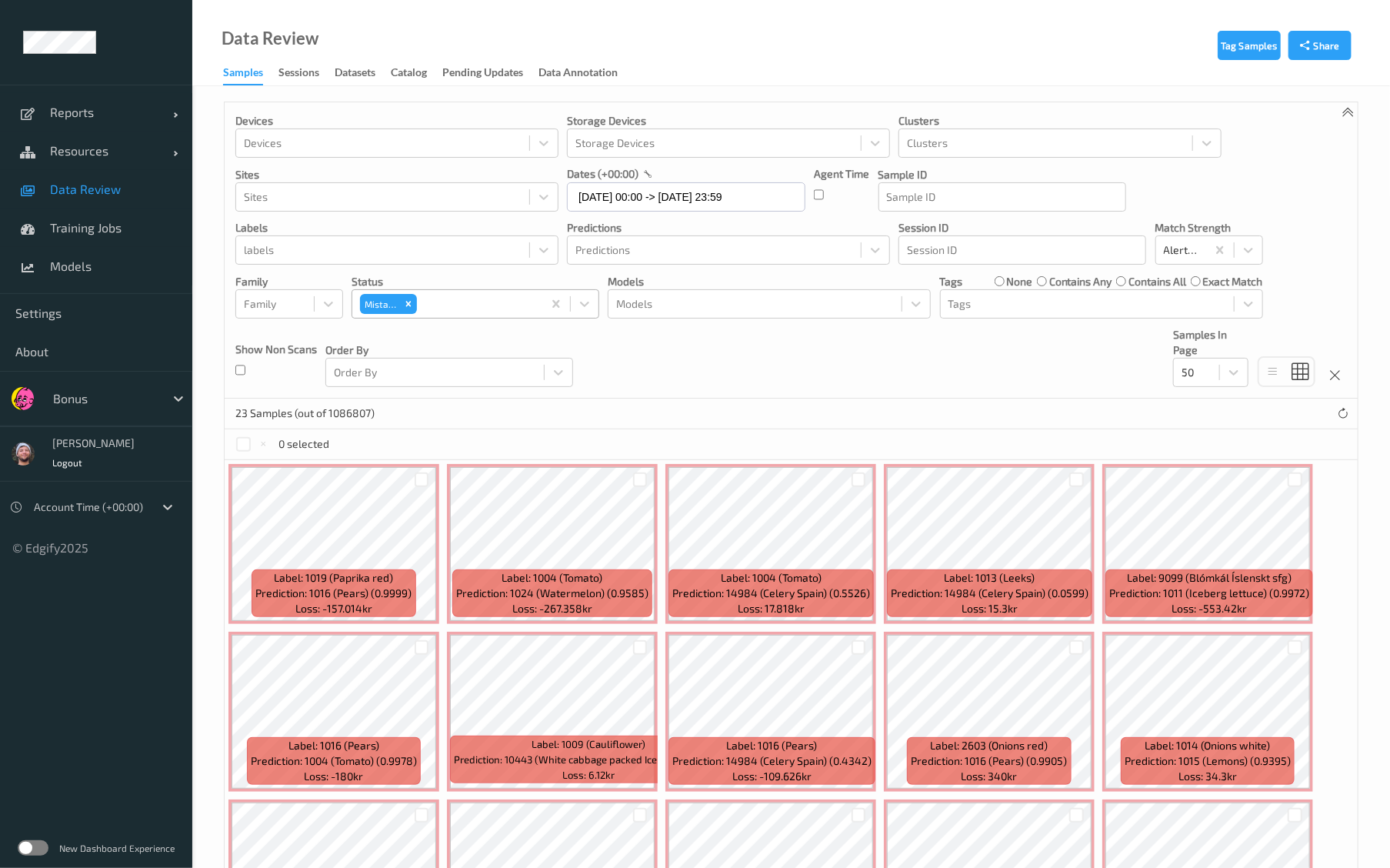
click at [1009, 284] on label "none" at bounding box center [1019, 282] width 26 height 16
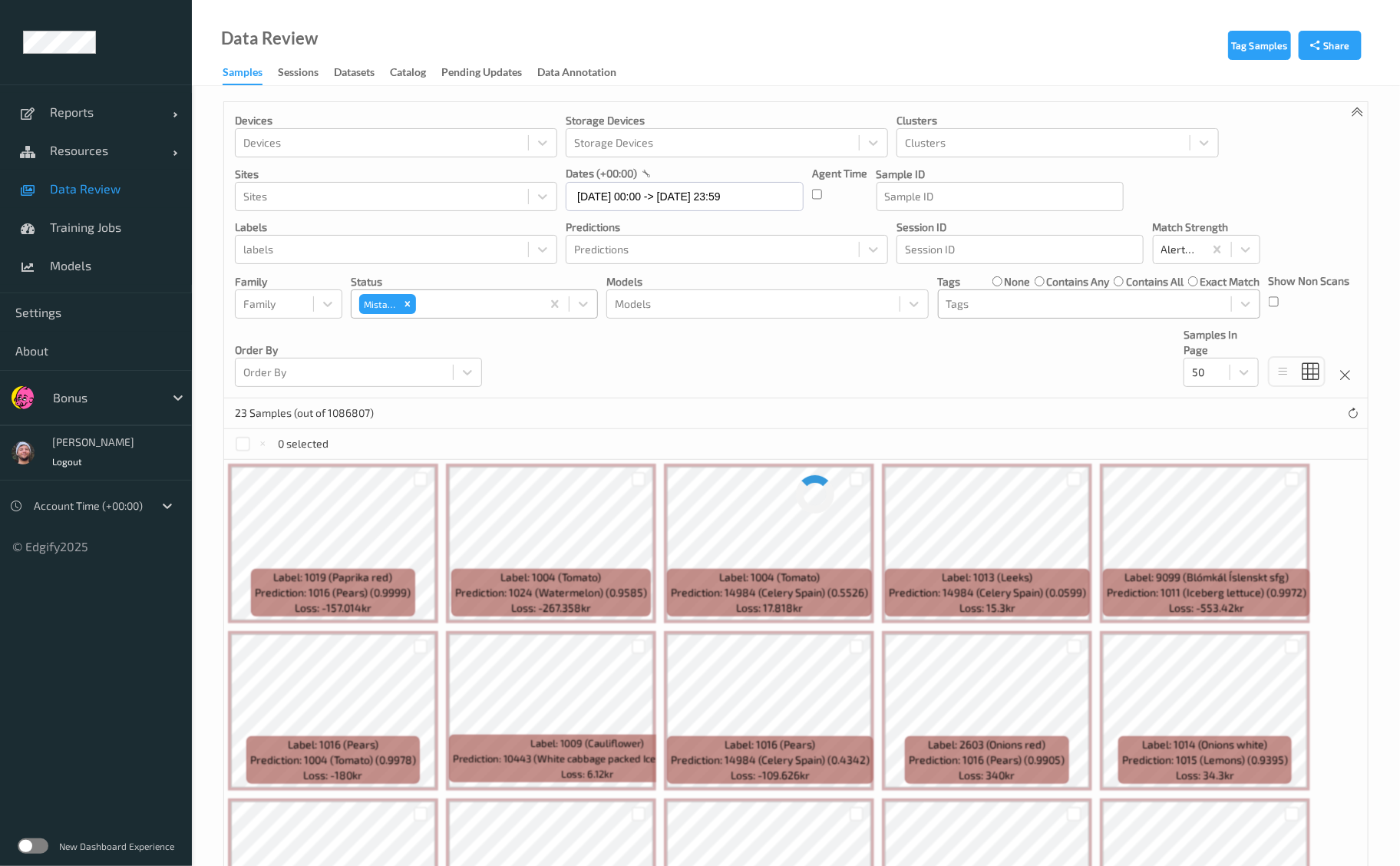
click at [989, 308] on div at bounding box center [1085, 304] width 277 height 18
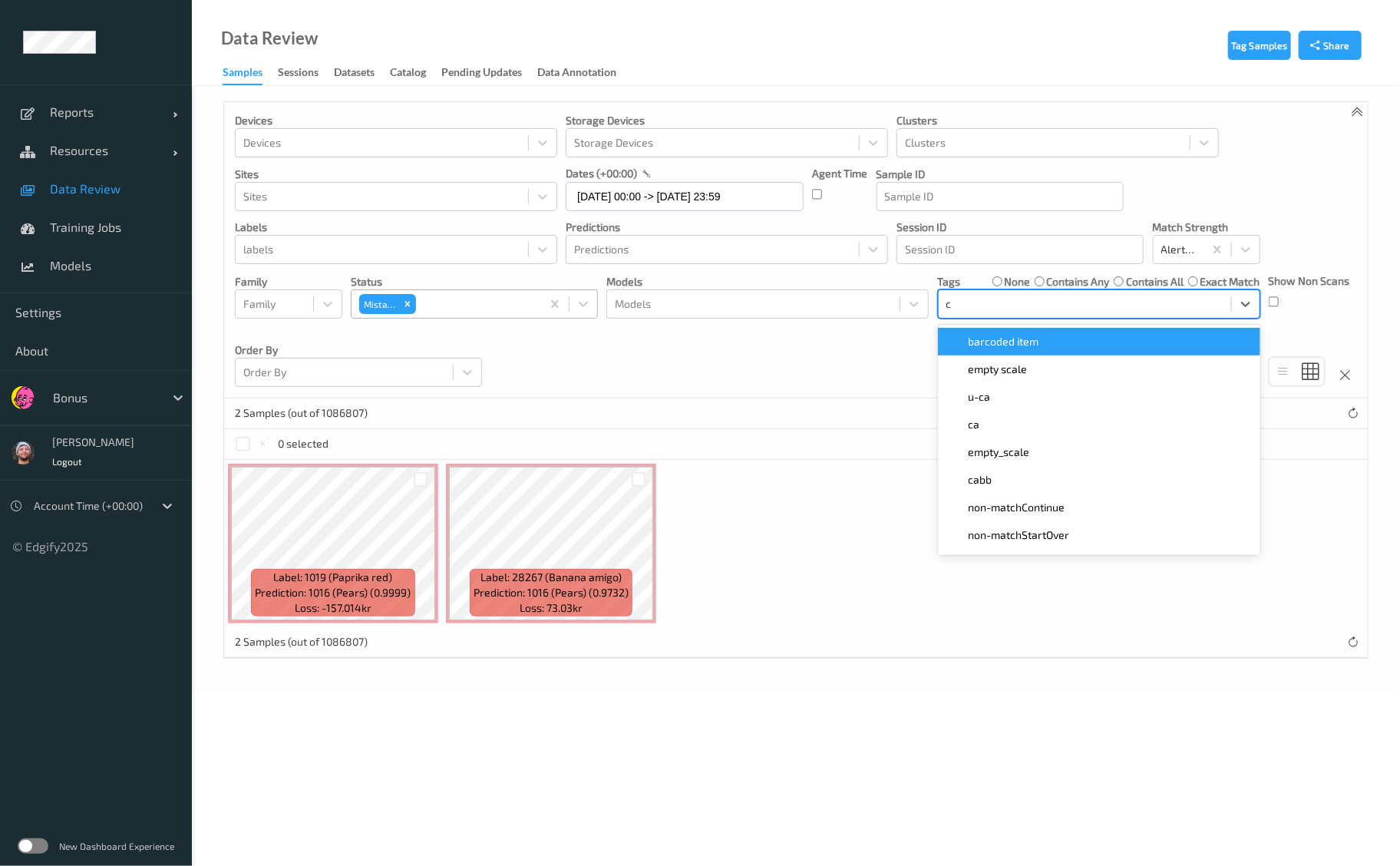
type input "ca"
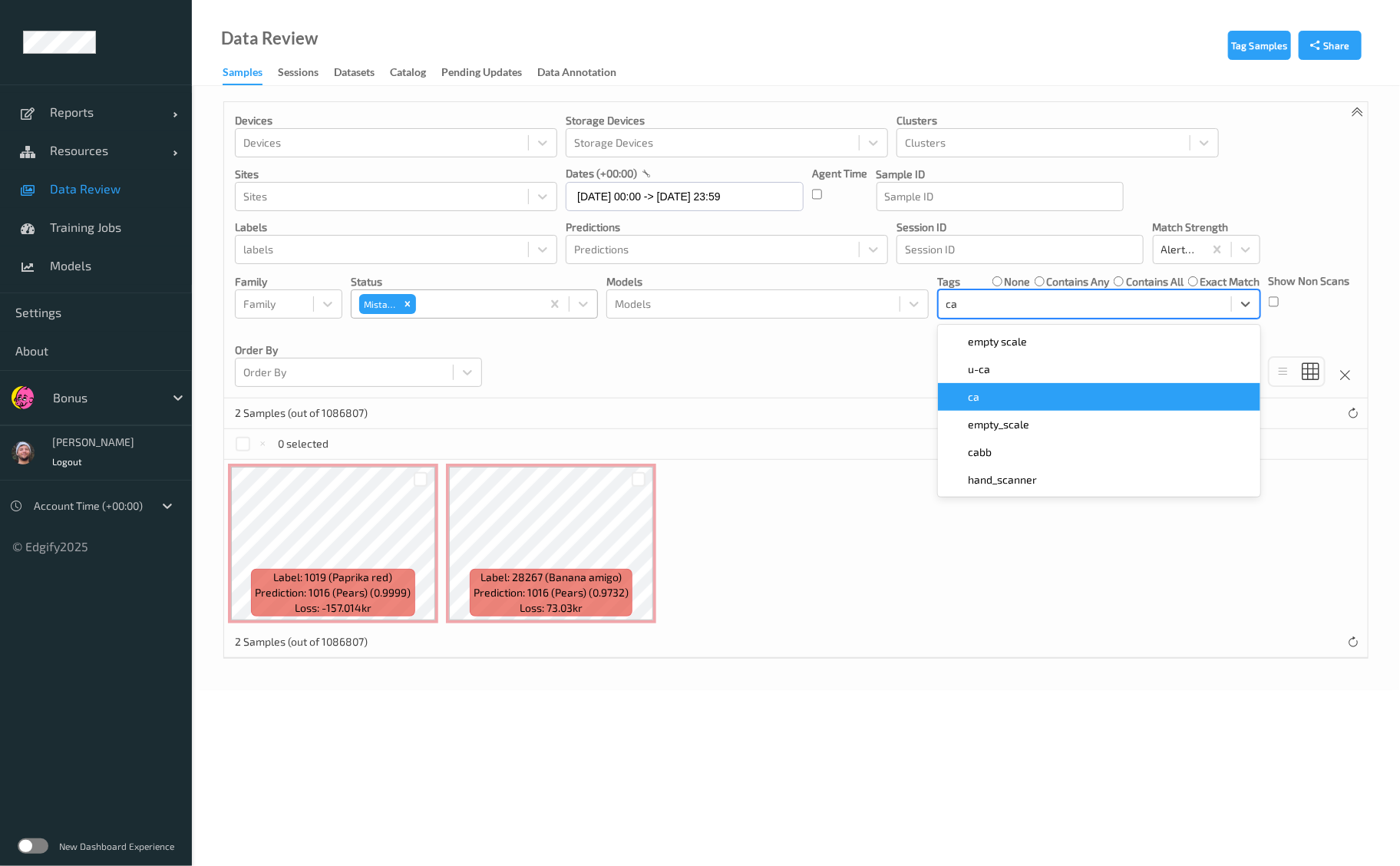
click at [989, 387] on div "ca" at bounding box center [1099, 397] width 322 height 28
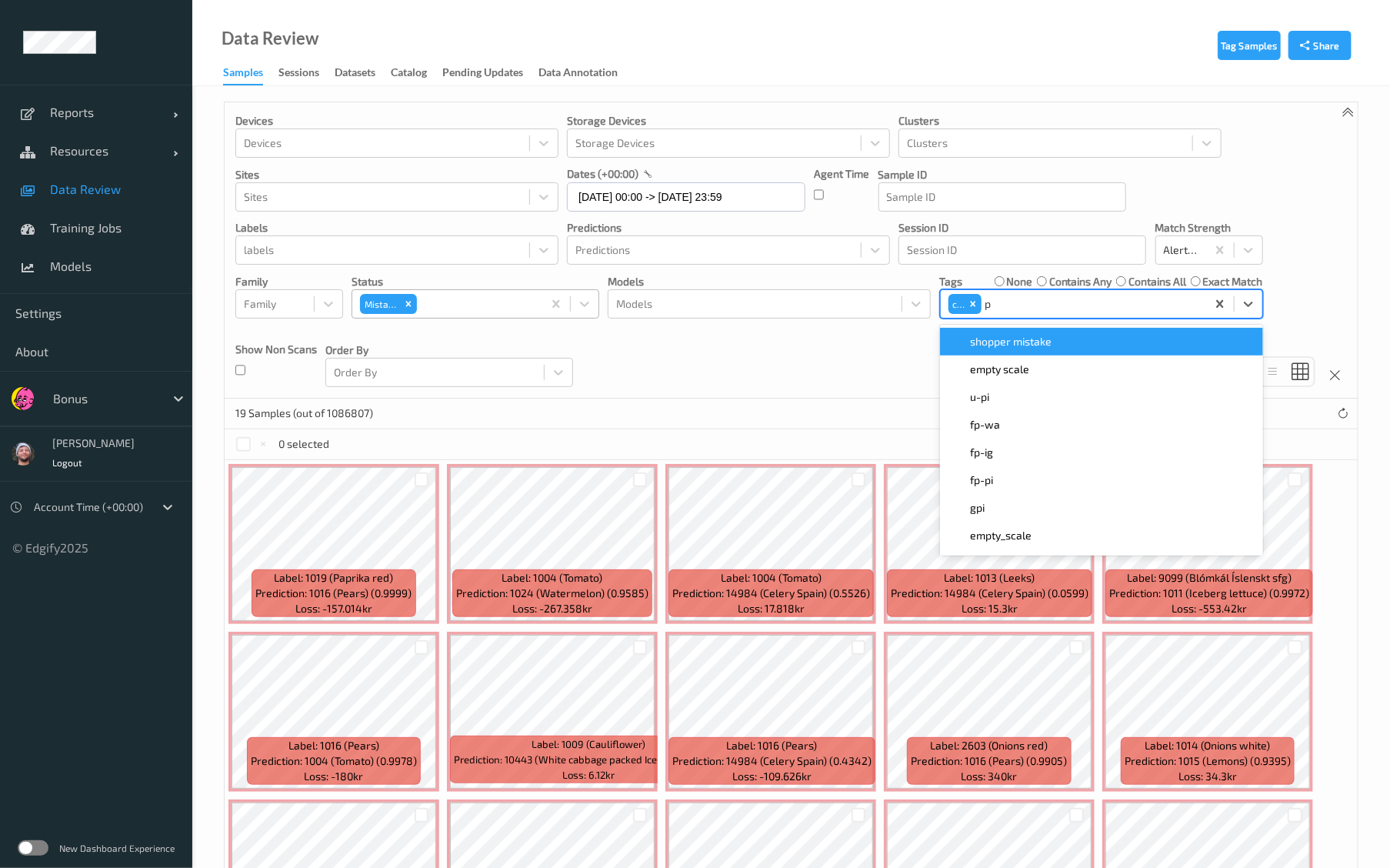
type input "pi"
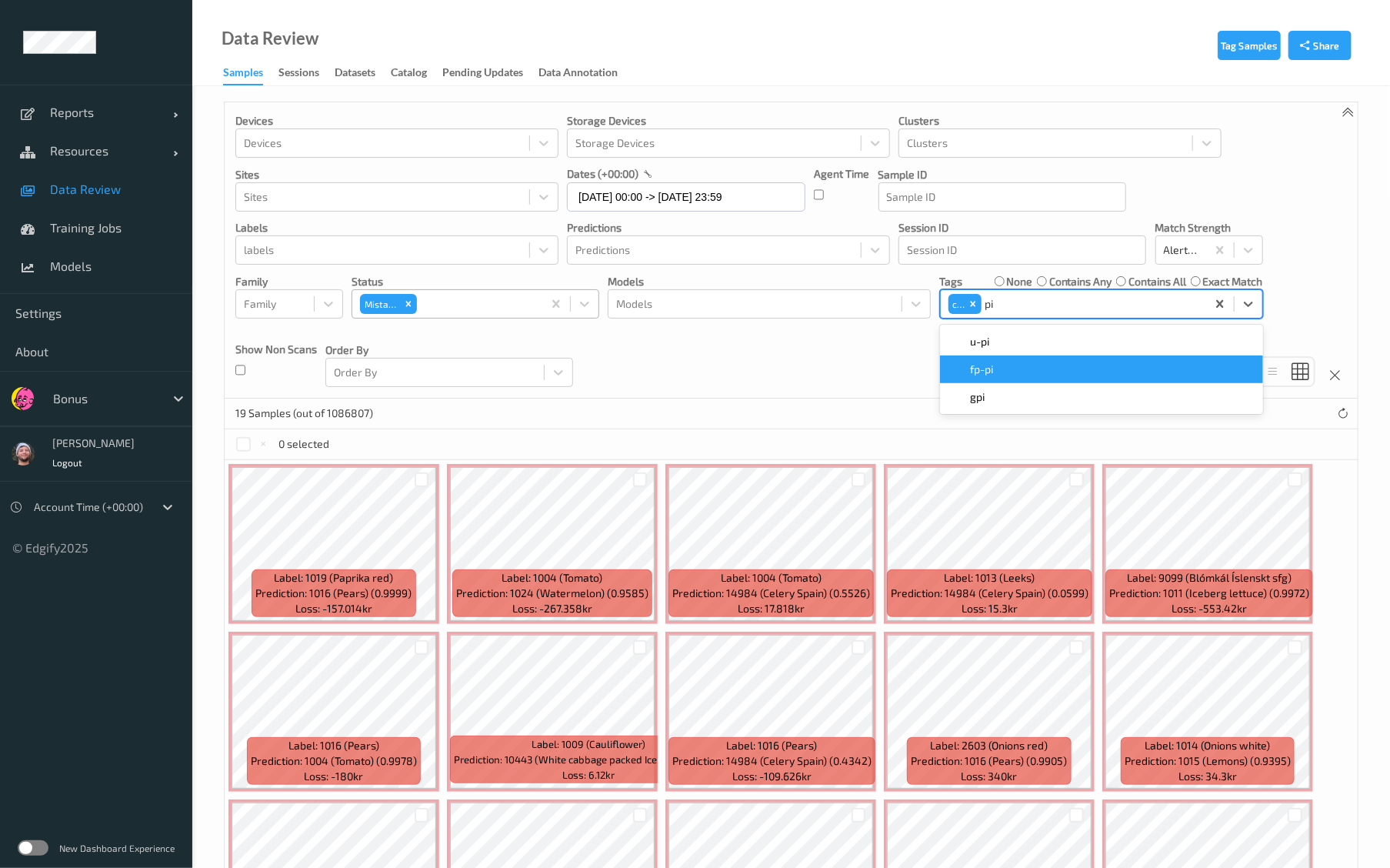
click at [1123, 375] on div "fp-pi" at bounding box center [1102, 369] width 305 height 16
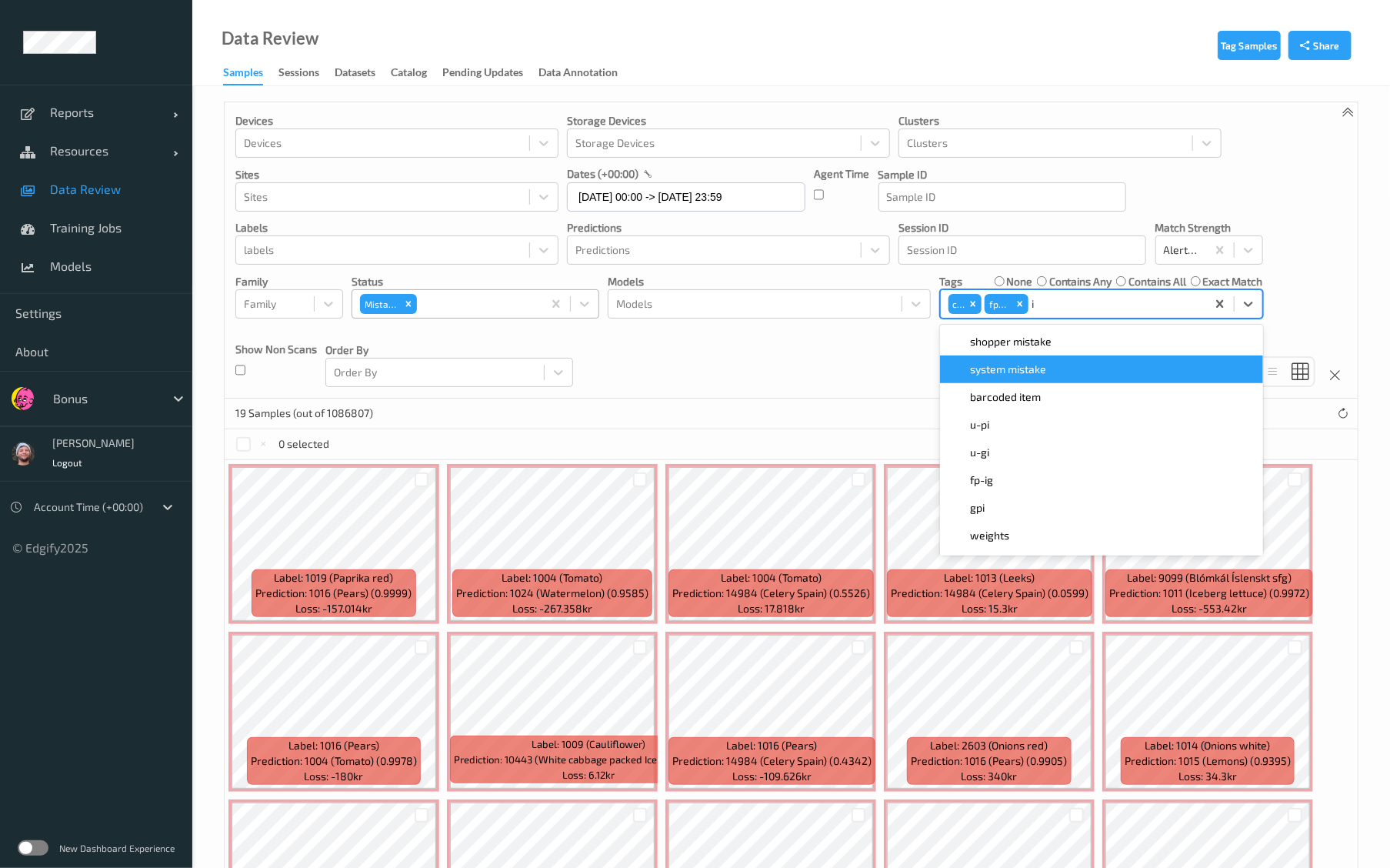
type input "ig"
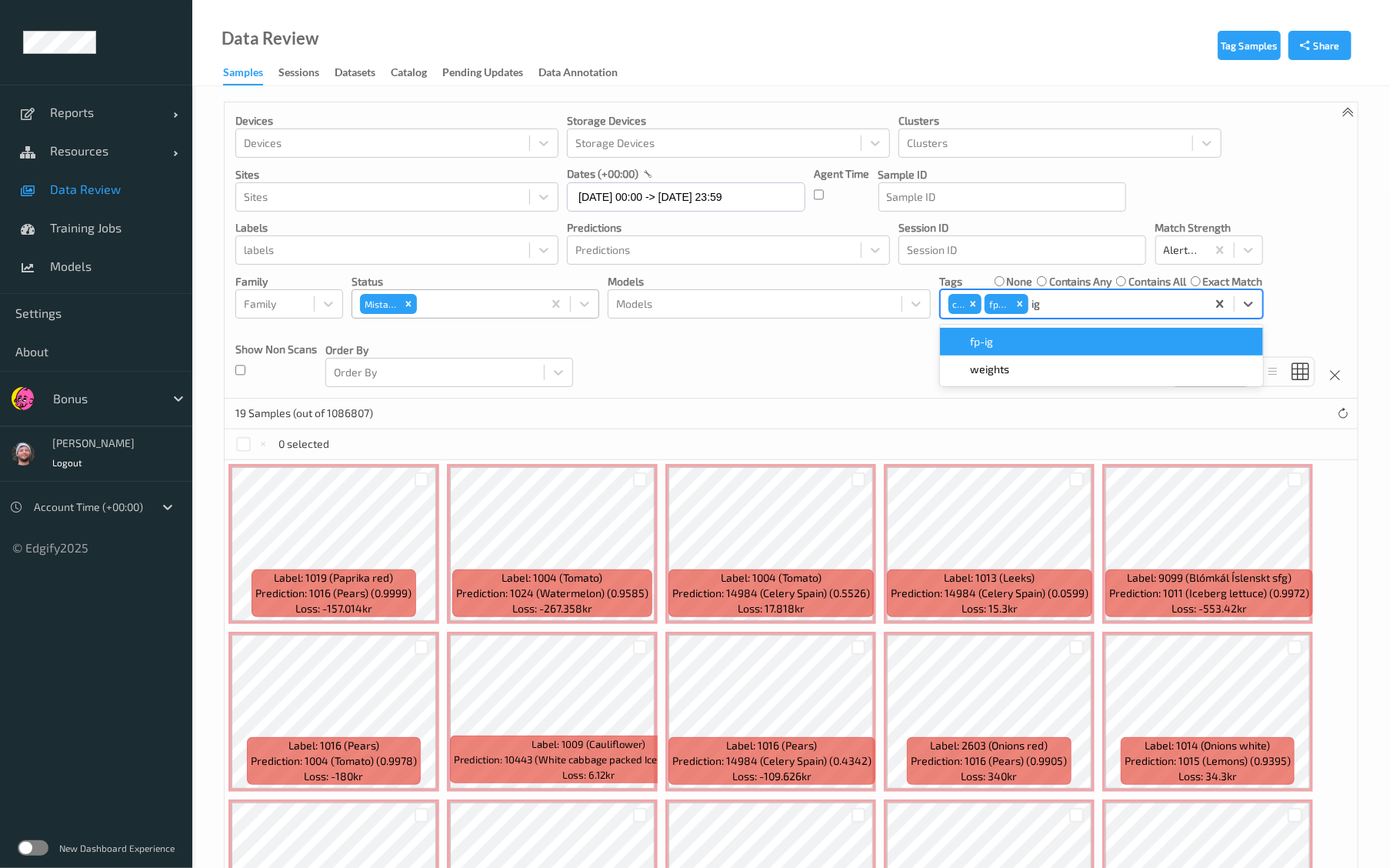
click at [1061, 342] on div "fp-ig" at bounding box center [1102, 341] width 305 height 16
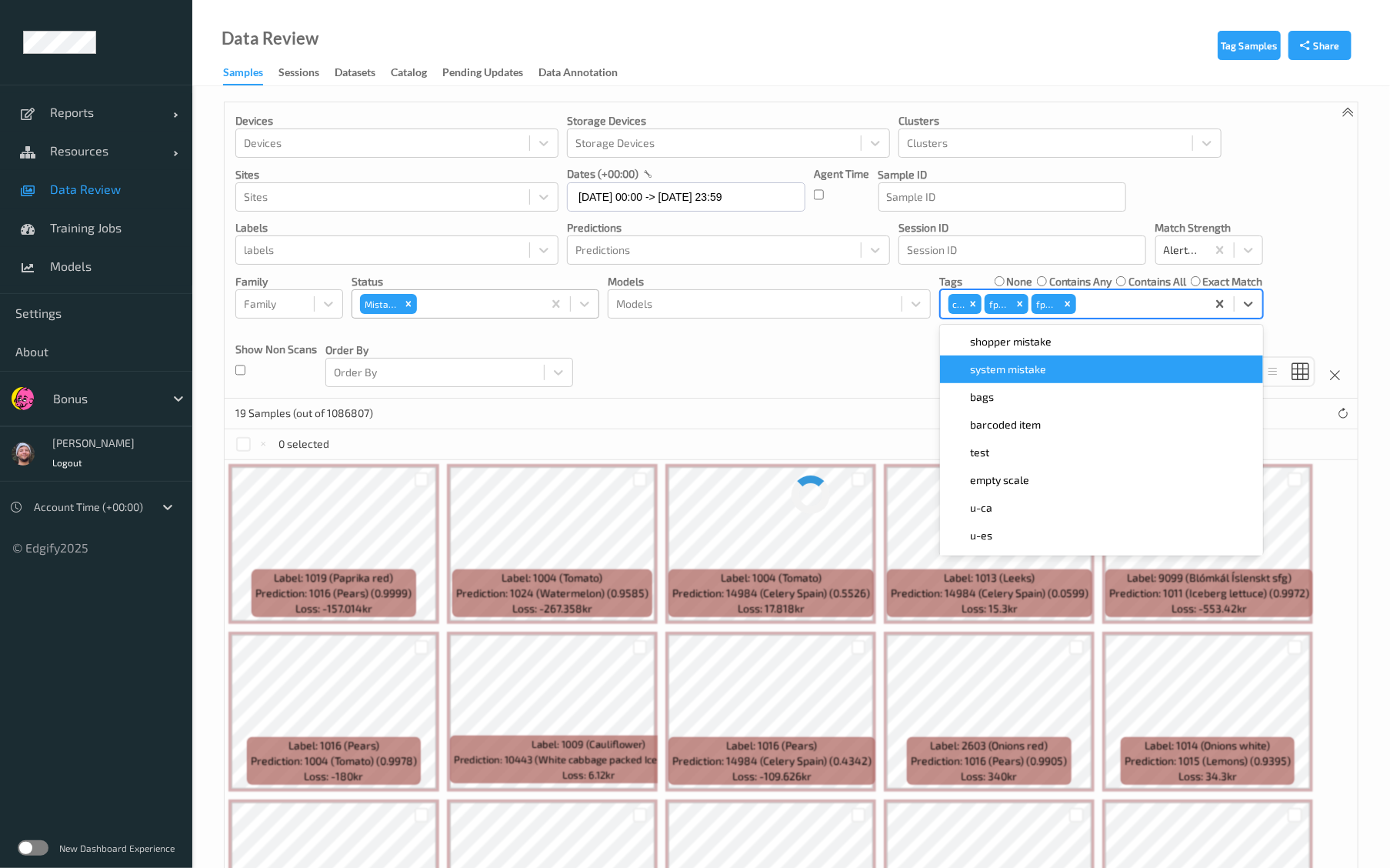
click at [827, 385] on div "Devices Devices Storage Devices Storage Devices Clusters Clusters Sites Sites d…" at bounding box center [791, 250] width 1133 height 296
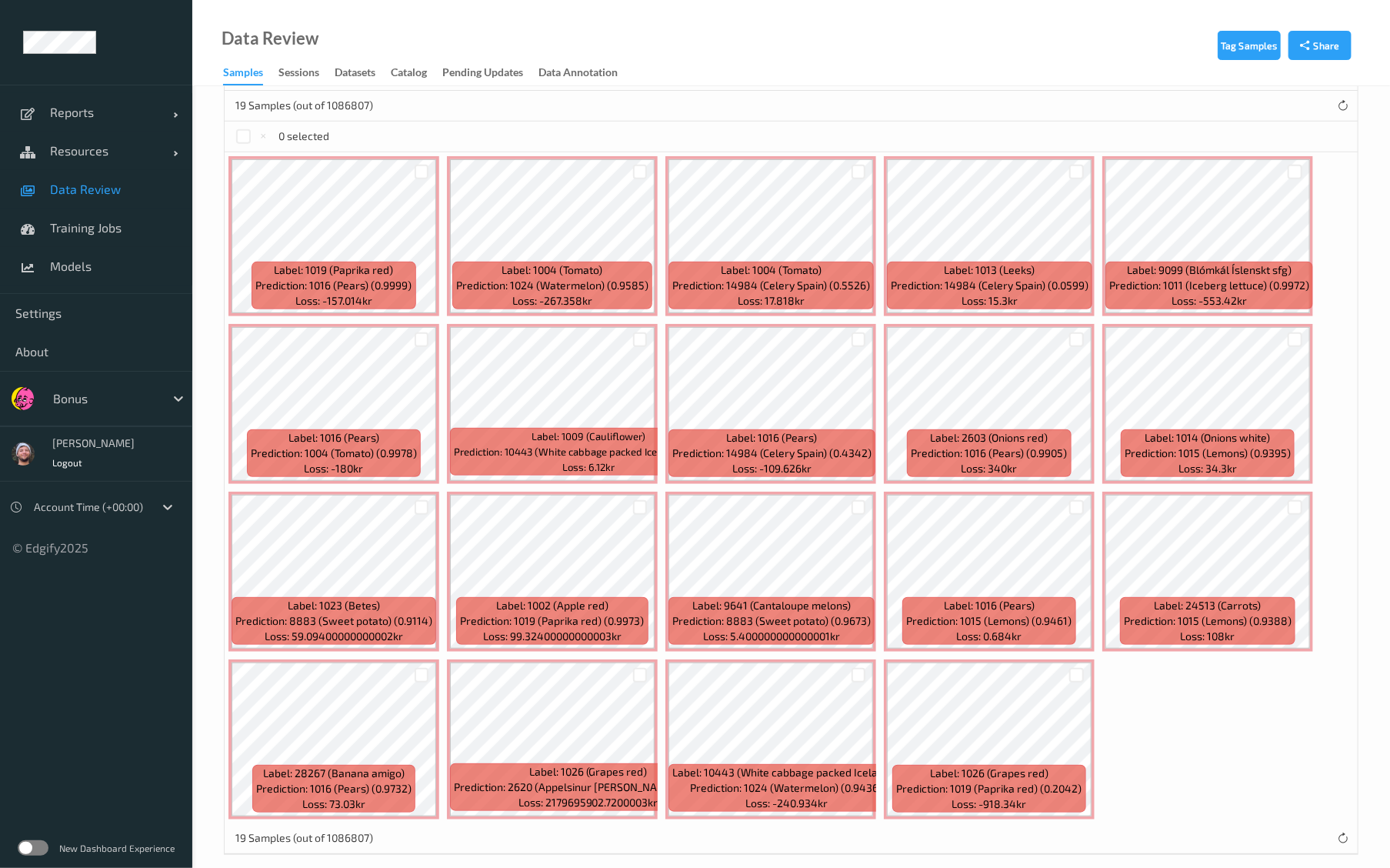
scroll to position [323, 0]
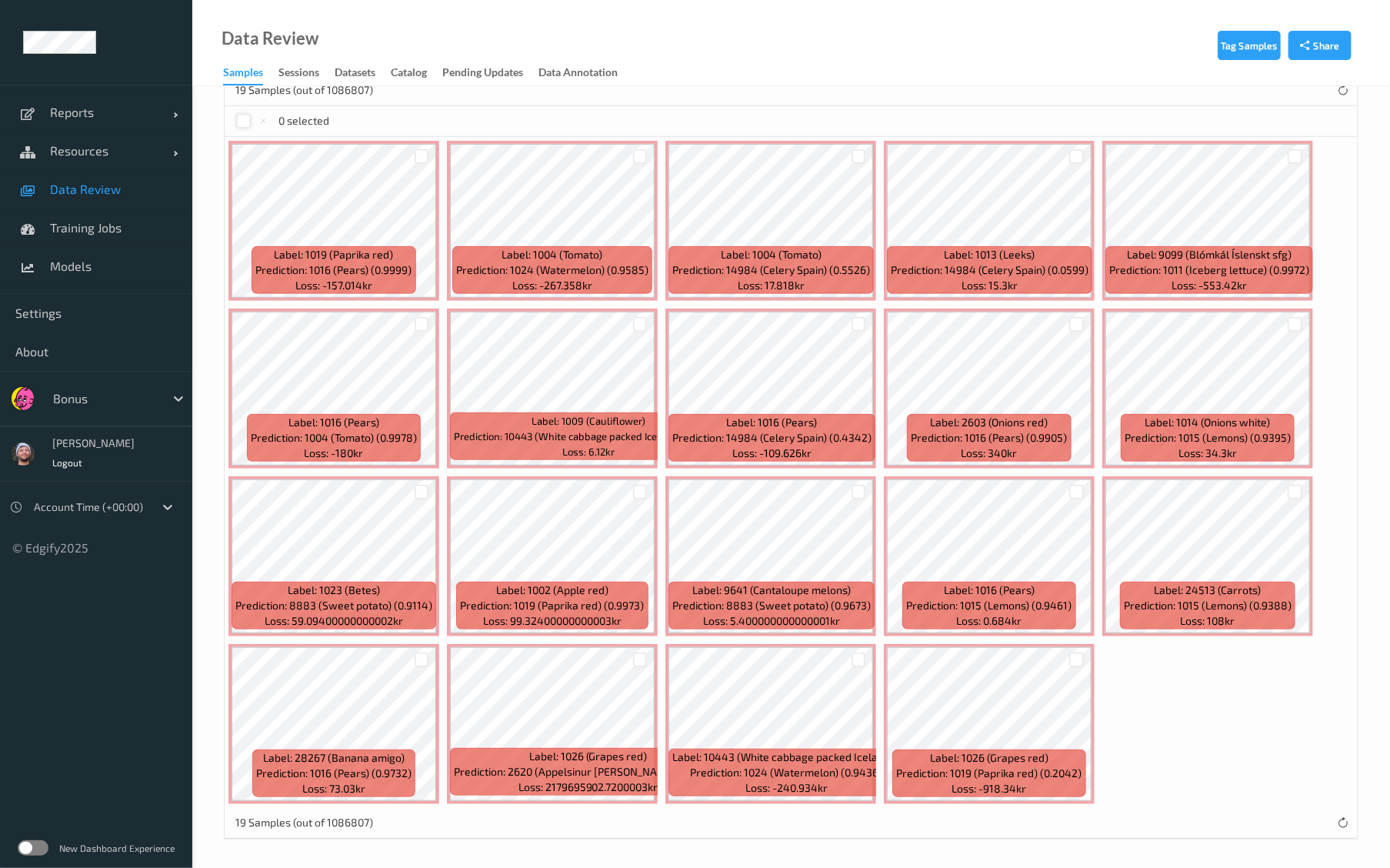
click at [240, 124] on div at bounding box center [244, 121] width 15 height 15
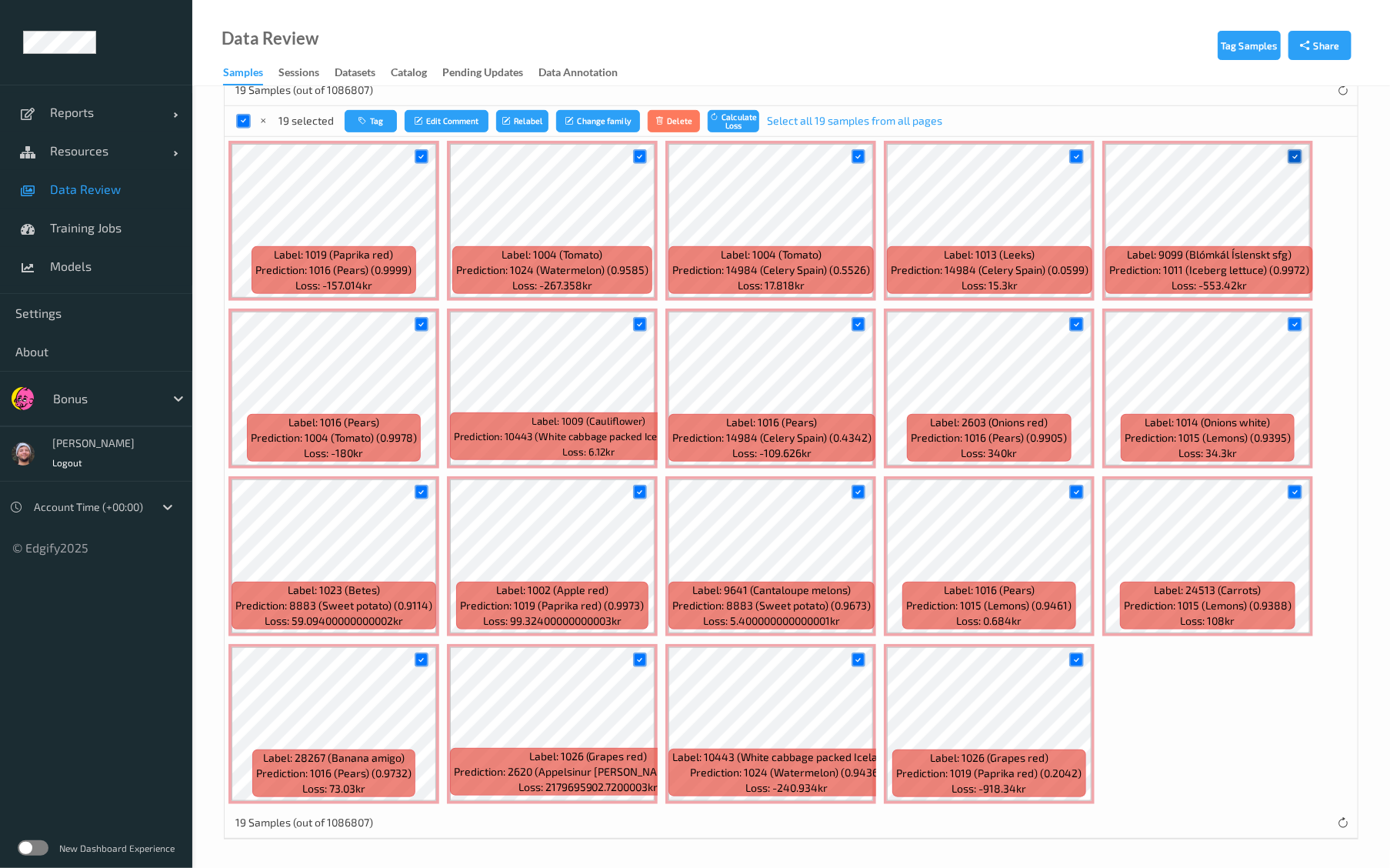
click at [1293, 157] on icon at bounding box center [1295, 156] width 10 height 10
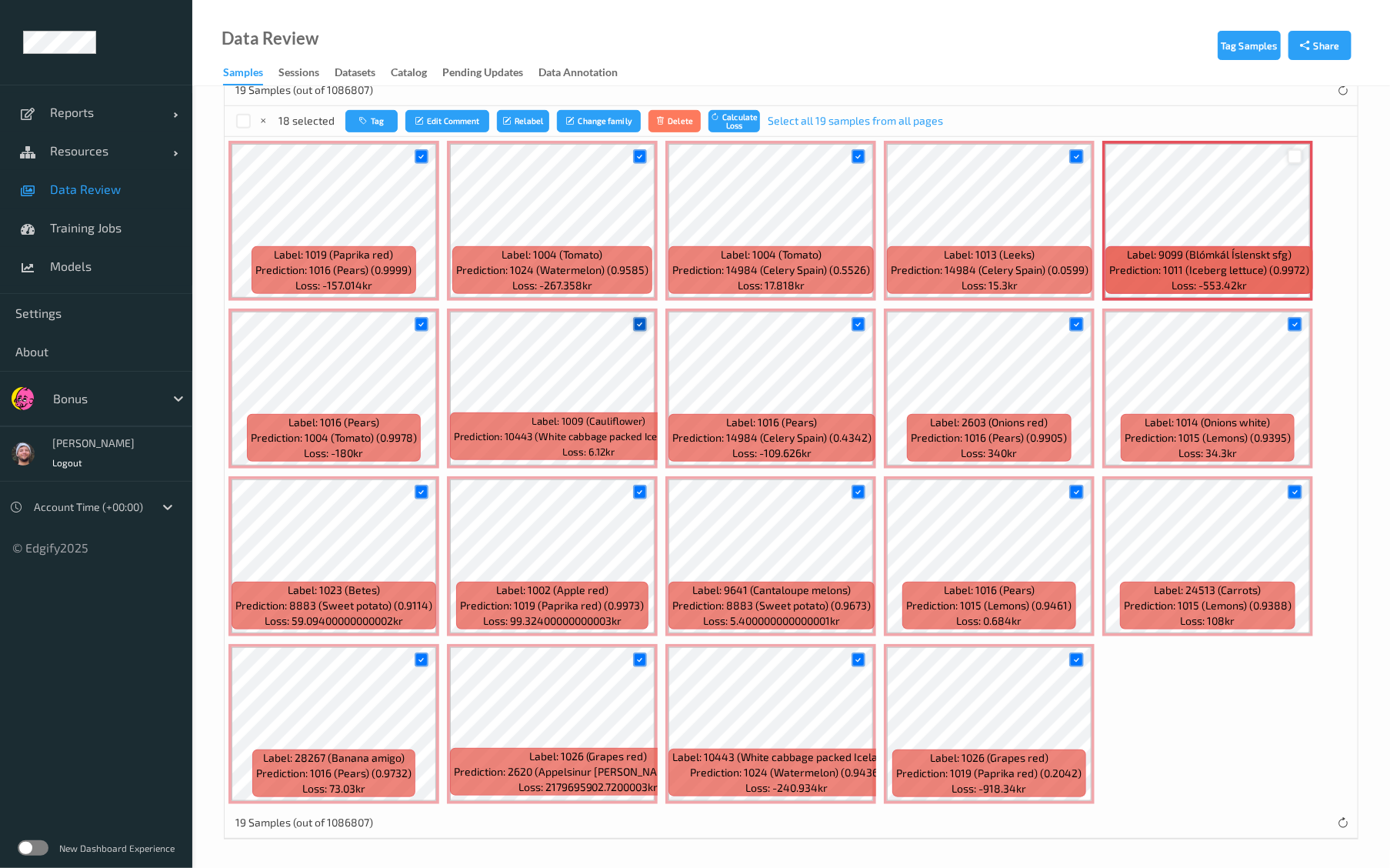
click at [637, 317] on div at bounding box center [641, 324] width 15 height 15
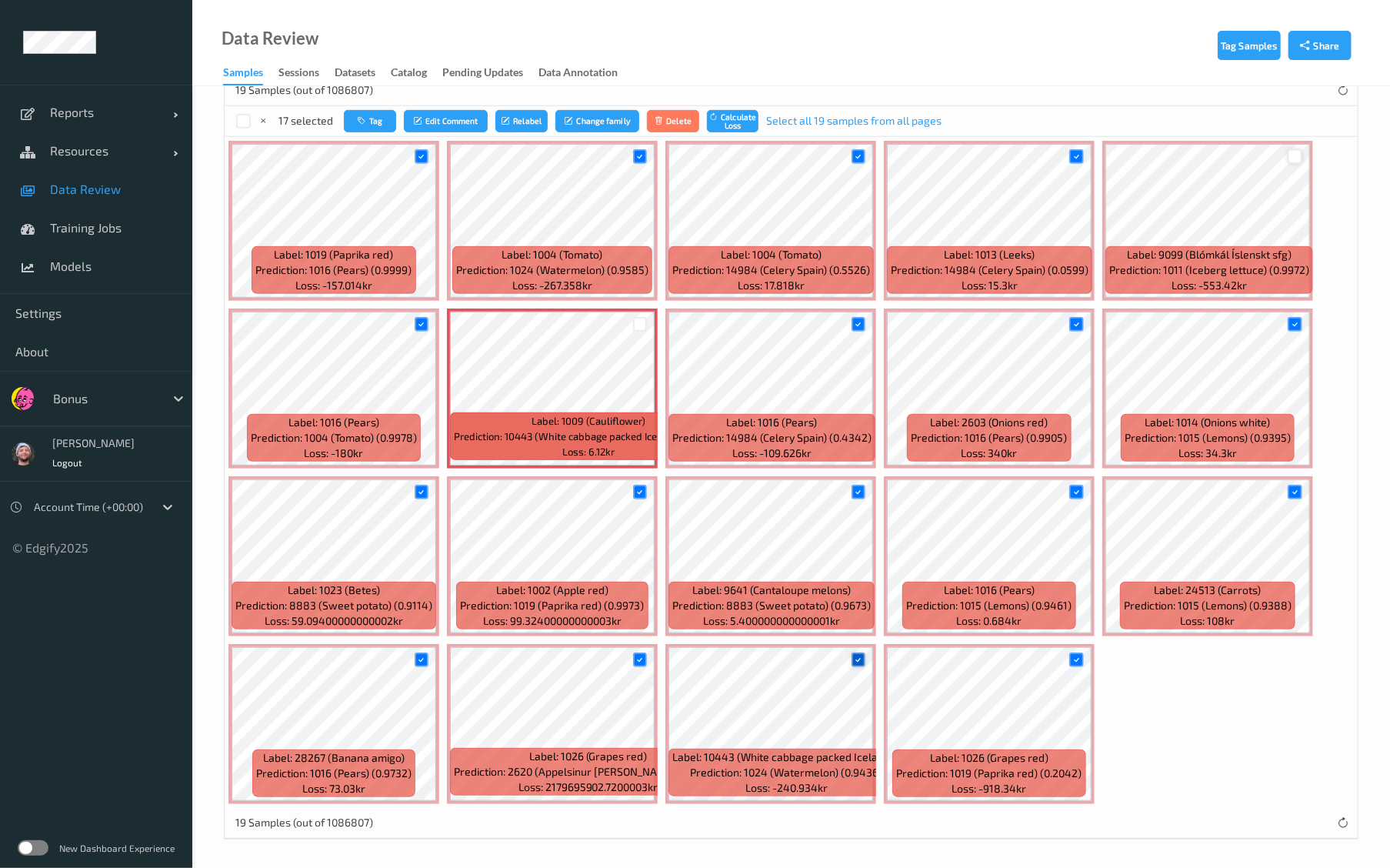
click at [856, 660] on icon at bounding box center [858, 660] width 10 height 10
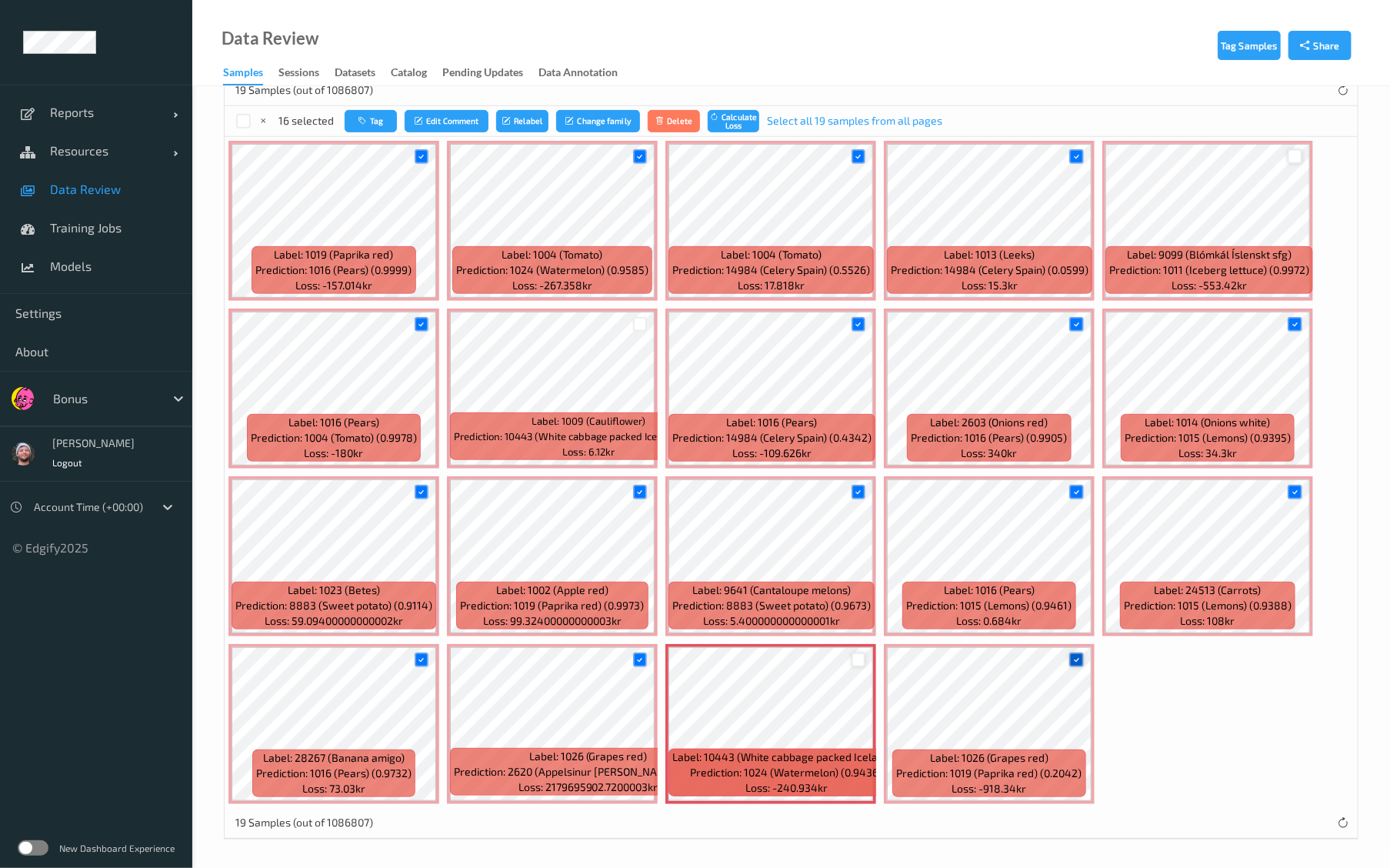
click at [1079, 661] on icon at bounding box center [1076, 660] width 10 height 10
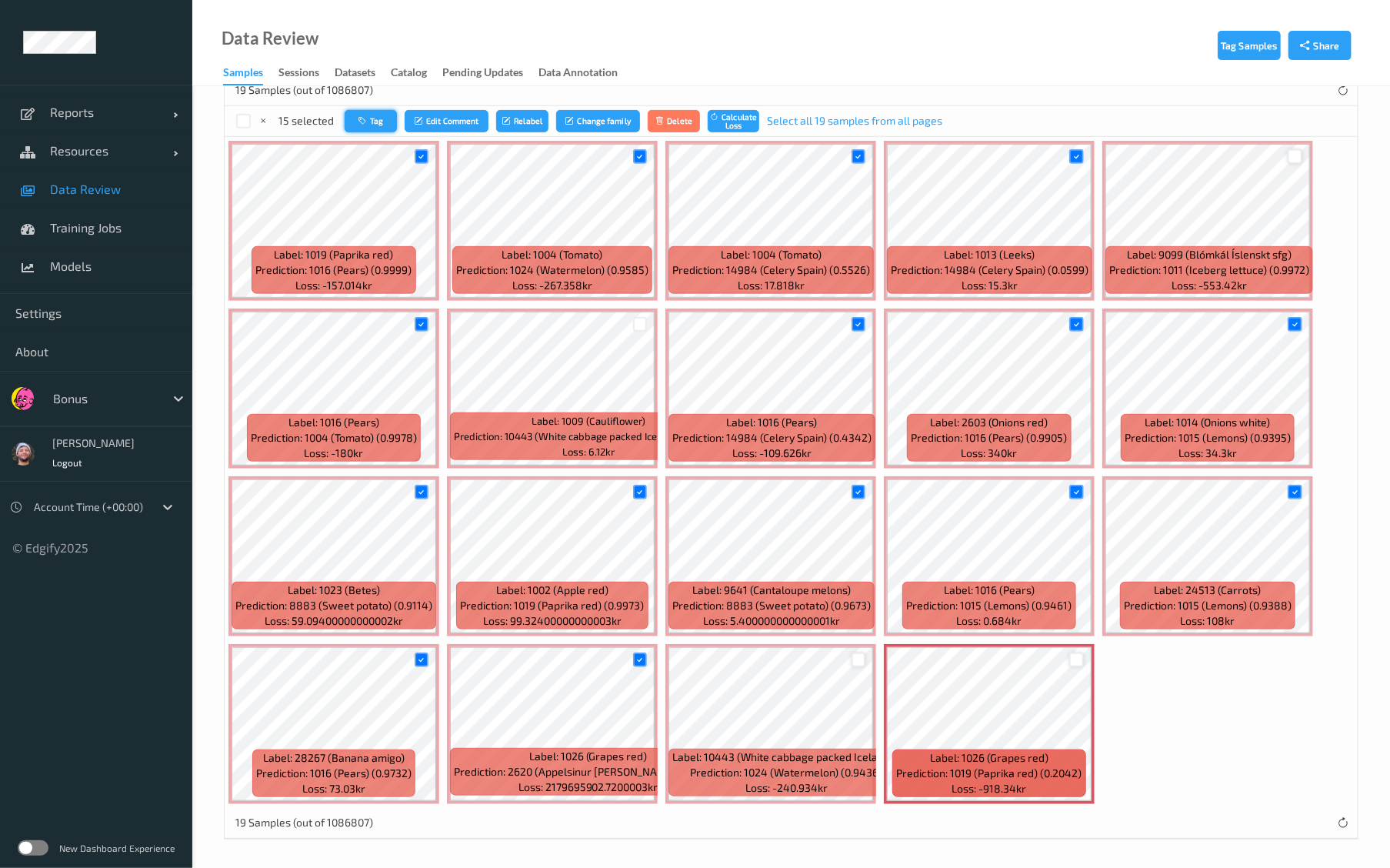
click at [361, 114] on button "Tag" at bounding box center [371, 121] width 53 height 22
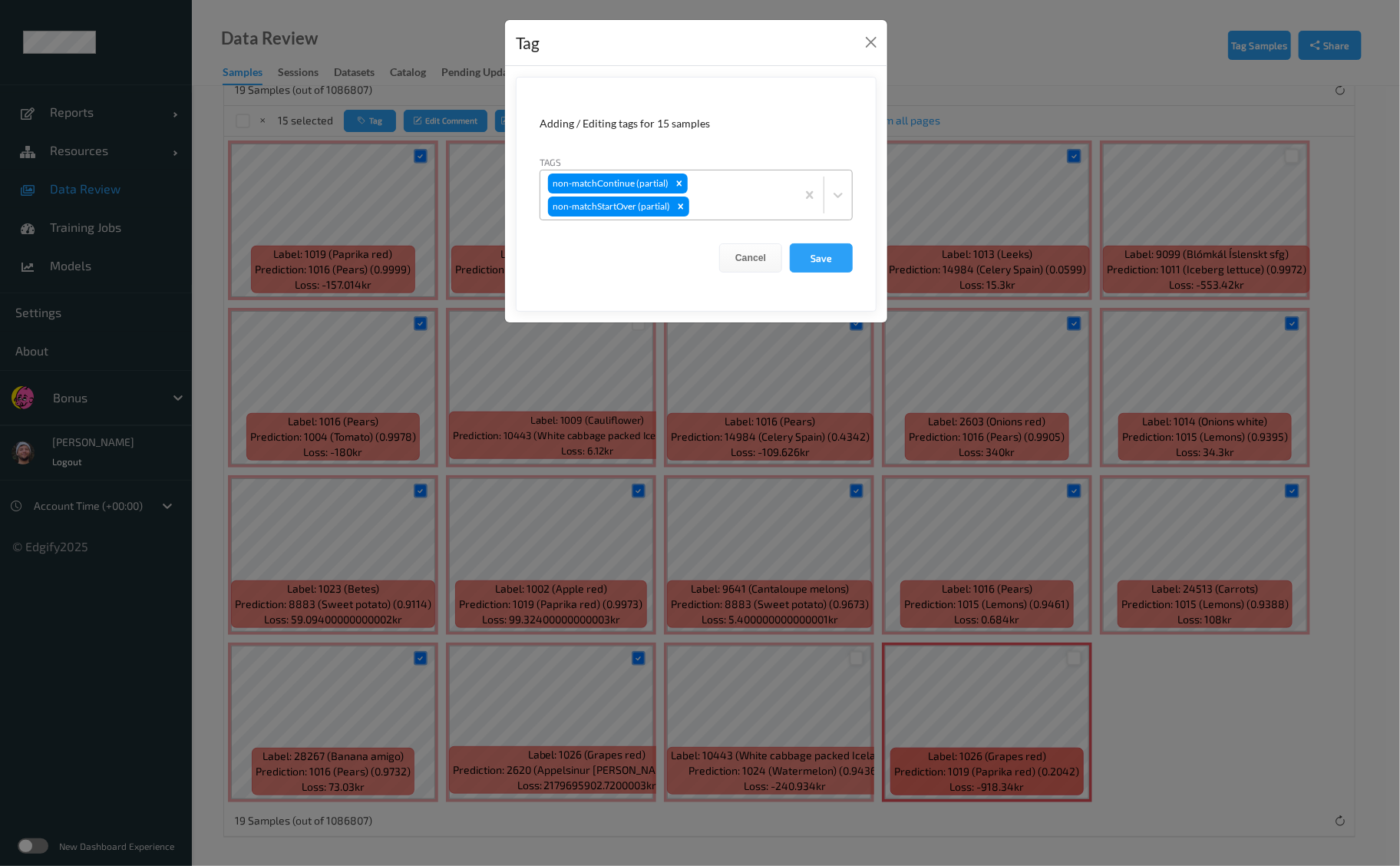
click at [702, 190] on div "non-matchContinue (partial) non-matchStartOver (partial)" at bounding box center [668, 195] width 256 height 49
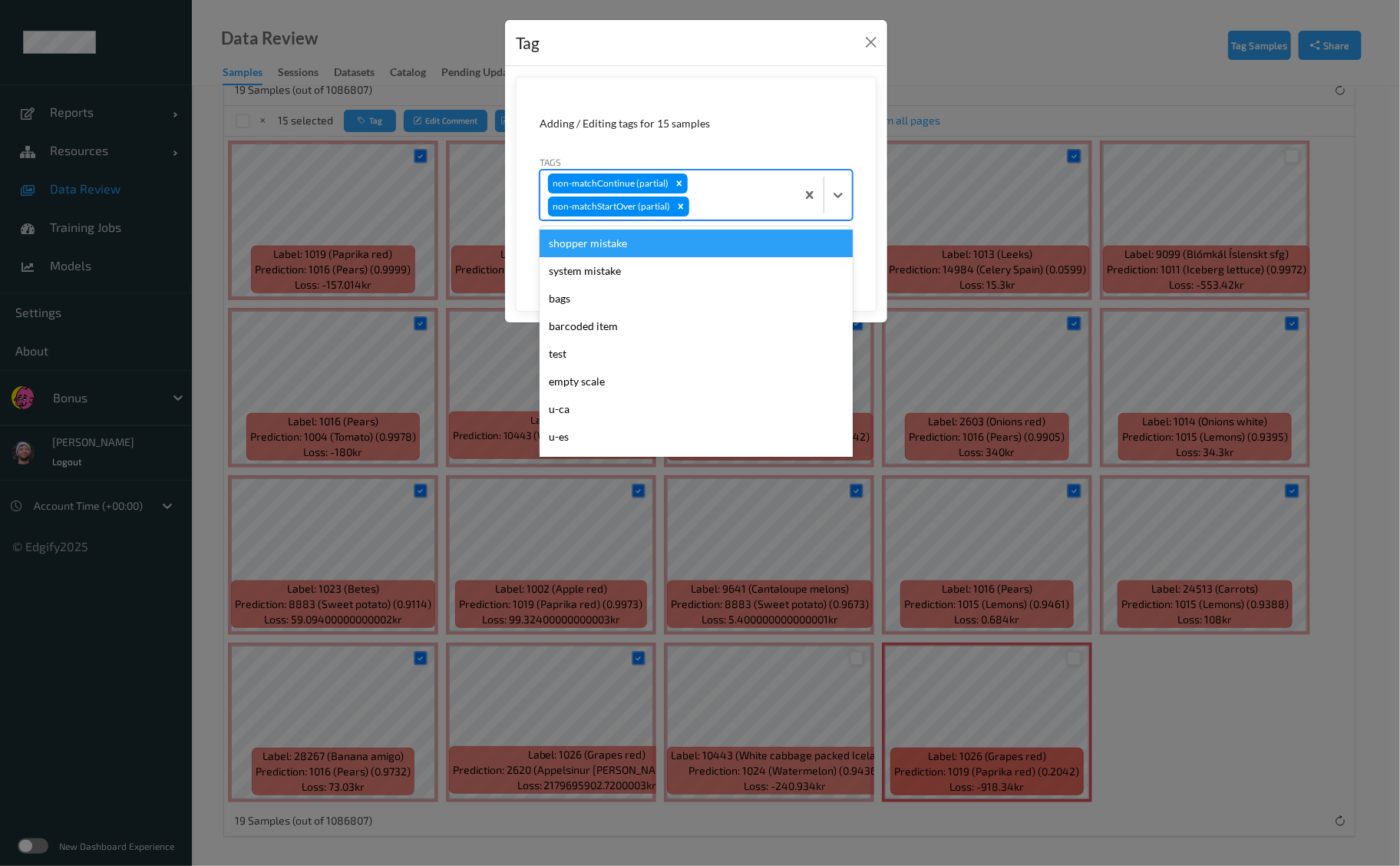
type input "c"
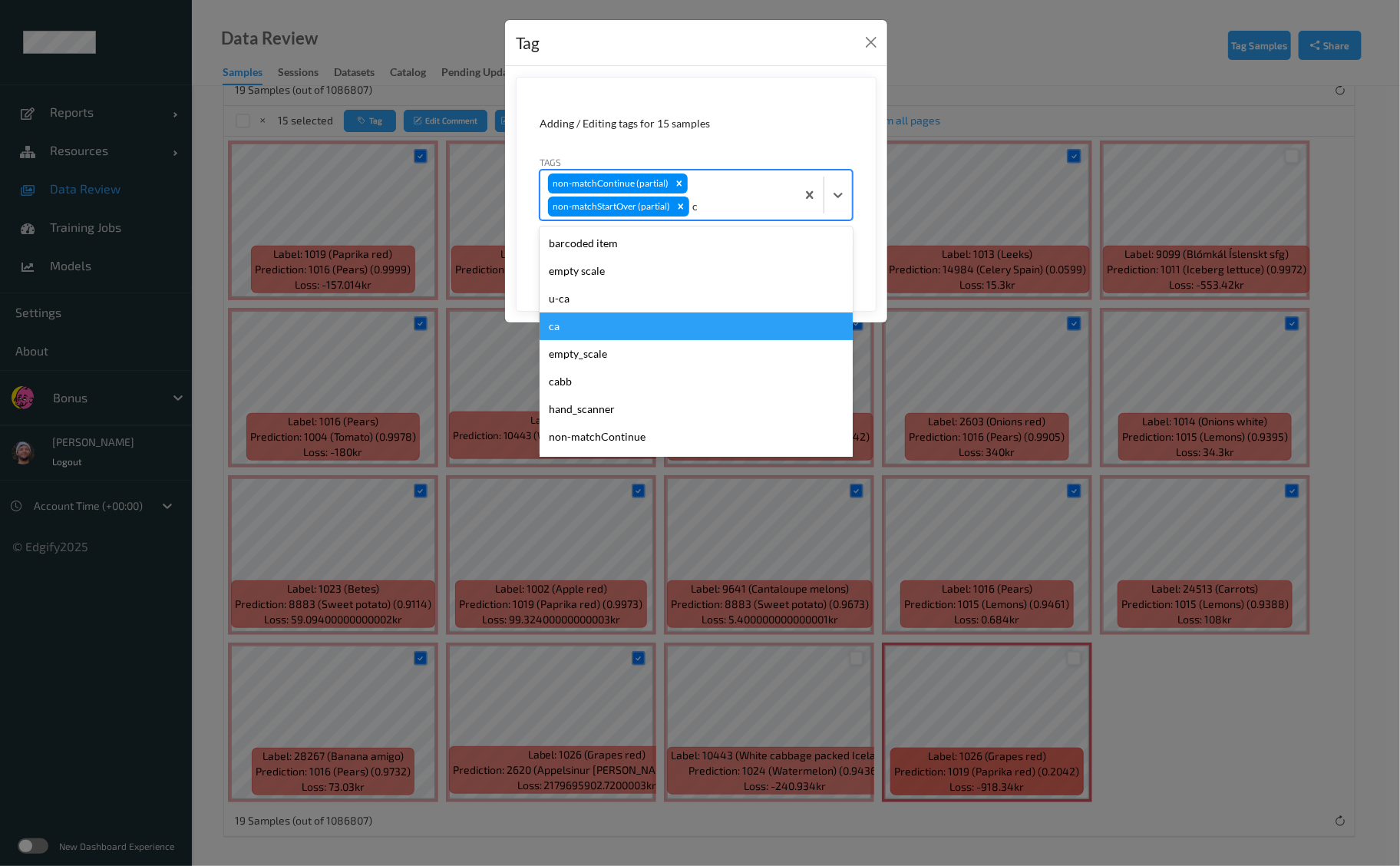
click at [619, 321] on div "ca" at bounding box center [696, 326] width 313 height 28
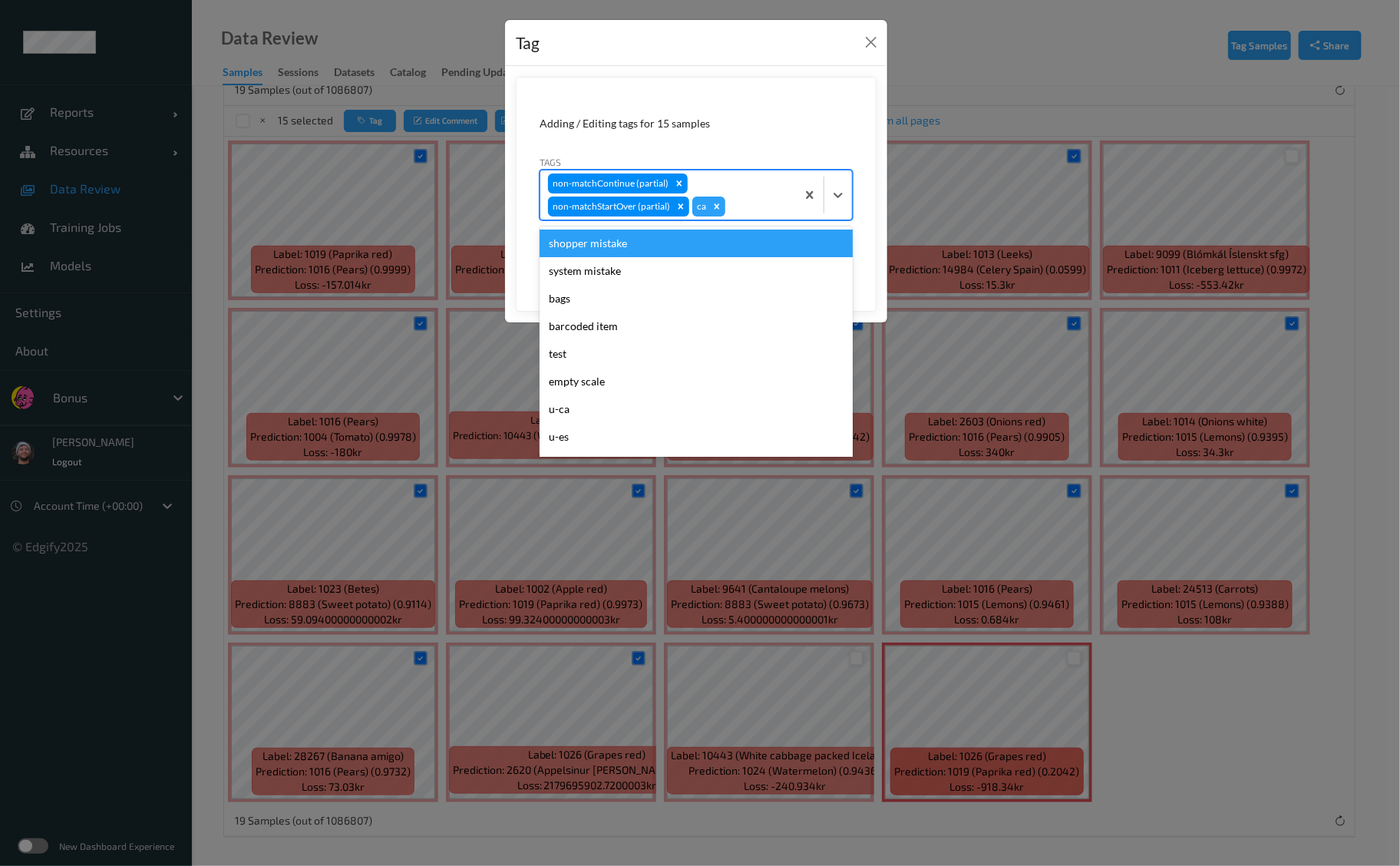
click at [718, 180] on div "non-matchContinue (partial) non-matchStartOver (partial) ca" at bounding box center [668, 195] width 256 height 49
click at [695, 241] on div "shopper mistake" at bounding box center [696, 243] width 313 height 28
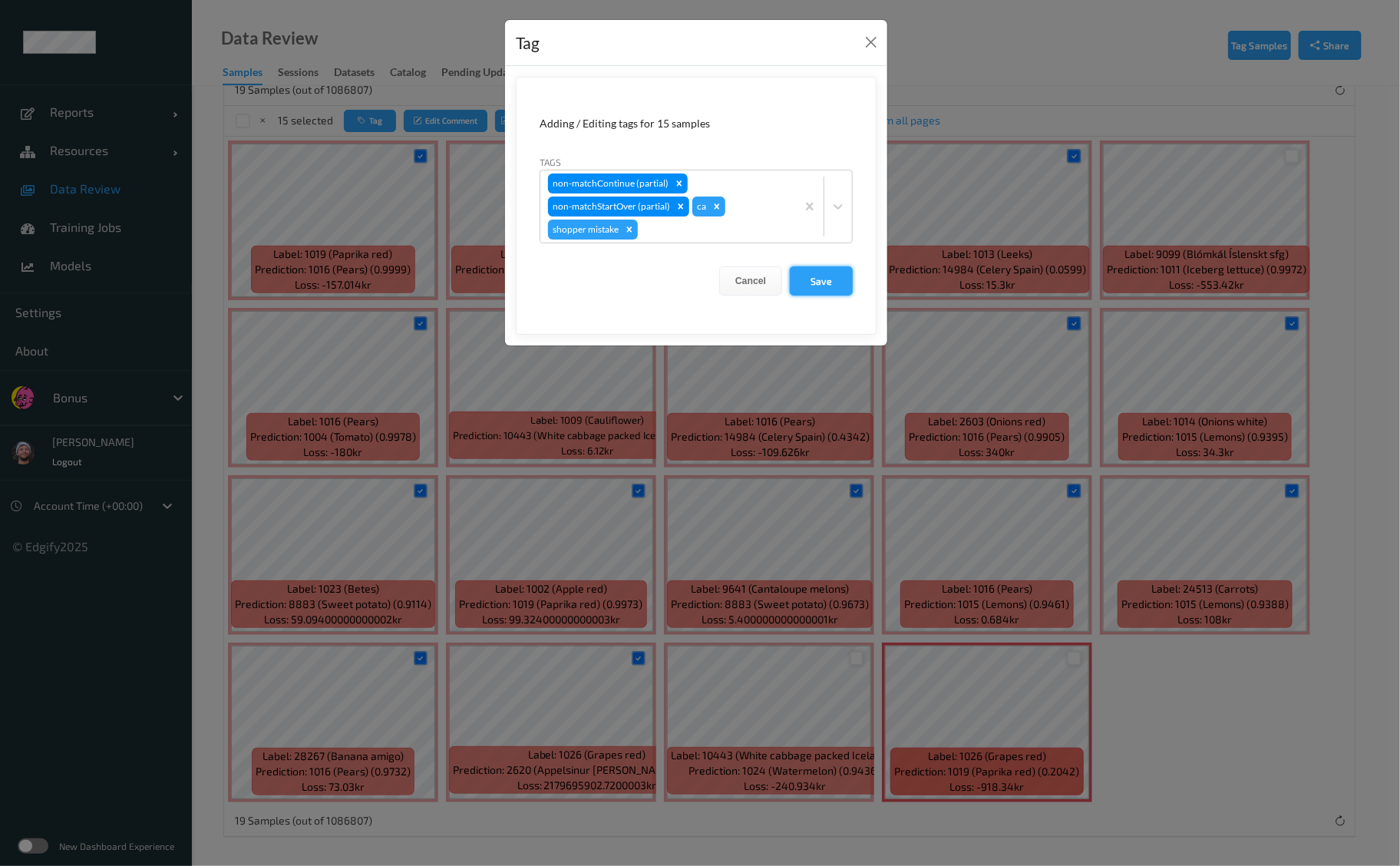
click at [825, 274] on button "Save" at bounding box center [821, 281] width 63 height 30
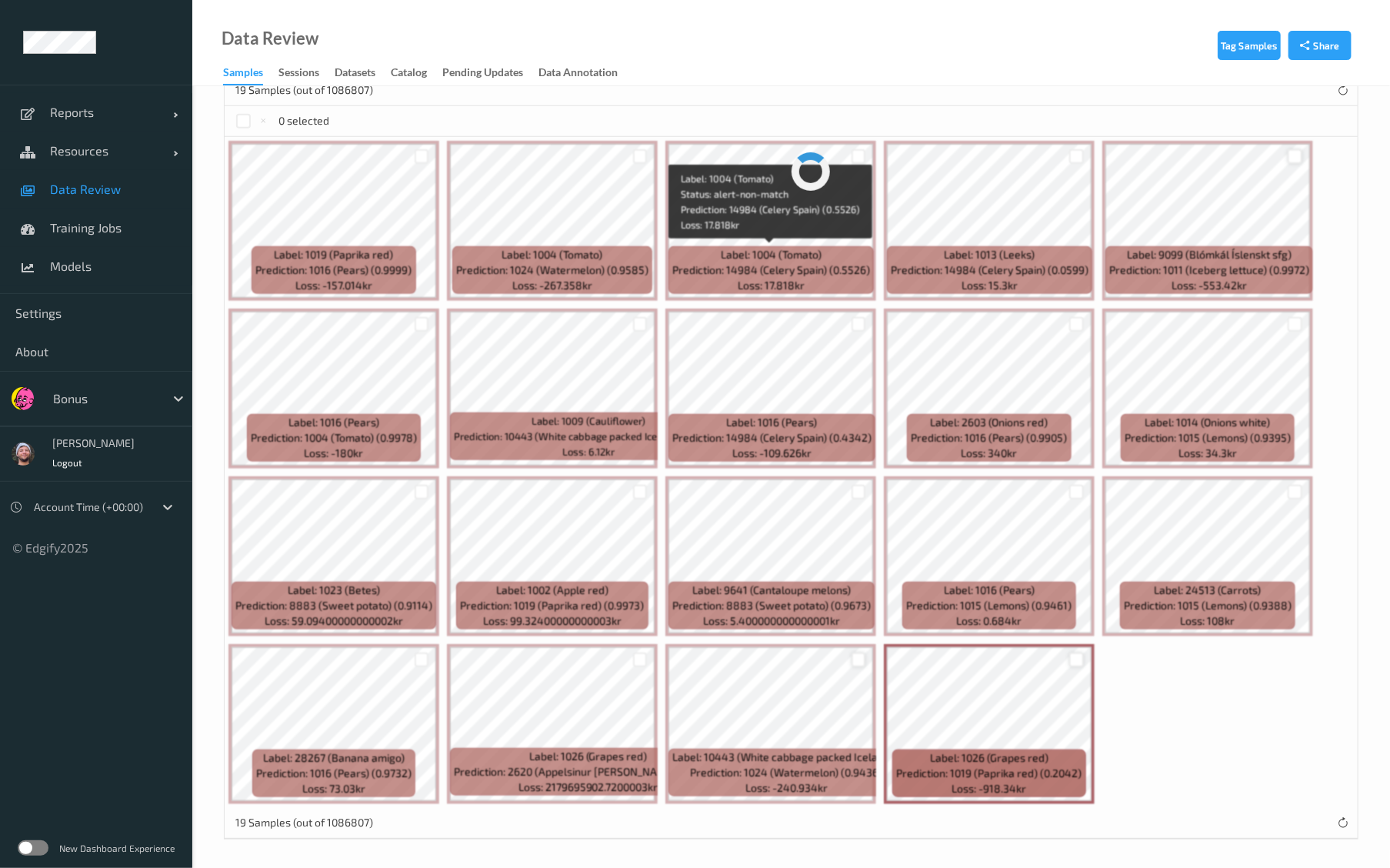
scroll to position [0, 0]
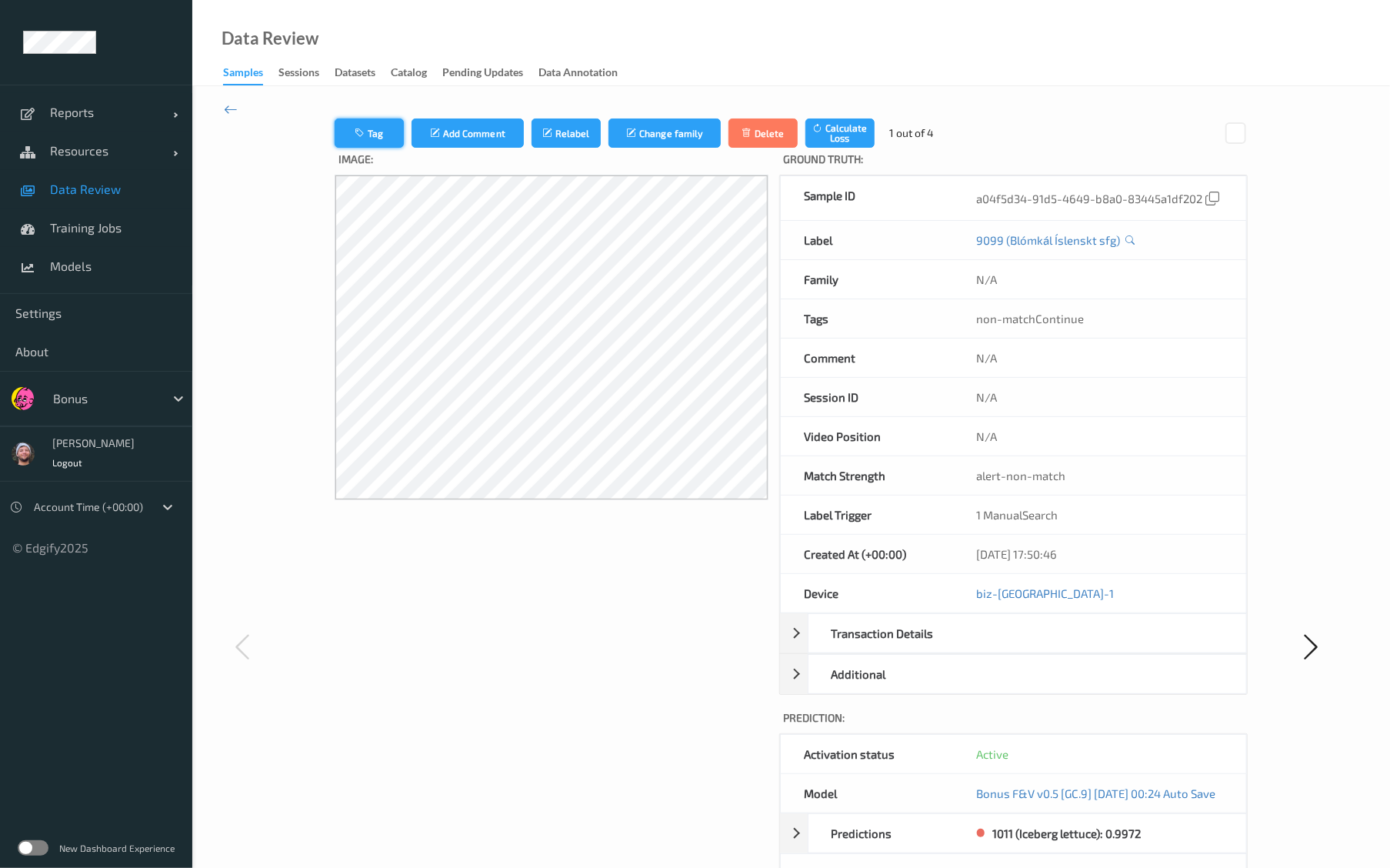
click at [372, 145] on button "Tag" at bounding box center [369, 133] width 69 height 30
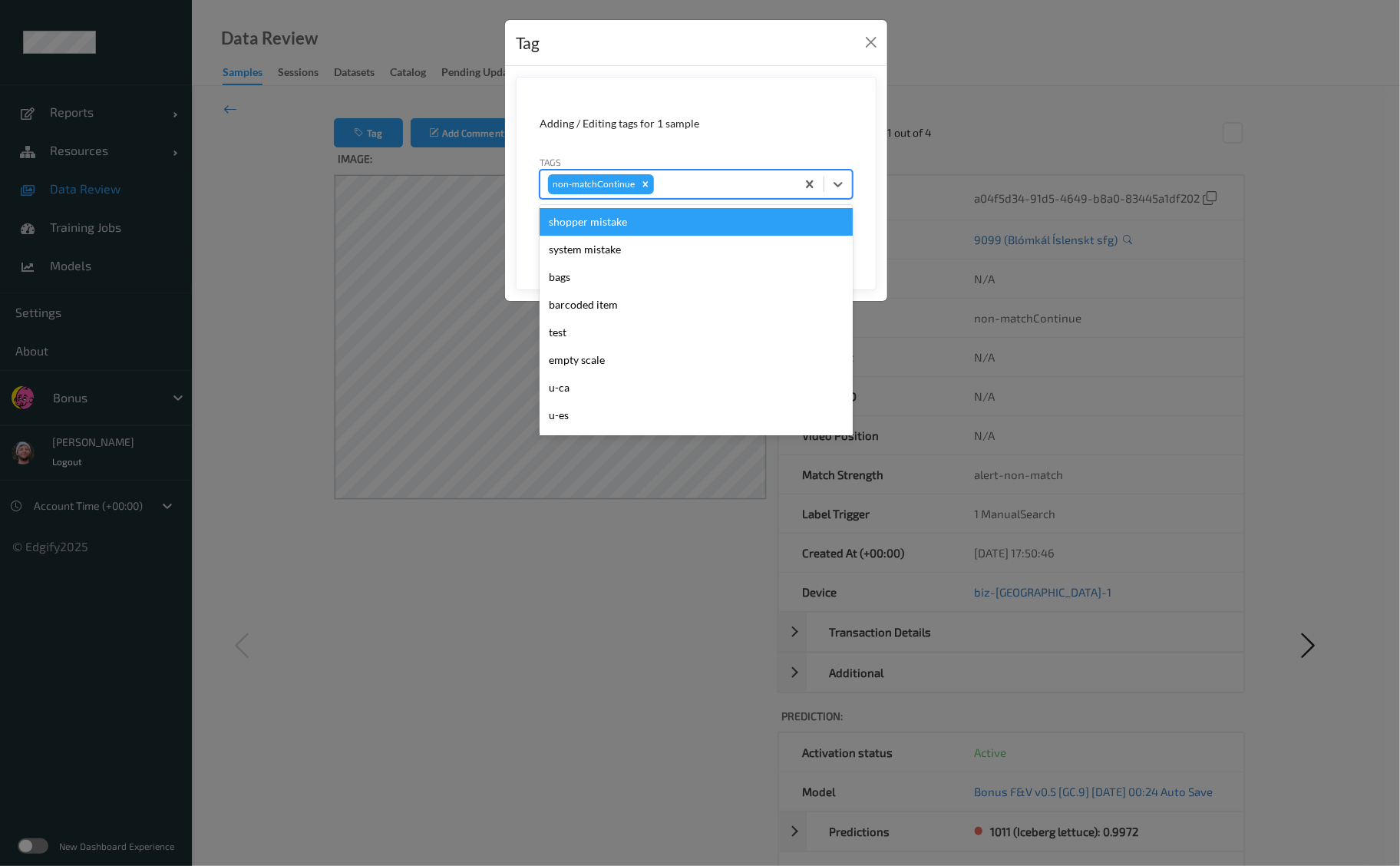
click at [698, 192] on div at bounding box center [723, 184] width 131 height 18
type input "ig"
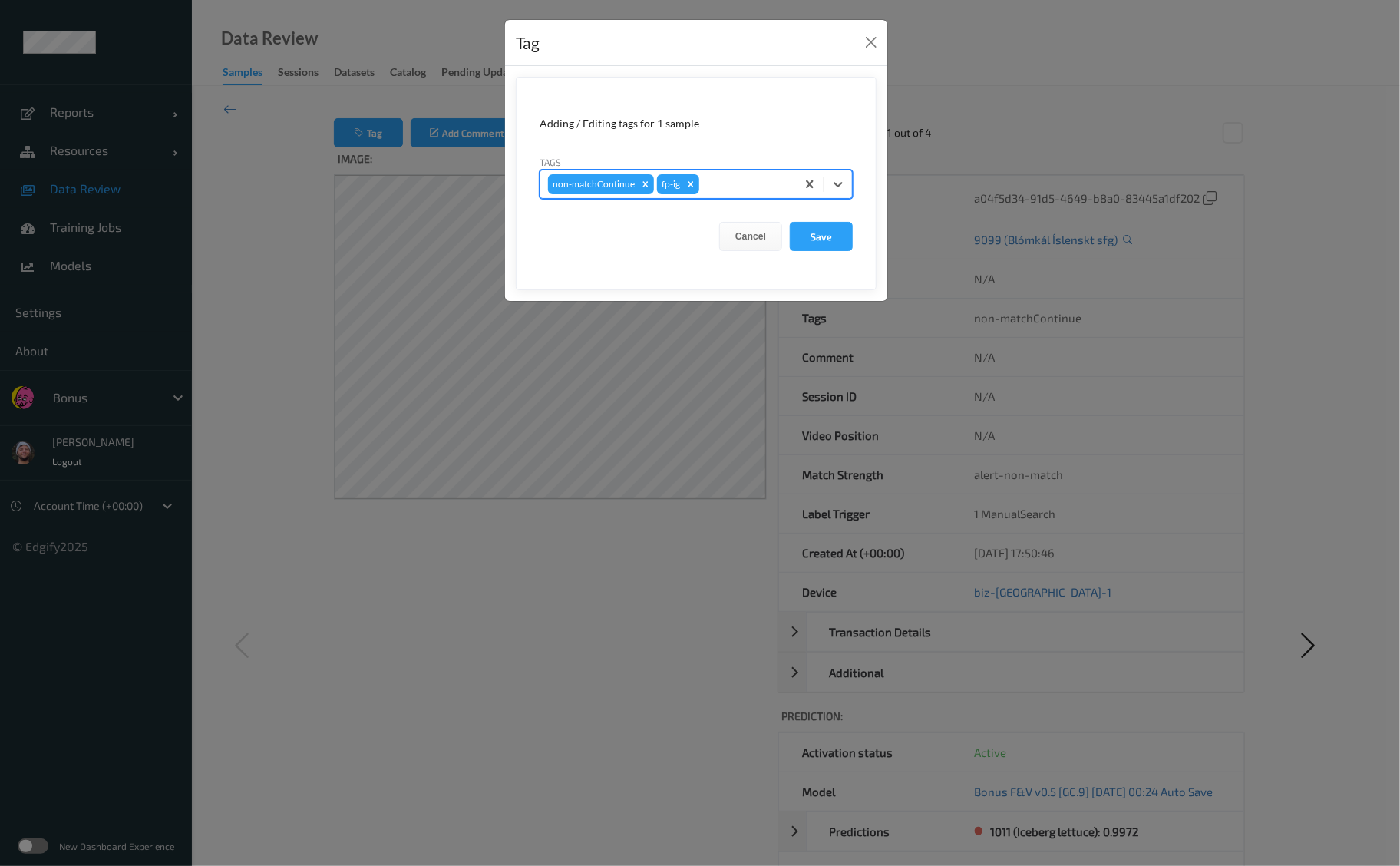
click at [790, 222] on button "Save" at bounding box center [821, 237] width 63 height 30
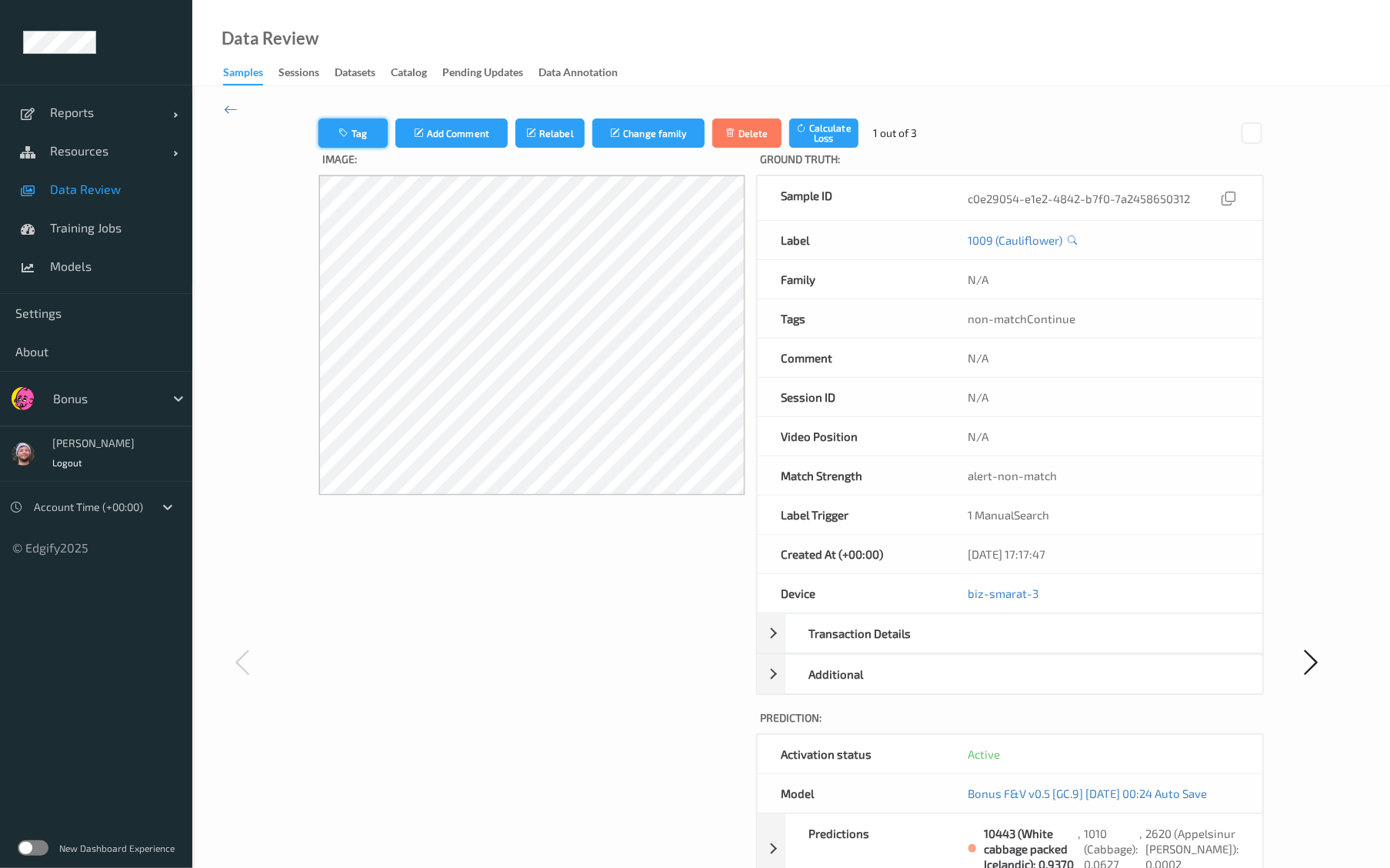
click at [380, 132] on button "Tag" at bounding box center [353, 133] width 69 height 30
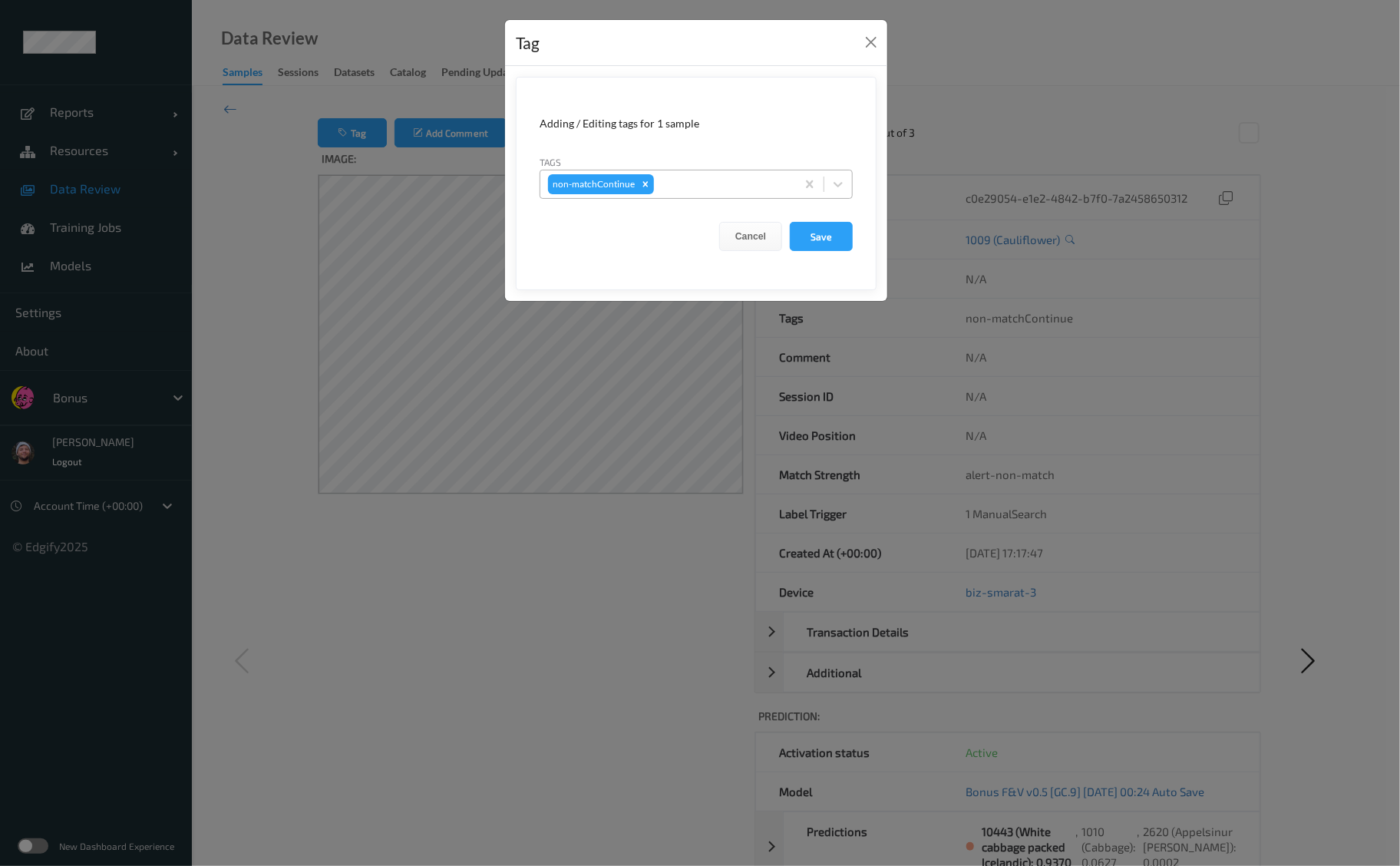
click at [682, 182] on div at bounding box center [723, 184] width 131 height 18
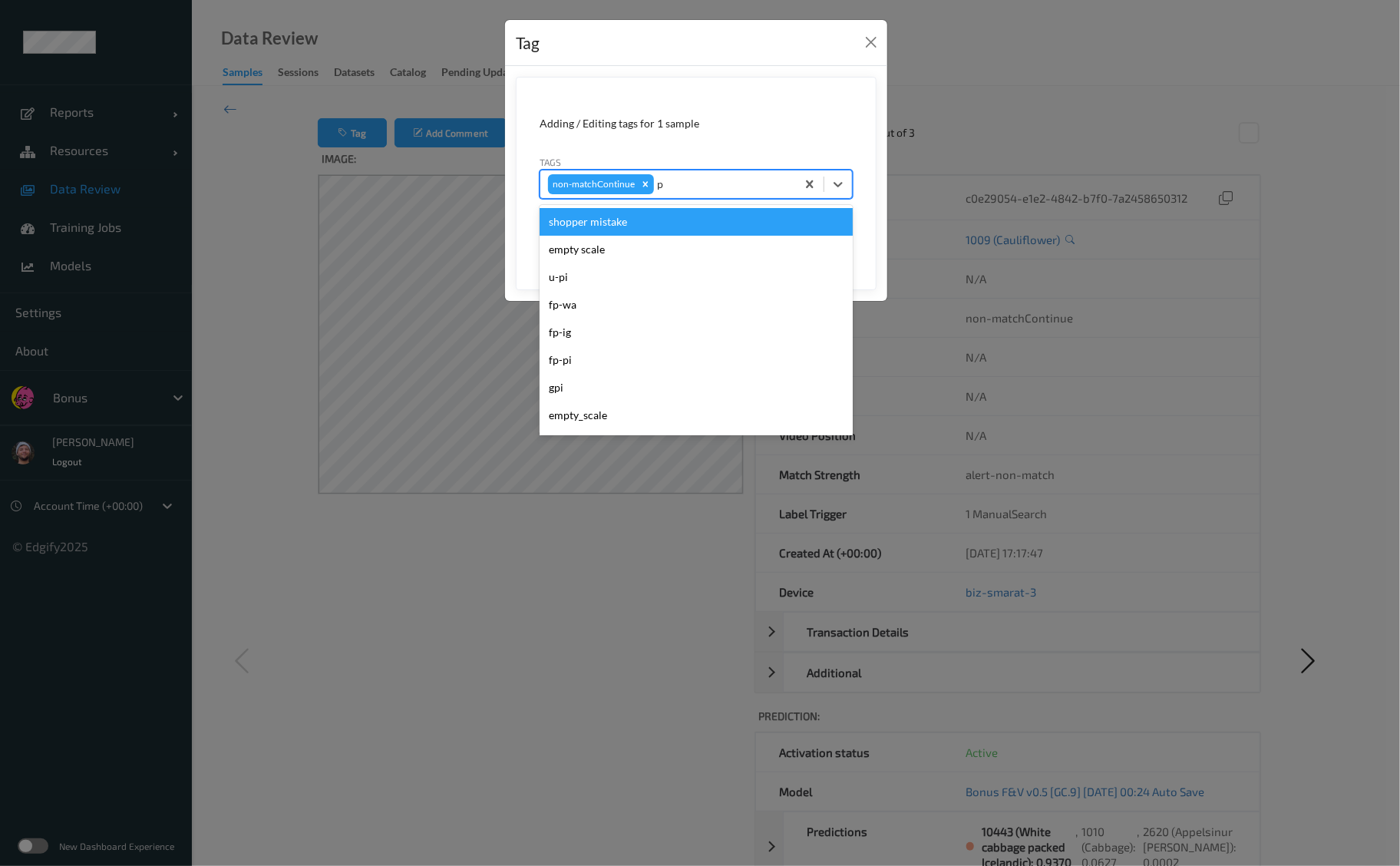
type input "pi"
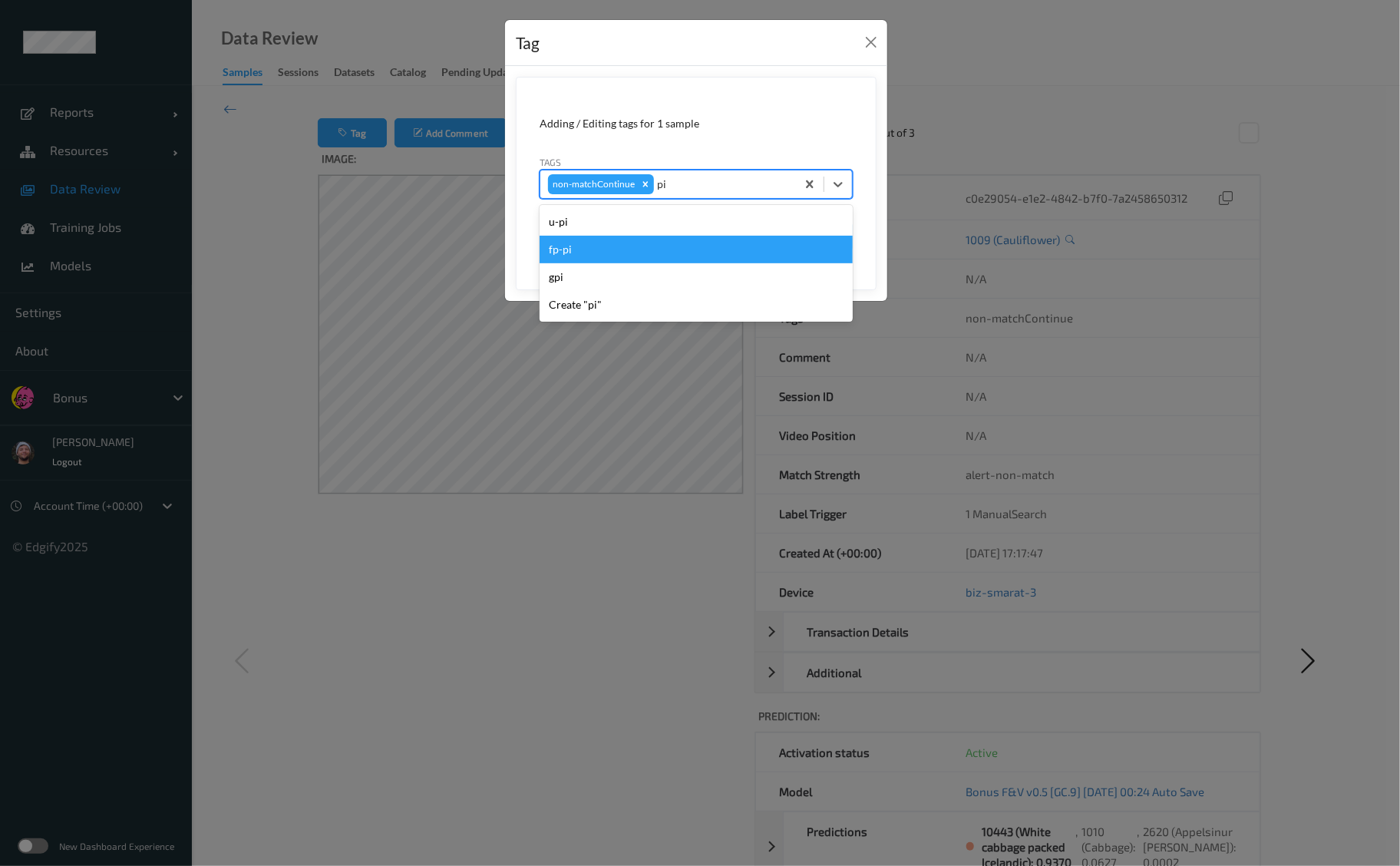
click at [728, 246] on div "fp-pi" at bounding box center [696, 250] width 313 height 28
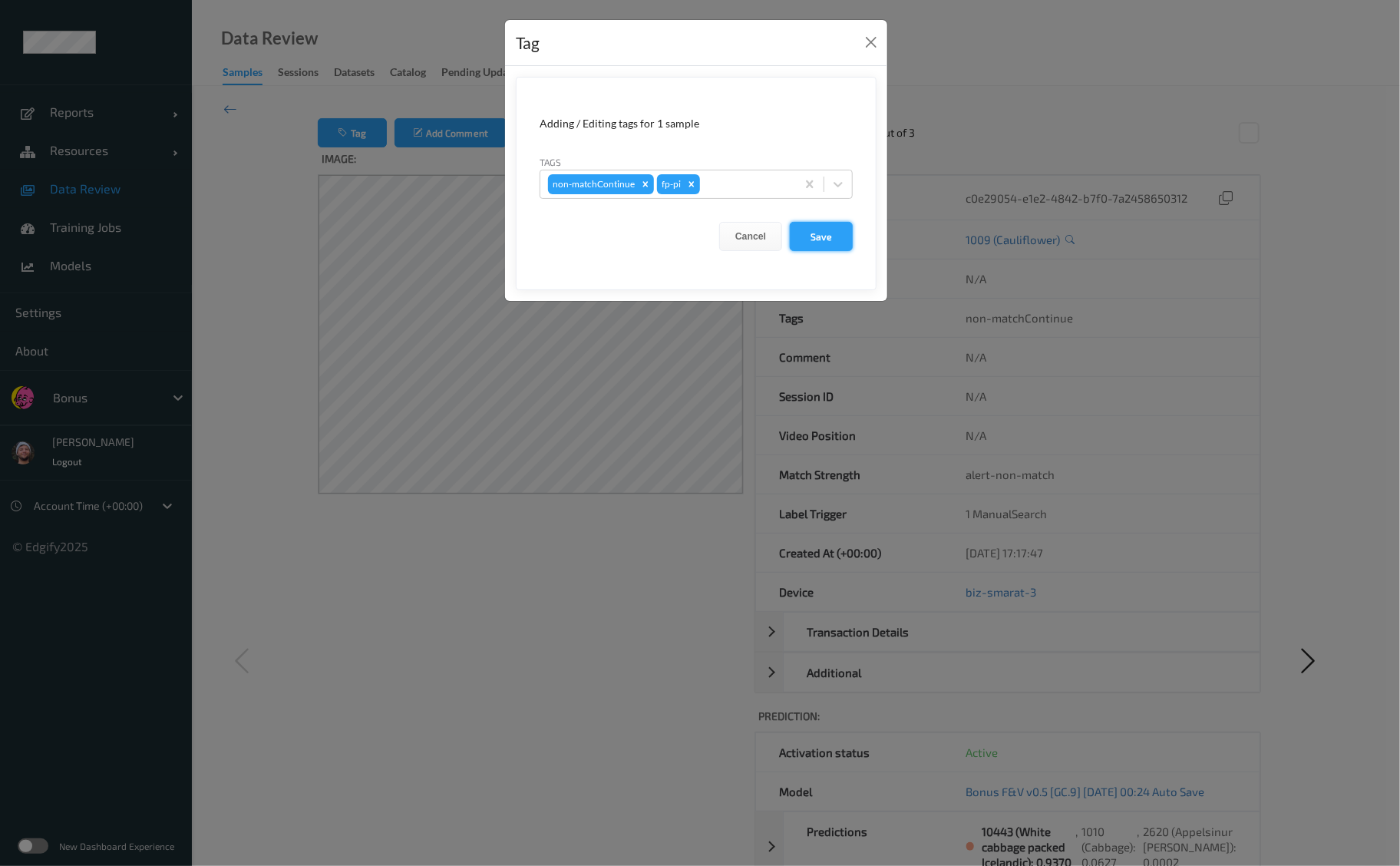
click at [811, 231] on button "Save" at bounding box center [821, 237] width 63 height 30
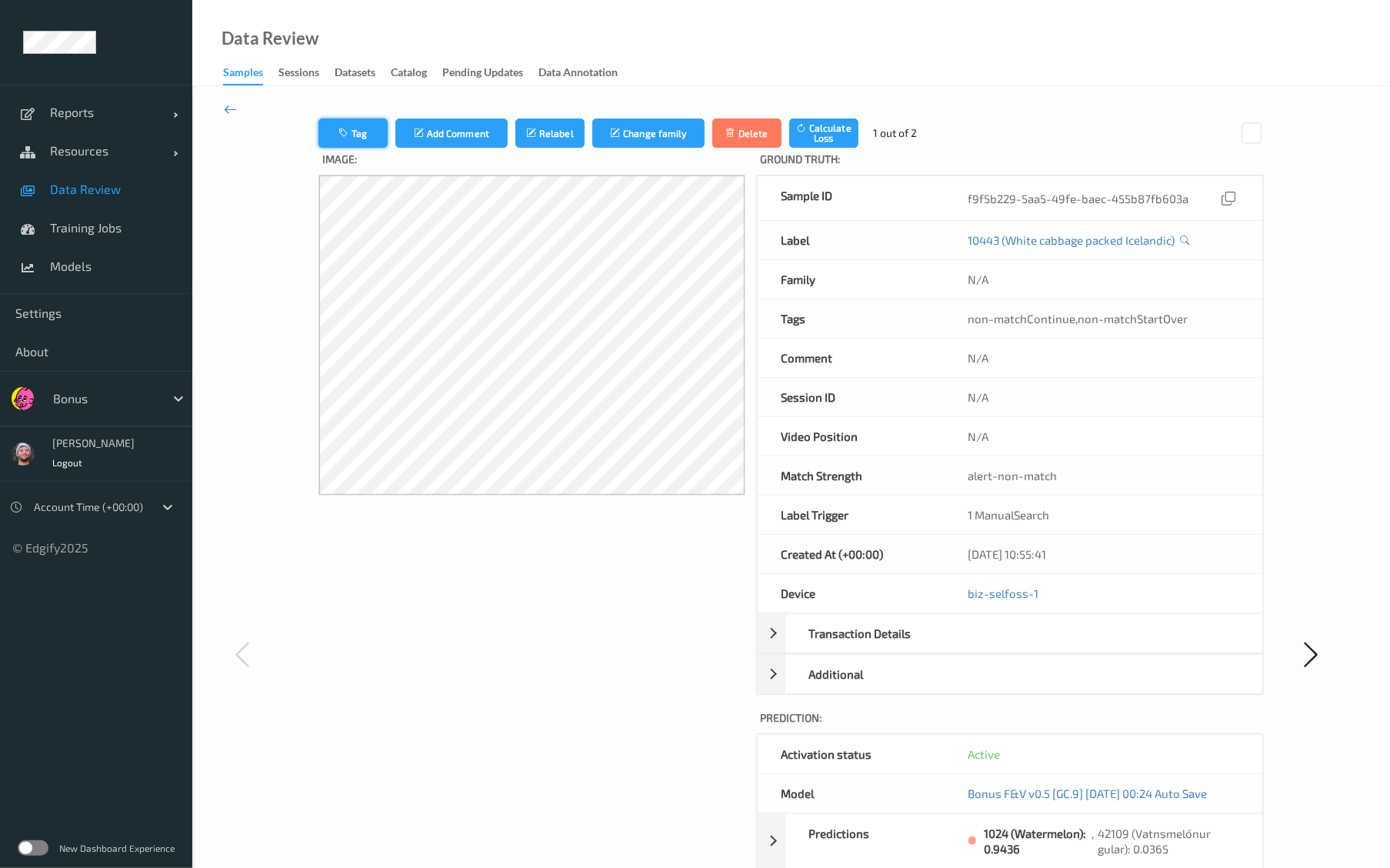
click at [352, 128] on button "Tag" at bounding box center [353, 133] width 69 height 30
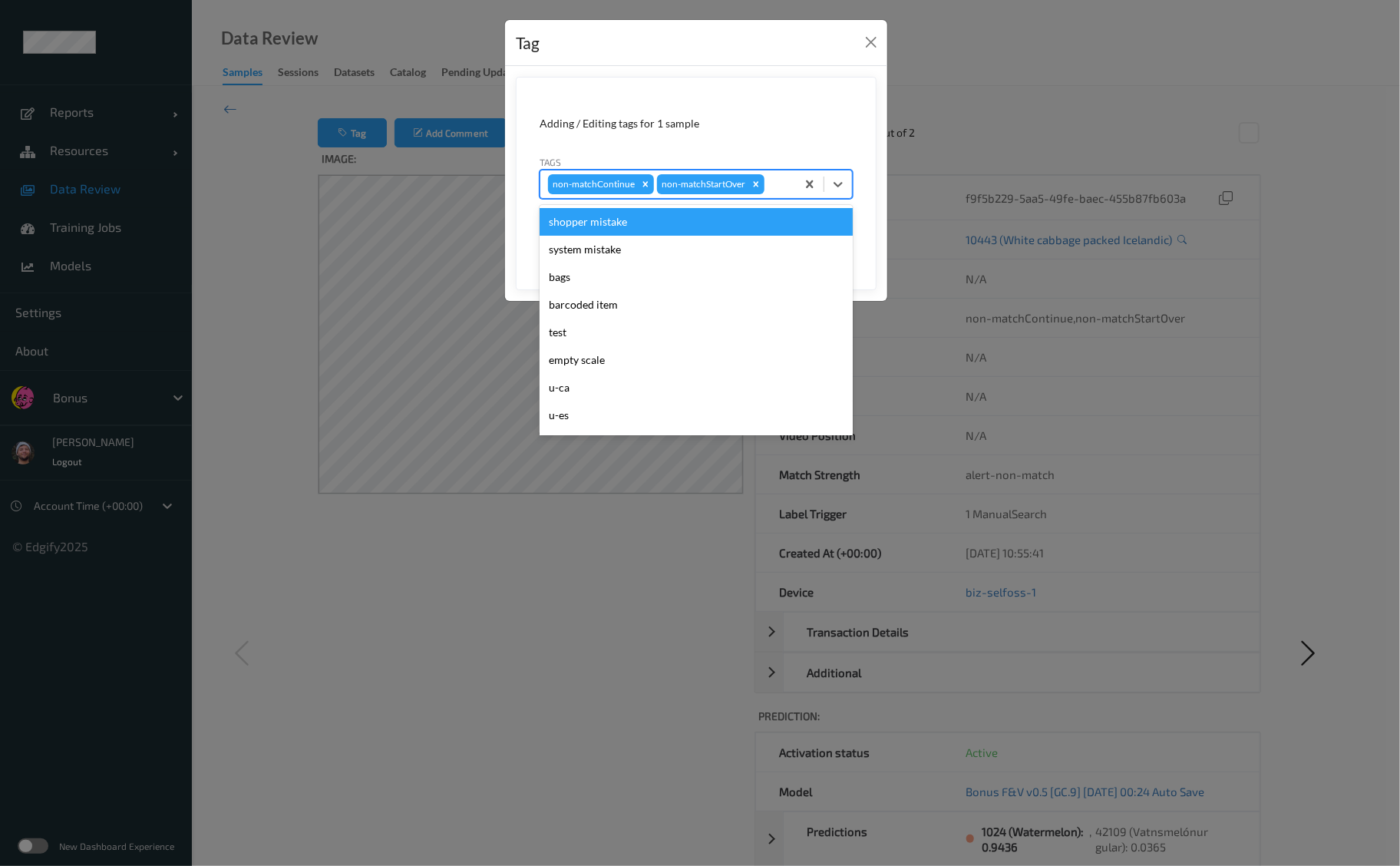
click at [776, 184] on div at bounding box center [777, 184] width 21 height 18
type input "ig"
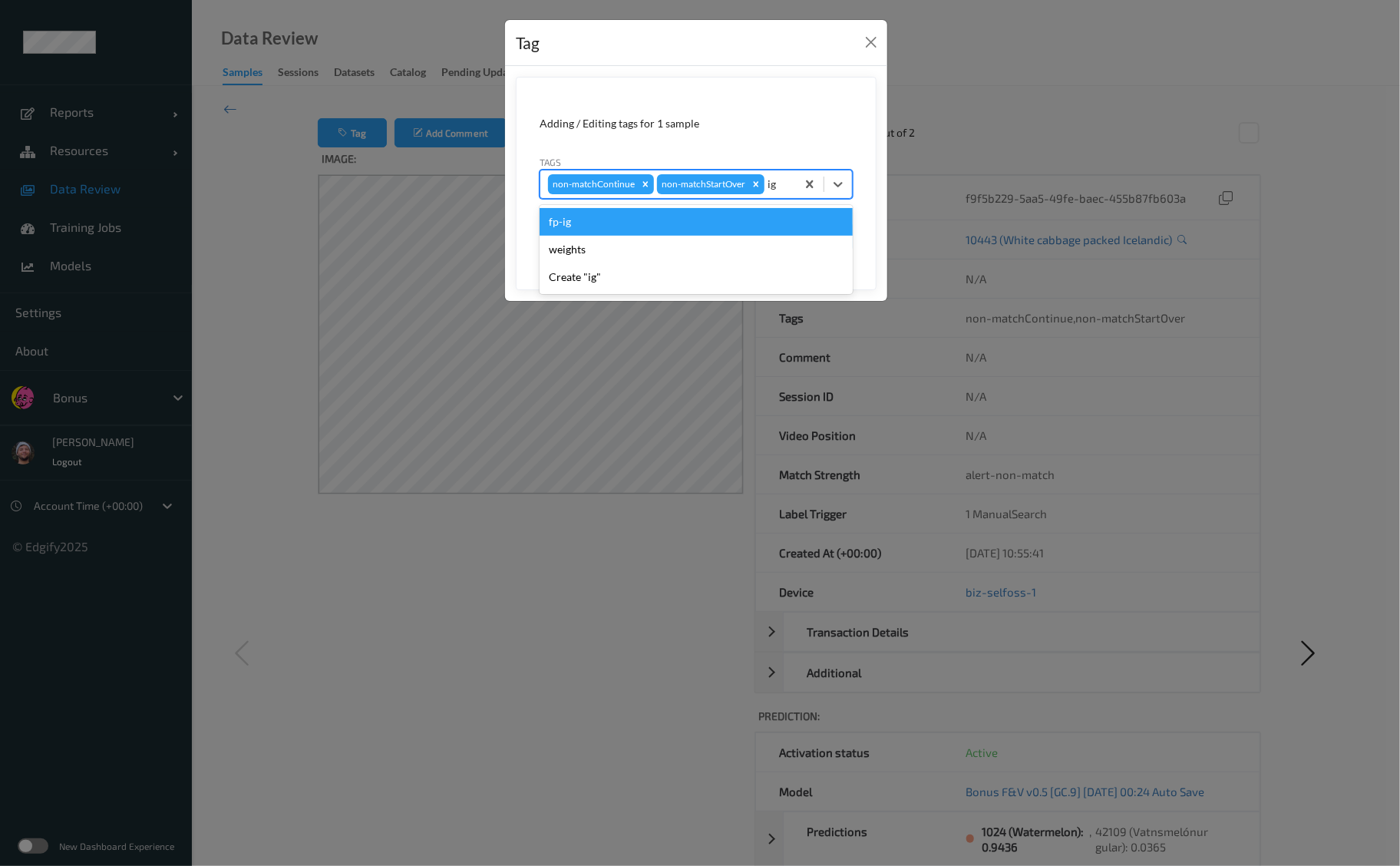
click at [765, 216] on div "fp-ig" at bounding box center [696, 222] width 313 height 28
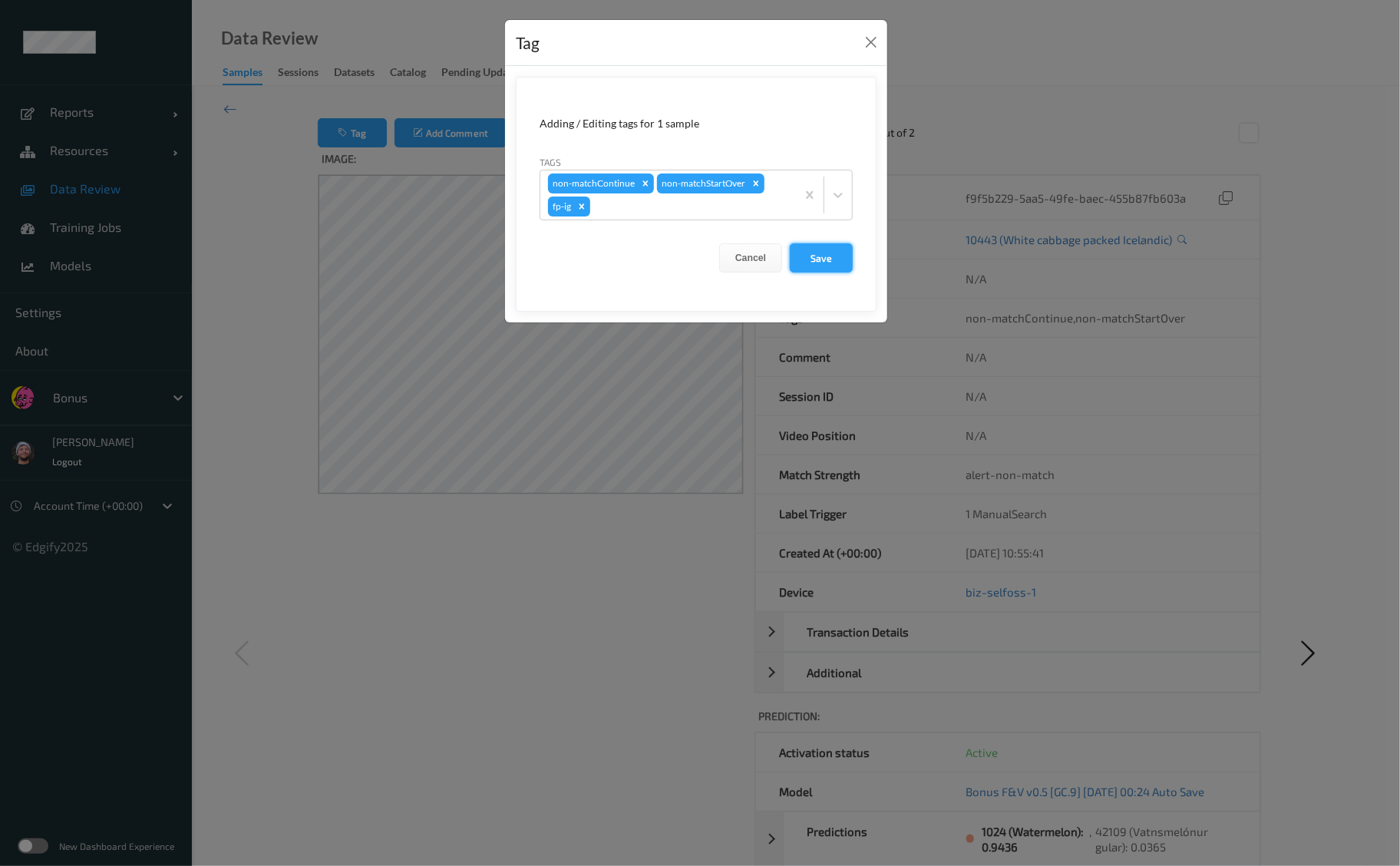
click at [825, 266] on button "Save" at bounding box center [821, 258] width 63 height 30
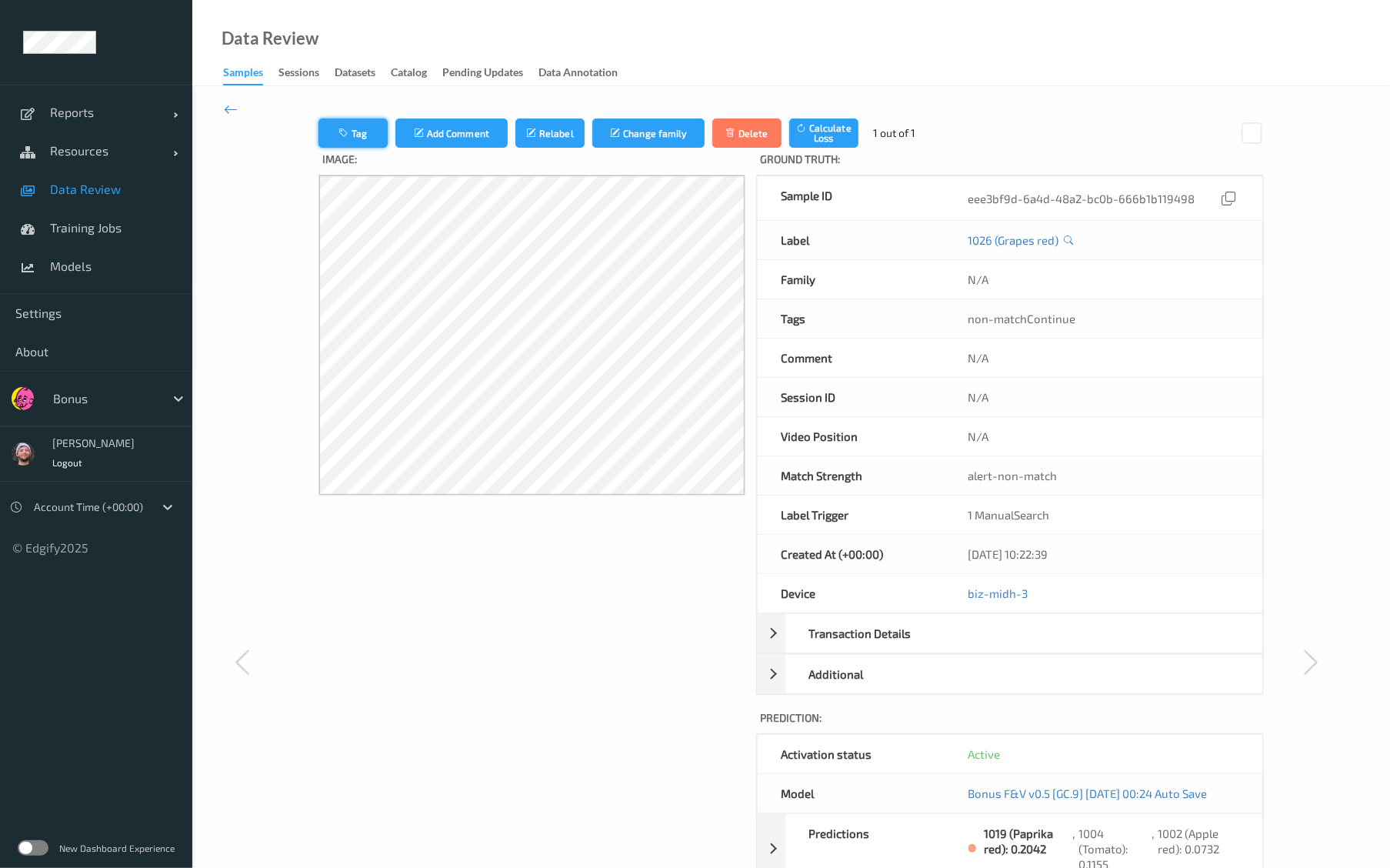
click at [356, 142] on button "Tag" at bounding box center [353, 133] width 69 height 30
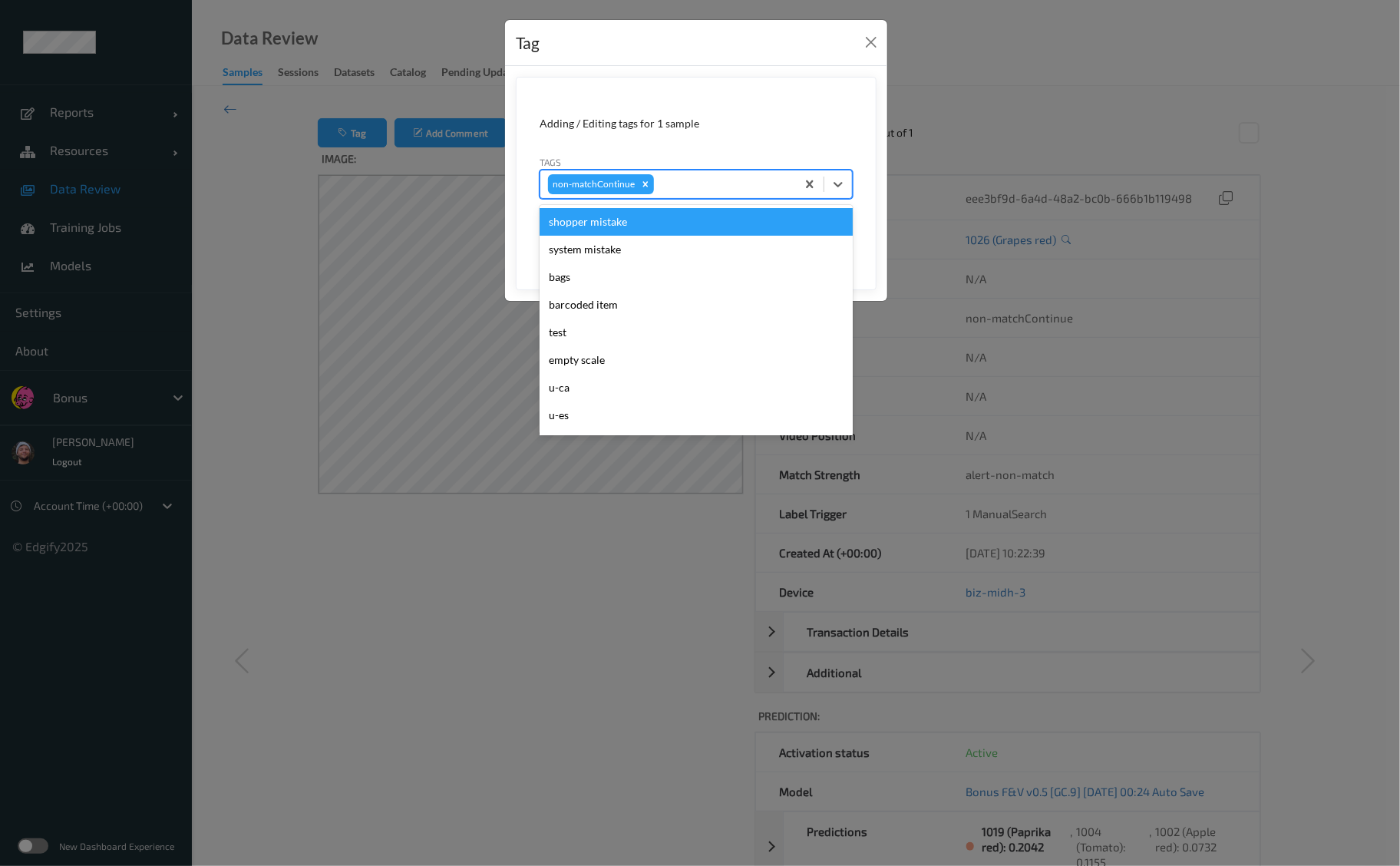
click at [699, 169] on div "non-matchContinue" at bounding box center [696, 184] width 313 height 30
type input "ig"
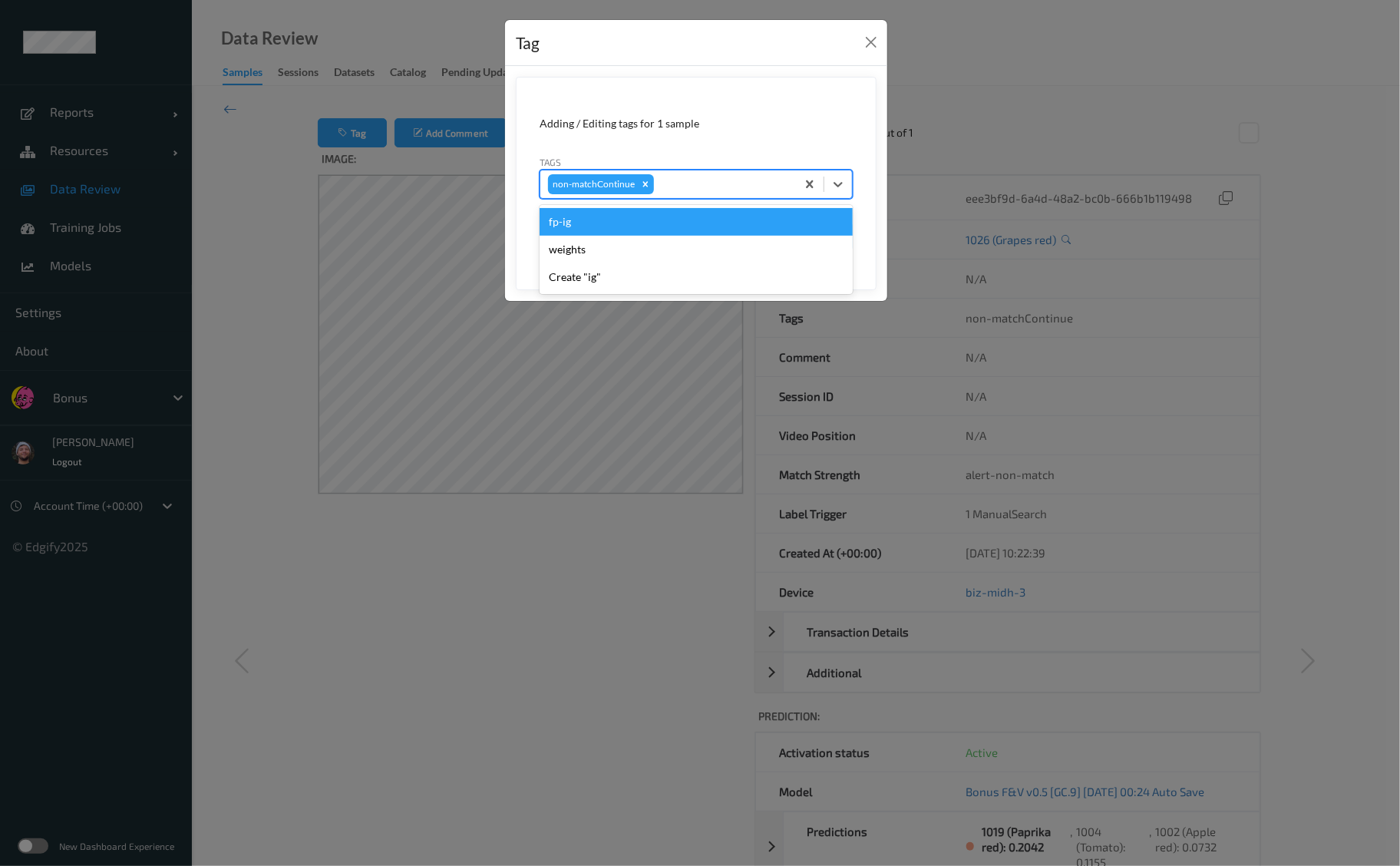
click at [790, 222] on button "Save" at bounding box center [821, 237] width 63 height 30
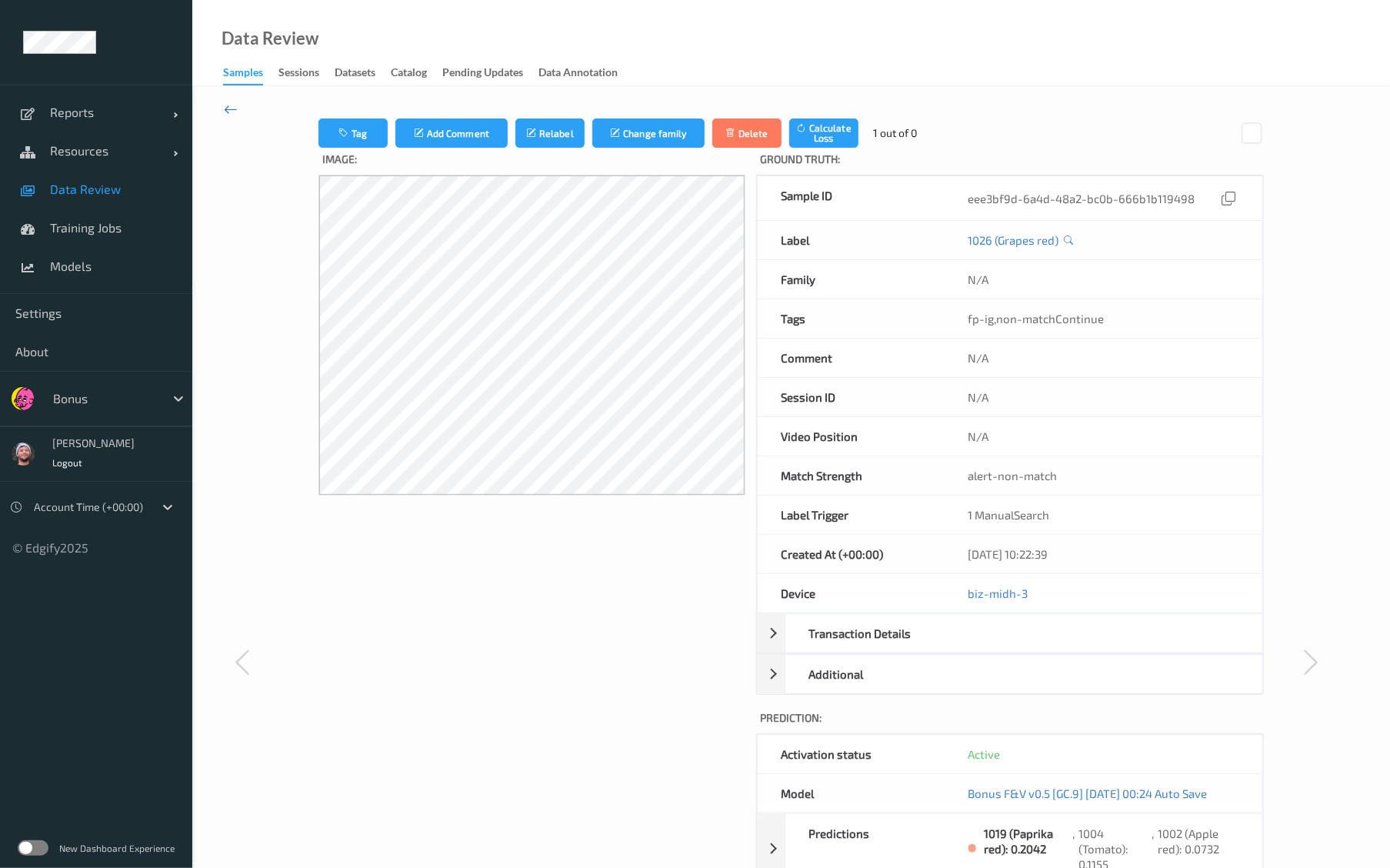
click at [229, 113] on icon at bounding box center [231, 109] width 14 height 17
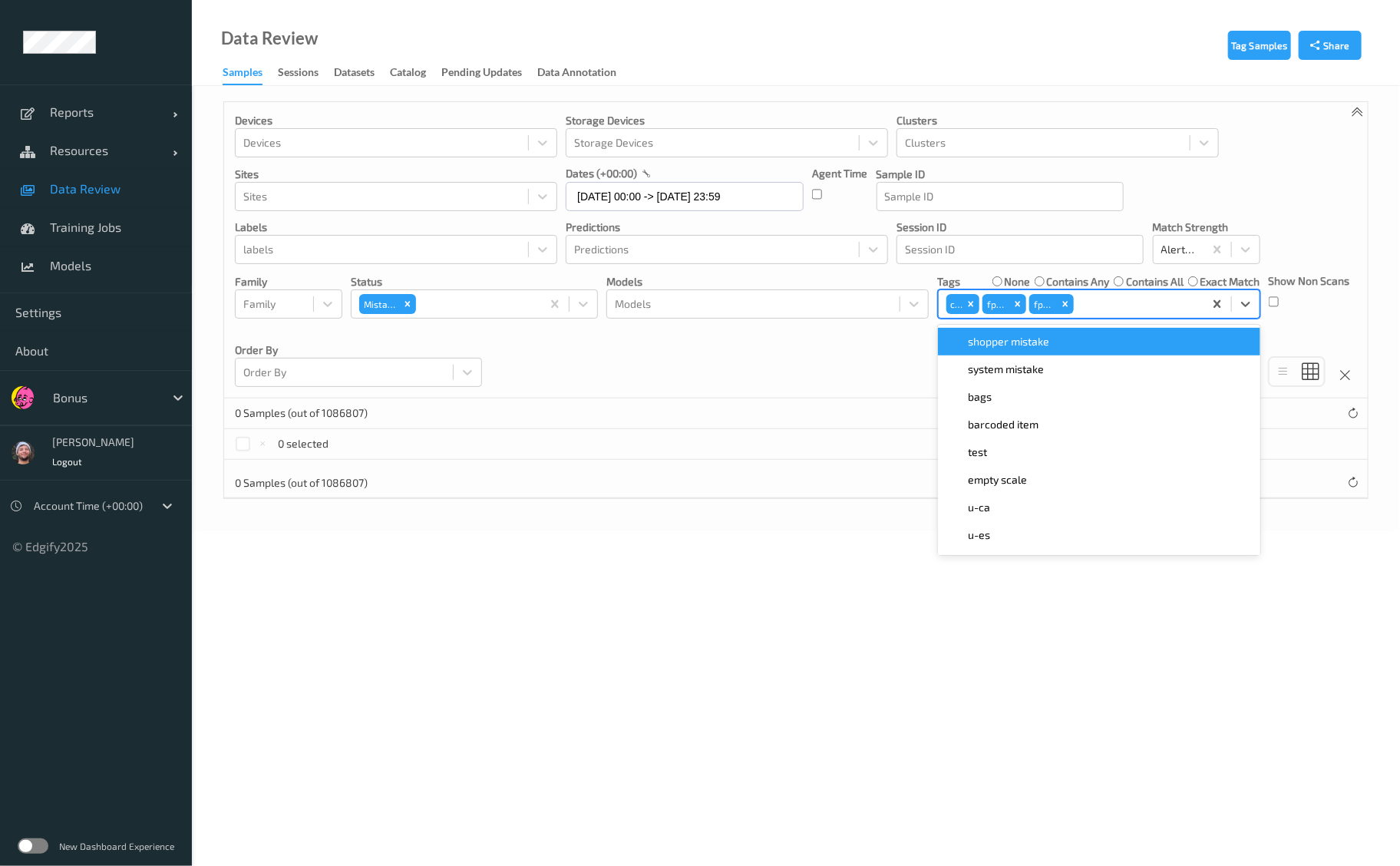
click at [1232, 309] on span at bounding box center [1232, 304] width 1 height 16
click at [1232, 308] on span at bounding box center [1232, 304] width 1 height 16
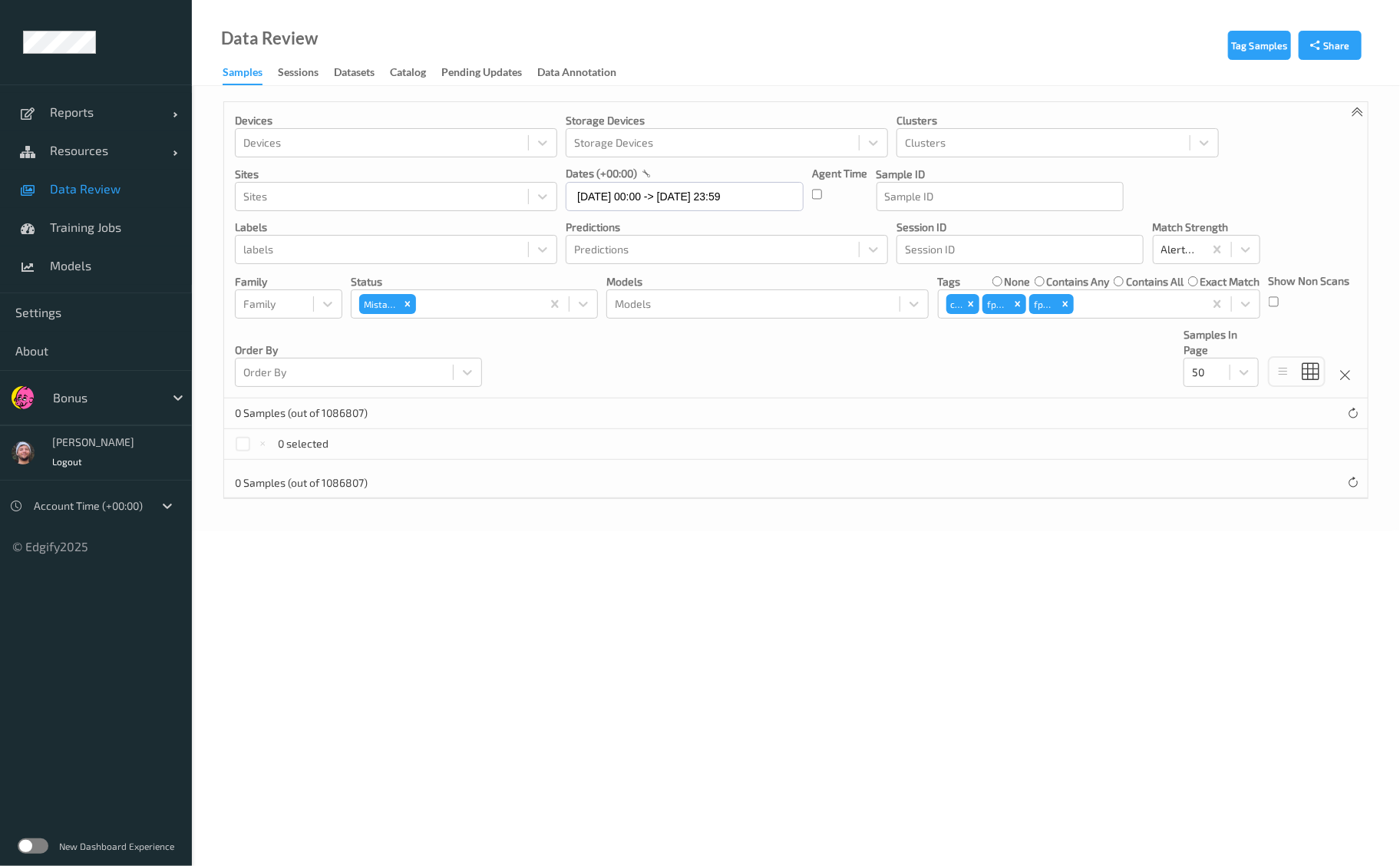
click at [1072, 283] on label "contains any" at bounding box center [1078, 282] width 63 height 16
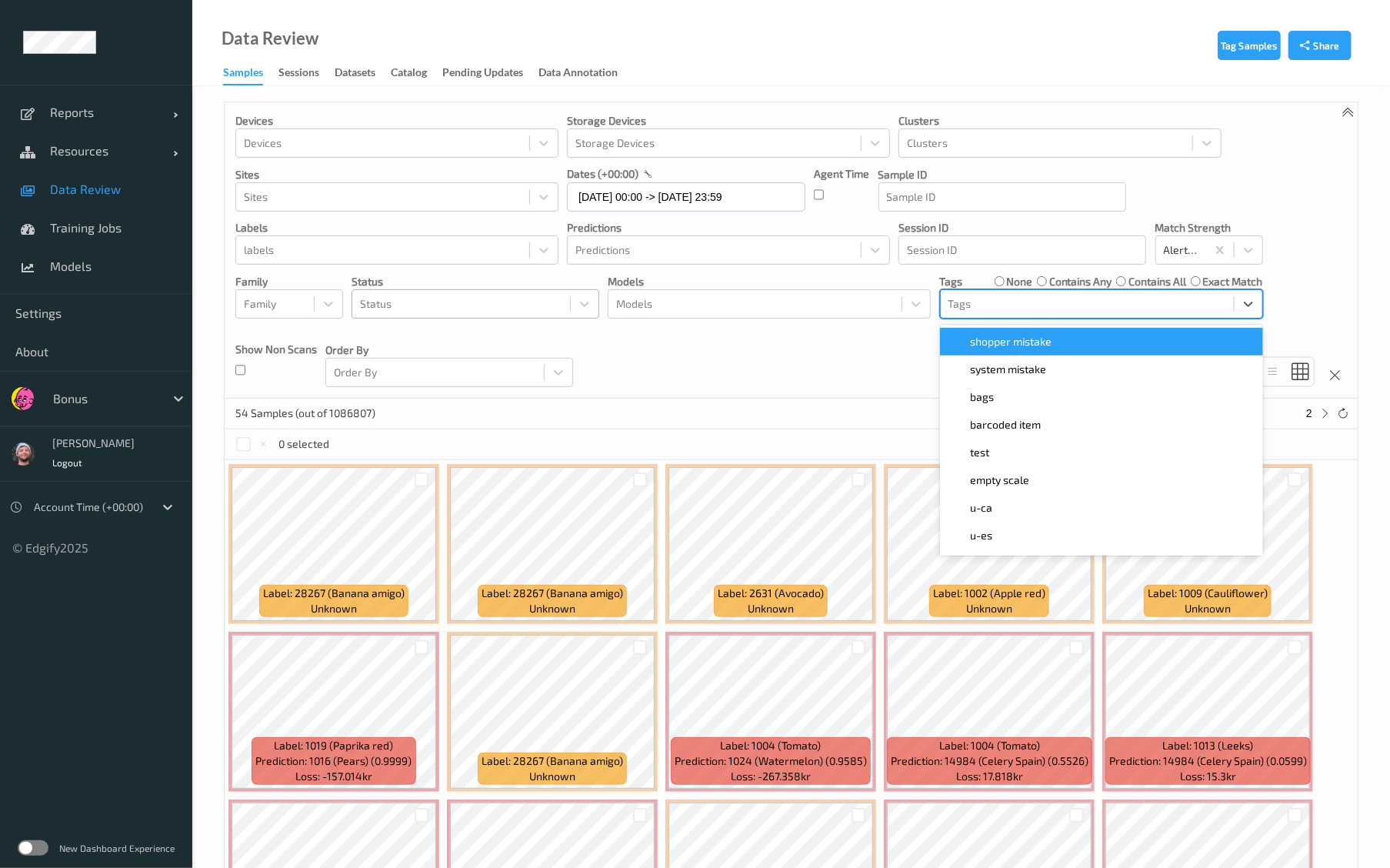
click at [971, 296] on div at bounding box center [1087, 304] width 278 height 18
click at [1028, 343] on span "shopper mistake" at bounding box center [1011, 341] width 82 height 16
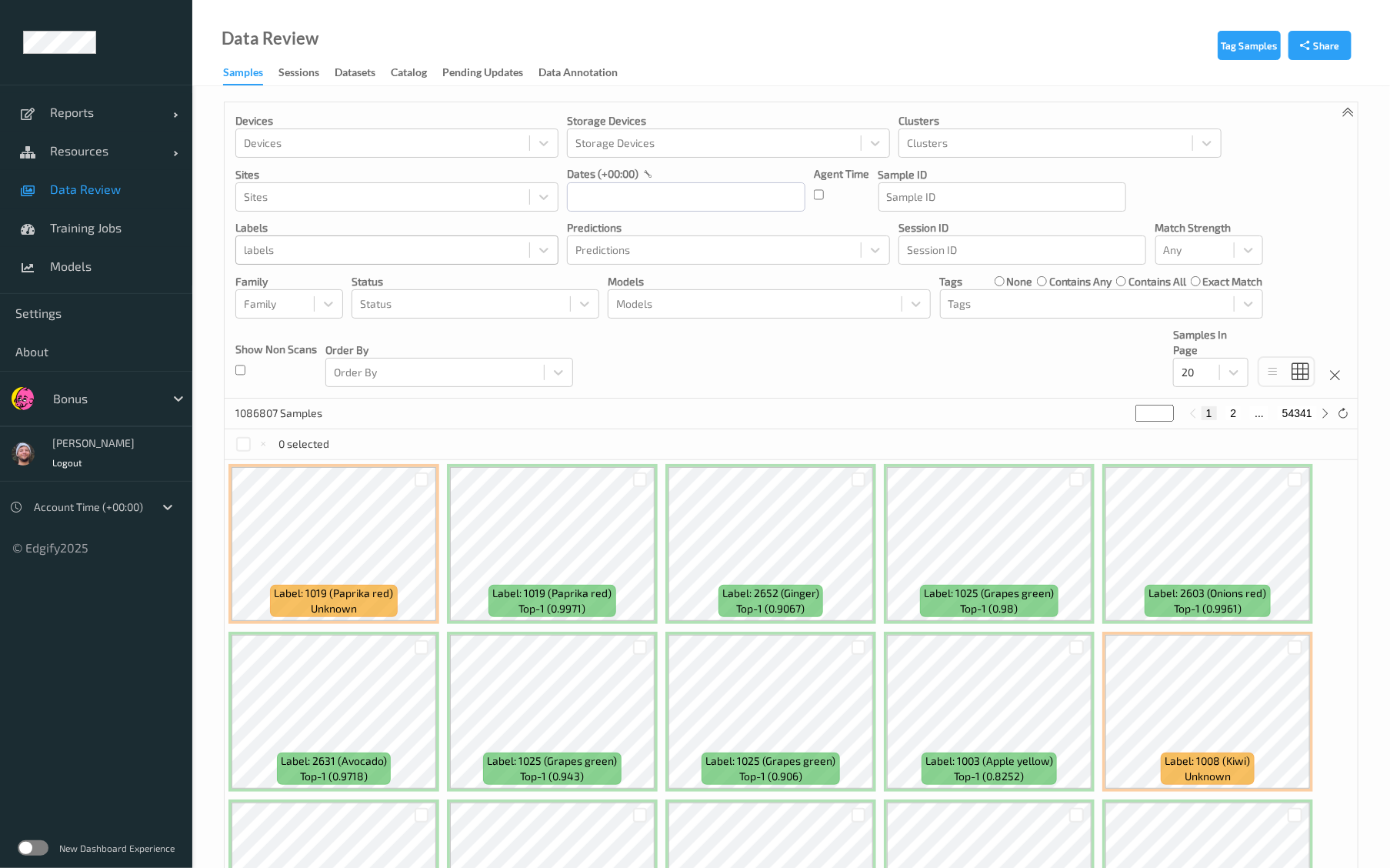
click at [432, 262] on div "labels" at bounding box center [383, 250] width 293 height 25
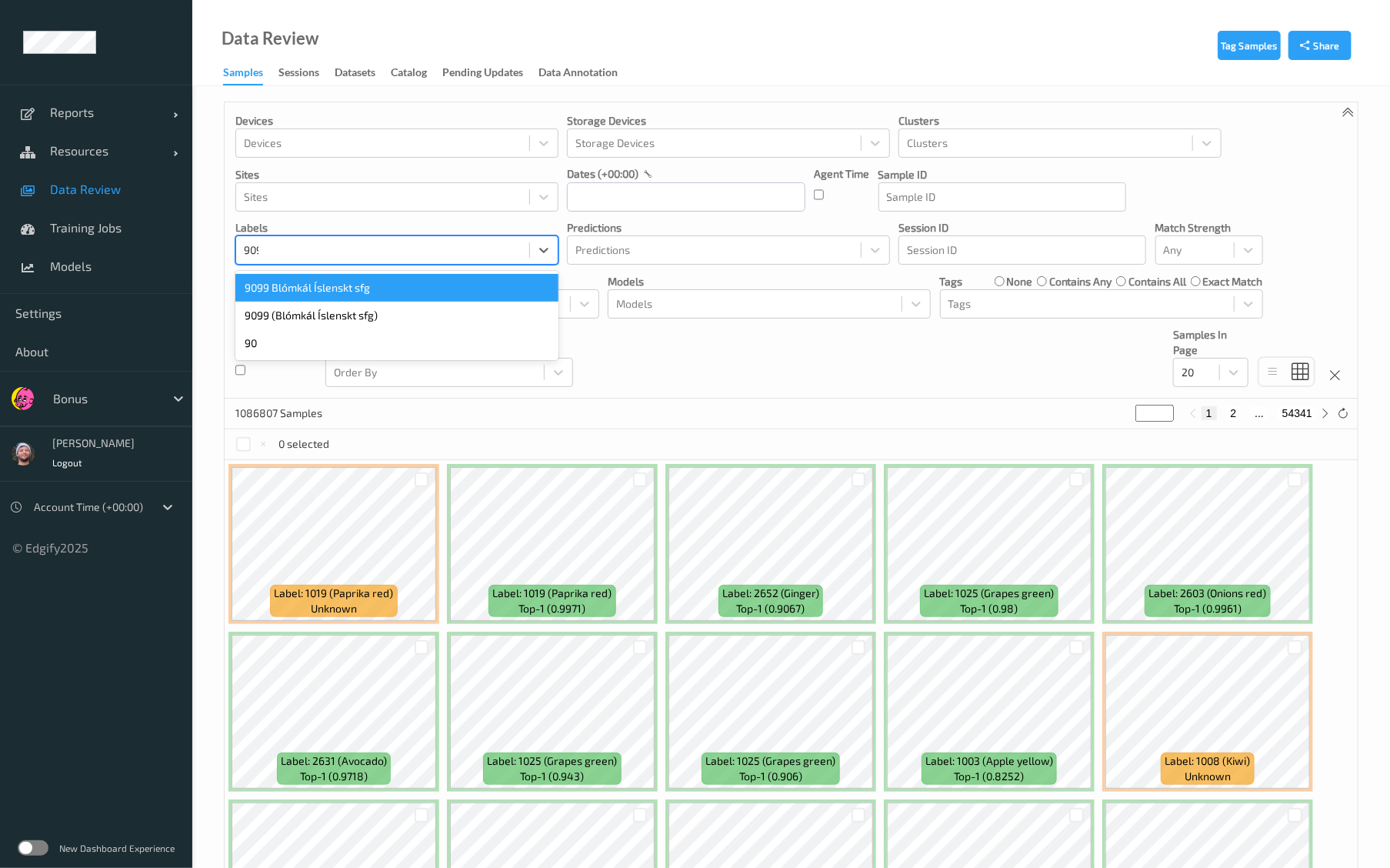
type input "9099"
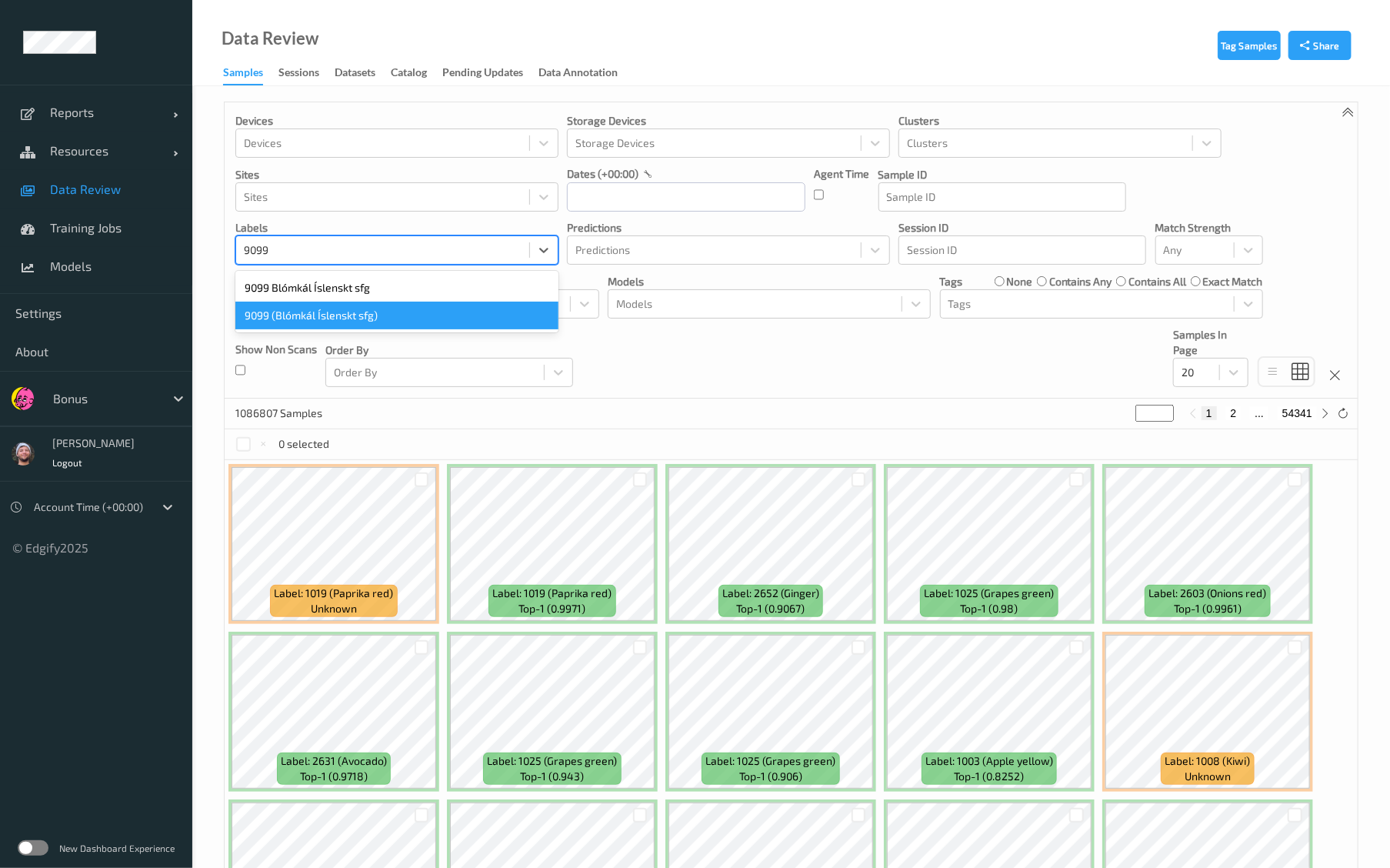
click at [394, 312] on div "9099 (Blómkál Íslenskt sfg)" at bounding box center [397, 315] width 323 height 28
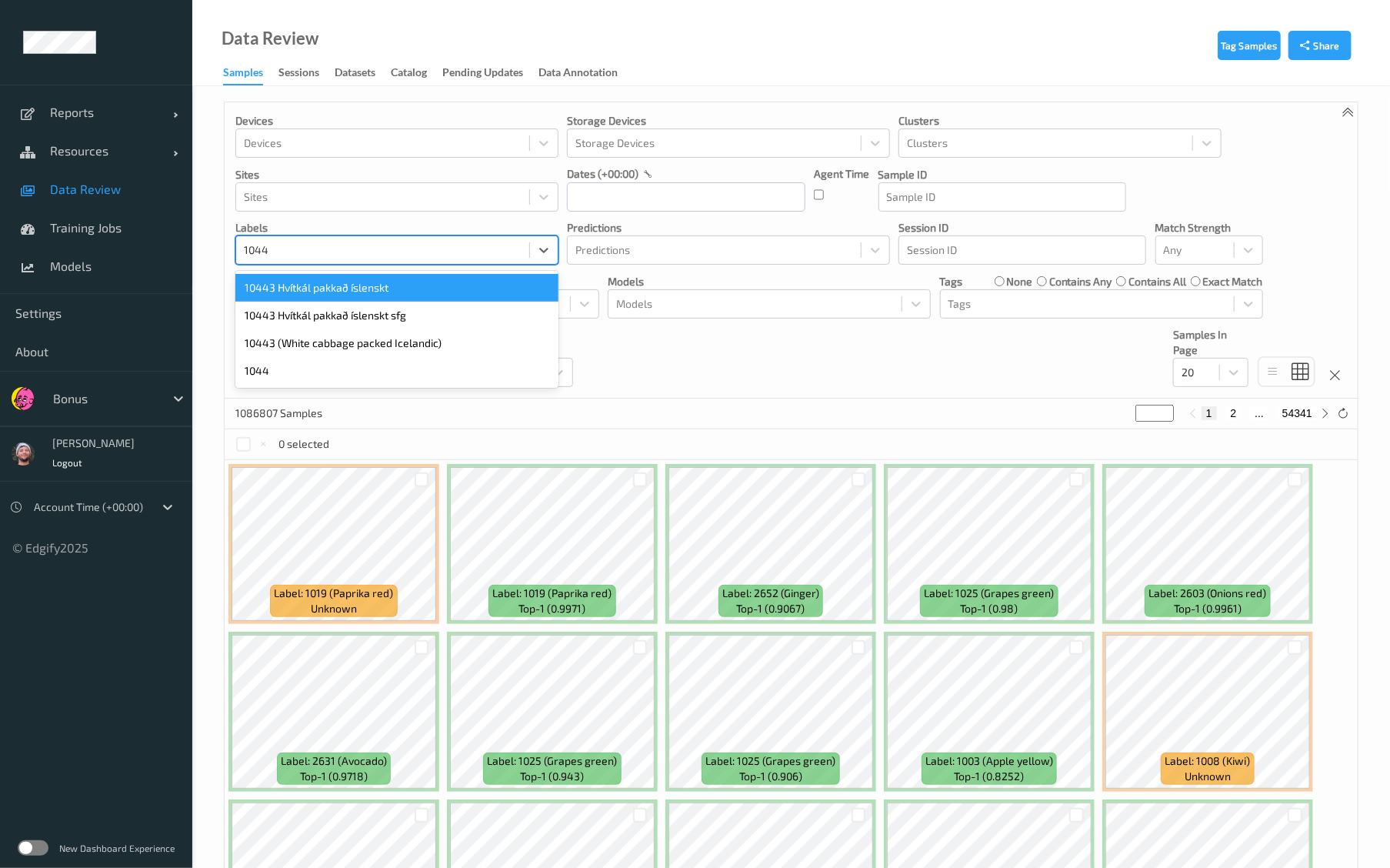
type input "10443"
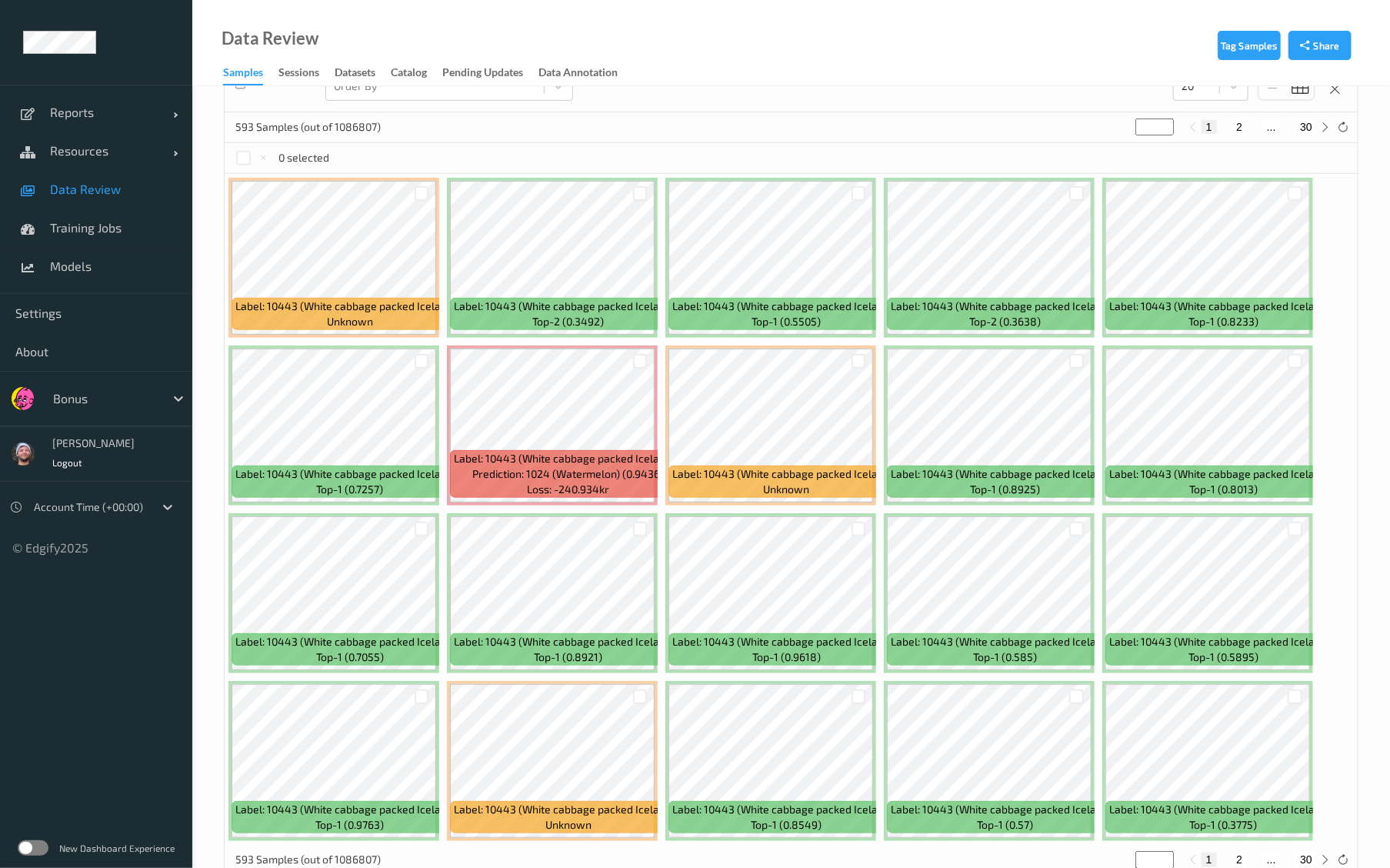
scroll to position [287, 0]
click at [1239, 124] on button "2" at bounding box center [1239, 126] width 16 height 14
type input "*"
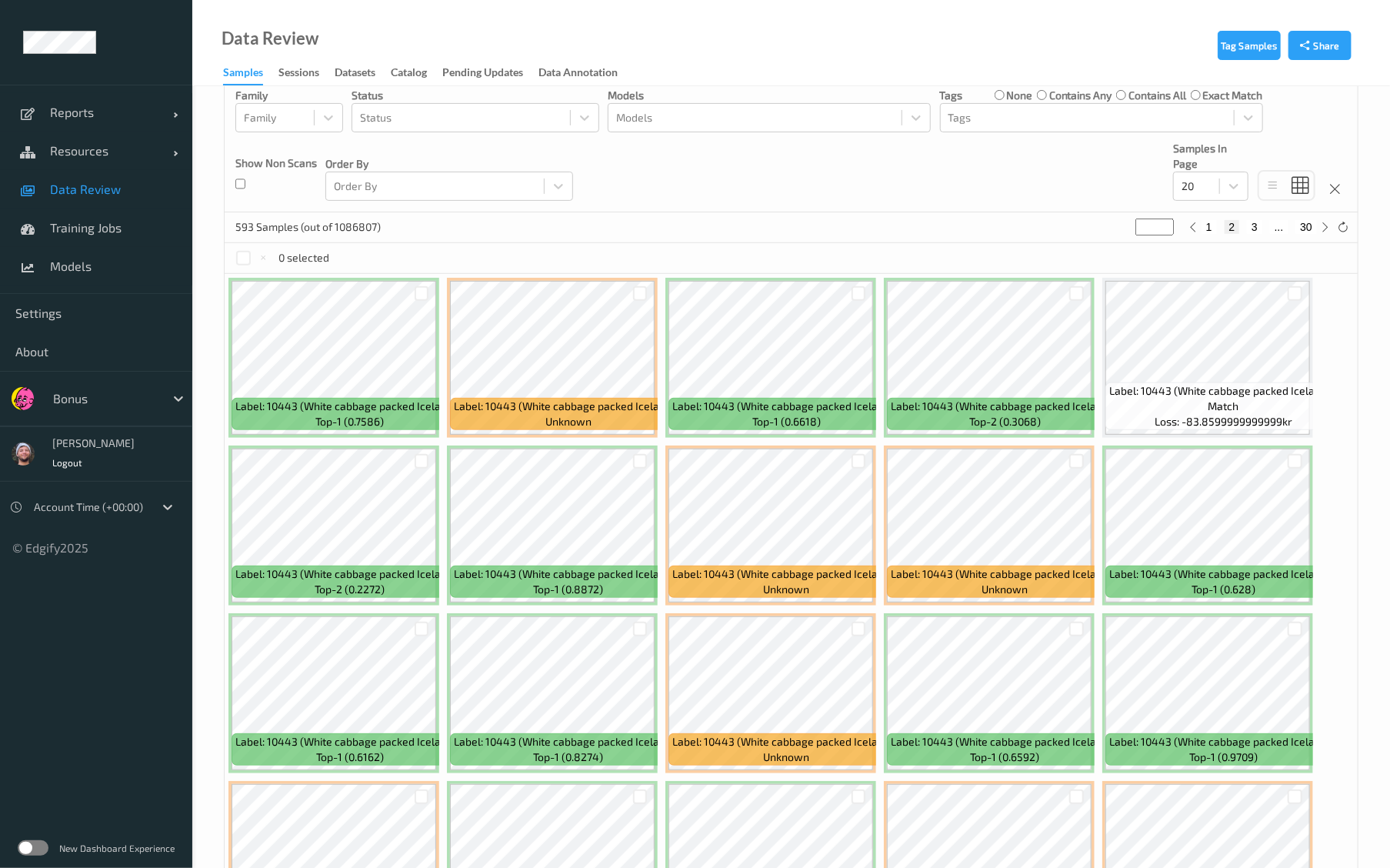
scroll to position [323, 0]
